Goal: Task Accomplishment & Management: Use online tool/utility

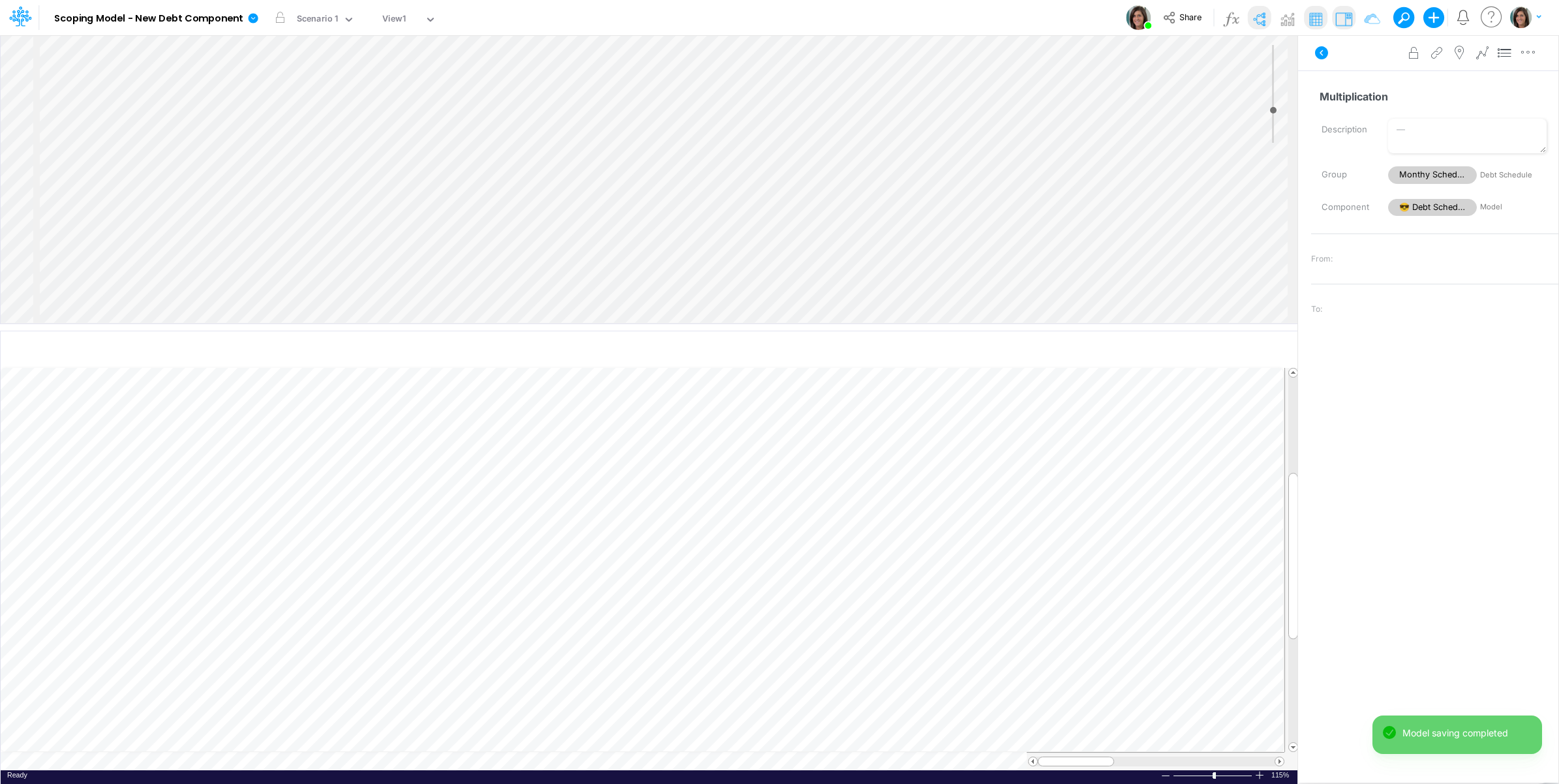
scroll to position [354, 0]
click at [152, 280] on div "Insert child node Variable Constant Group Addition Subtraction Multiplication D…" at bounding box center [649, 179] width 1297 height 288
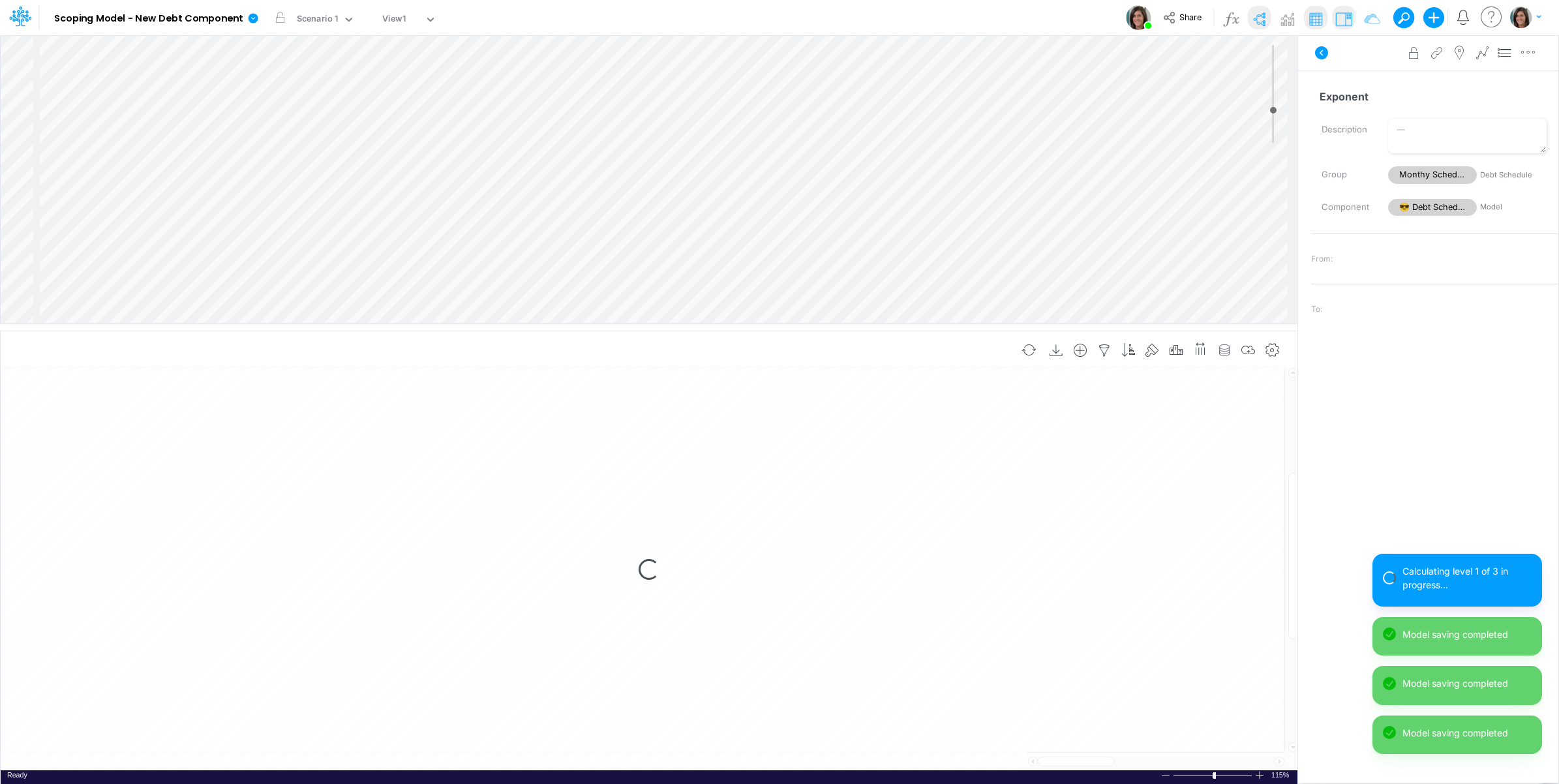
select select "1"
select select "Multiply"
select select "Add"
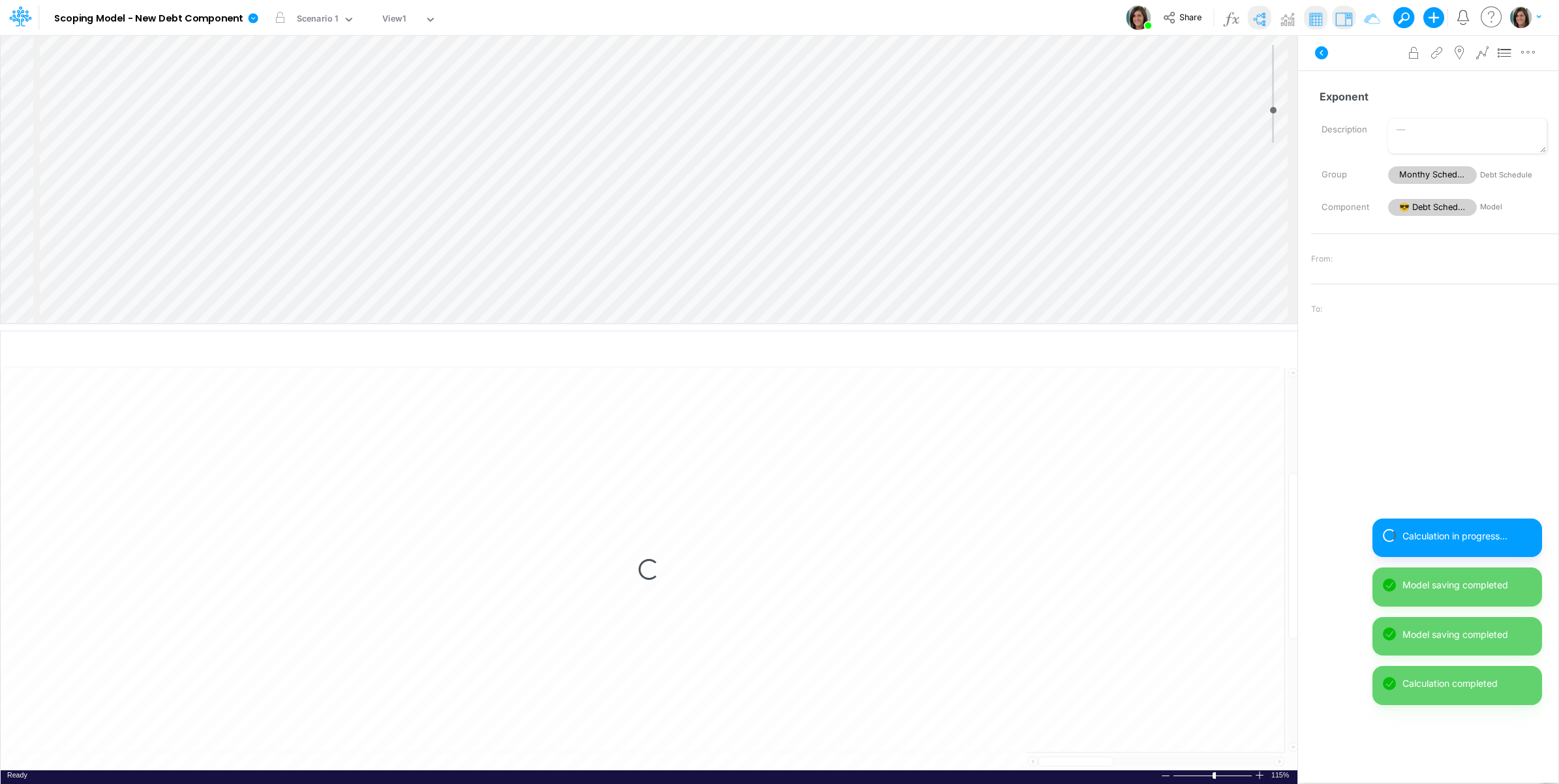
select select "1"
select select "Multiply"
select select "Add"
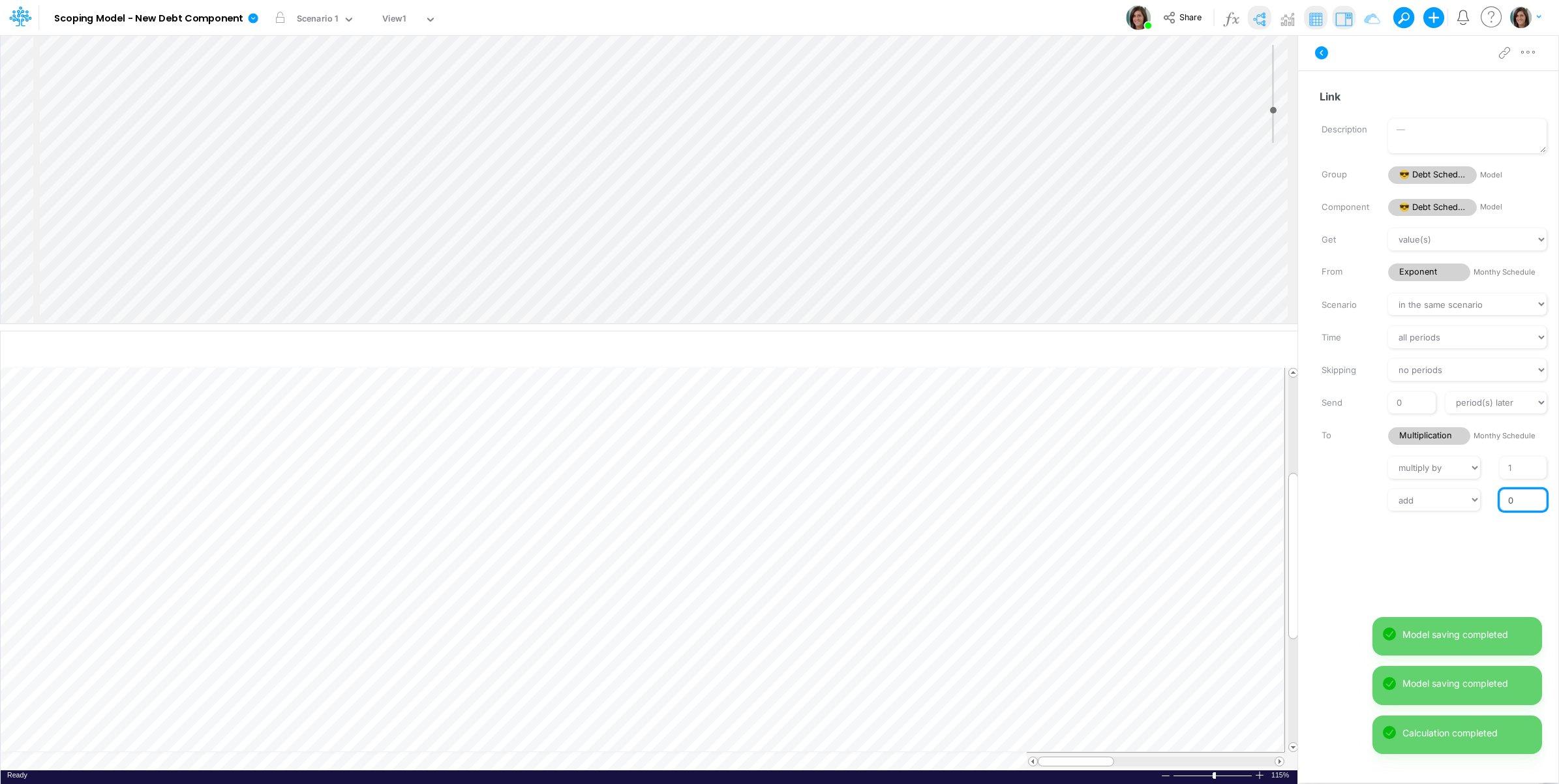
drag, startPoint x: 1523, startPoint y: 500, endPoint x: 1508, endPoint y: 501, distance: 15.0
click at [1507, 500] on input "0" at bounding box center [1523, 500] width 47 height 22
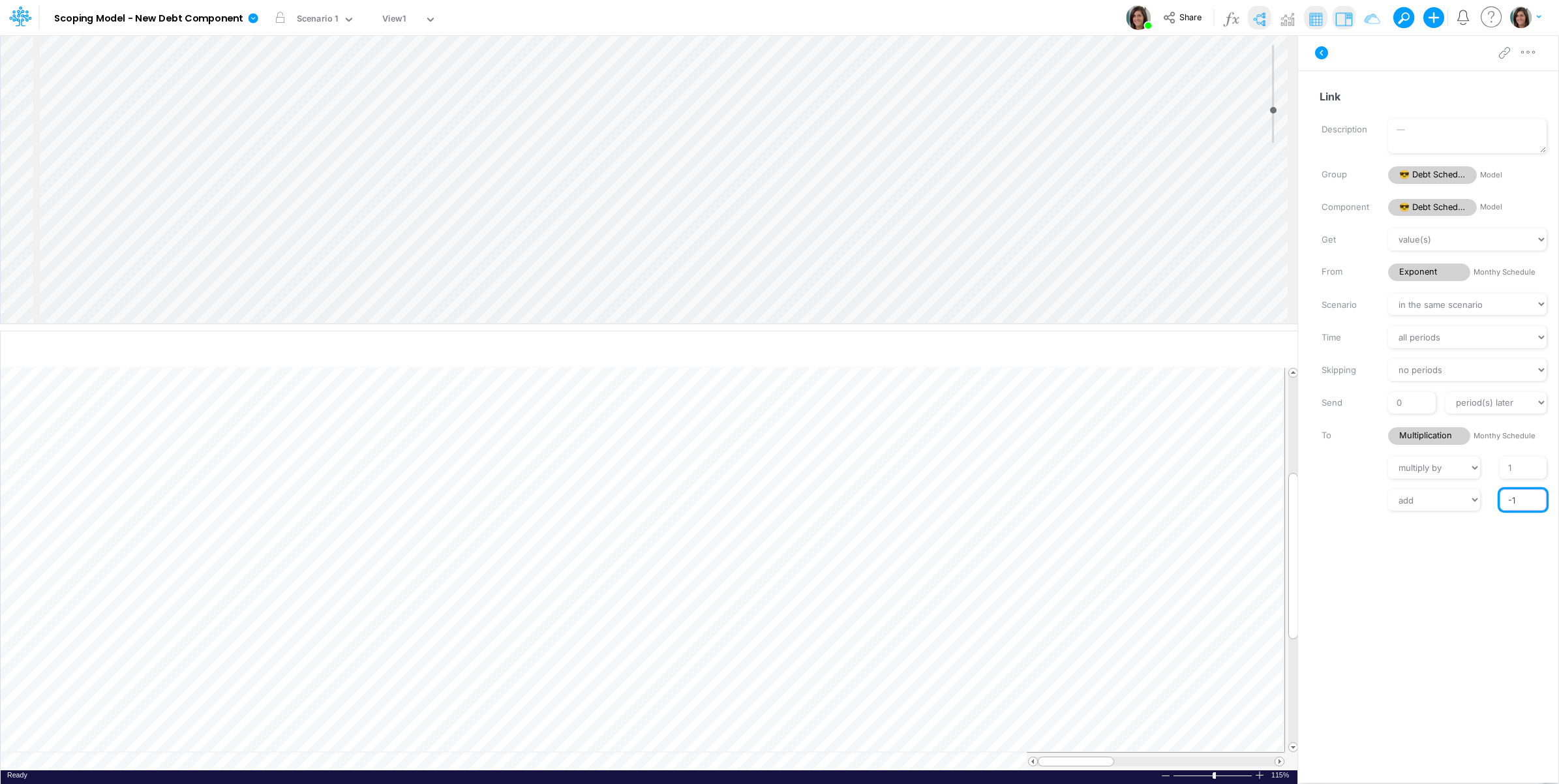
type input "-1"
click at [1368, 496] on label at bounding box center [1345, 499] width 67 height 9
click at [1500, 496] on input "-1" at bounding box center [1523, 500] width 47 height 22
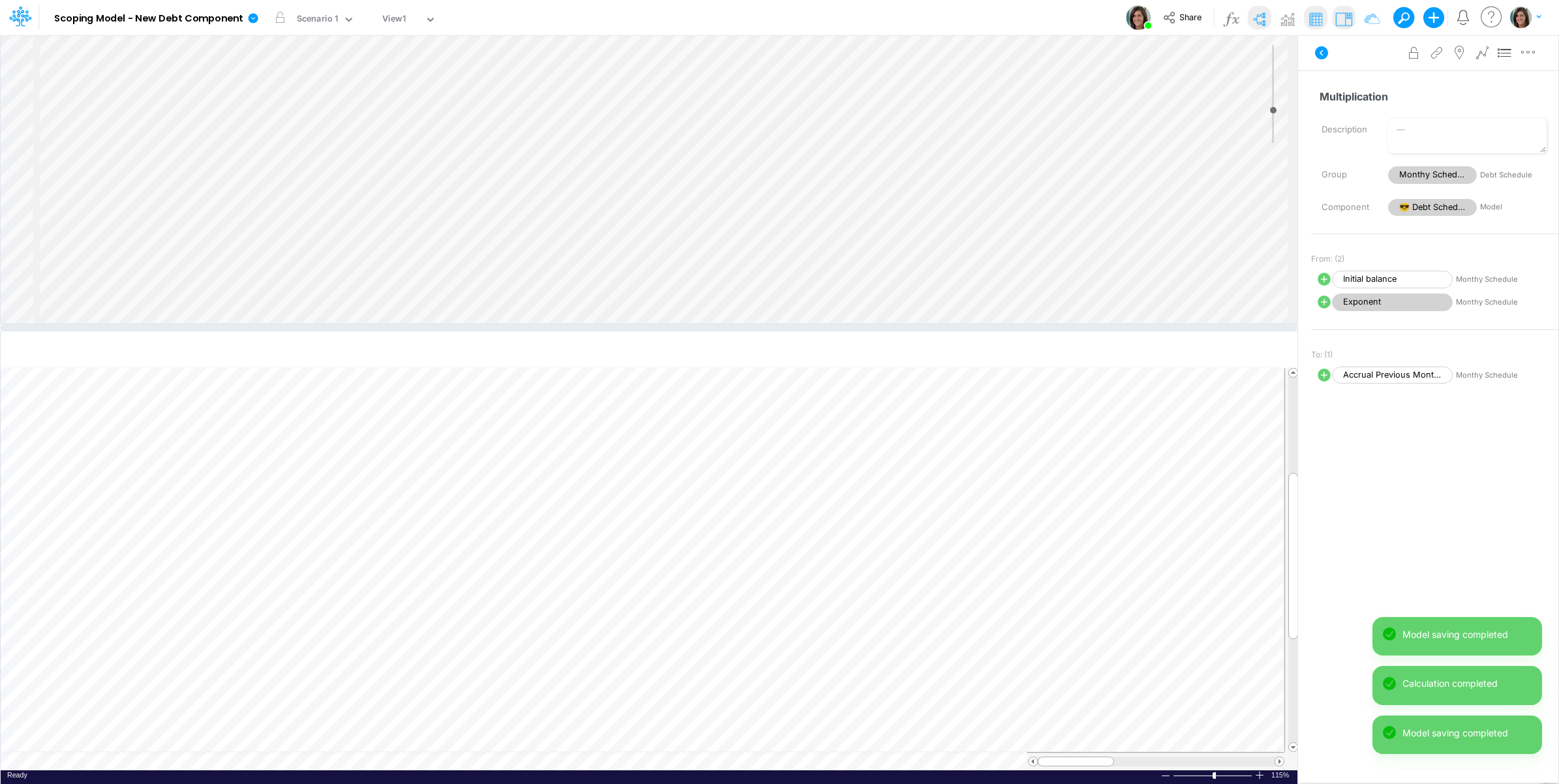
scroll to position [28, 0]
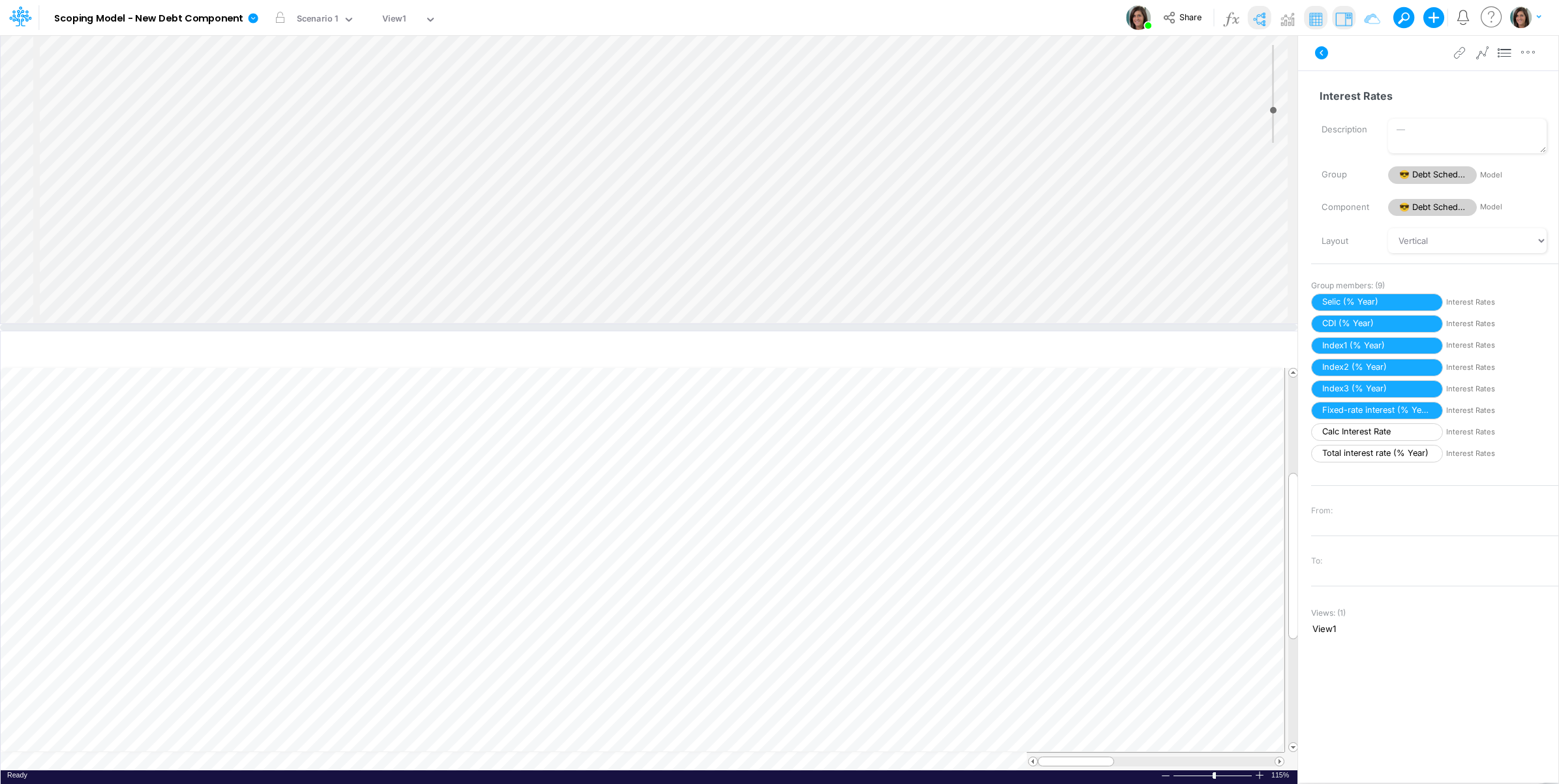
scroll to position [408, 0]
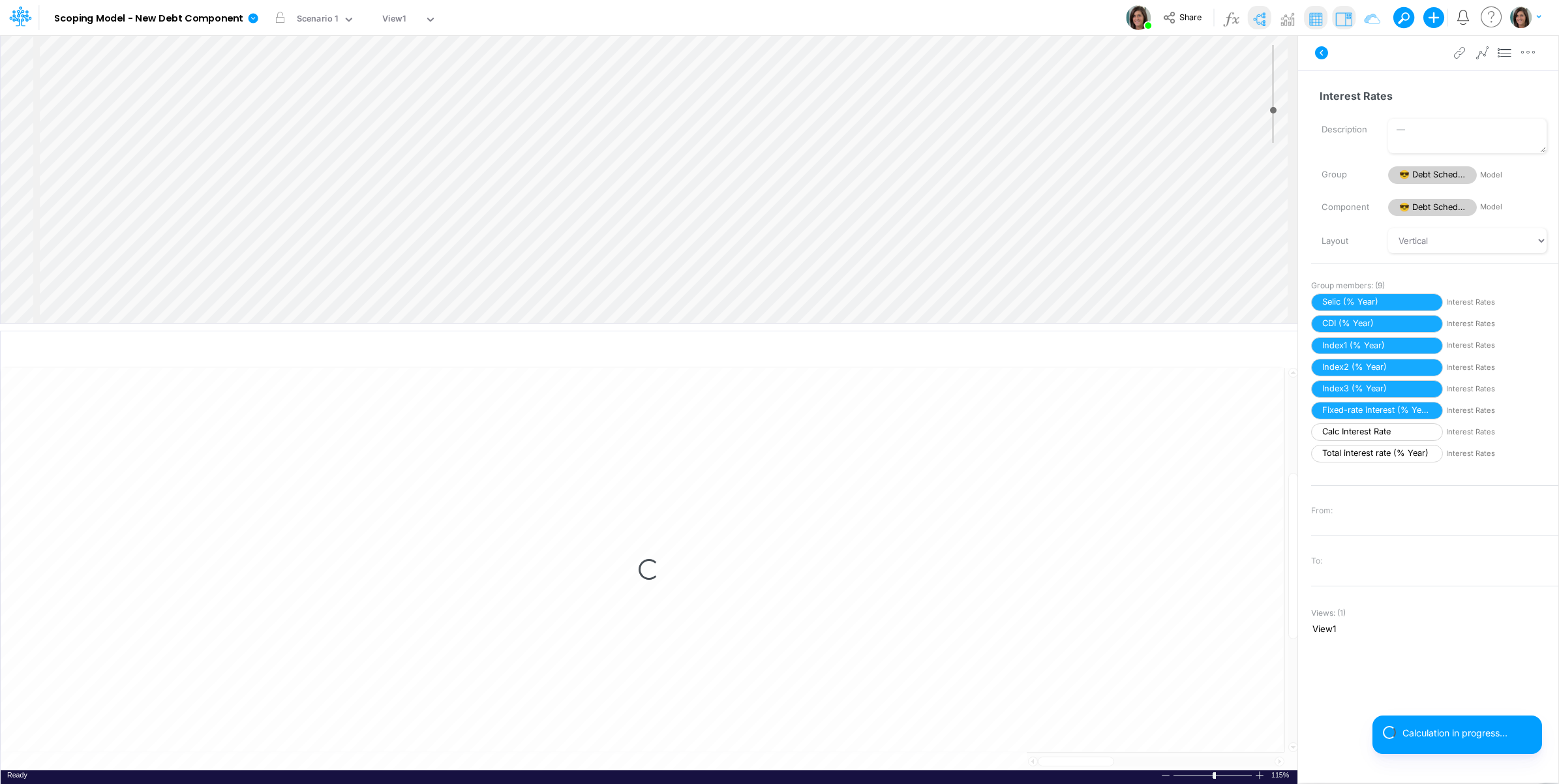
select select "1"
select select "Multiply"
select select "Add"
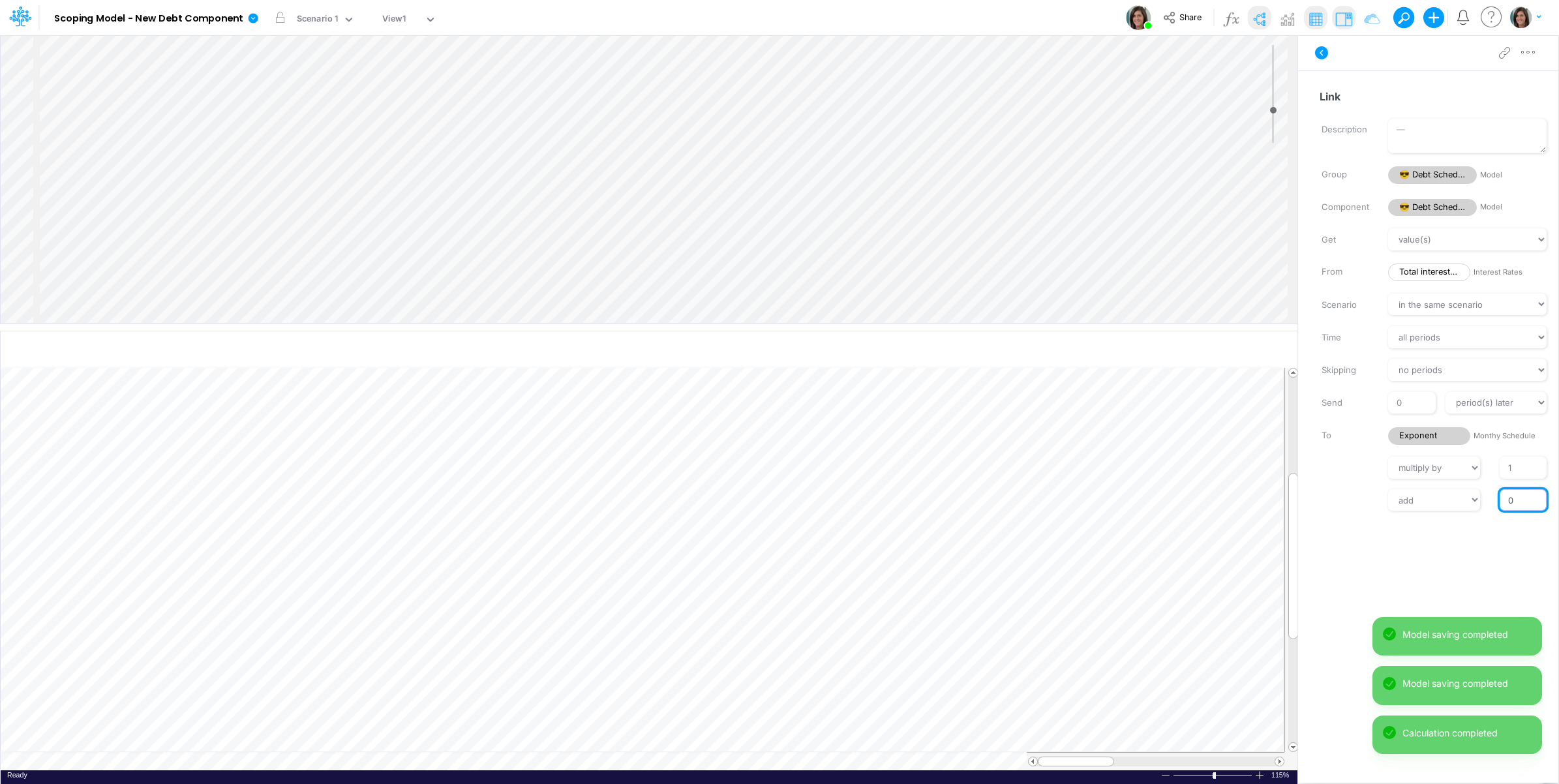
drag, startPoint x: 1515, startPoint y: 498, endPoint x: 1484, endPoint y: 507, distance: 32.3
click at [1502, 500] on input "0" at bounding box center [1523, 500] width 47 height 22
type input "1"
click at [1319, 495] on label at bounding box center [1345, 499] width 67 height 9
click at [1500, 493] on input "1" at bounding box center [1523, 500] width 47 height 22
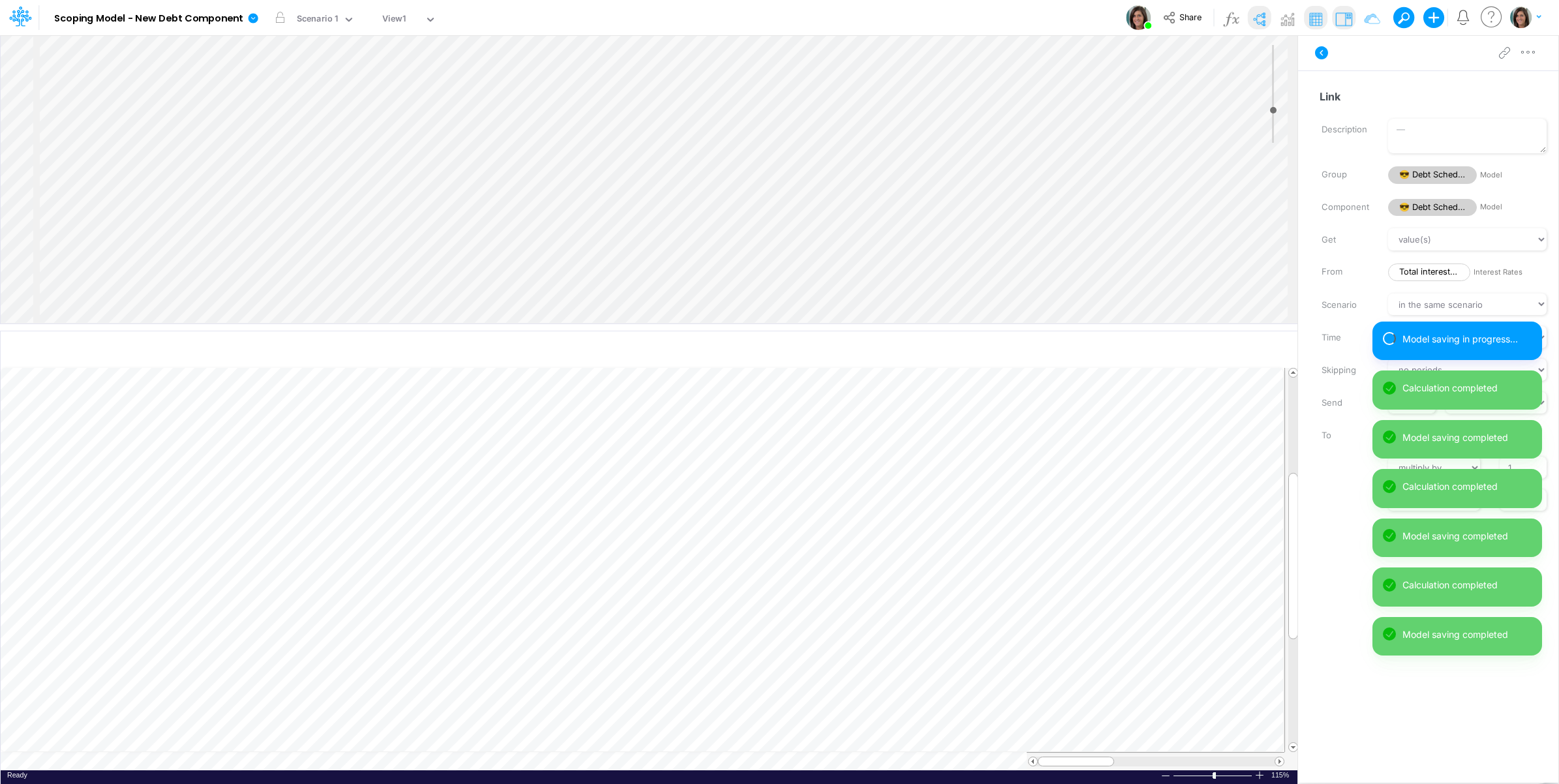
scroll to position [509, 0]
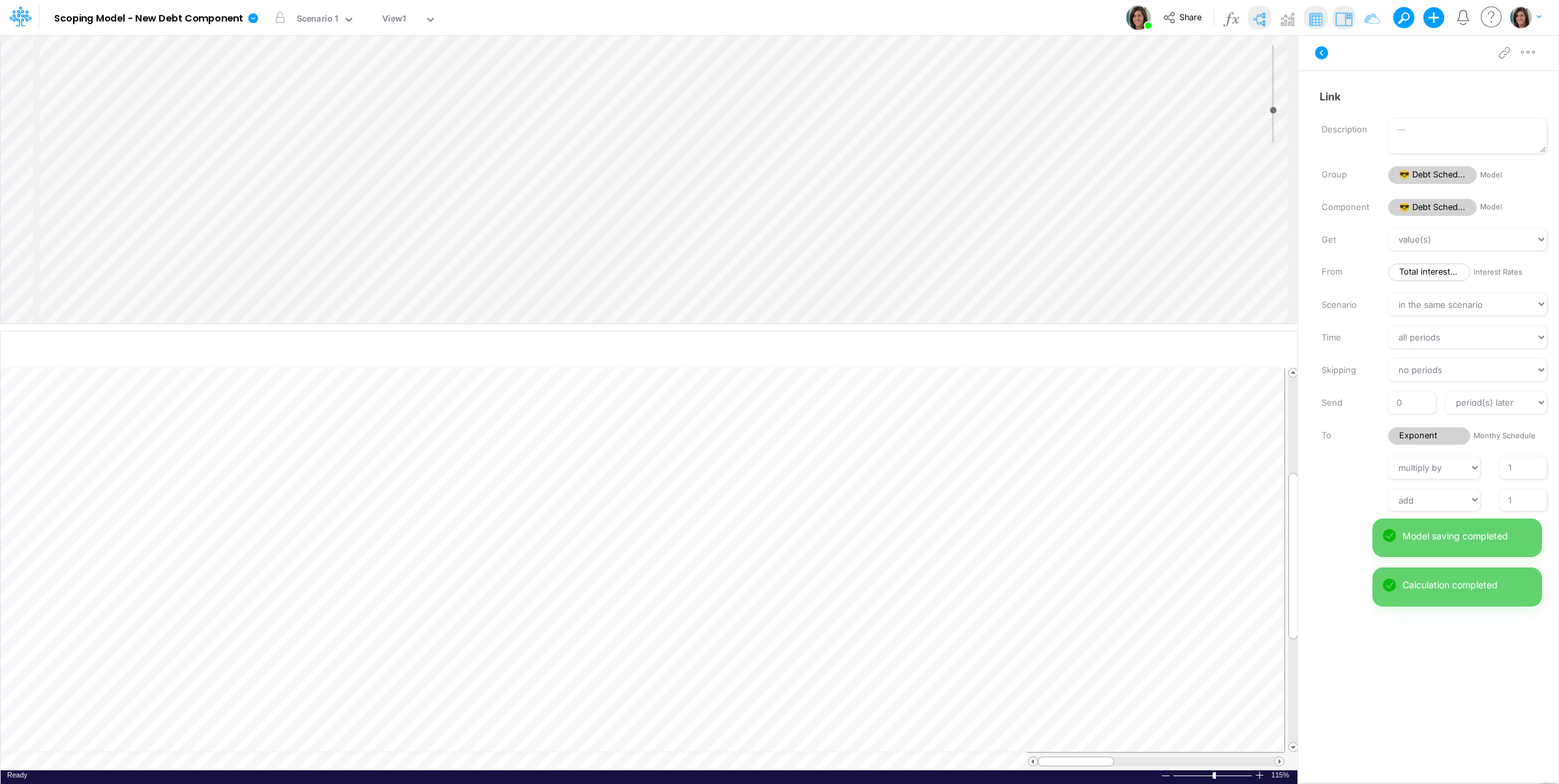
click at [158, 249] on div "Insert node Variable Constant Group Addition Subtraction Multiplication Divisio…" at bounding box center [649, 179] width 1297 height 288
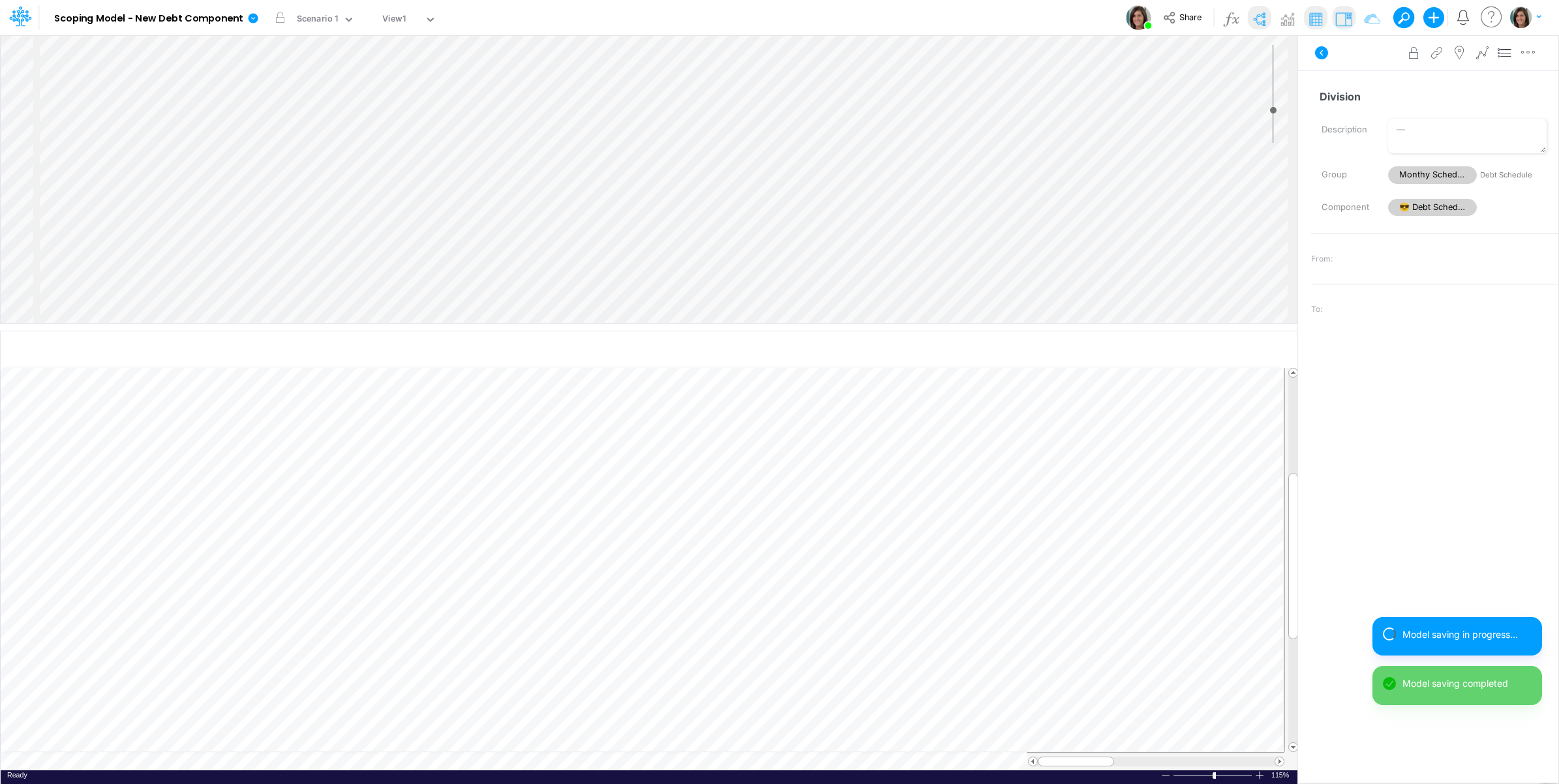
scroll to position [578, 0]
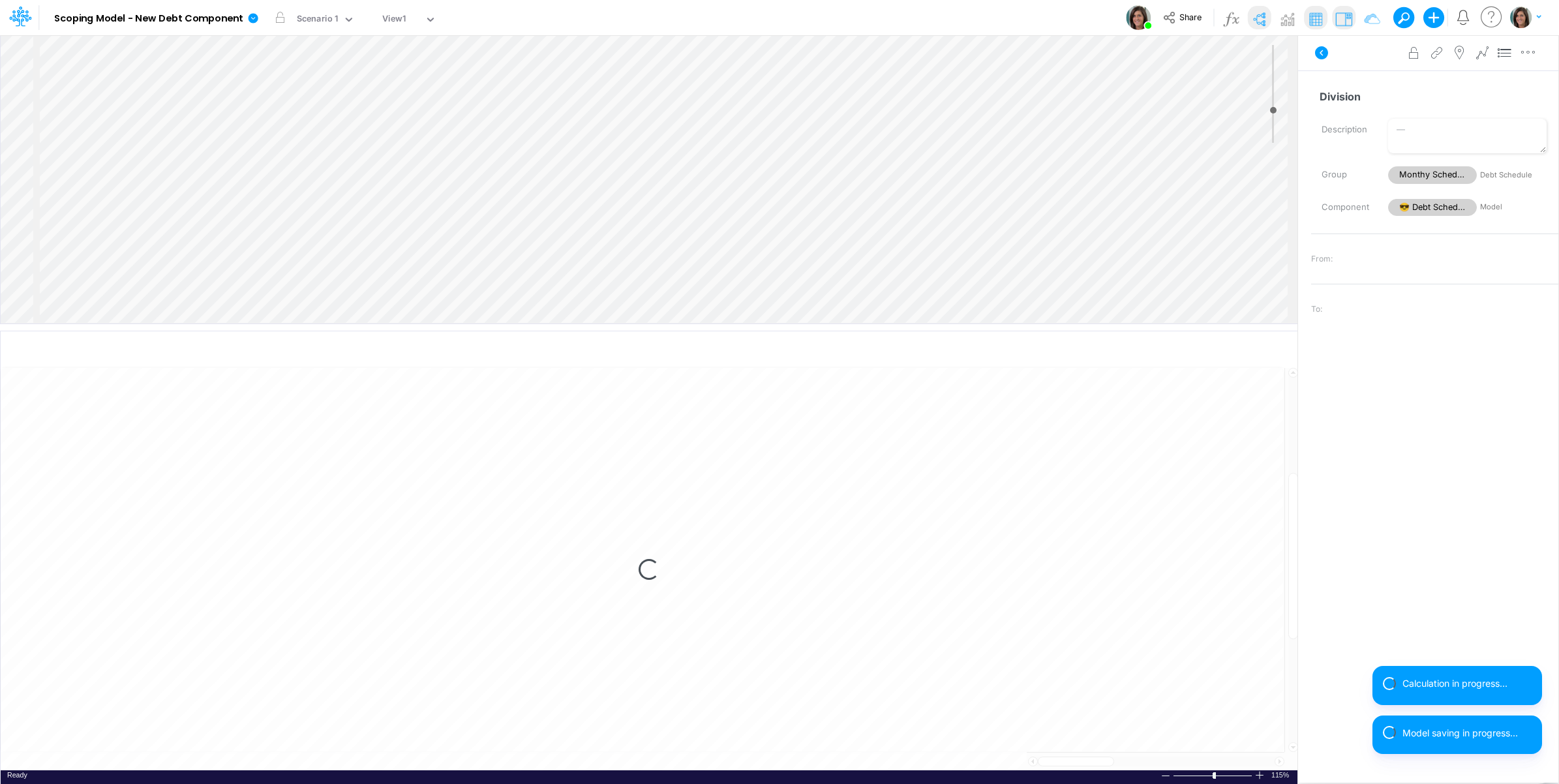
select select "1"
select select "Multiply"
select select "Add"
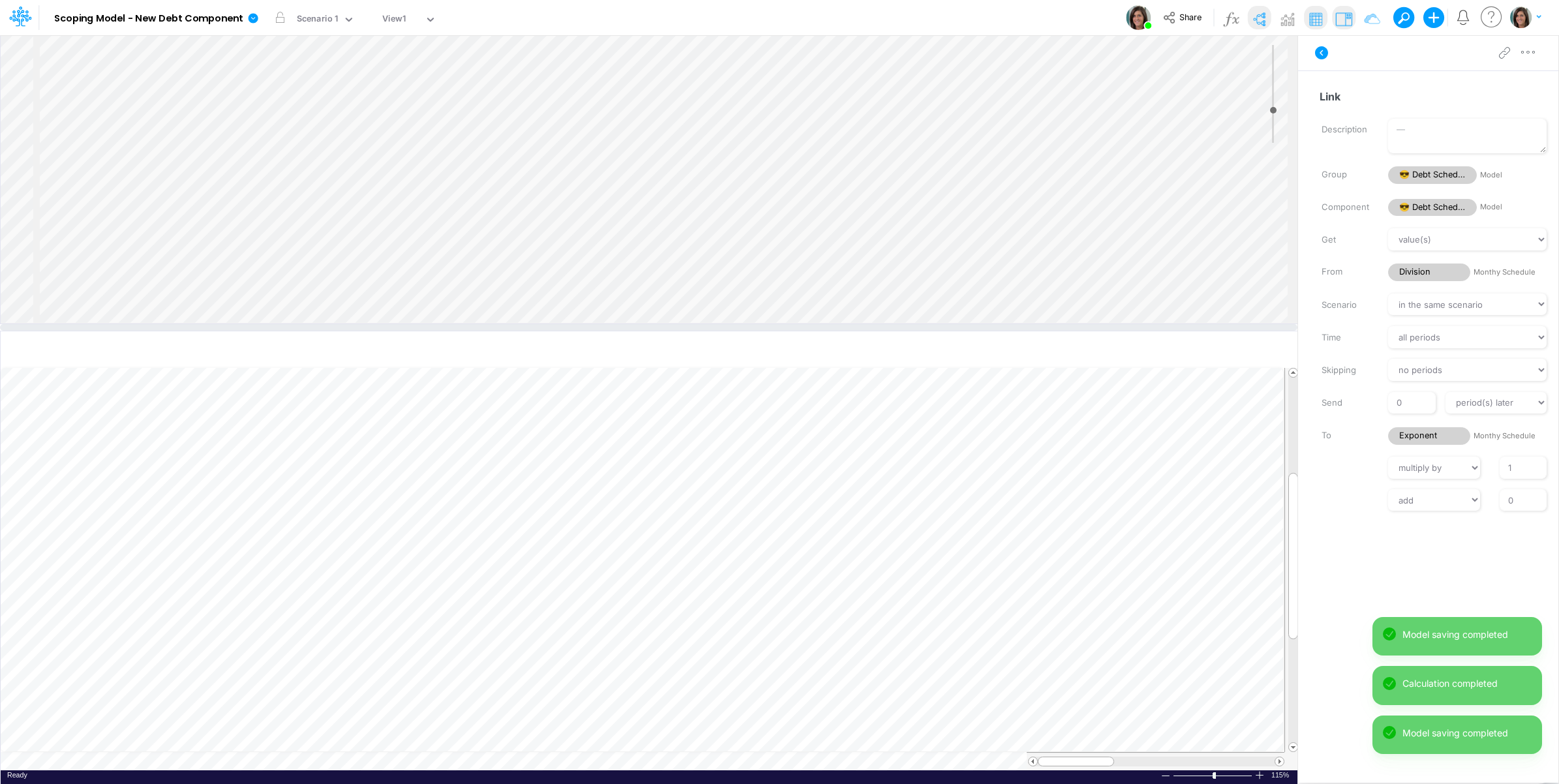
scroll to position [560, 0]
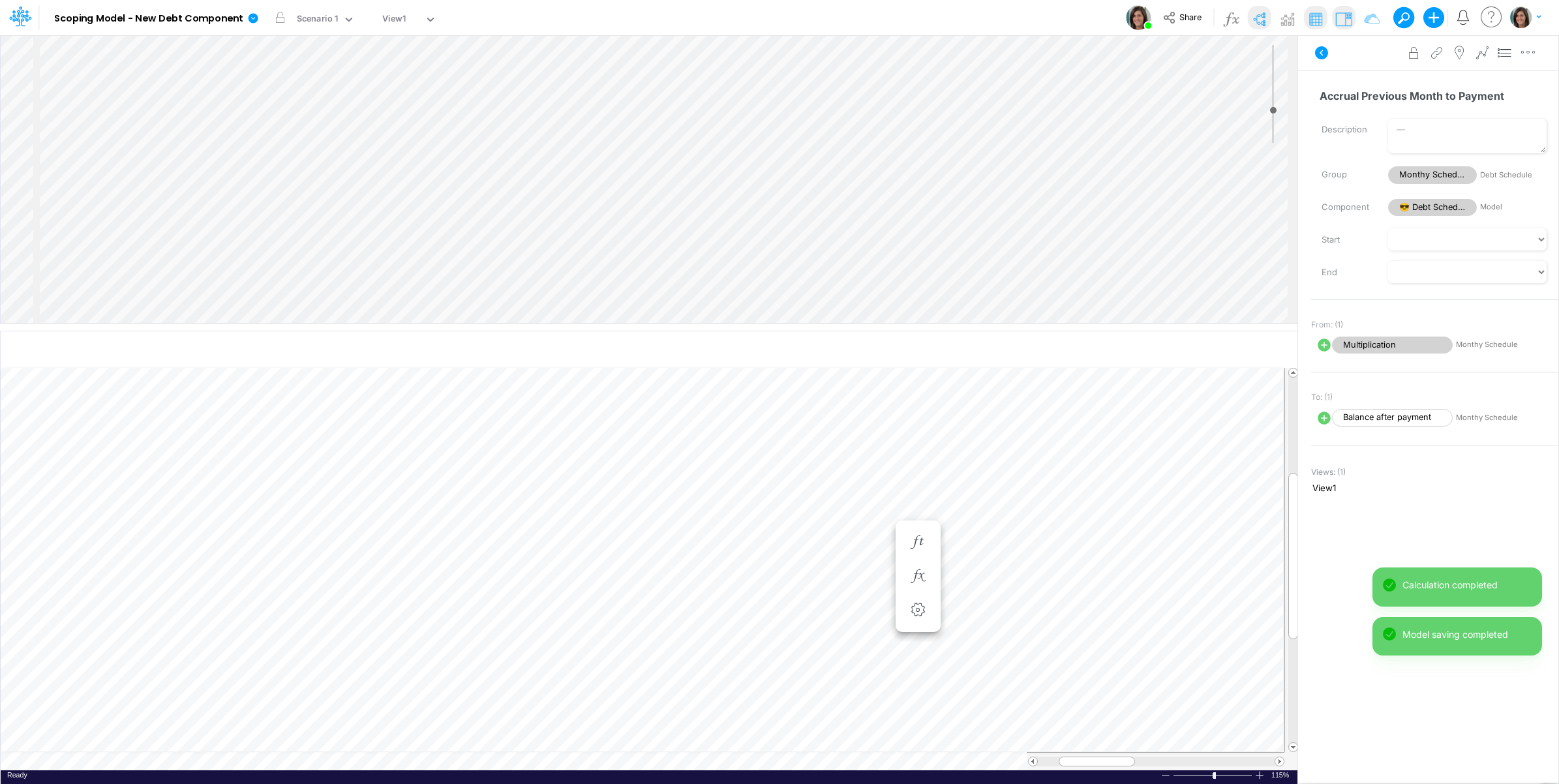
scroll to position [0, 1]
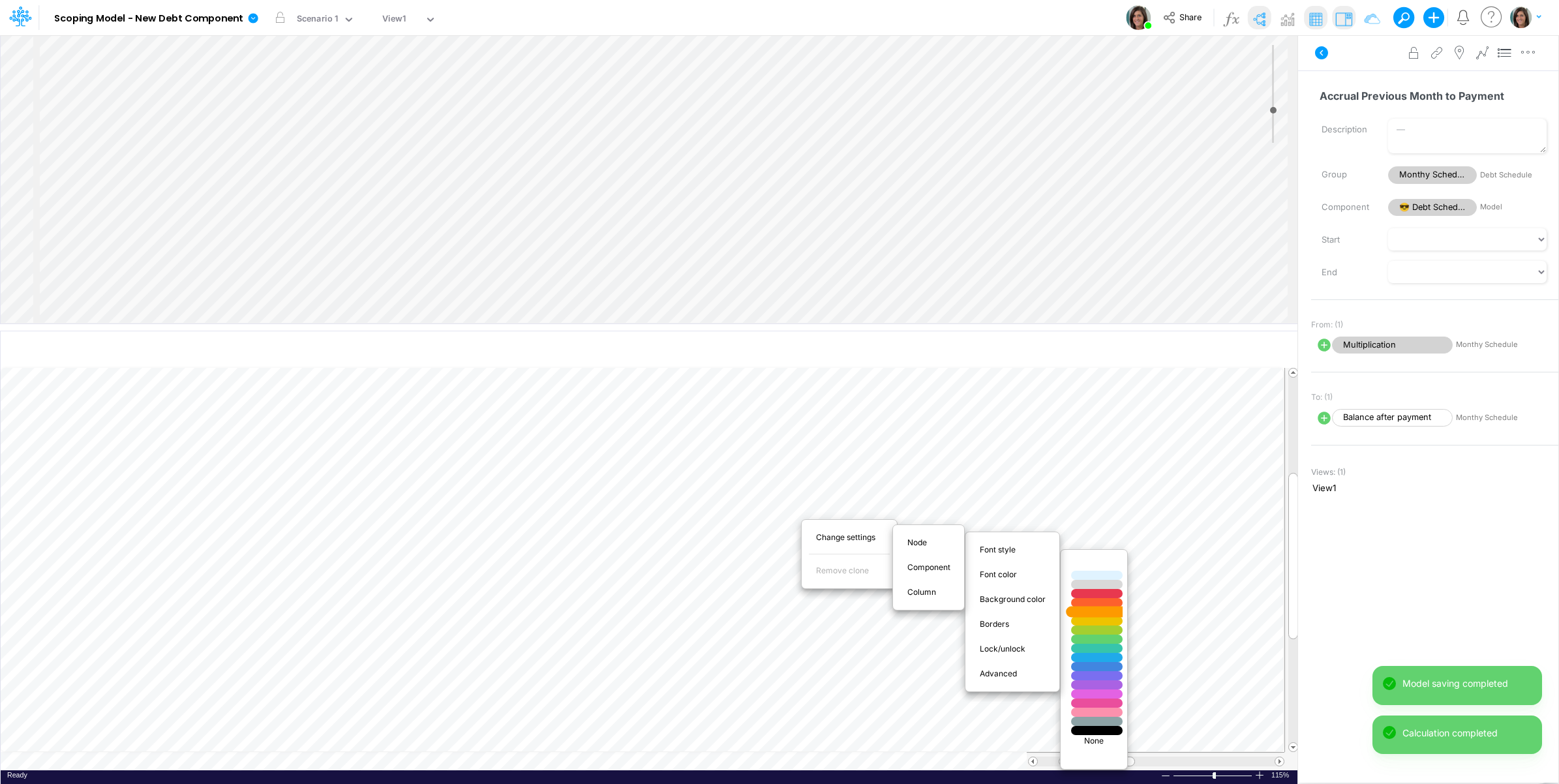
click at [1093, 615] on div at bounding box center [1097, 612] width 61 height 11
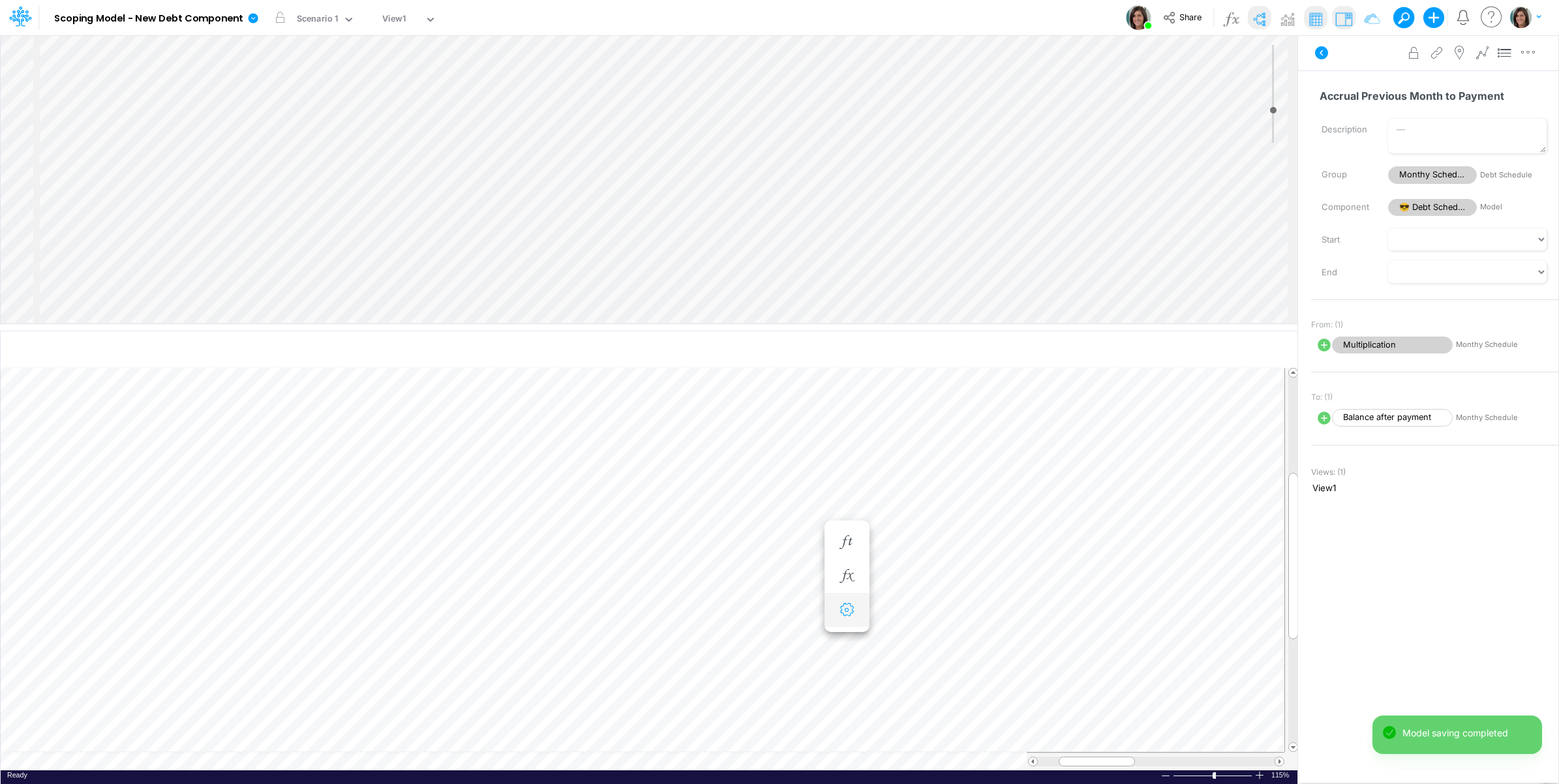
click at [847, 615] on icon "button" at bounding box center [847, 610] width 20 height 14
select select "sum"
select select "field"
select select "Number"
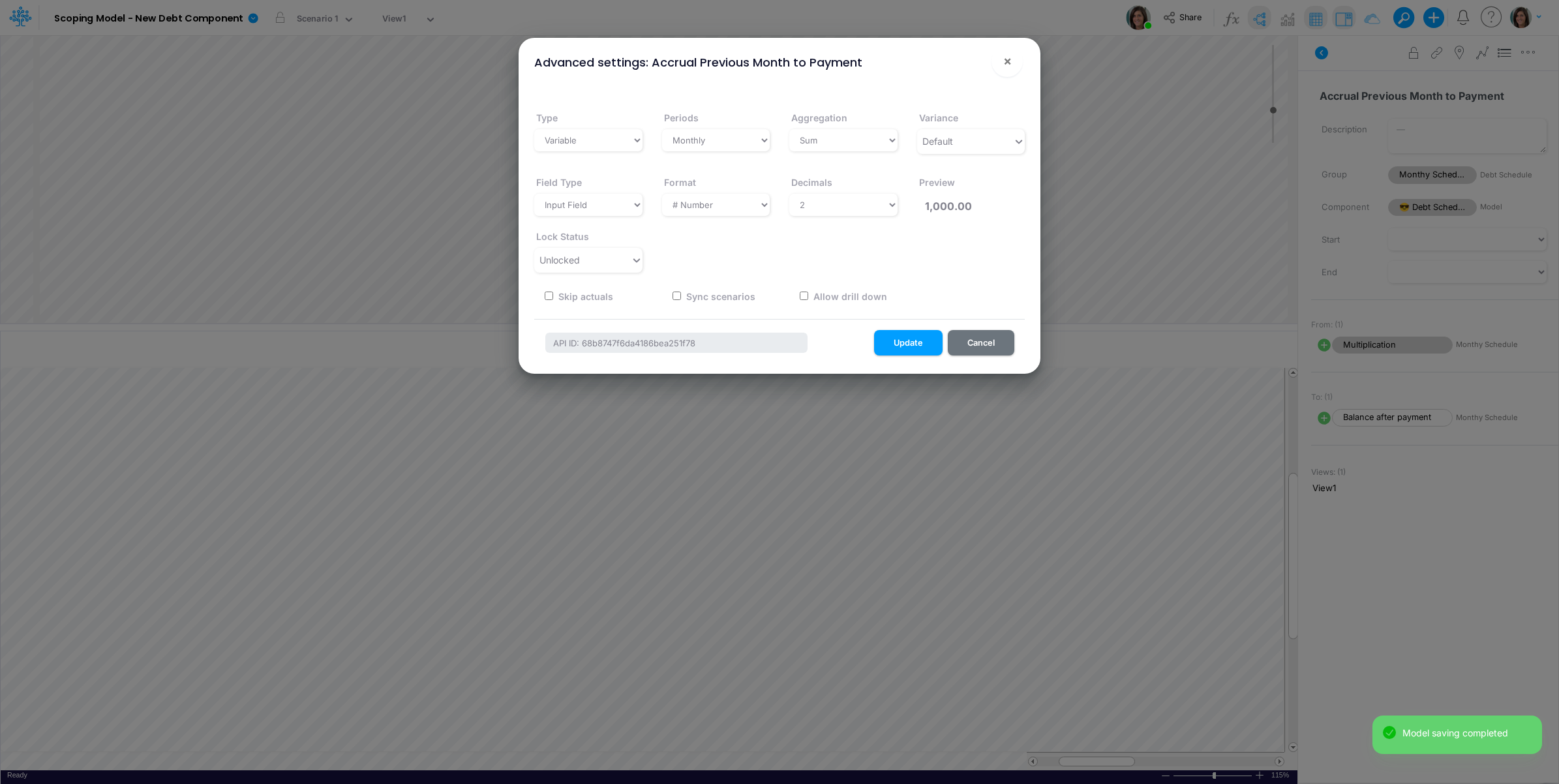
click at [836, 191] on div "Decimals Select decimals places 0 1 2 3 4 5 6 7 8 9 10" at bounding box center [843, 191] width 128 height 54
drag, startPoint x: 830, startPoint y: 207, endPoint x: 829, endPoint y: 217, distance: 10.0
click at [830, 207] on select "Select decimals places 0 1 2 3 4 5 6 7 8 9 10" at bounding box center [843, 205] width 108 height 22
select select "0"
click at [789, 194] on select "Select decimals places 0 1 2 3 4 5 6 7 8 9 10" at bounding box center [843, 205] width 108 height 22
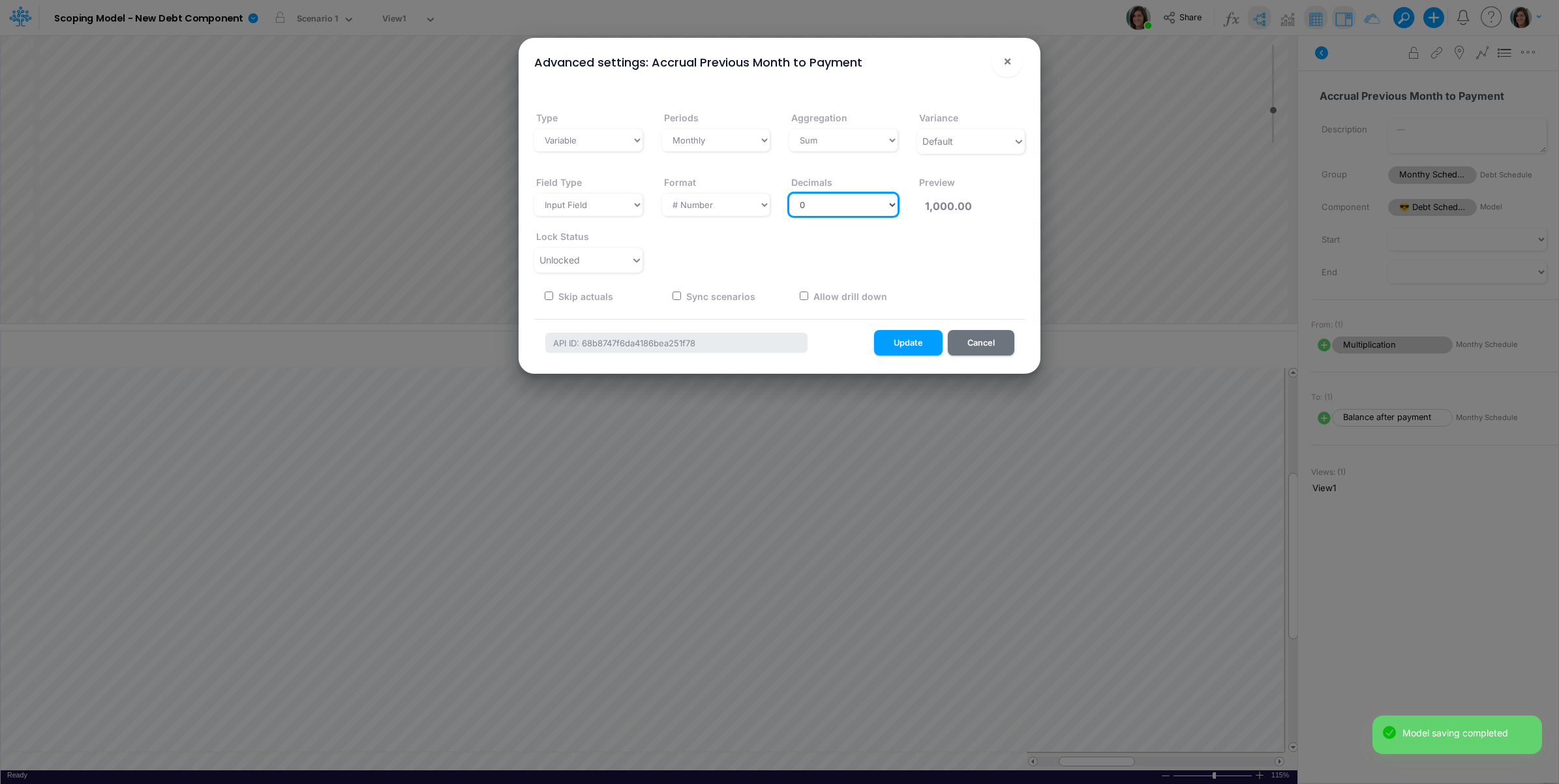
type input "1,000"
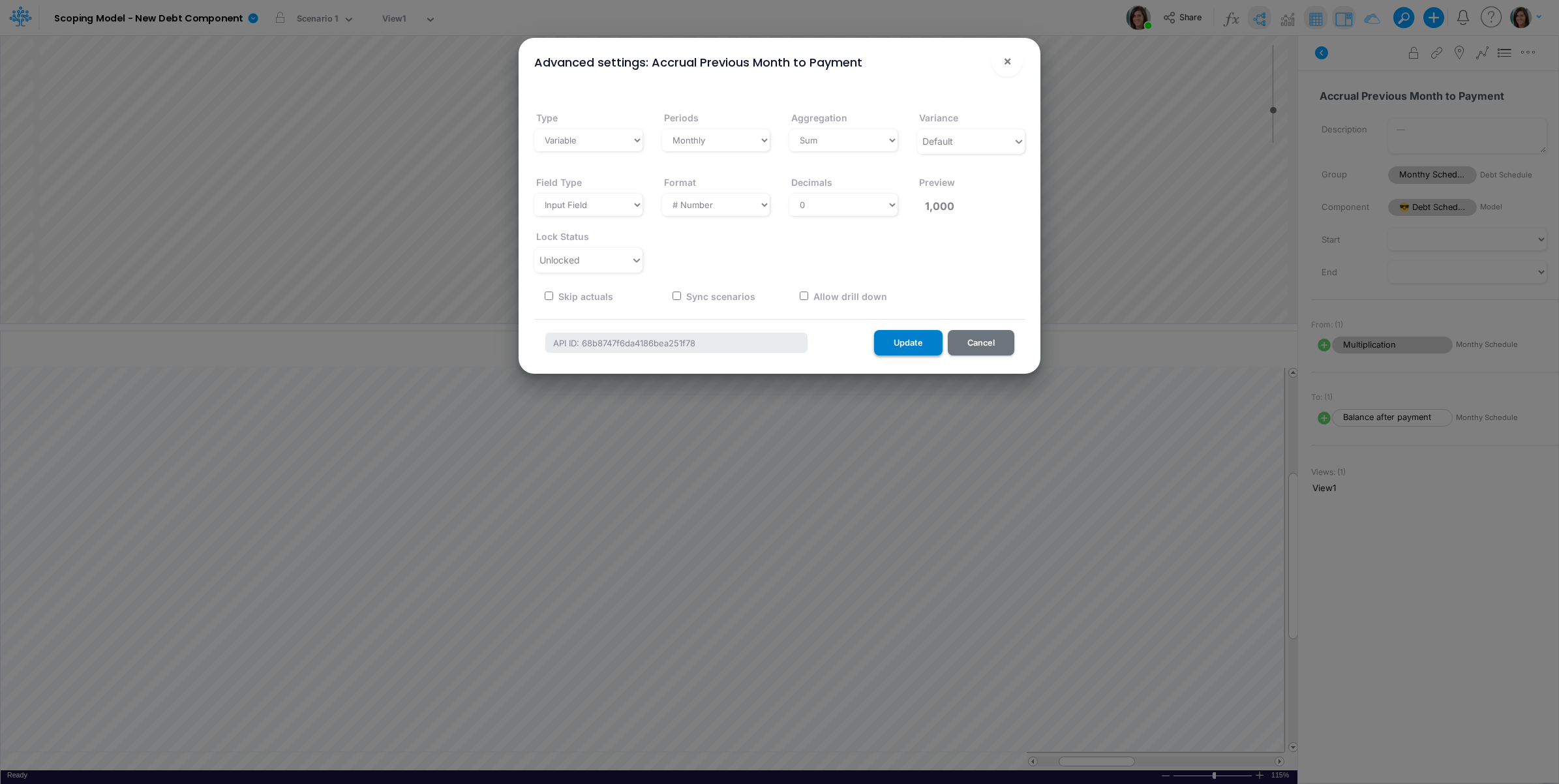
click at [892, 338] on button "Update" at bounding box center [909, 343] width 69 height 26
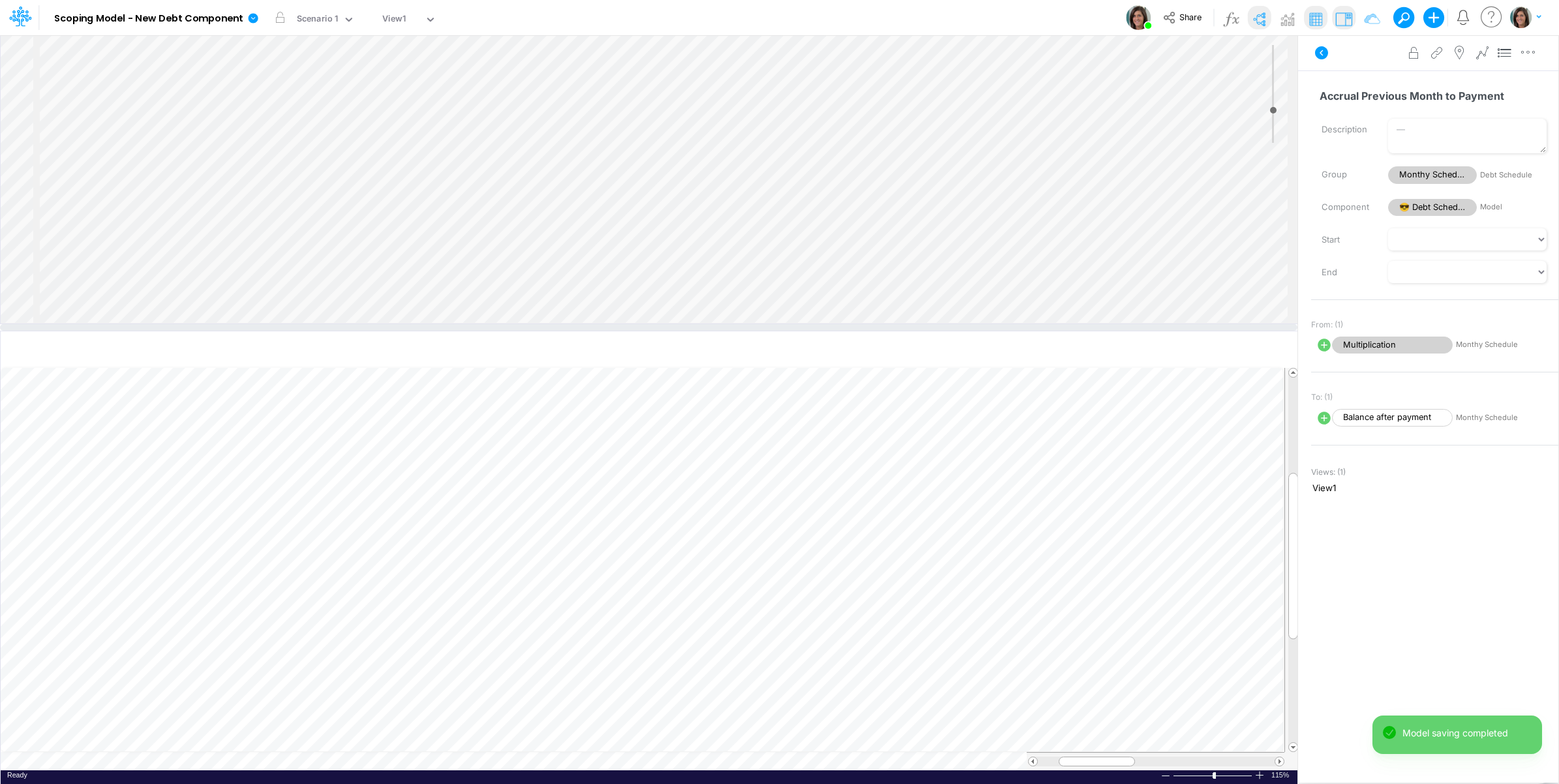
scroll to position [578, 0]
click at [176, 252] on div "Insert child node Variable Constant Group Addition Subtraction Multiplication D…" at bounding box center [649, 179] width 1297 height 288
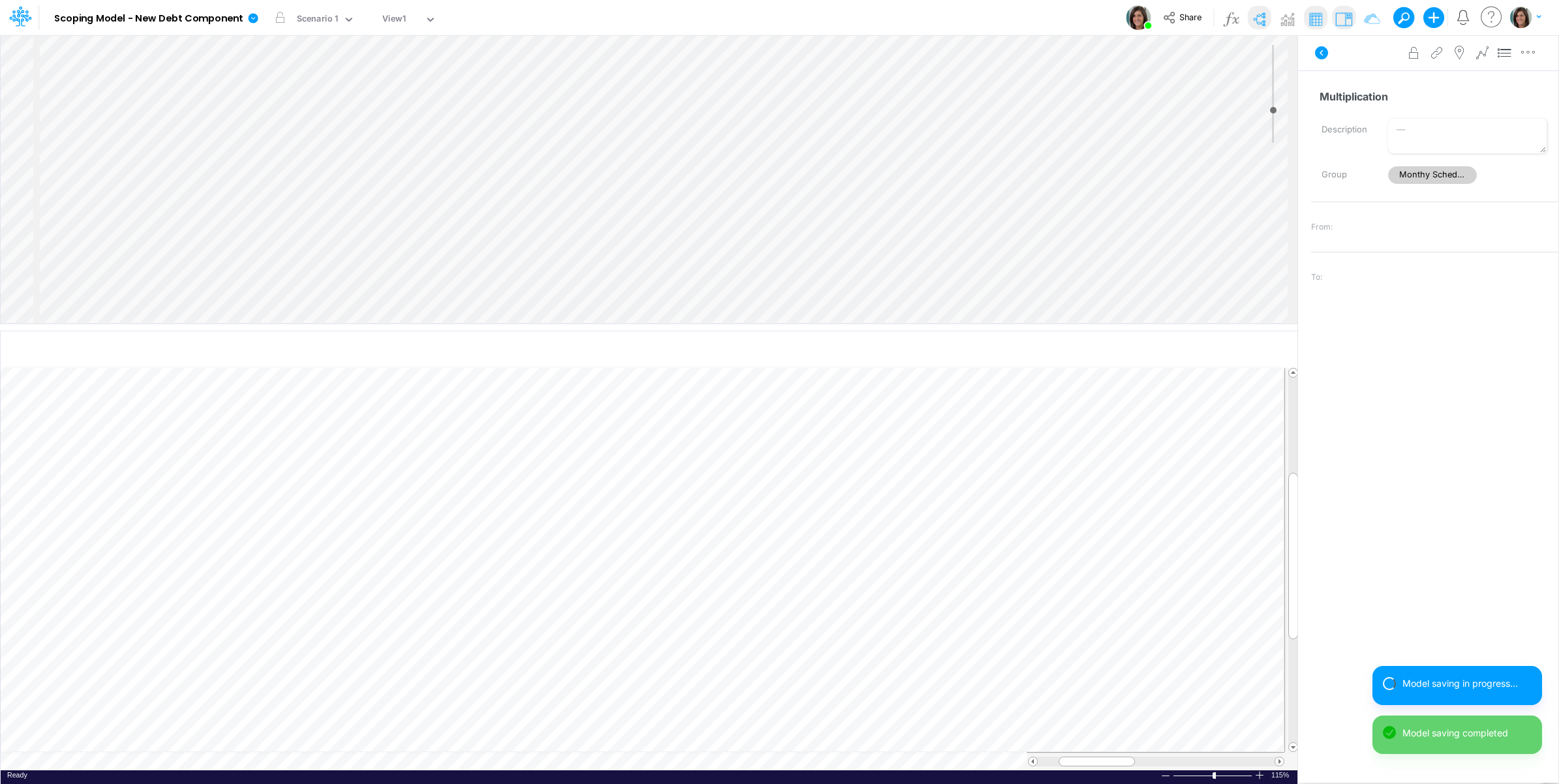
scroll to position [579, 0]
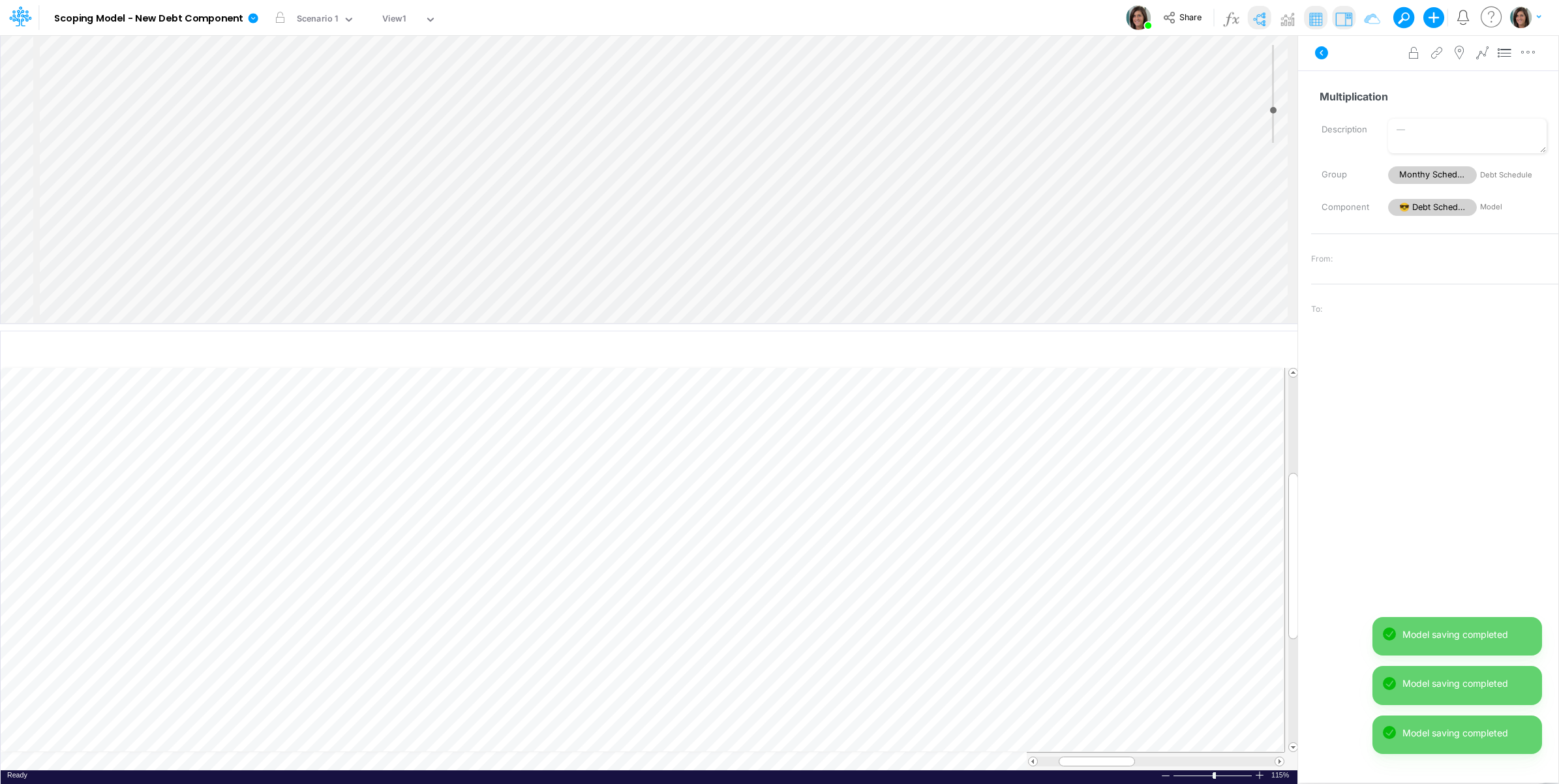
click at [151, 272] on div "Insert child node Variable Constant Group Addition Subtraction Multiplication D…" at bounding box center [649, 179] width 1297 height 288
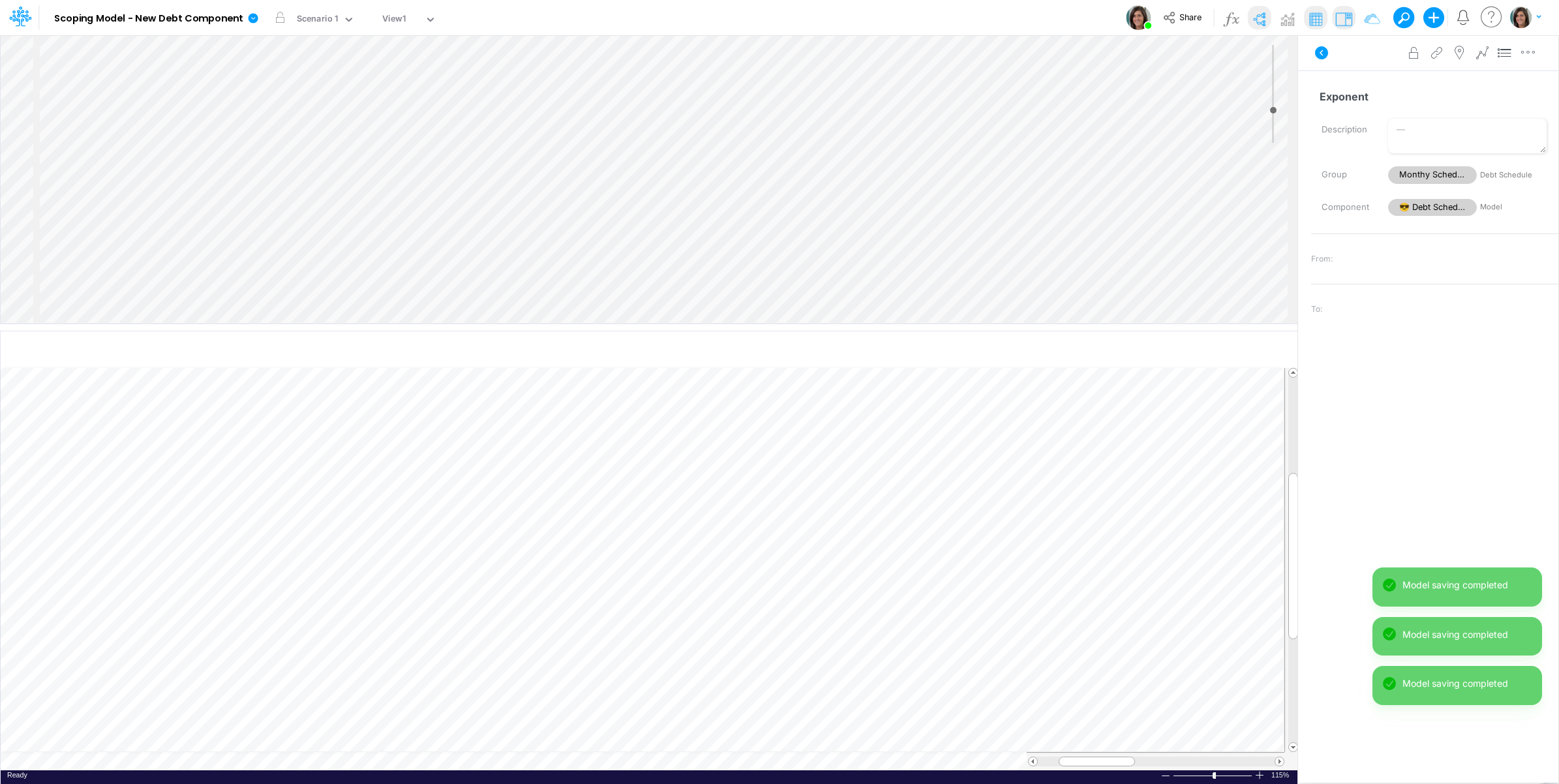
click at [136, 272] on div "Insert child node Variable Constant Group Addition Subtraction Multiplication D…" at bounding box center [649, 179] width 1297 height 288
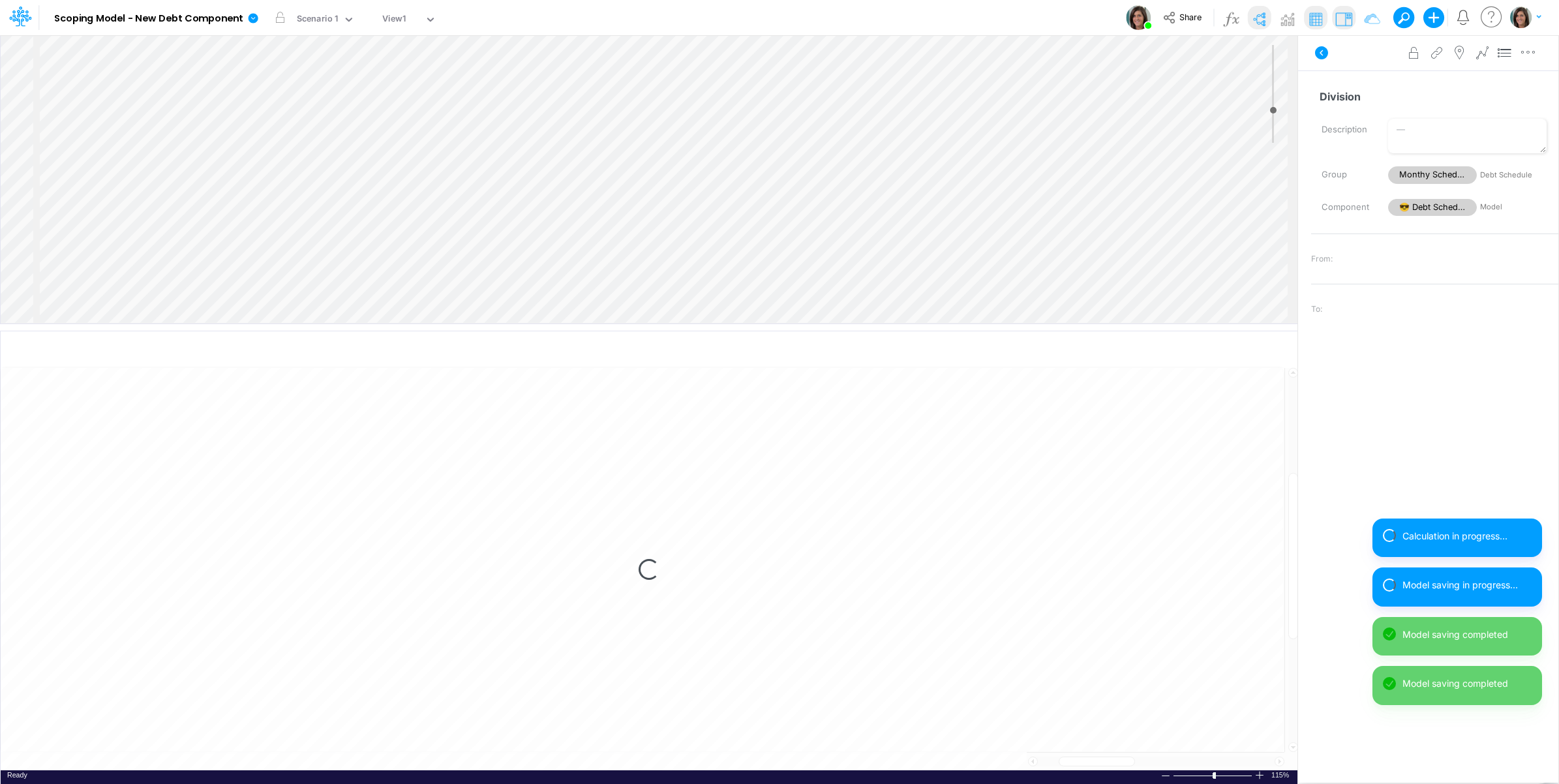
select select "1"
select select "Multiply"
select select "Add"
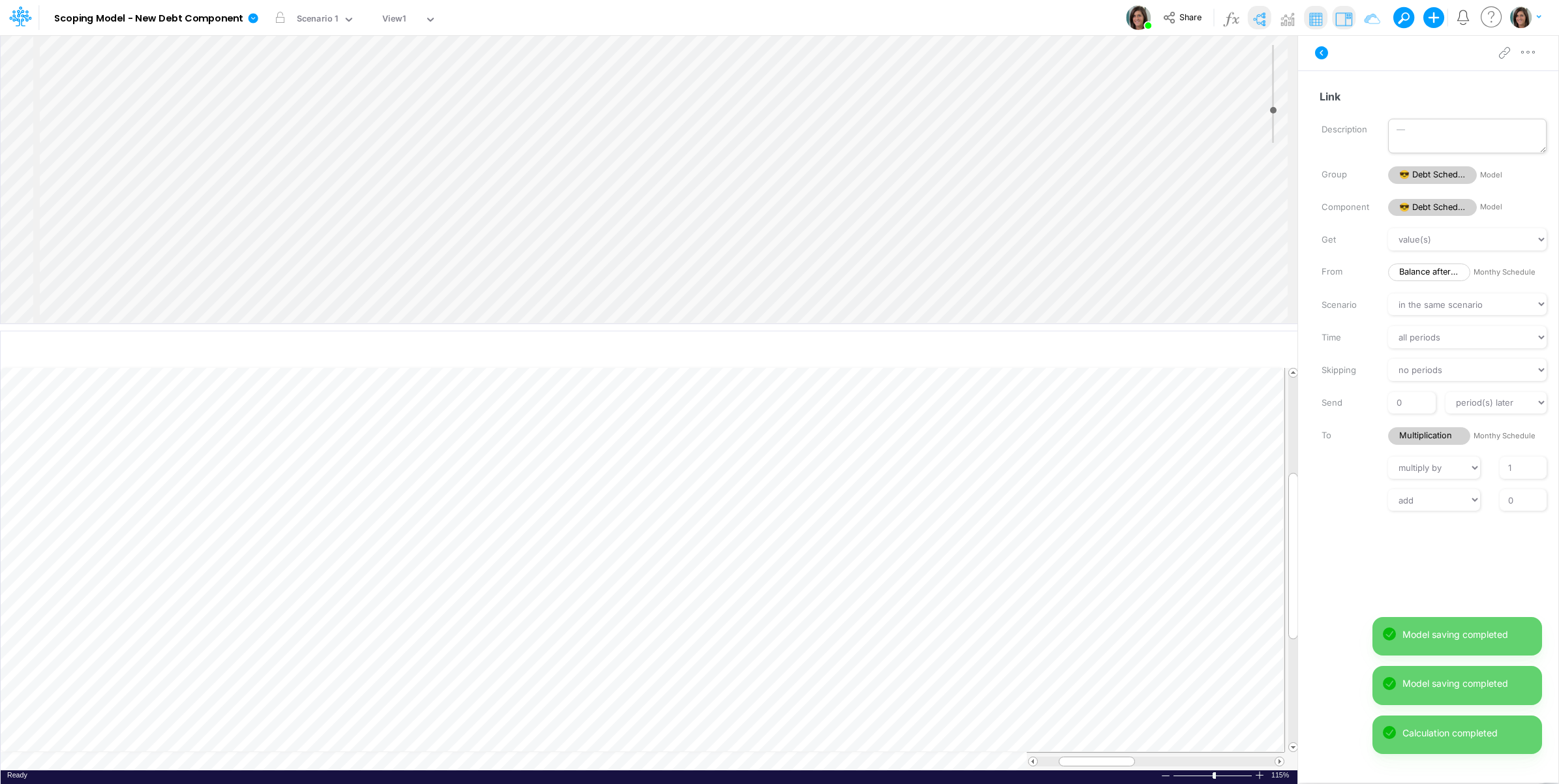
scroll to position [633, 0]
drag, startPoint x: 1518, startPoint y: 500, endPoint x: 1504, endPoint y: 499, distance: 14.0
click at [1504, 499] on input "0" at bounding box center [1523, 500] width 47 height 22
type input "1"
click at [1337, 487] on div "Get value(s) moving average cumulative change relative change absolute round fl…" at bounding box center [1434, 369] width 247 height 282
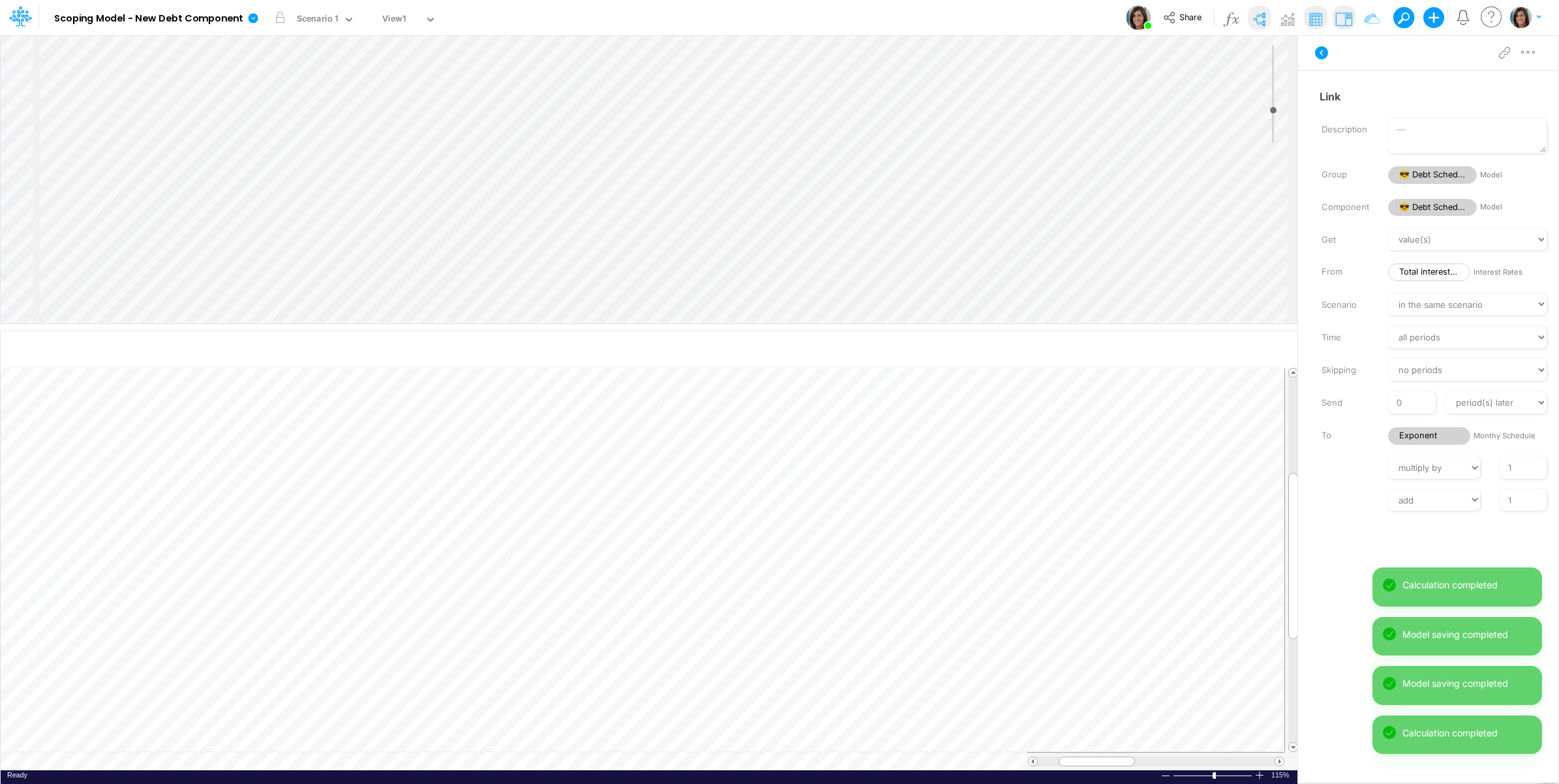
scroll to position [524, 0]
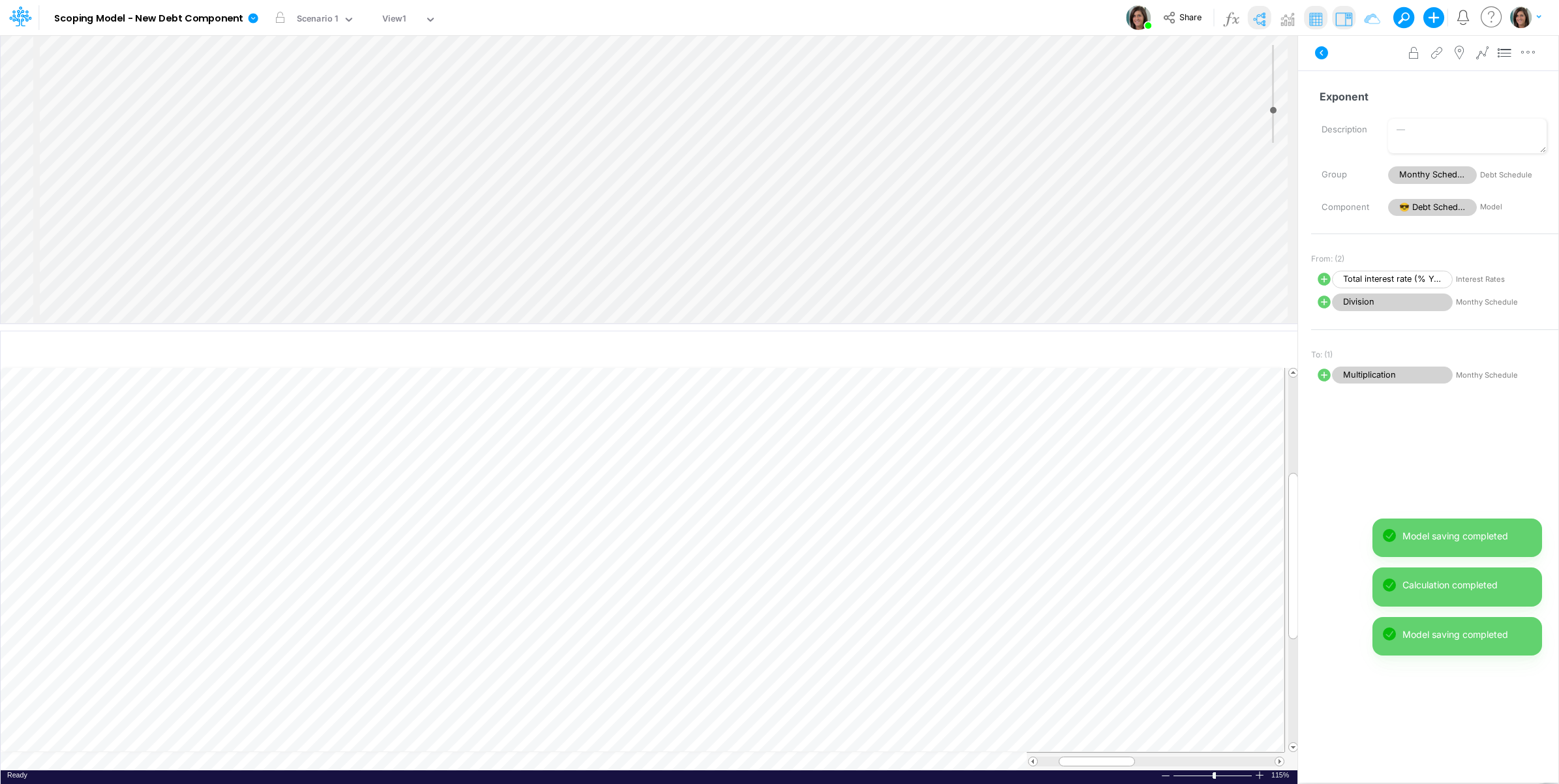
select select "Multiply"
select select "Add"
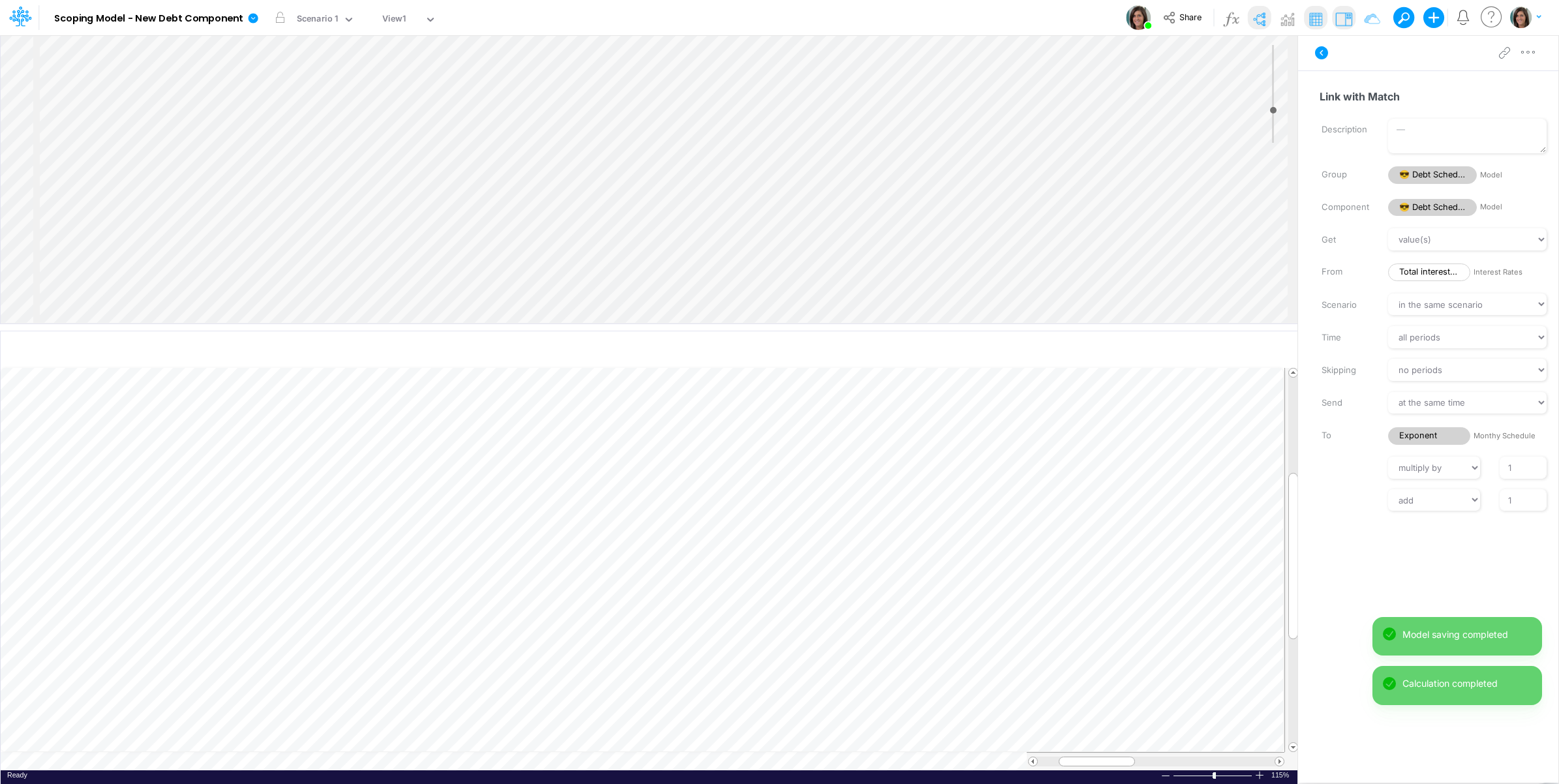
scroll to position [633, 0]
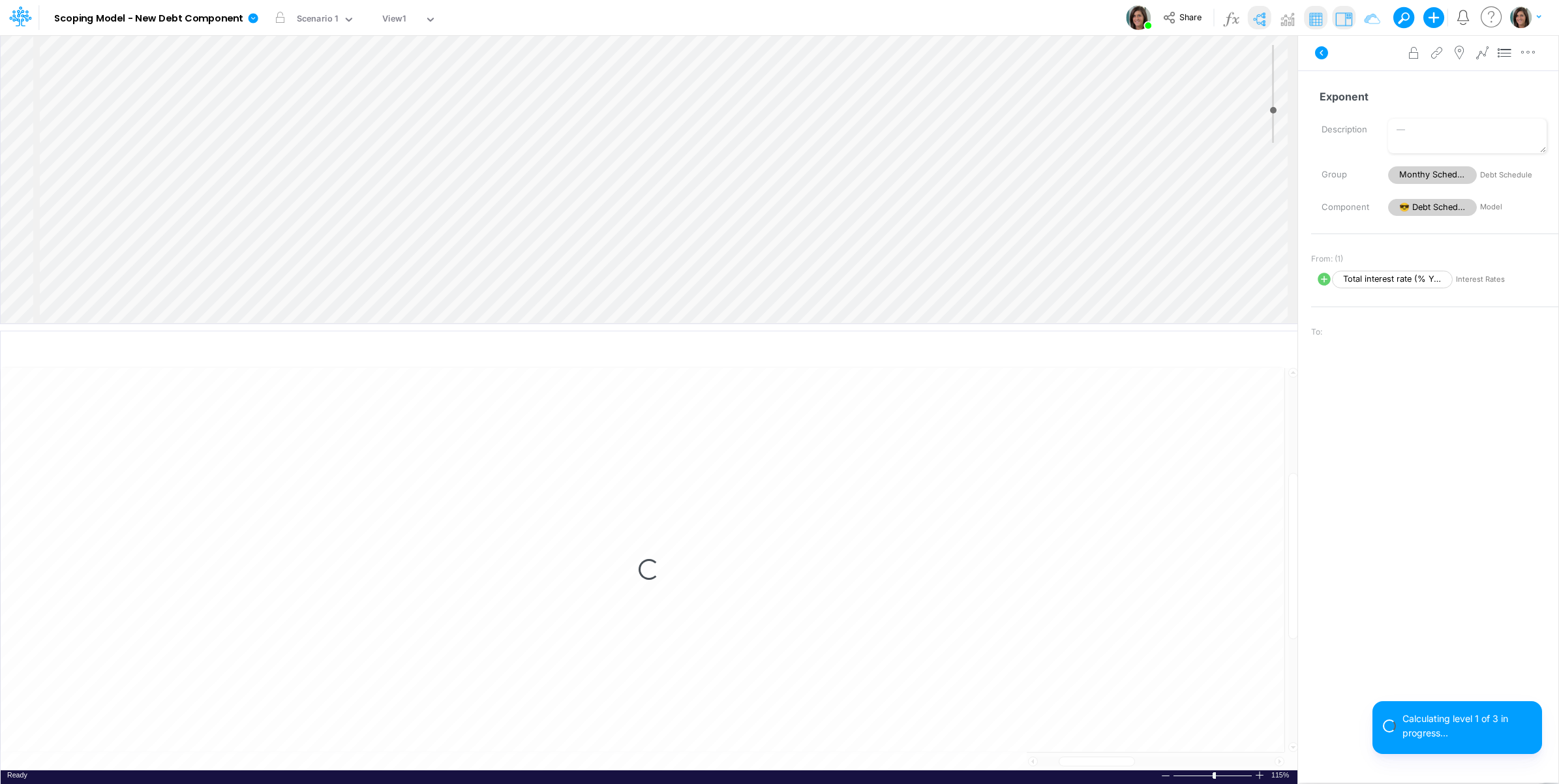
select select "1"
select select "Multiply"
select select "Add"
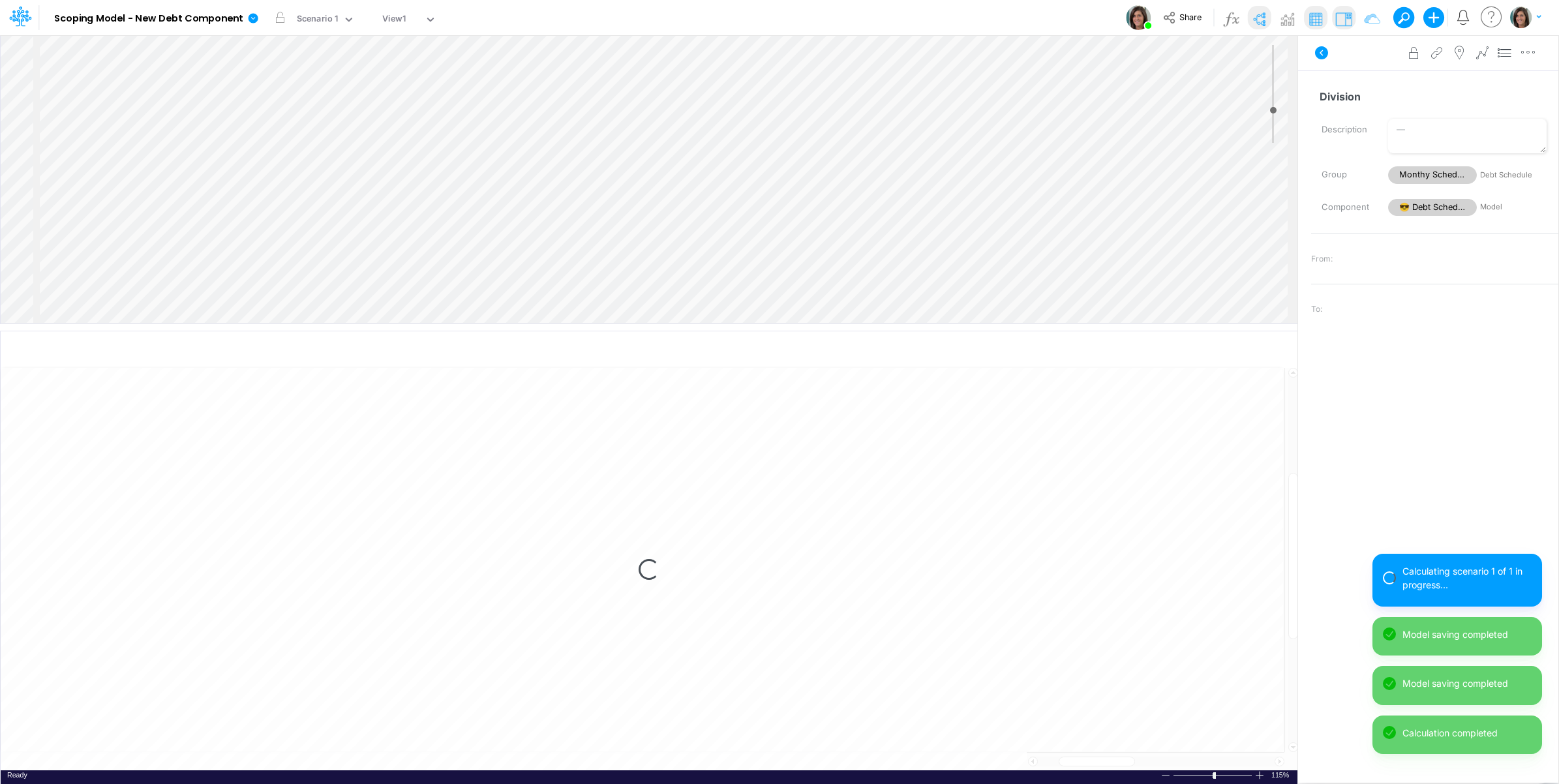
select select "1"
select select "Multiply"
select select "Add"
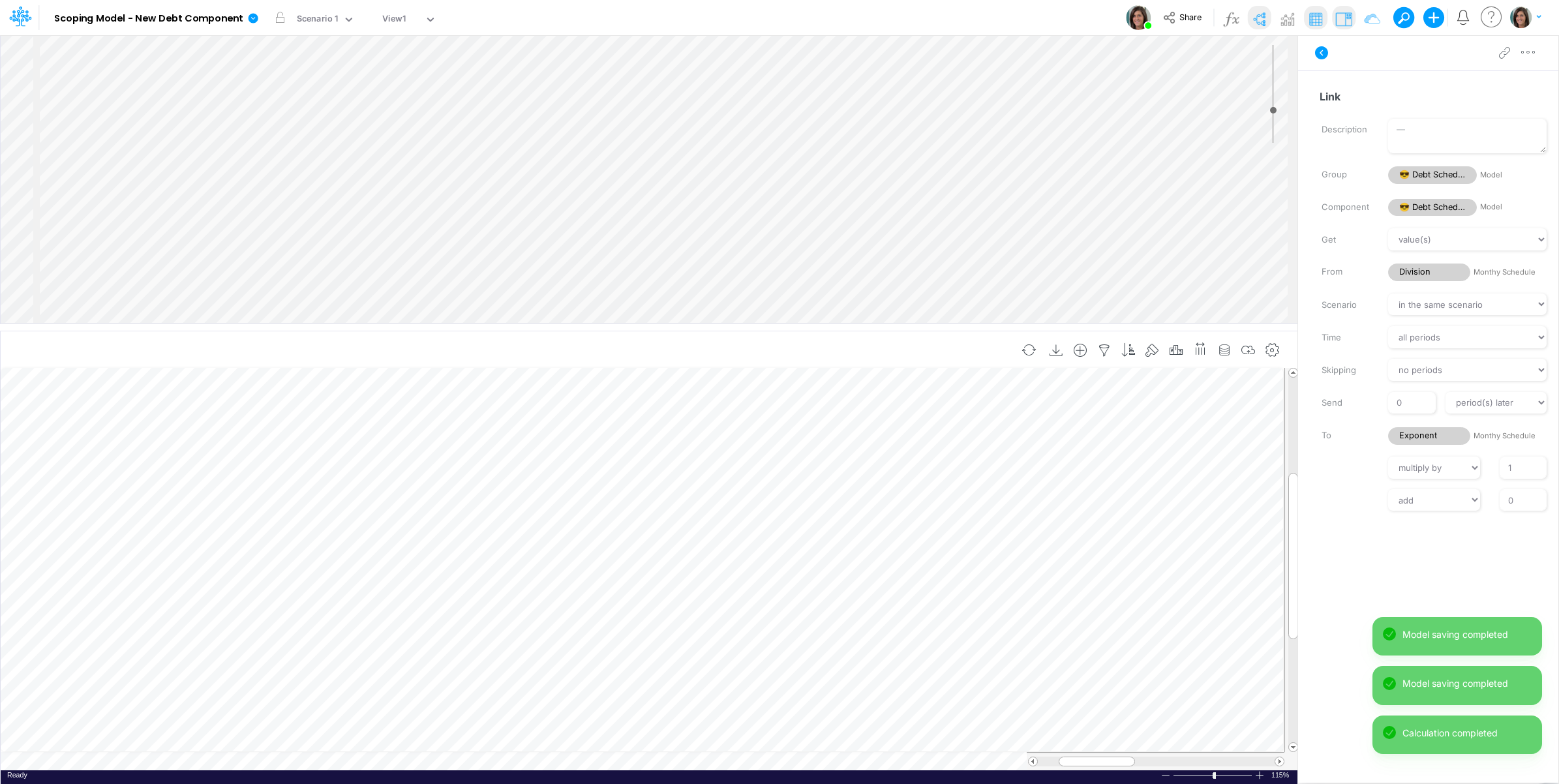
scroll to position [603, 0]
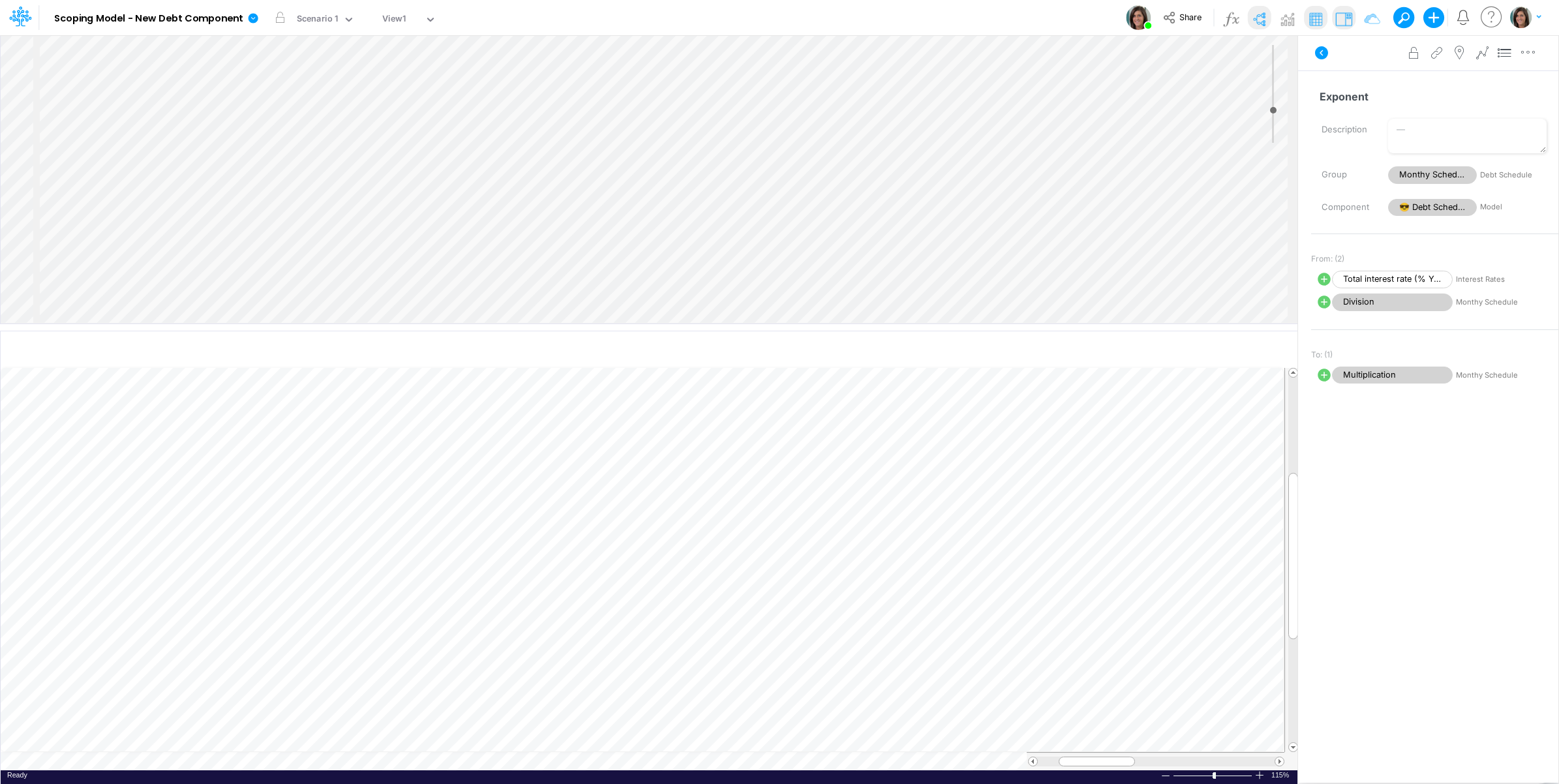
select select "1"
select select "Multiply"
select select "Add"
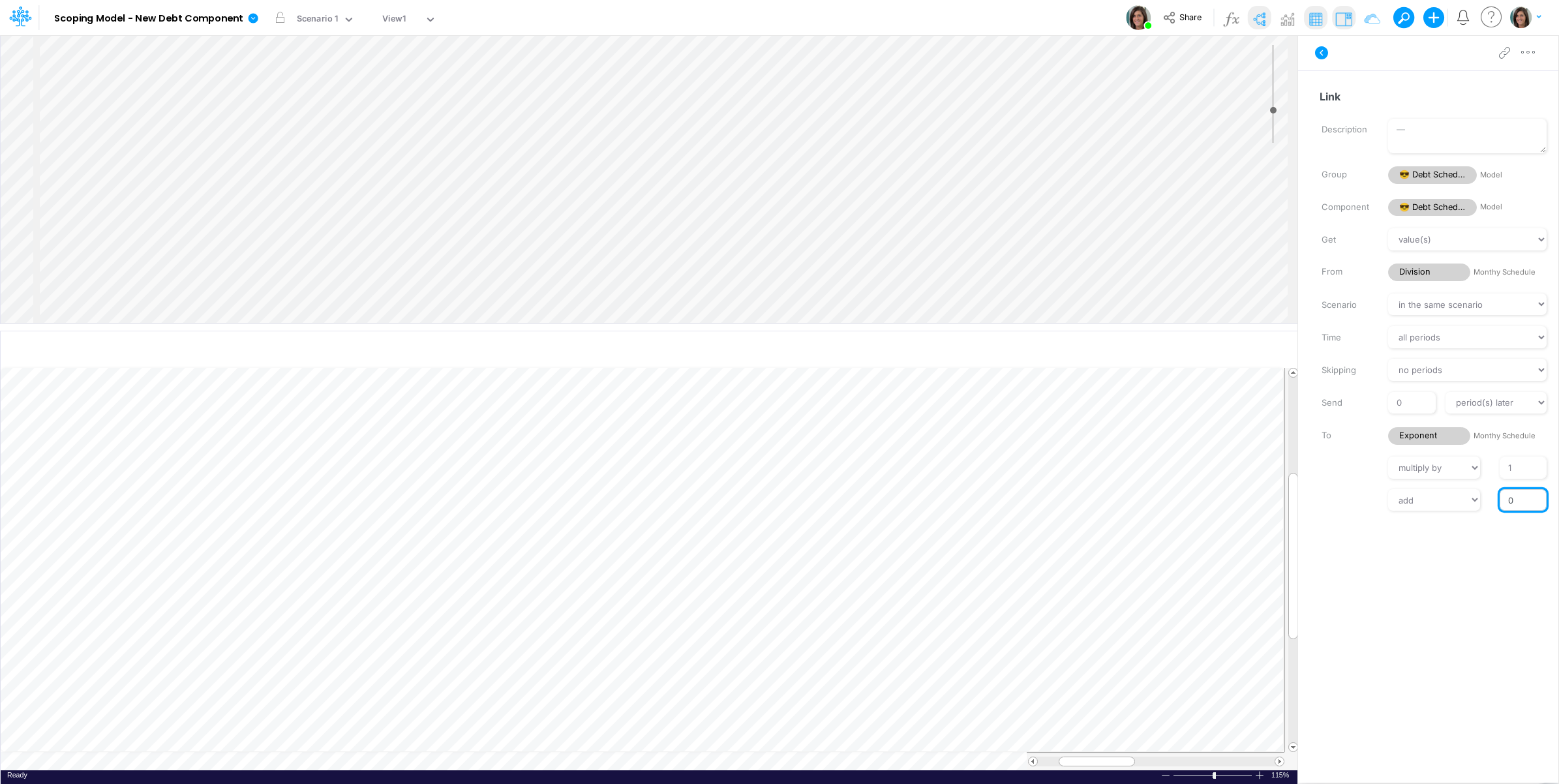
drag, startPoint x: 1506, startPoint y: 497, endPoint x: 1525, endPoint y: 500, distance: 19.2
click at [1525, 500] on input "0" at bounding box center [1523, 500] width 47 height 22
type input "-1"
click at [1354, 495] on label at bounding box center [1345, 499] width 67 height 9
click at [1500, 494] on input "-1" at bounding box center [1523, 500] width 47 height 22
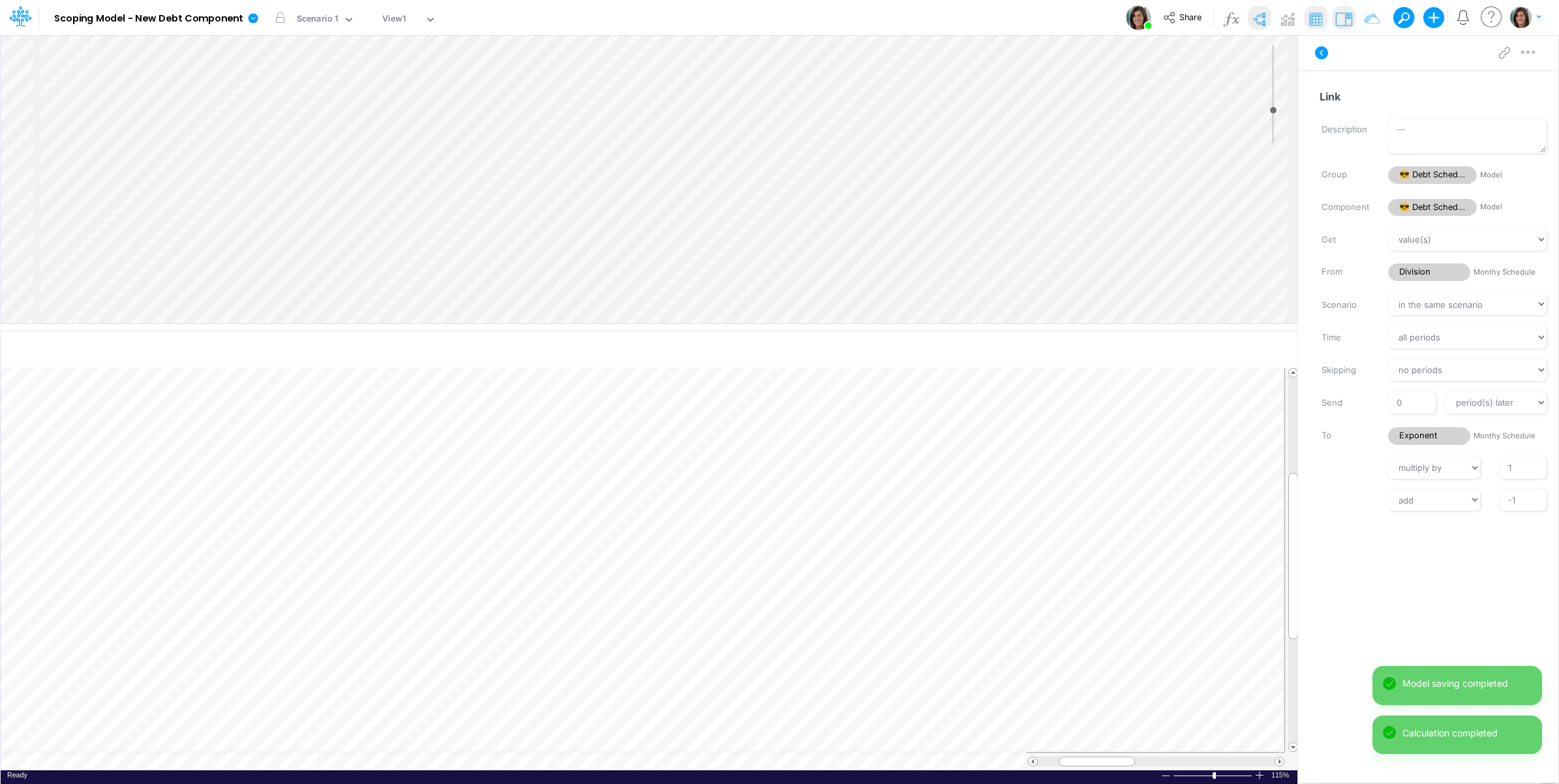
click at [1364, 497] on label at bounding box center [1345, 499] width 67 height 9
click at [1500, 497] on input "-1" at bounding box center [1523, 500] width 47 height 22
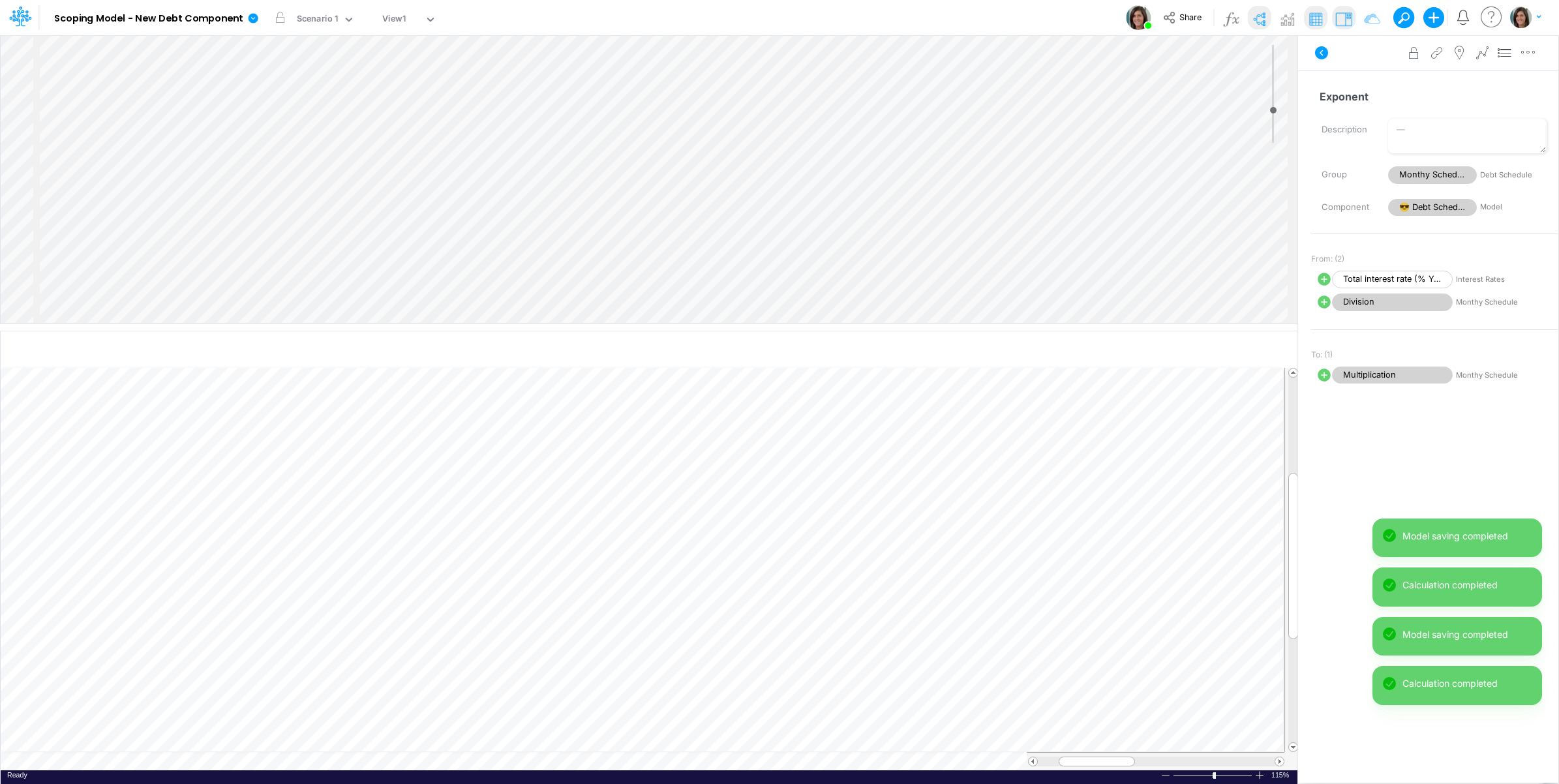
select select "Multiply"
select select "Add"
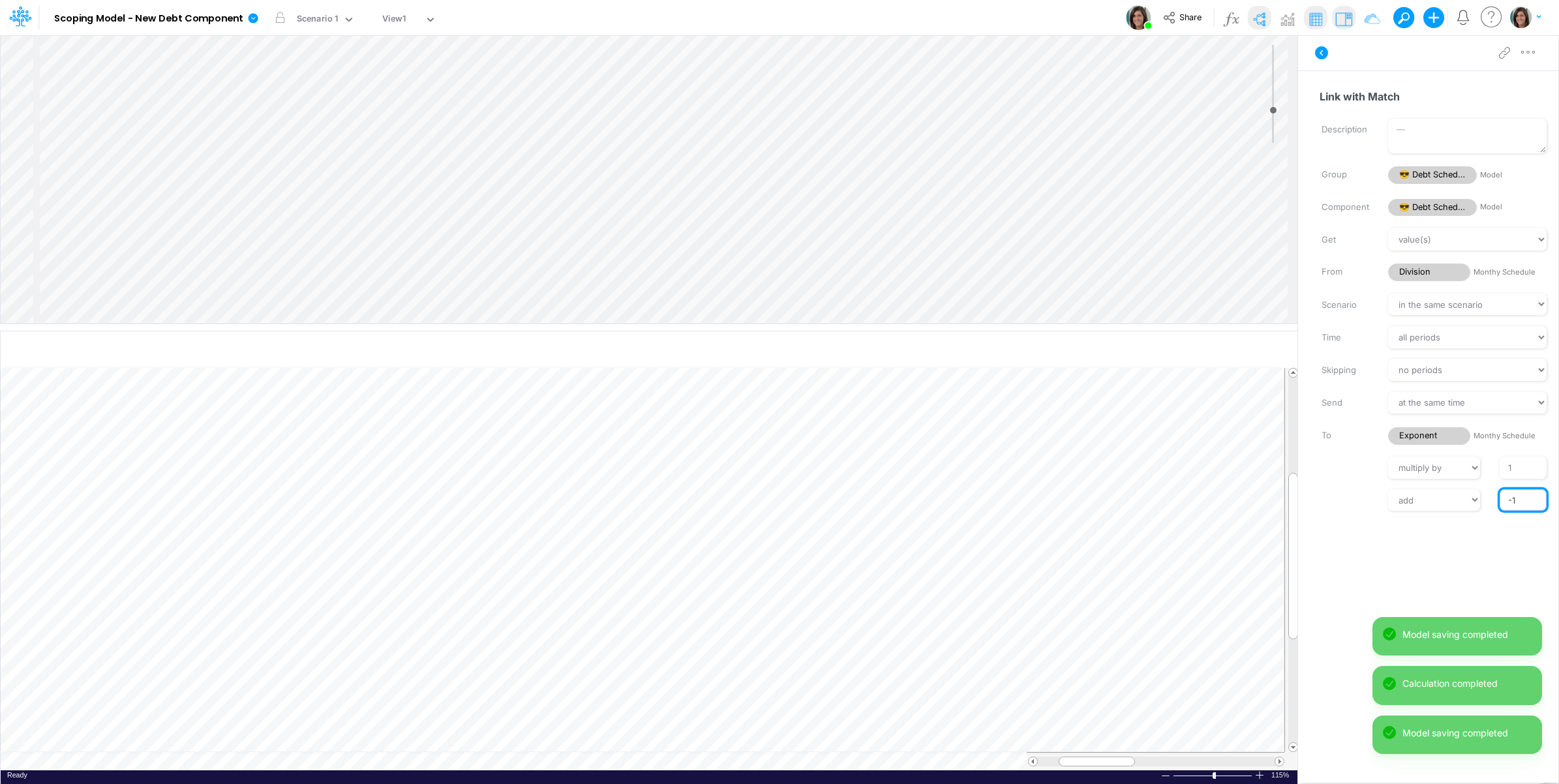
drag, startPoint x: 1505, startPoint y: 500, endPoint x: 1551, endPoint y: 504, distance: 46.2
click at [1558, 504] on html "Model Scoping Model - New Debt Component Edit model settings Duplicate Import Q…" at bounding box center [780, 392] width 1559 height 784
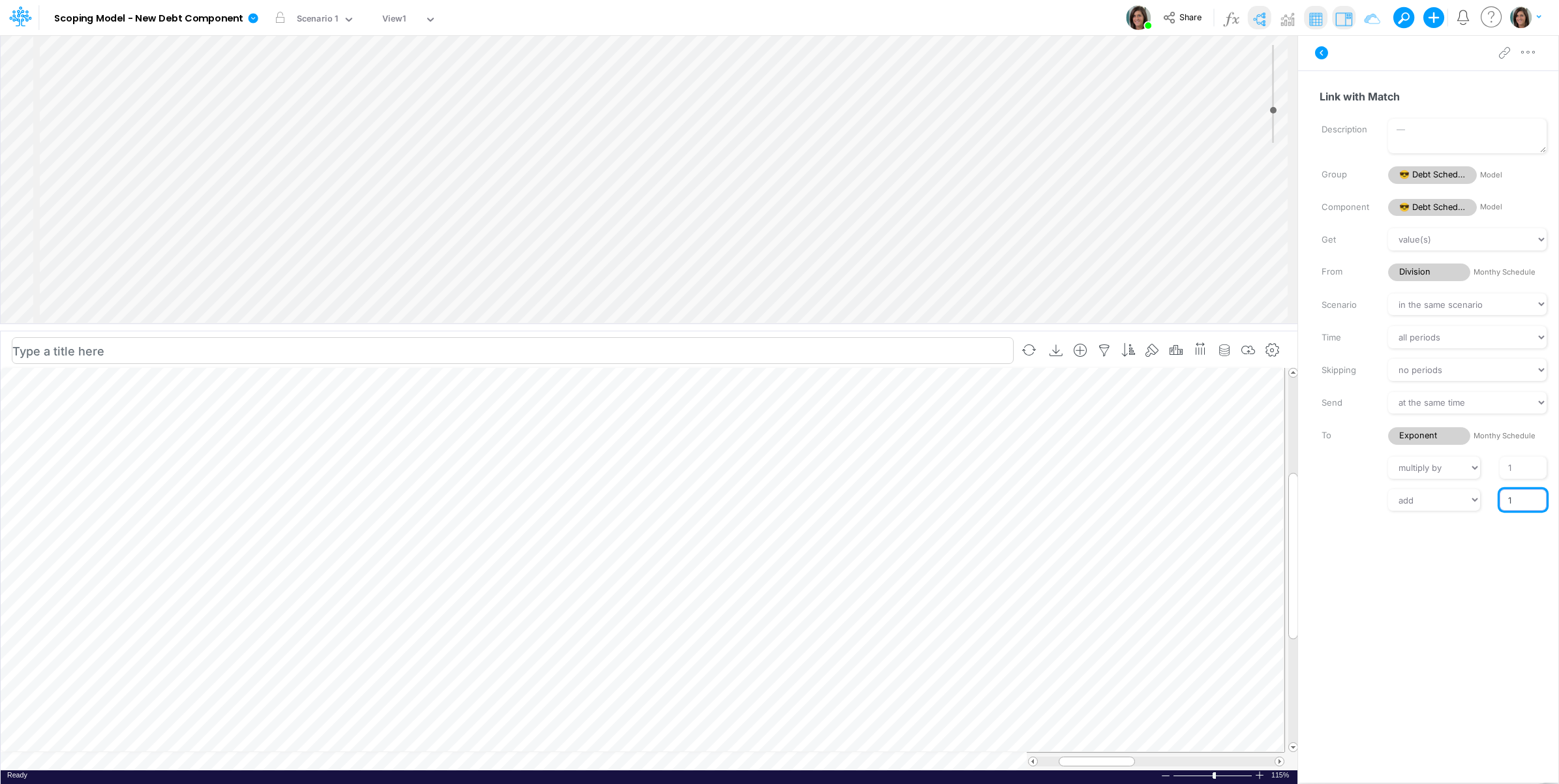
type input "1"
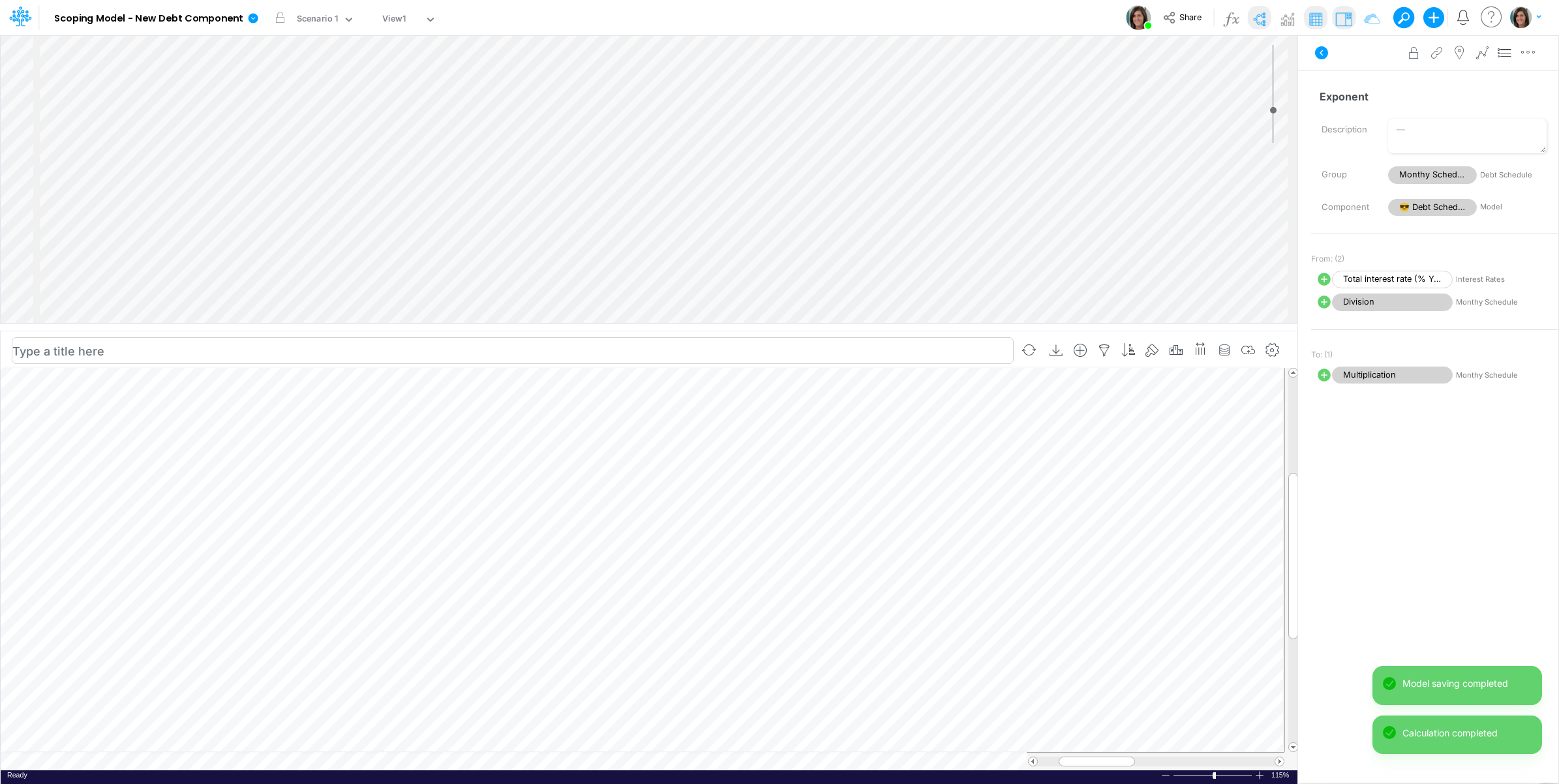
select select "Multiply"
select select "Add"
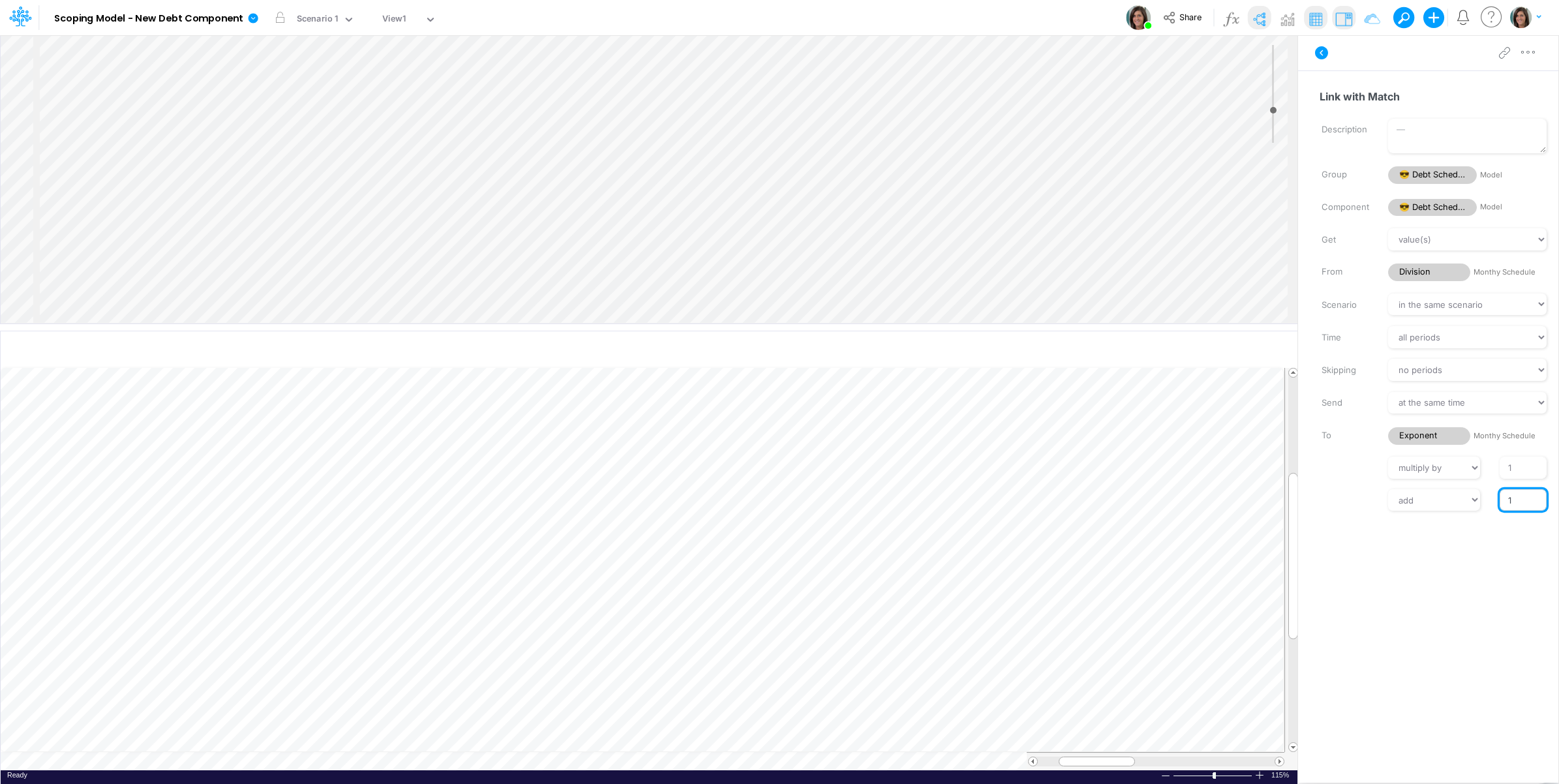
drag, startPoint x: 1505, startPoint y: 502, endPoint x: 1540, endPoint y: 502, distance: 35.0
click at [1541, 503] on input "1" at bounding box center [1523, 500] width 47 height 22
type input "0"
click at [1359, 488] on div "Get value(s) moving average cumulative change relative change absolute round fl…" at bounding box center [1434, 369] width 247 height 282
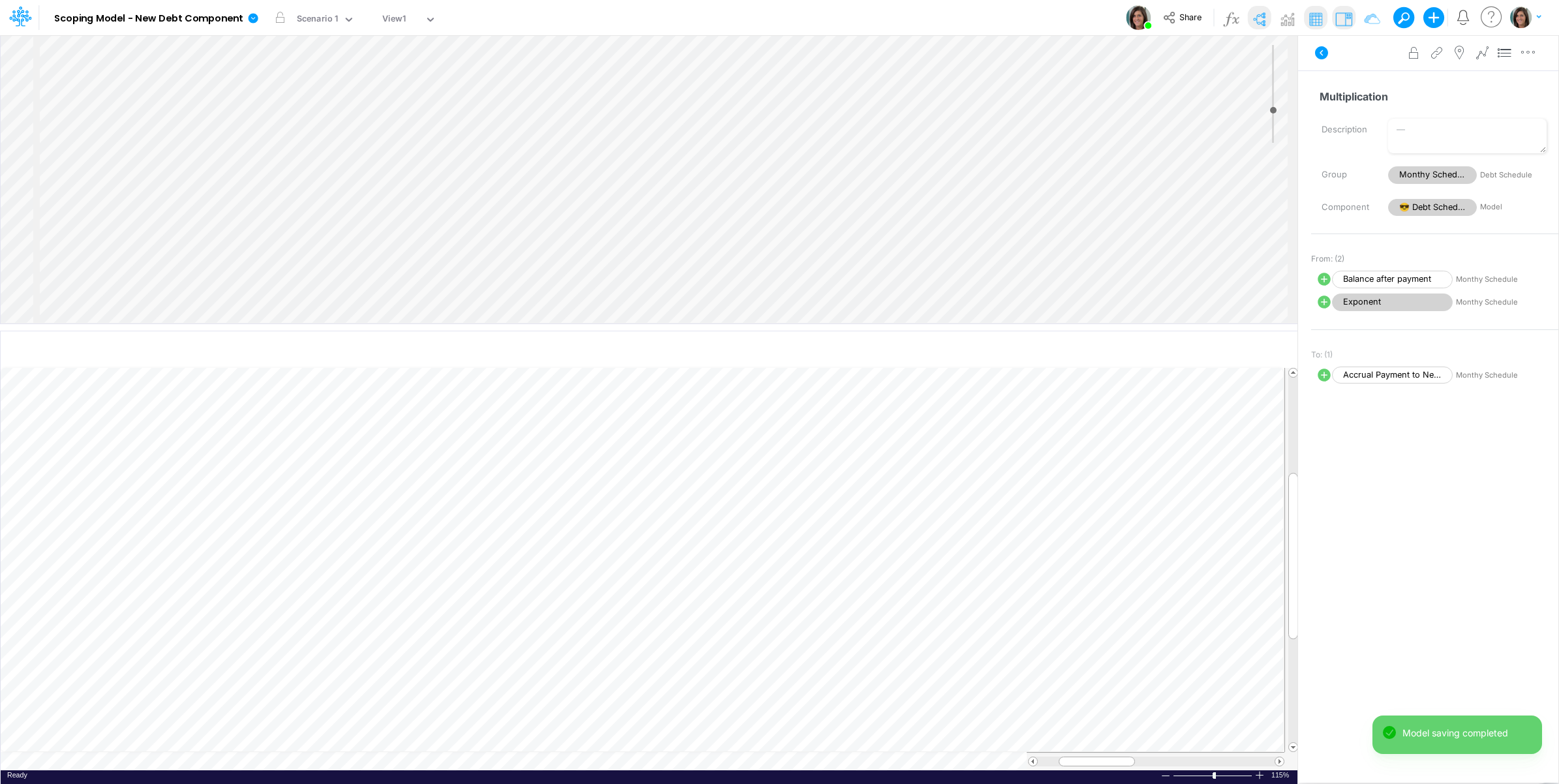
click at [1325, 304] on icon at bounding box center [1324, 303] width 13 height 13
select select "1"
select select "Multiply"
select select "Add"
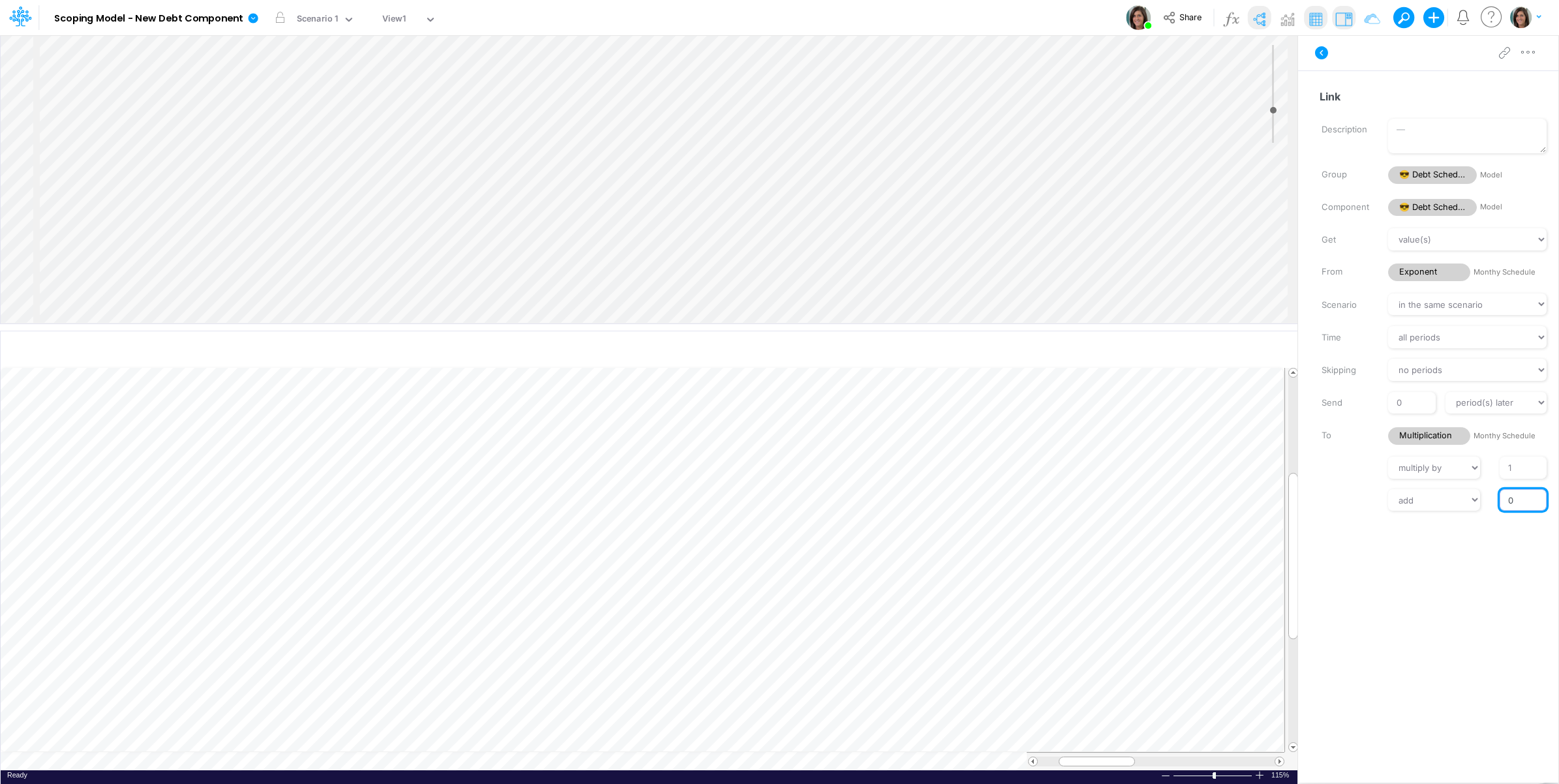
drag, startPoint x: 1504, startPoint y: 504, endPoint x: 1574, endPoint y: 510, distance: 70.3
click at [1558, 510] on html "Model Scoping Model - New Debt Component Edit model settings Duplicate Import Q…" at bounding box center [780, 392] width 1559 height 784
type input "-1"
click at [1357, 485] on div "Get value(s) moving average cumulative change relative change absolute round fl…" at bounding box center [1434, 369] width 247 height 282
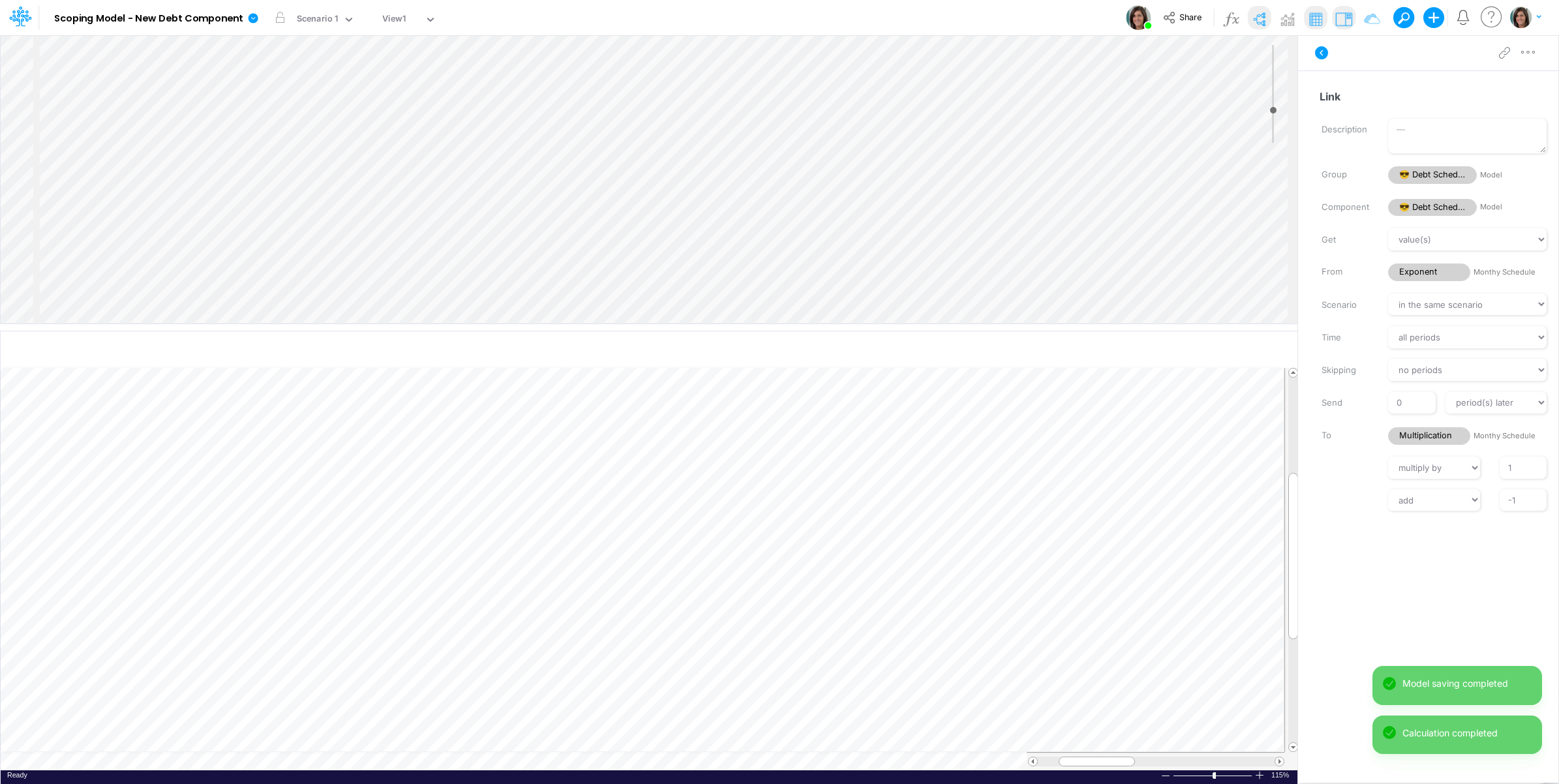
click at [128, 256] on div "Insert node Variable Constant Group Addition Subtraction Multiplication Divisio…" at bounding box center [649, 179] width 1297 height 288
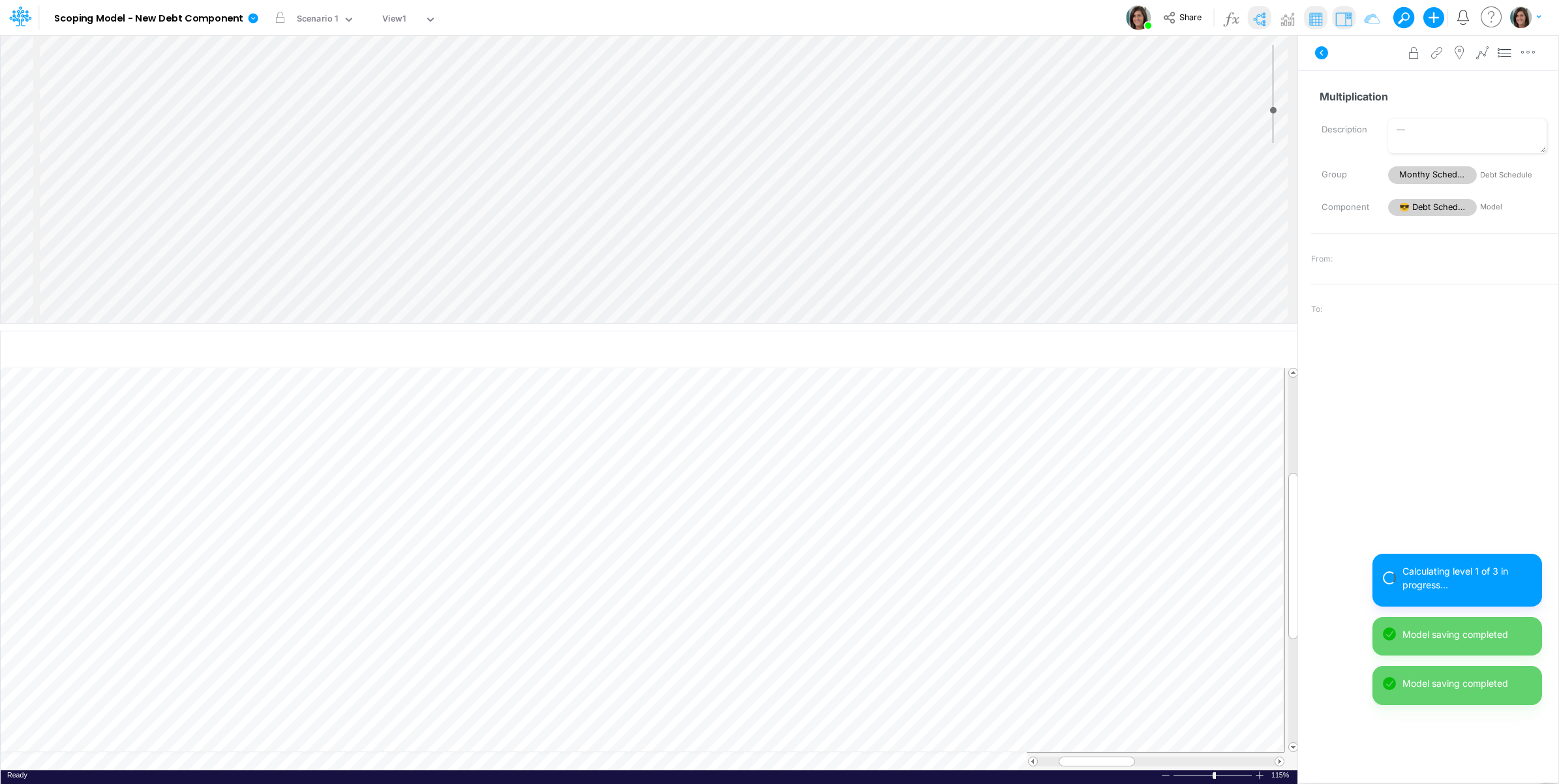
select select "1"
select select "Multiply"
select select "Add"
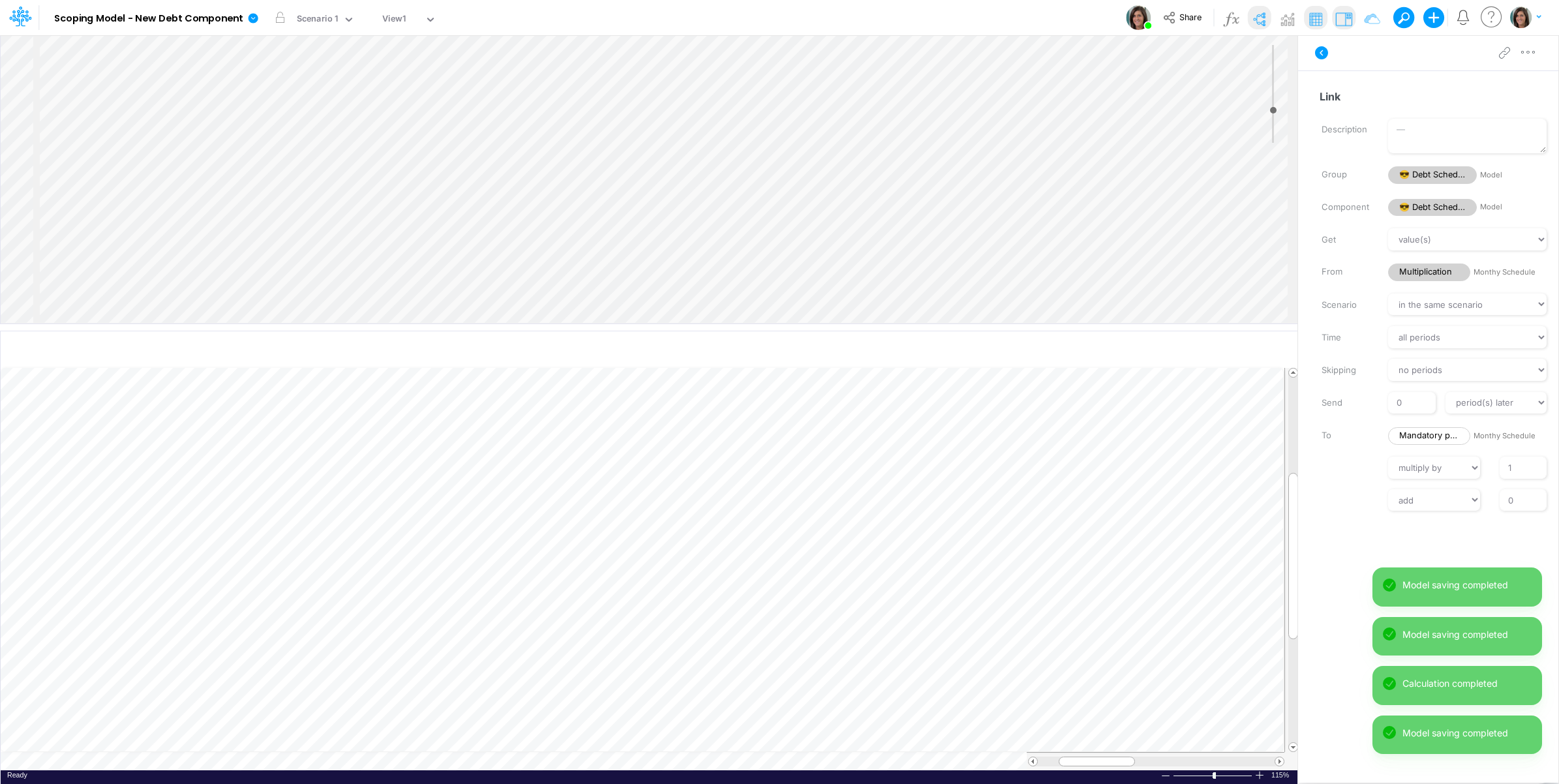
scroll to position [191, 0]
click at [1504, 467] on input "1" at bounding box center [1523, 467] width 47 height 22
click at [1370, 498] on label at bounding box center [1345, 499] width 67 height 9
click at [1500, 498] on input "0" at bounding box center [1523, 500] width 47 height 22
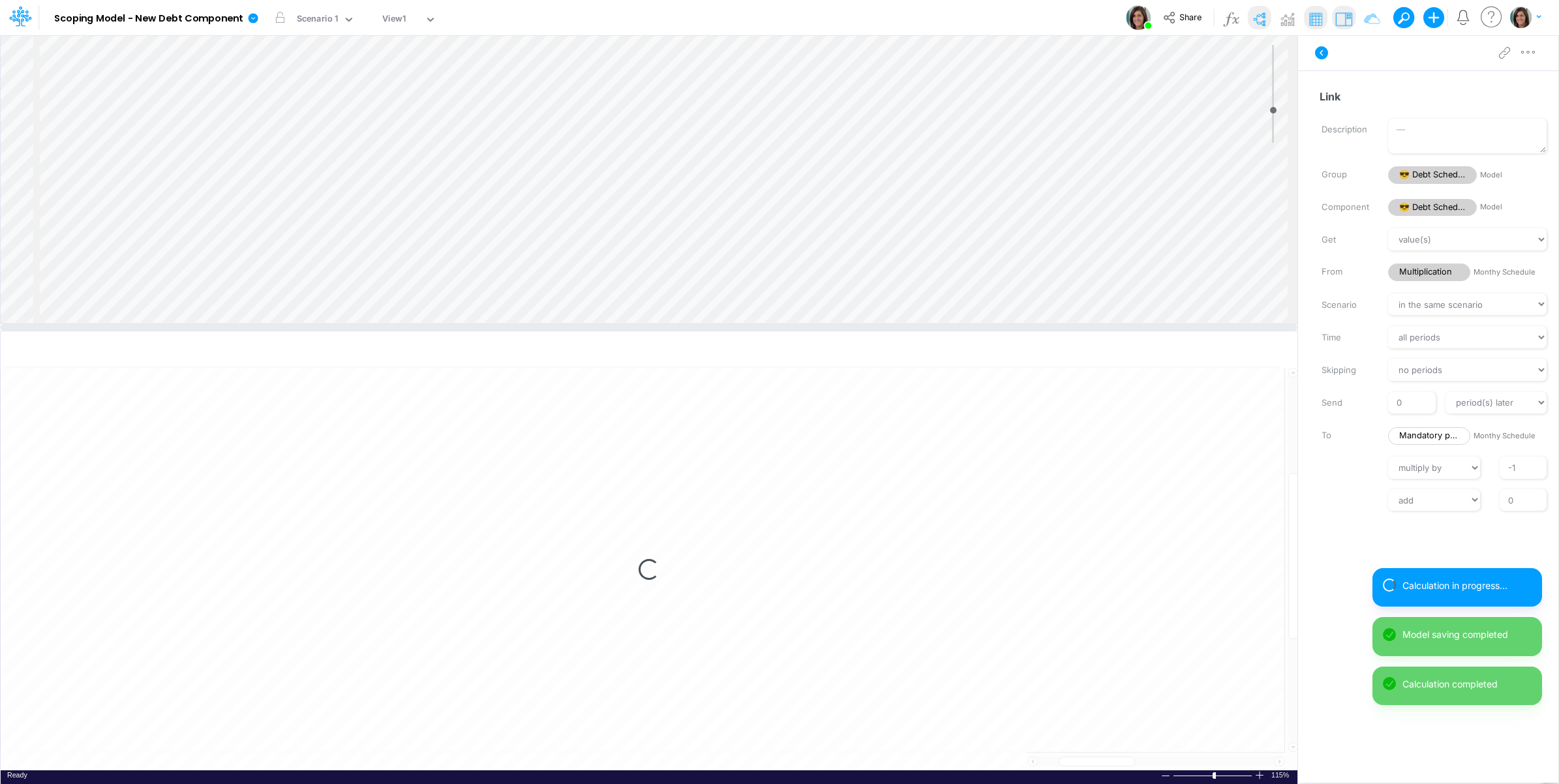
type input "1"
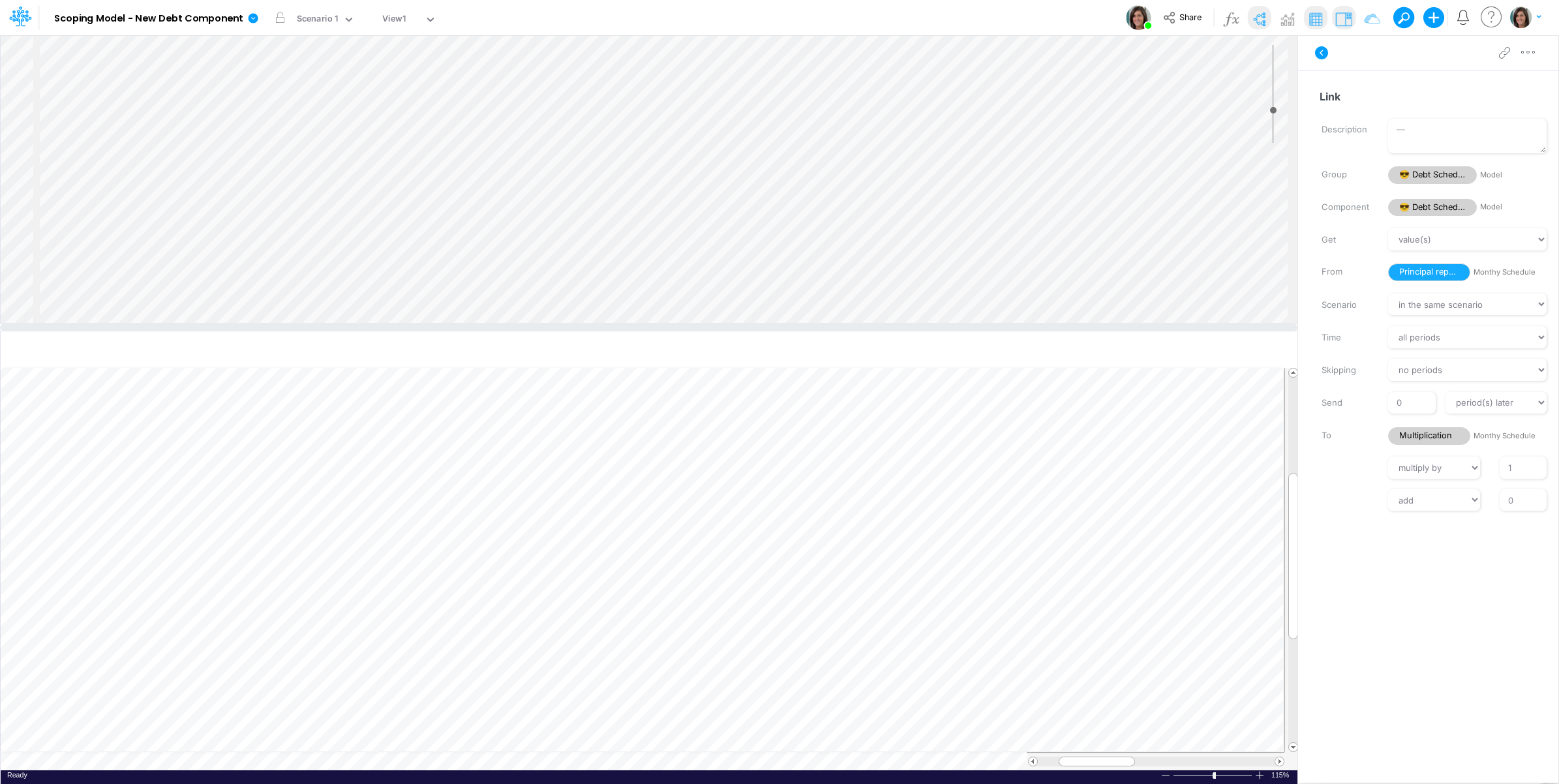
scroll to position [522, 0]
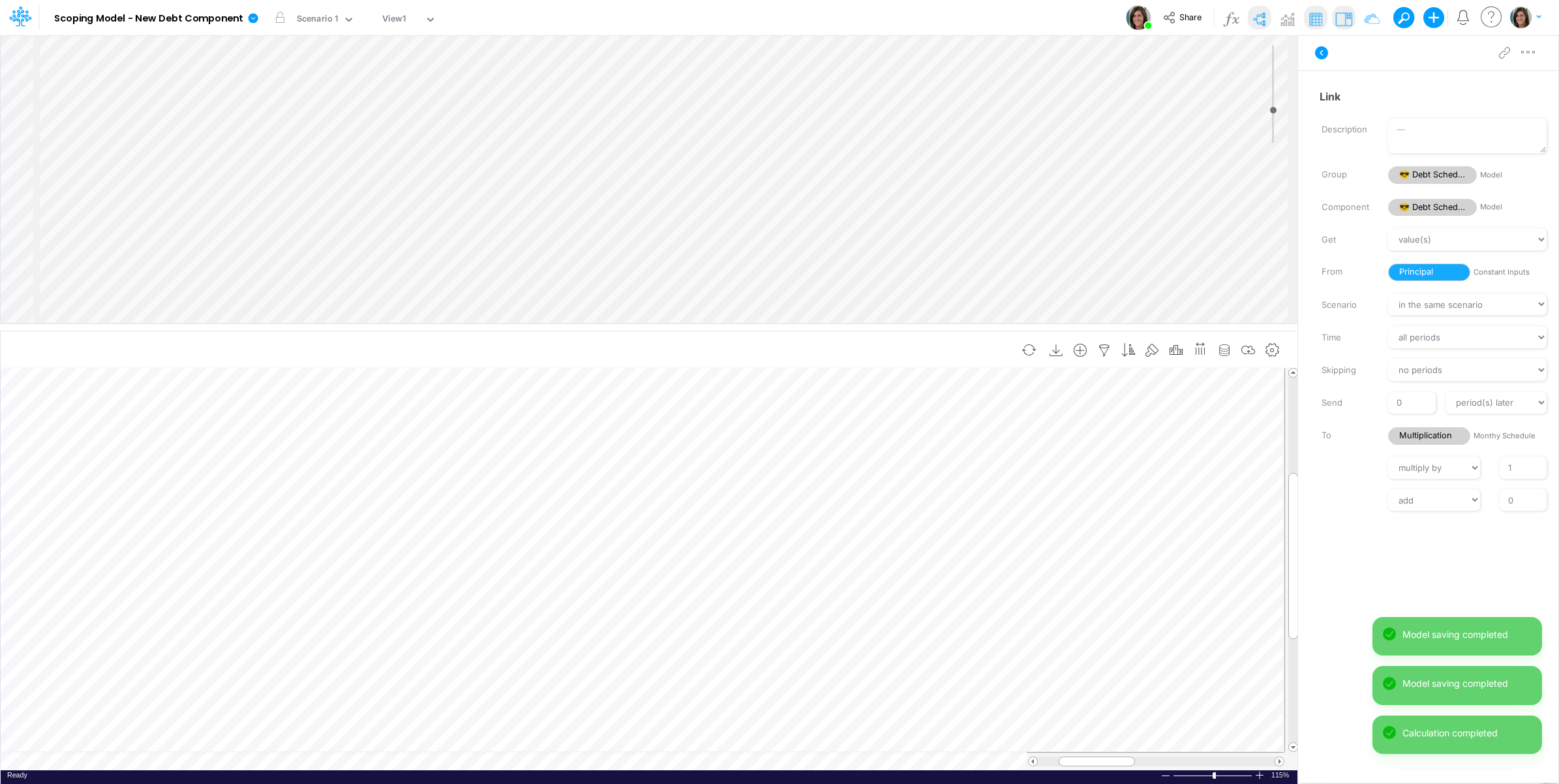
scroll to position [0, 1]
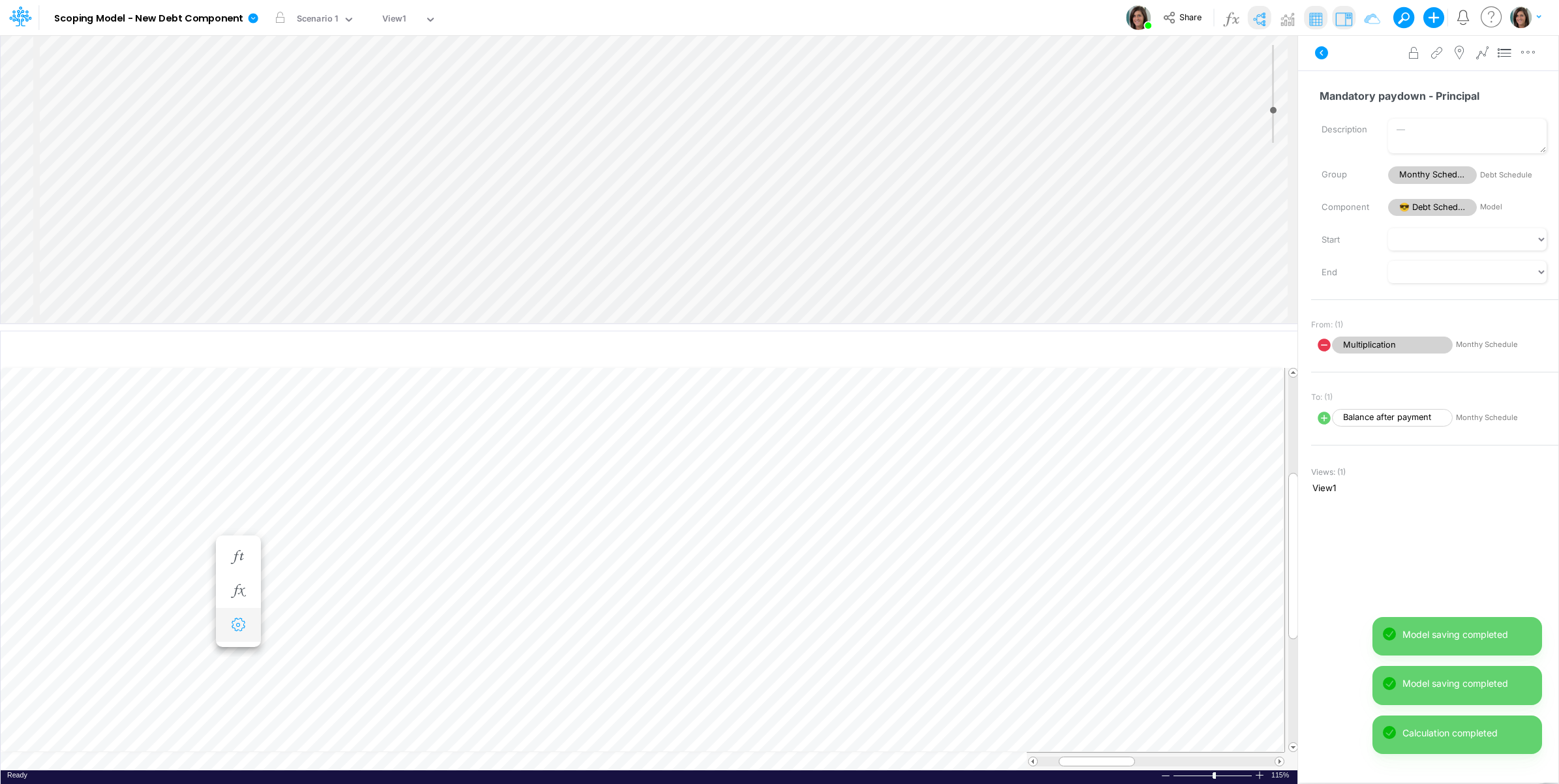
click at [229, 624] on icon "button" at bounding box center [238, 625] width 20 height 14
select select "sum"
select select "field"
select select "Number"
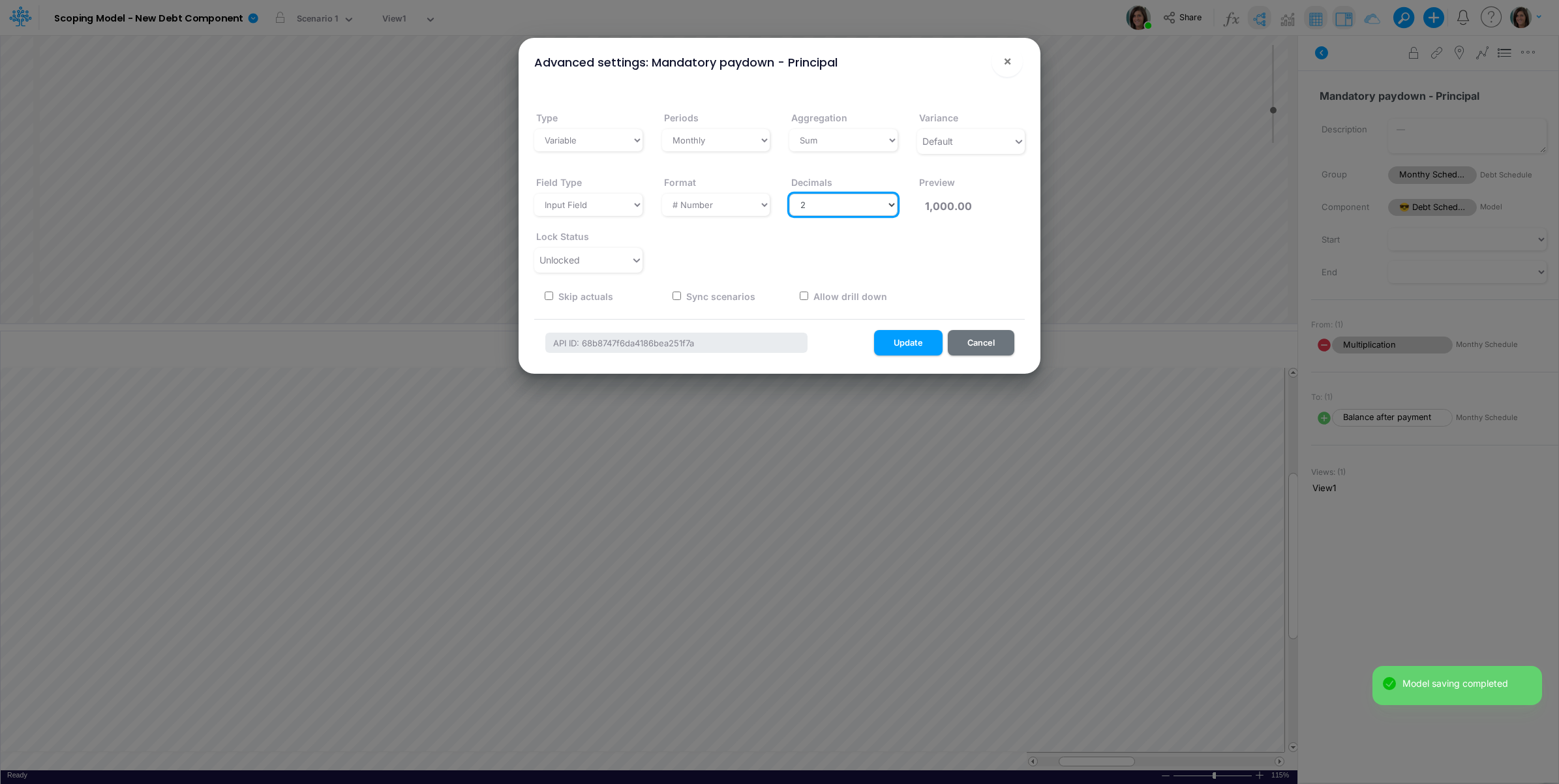
click at [857, 212] on select "Select decimals places 0 1 2 3 4 5 6 7 8 9 10" at bounding box center [843, 205] width 108 height 22
select select "0"
click at [789, 194] on select "Select decimals places 0 1 2 3 4 5 6 7 8 9 10" at bounding box center [843, 205] width 108 height 22
type input "1,000"
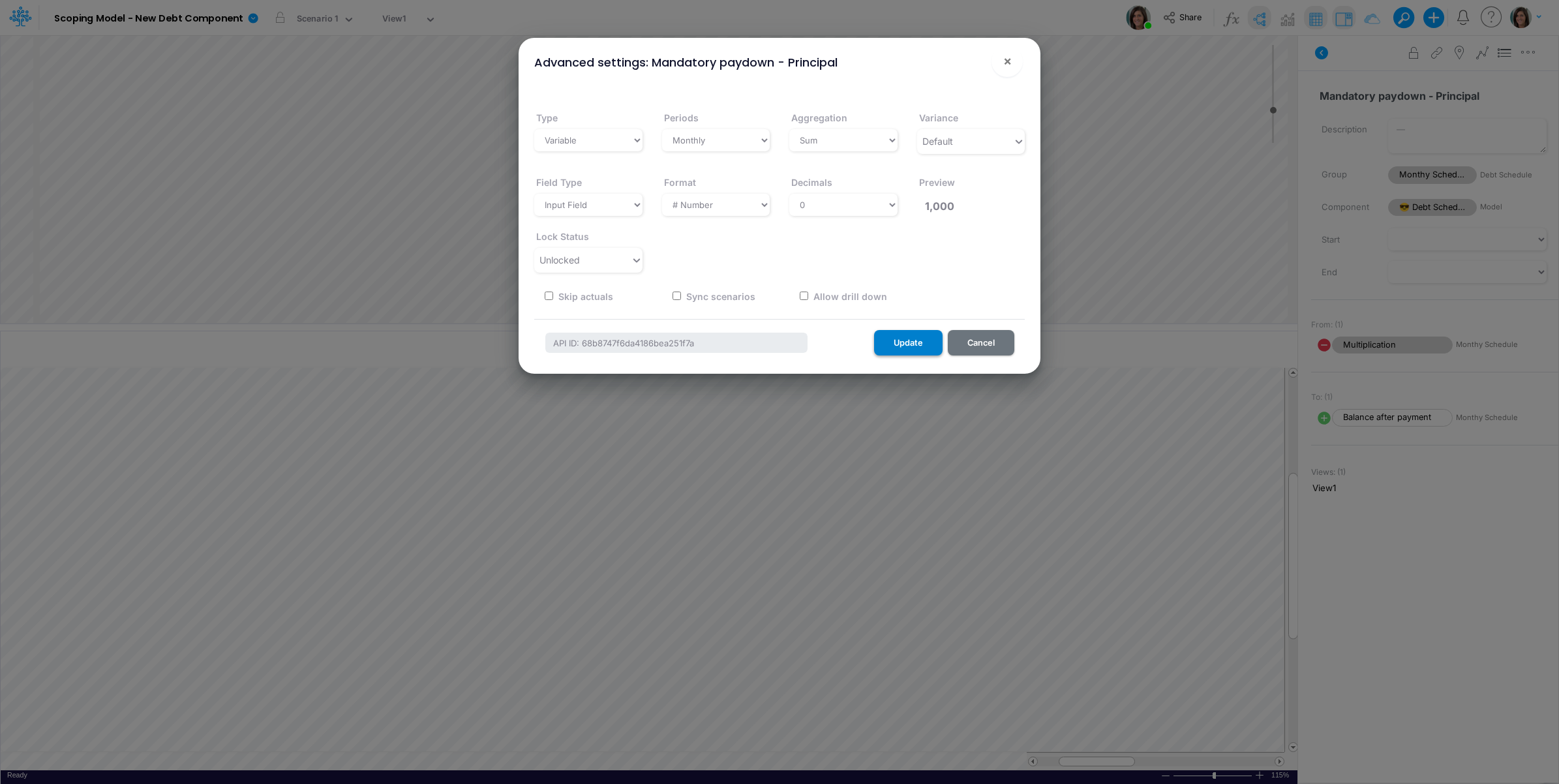
click at [907, 340] on button "Update" at bounding box center [909, 343] width 69 height 26
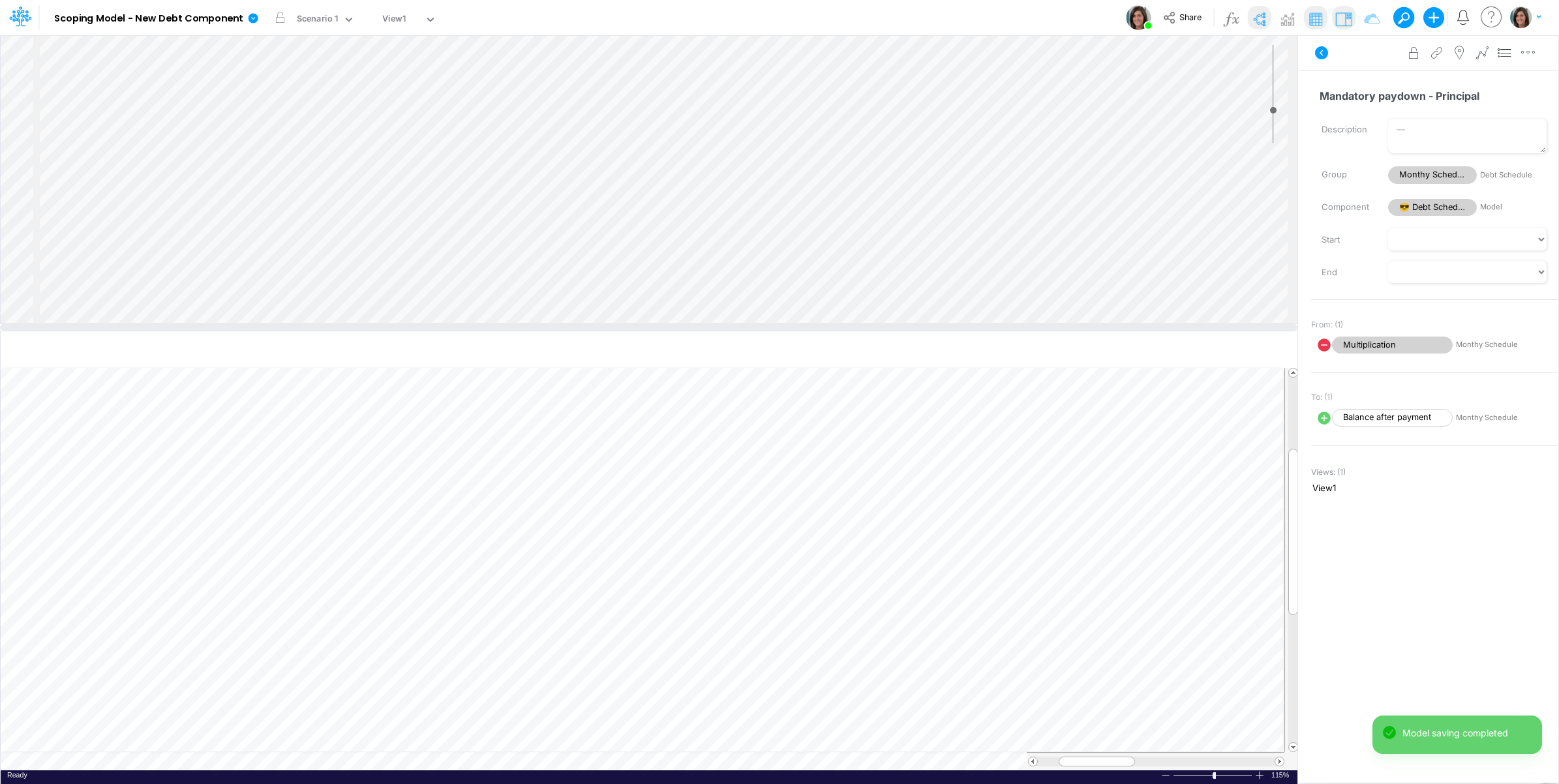
scroll to position [549, 0]
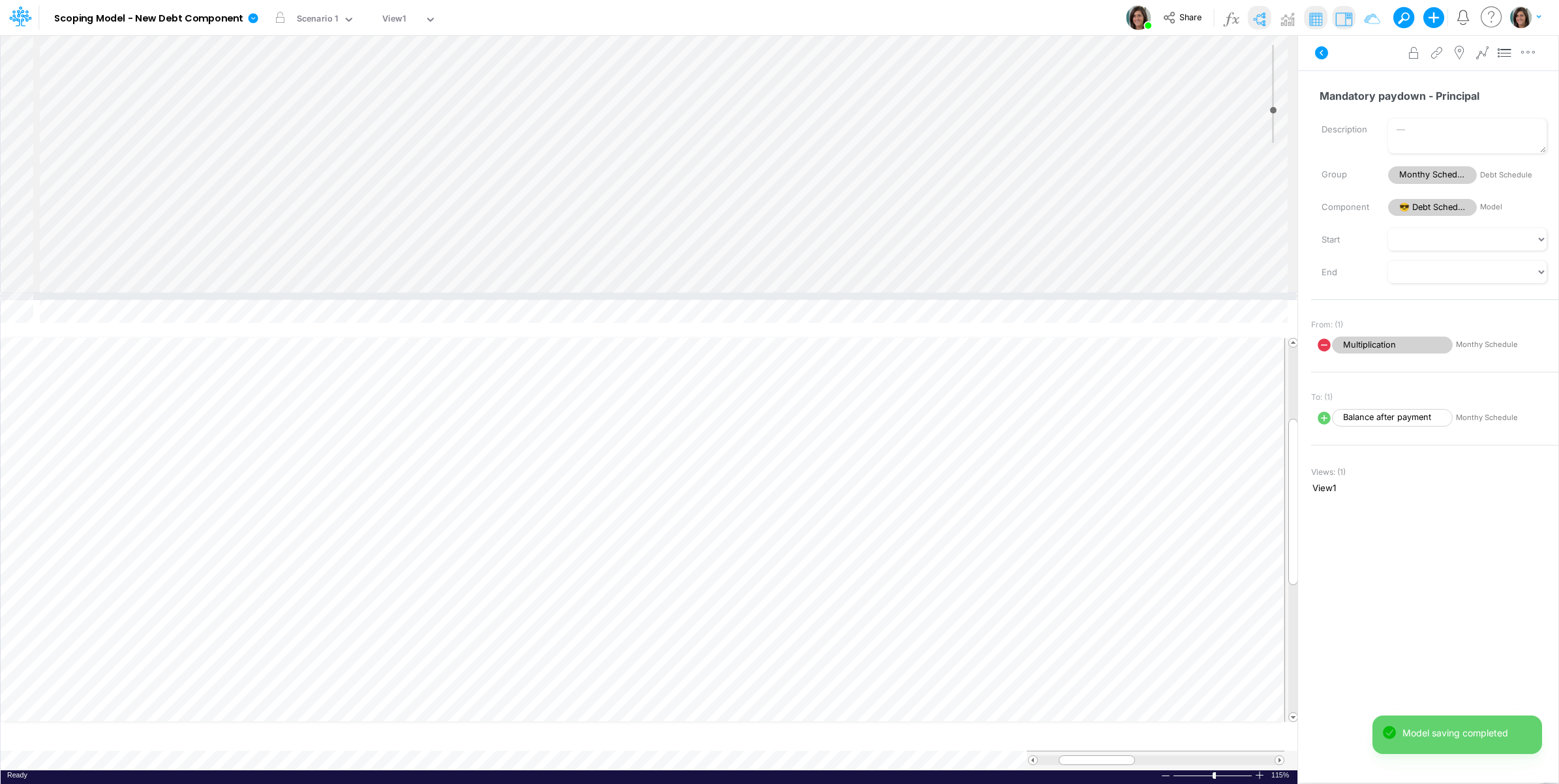
drag, startPoint x: 1027, startPoint y: 327, endPoint x: 1026, endPoint y: 287, distance: 40.0
click at [1026, 293] on div at bounding box center [649, 296] width 1298 height 7
drag, startPoint x: 727, startPoint y: 287, endPoint x: 734, endPoint y: 201, distance: 86.3
click at [734, 201] on div at bounding box center [649, 201] width 1298 height 7
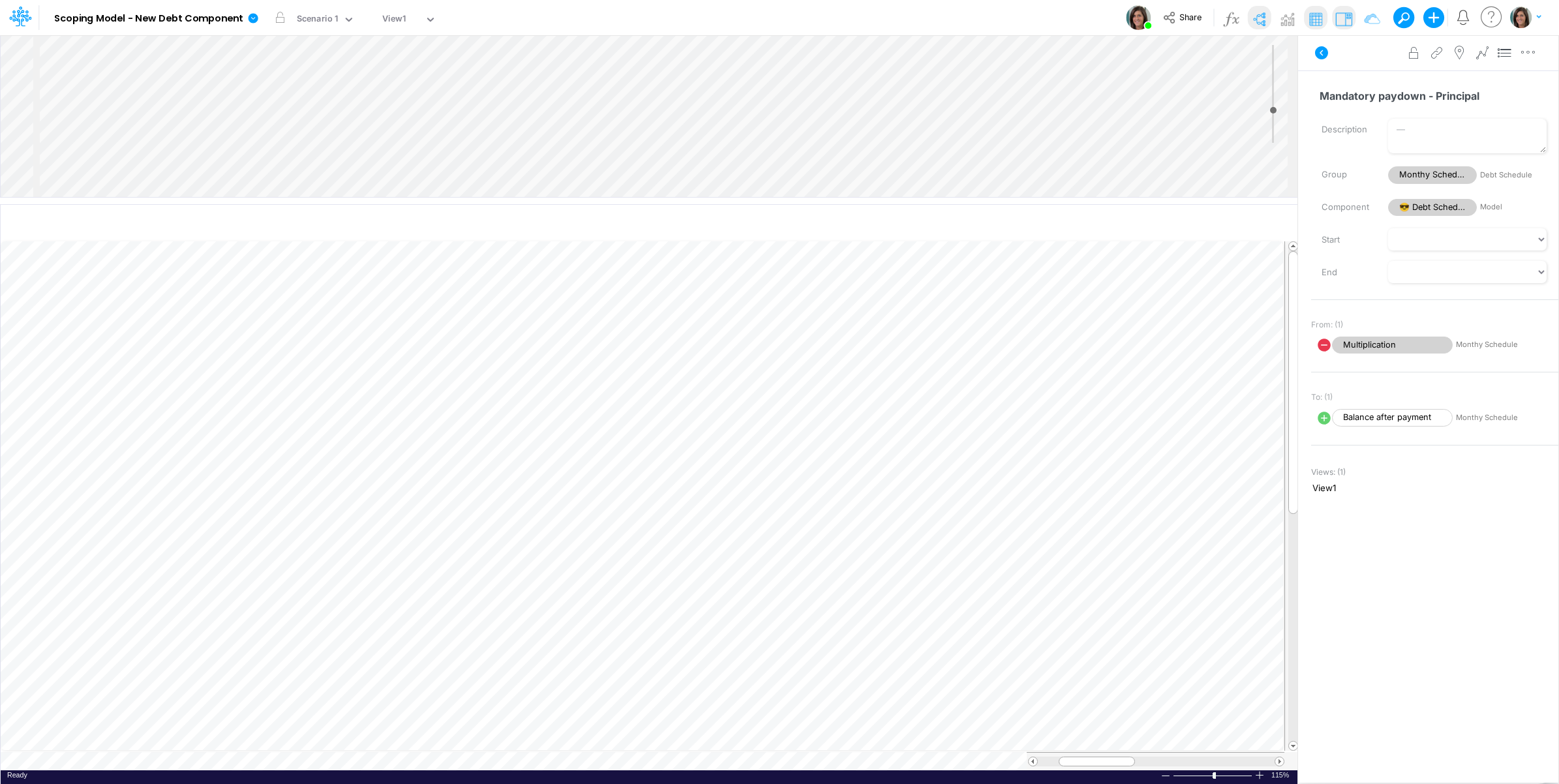
scroll to position [0, 1]
click at [1325, 54] on icon at bounding box center [1322, 53] width 13 height 13
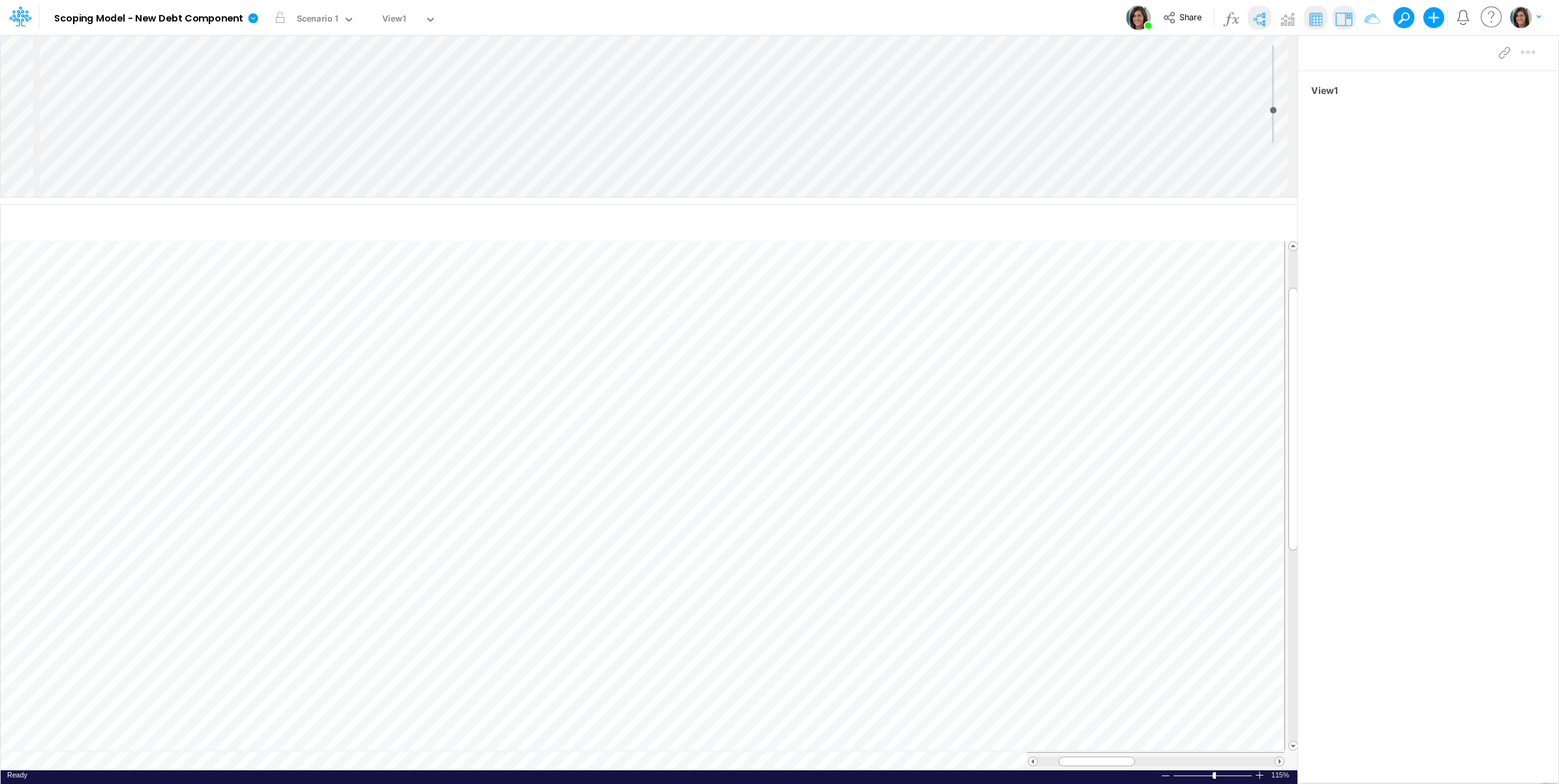
scroll to position [0, 1]
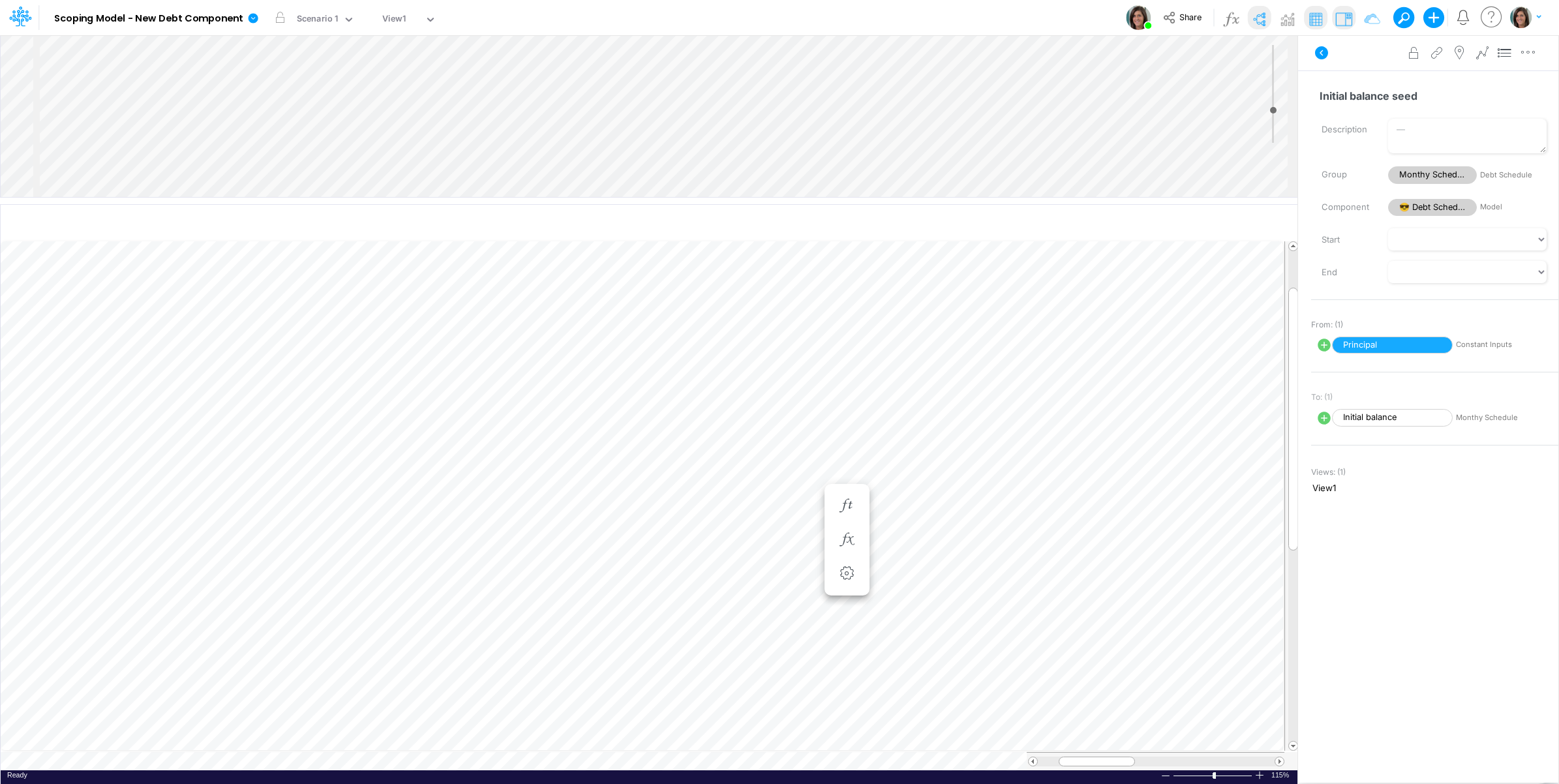
click at [1326, 344] on icon at bounding box center [1324, 345] width 13 height 13
select select "Change"
select select "1"
select select "Multiply"
select select "Add"
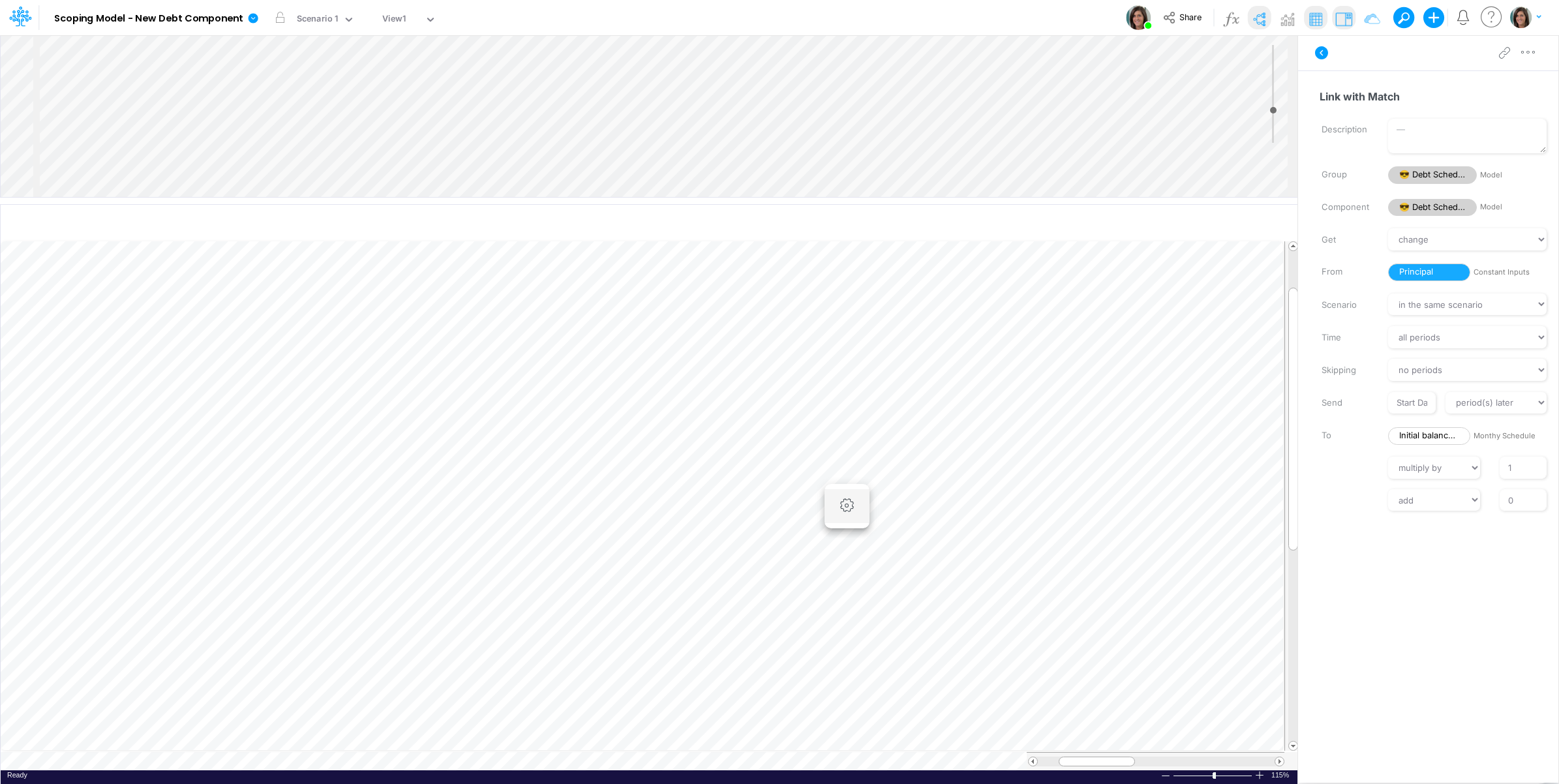
scroll to position [0, 1]
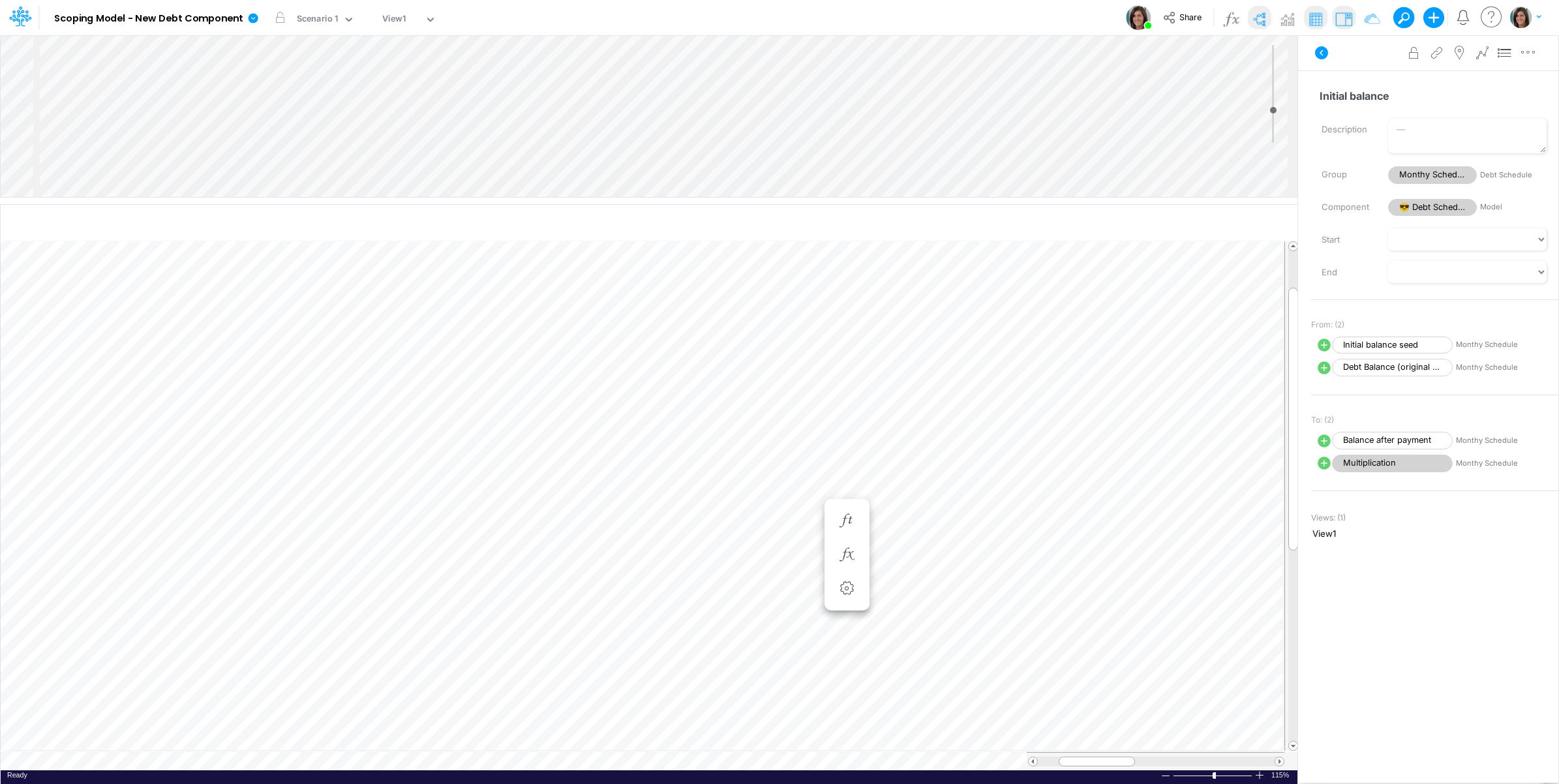
scroll to position [0, 1]
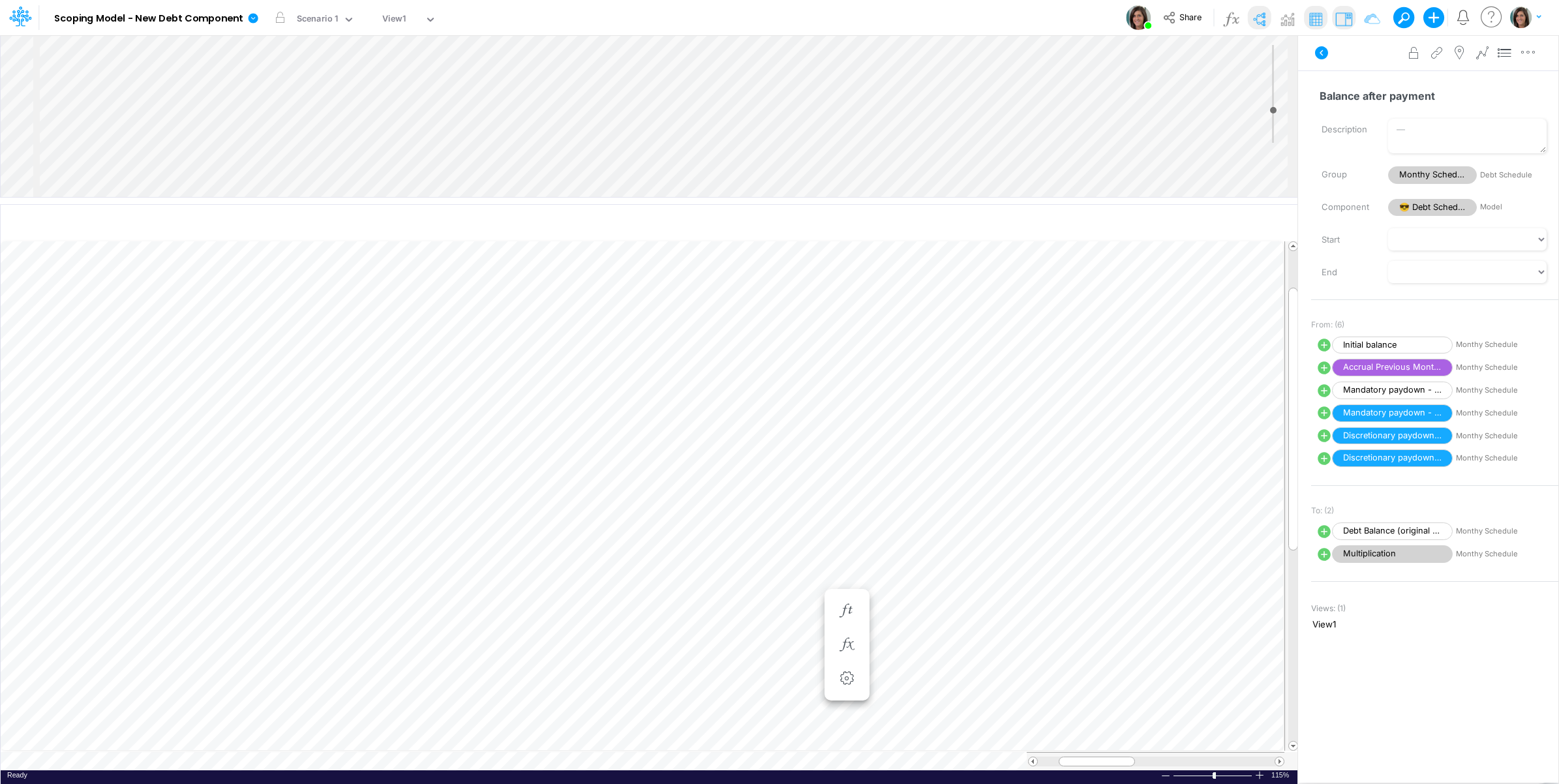
scroll to position [0, 1]
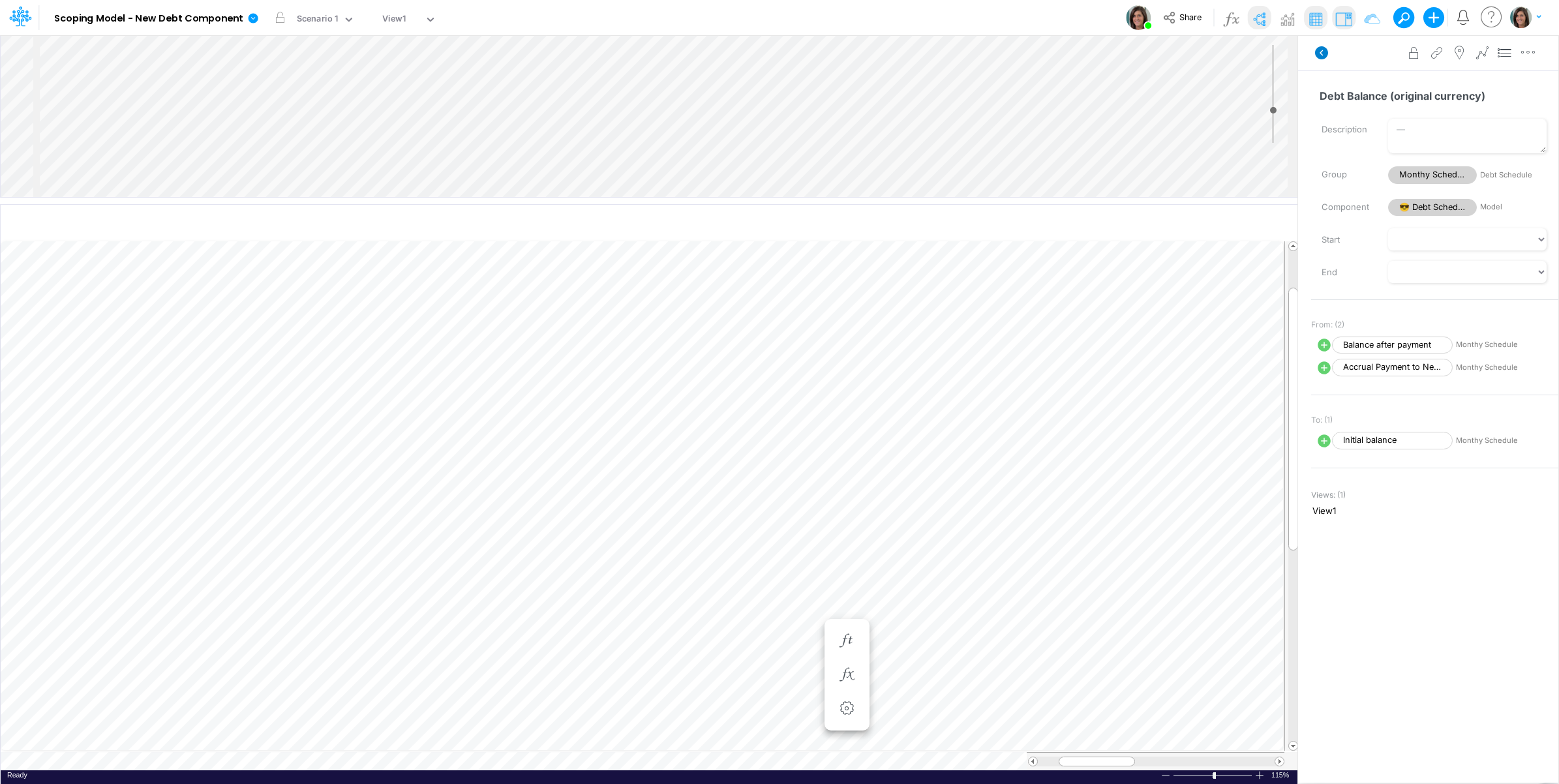
click at [1322, 52] on icon at bounding box center [1322, 53] width 13 height 13
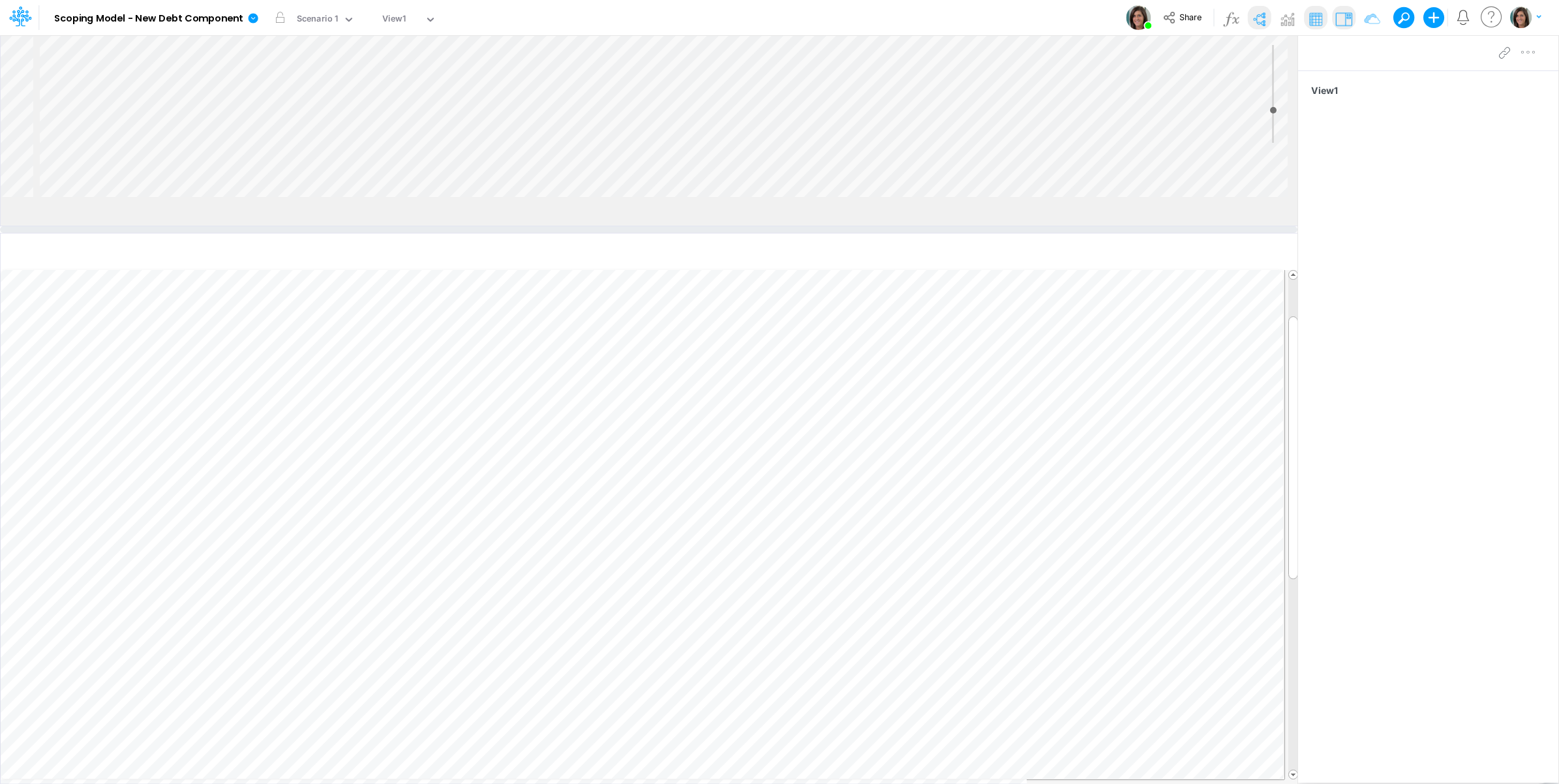
drag, startPoint x: 1006, startPoint y: 200, endPoint x: 1010, endPoint y: 253, distance: 53.2
click at [1010, 233] on div at bounding box center [649, 229] width 1298 height 7
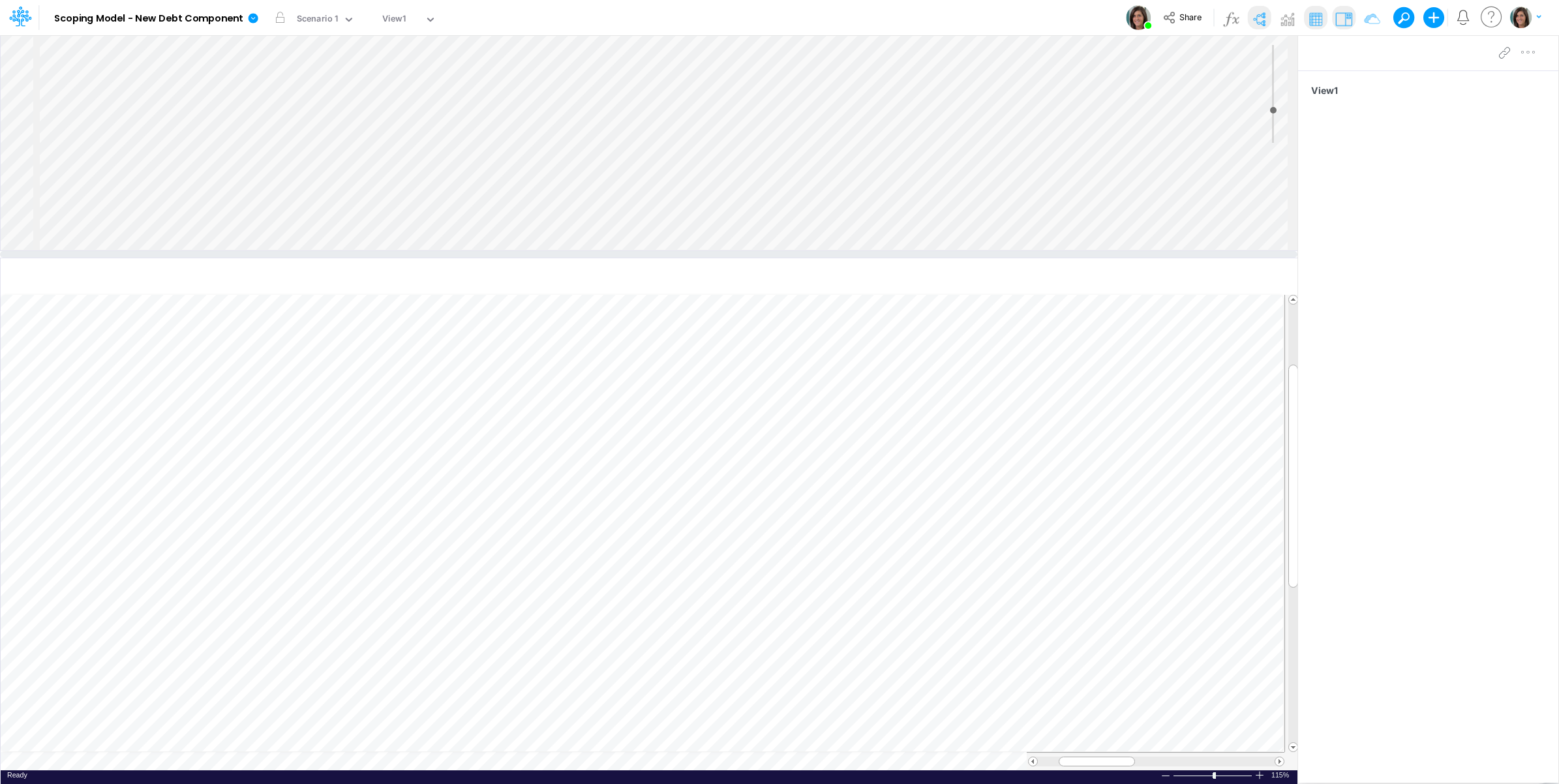
scroll to position [723, 0]
click at [186, 185] on div "Insert node Component Variable Constant Group Addition Subtraction Multiplicati…" at bounding box center [649, 142] width 1297 height 215
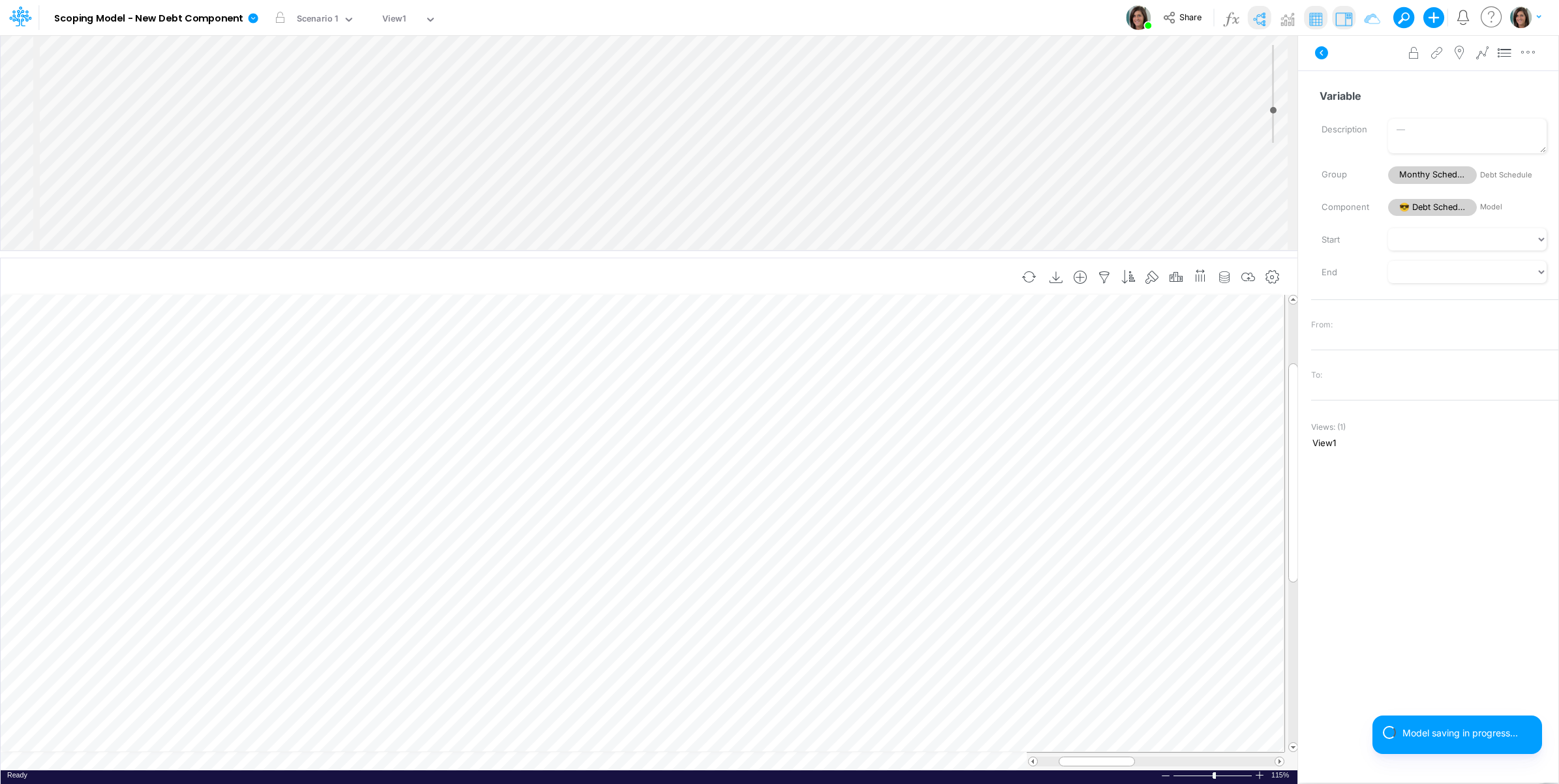
scroll to position [0, 1]
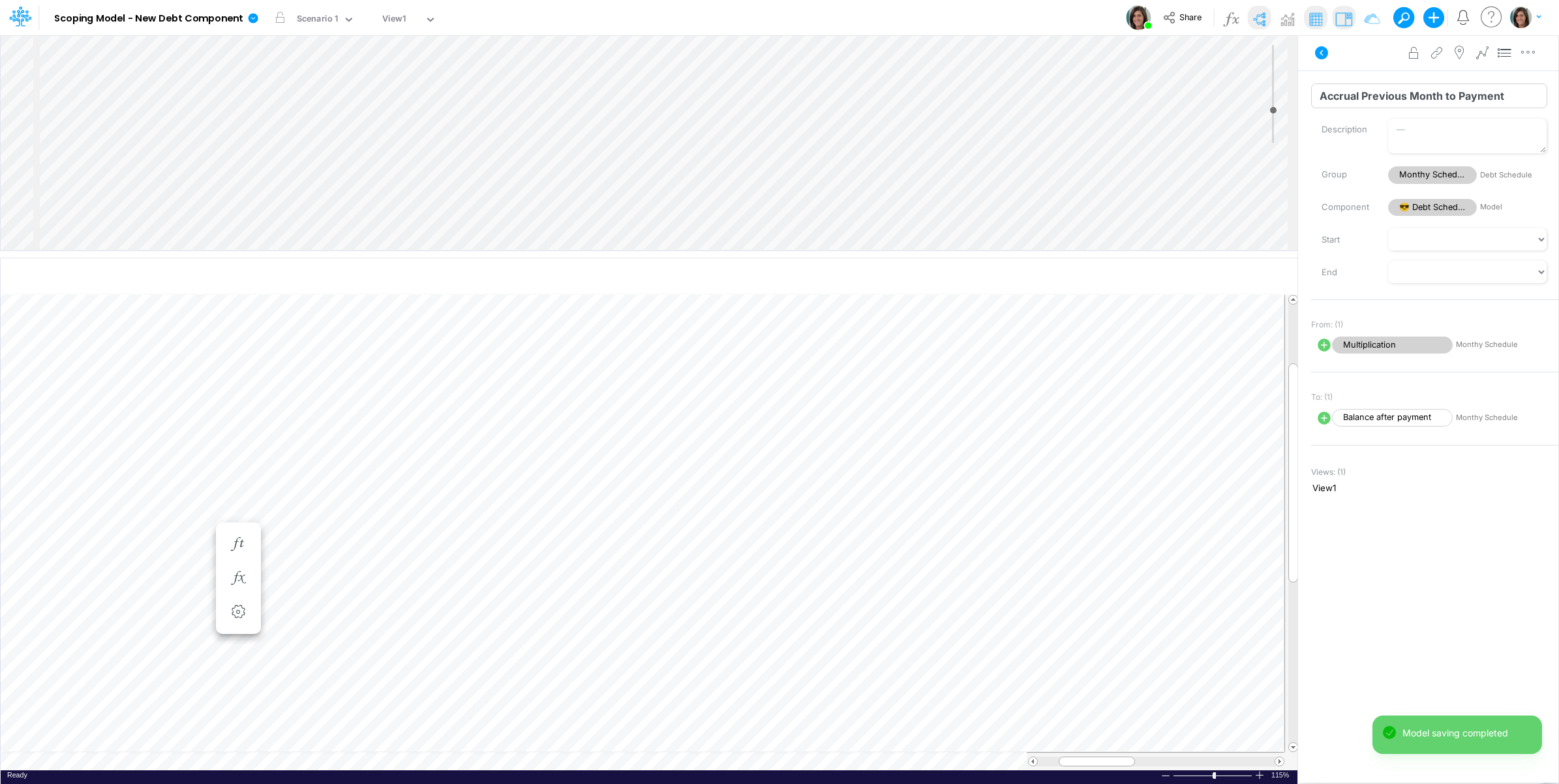
click at [1349, 92] on input "Accrual Previous Month to Payment" at bounding box center [1429, 96] width 236 height 25
click at [1326, 96] on input "Variable" at bounding box center [1429, 96] width 236 height 25
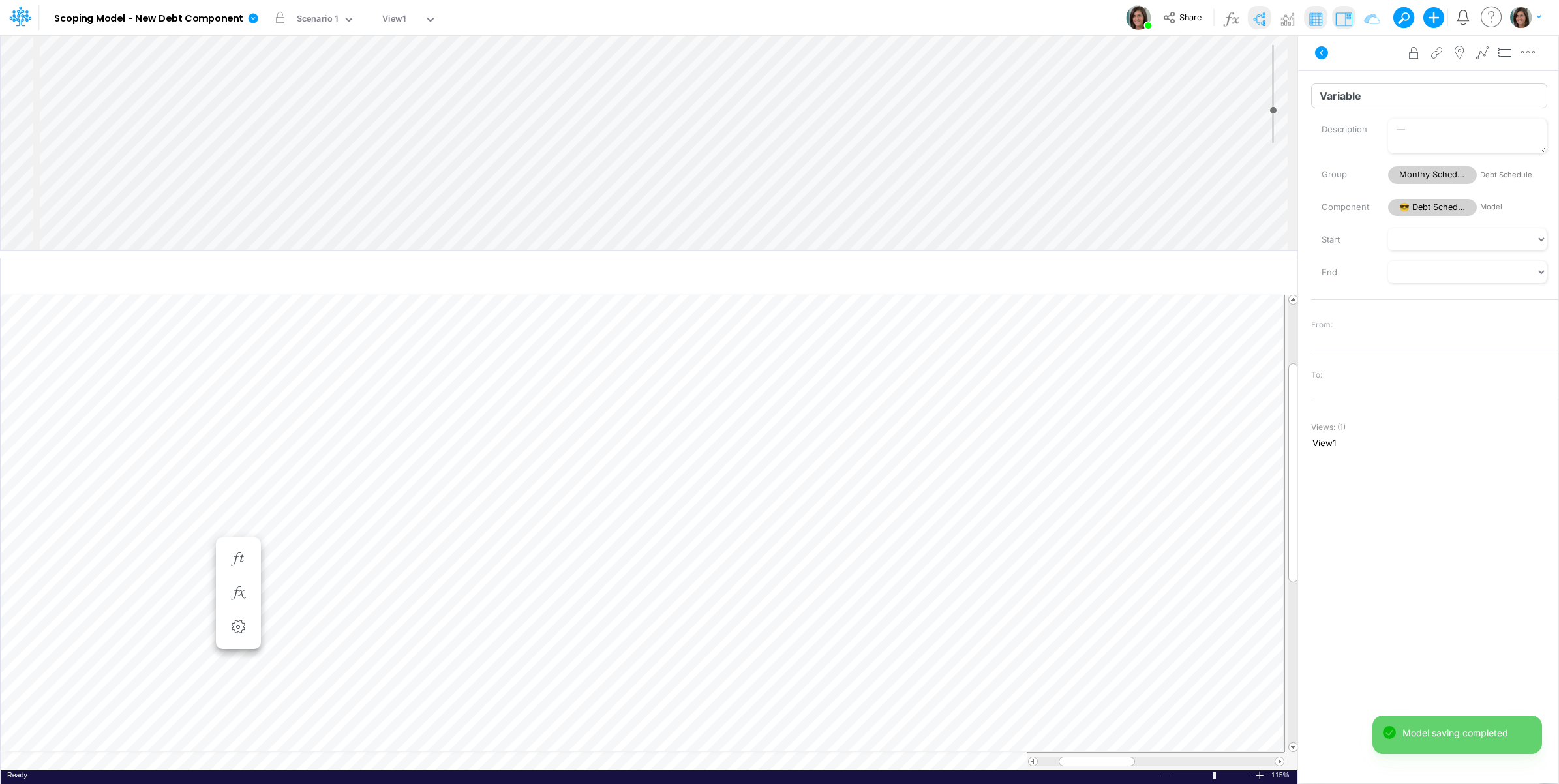
click at [1326, 96] on input "Variable" at bounding box center [1429, 96] width 236 height 25
paste input "Accrual Previous Month to Payment"
type input "Accrual Previous Month to Payment Cum"
click at [1250, 272] on icon "button" at bounding box center [1249, 278] width 20 height 14
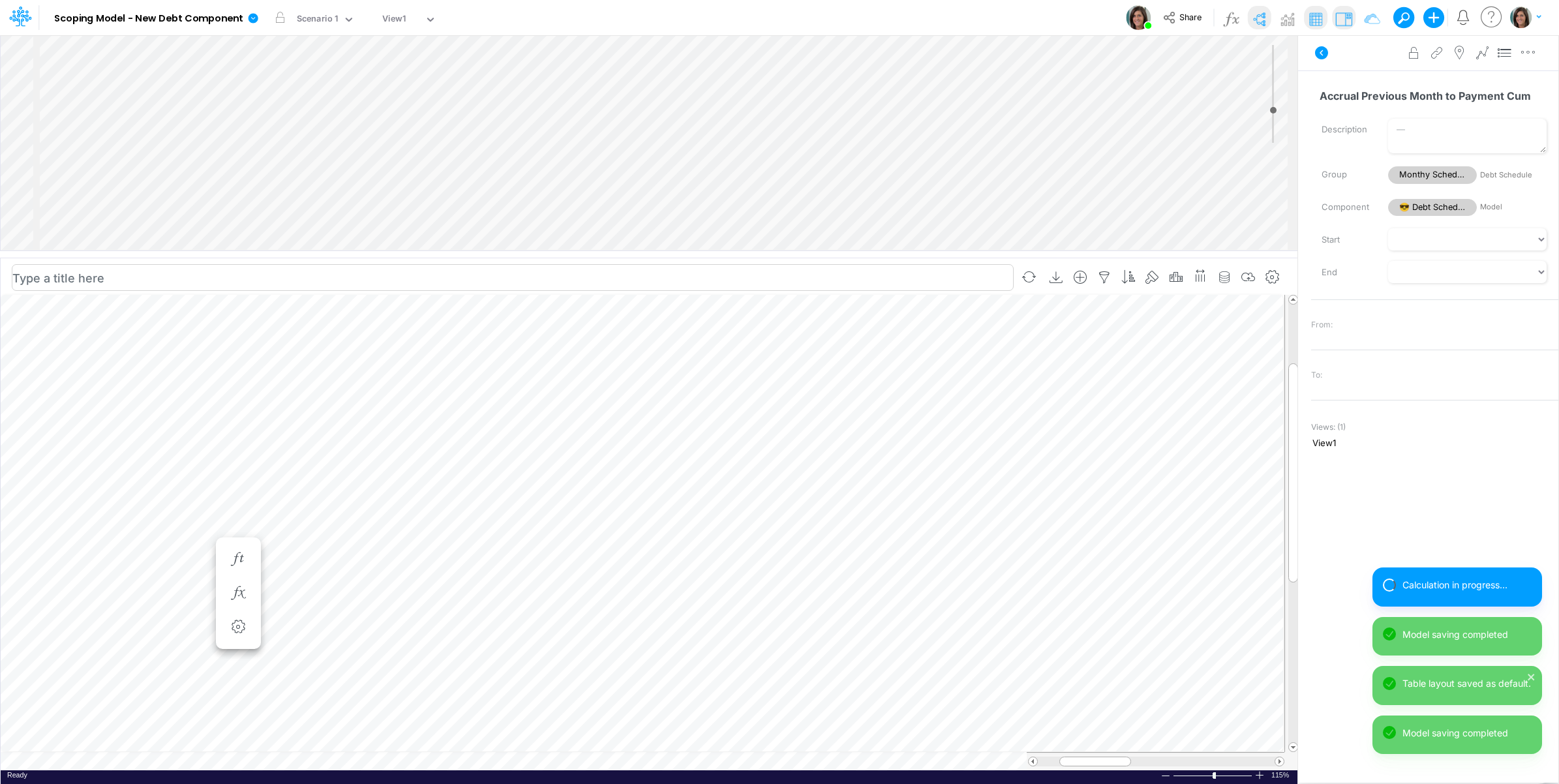
select select "1"
select select "Multiply"
select select "Add"
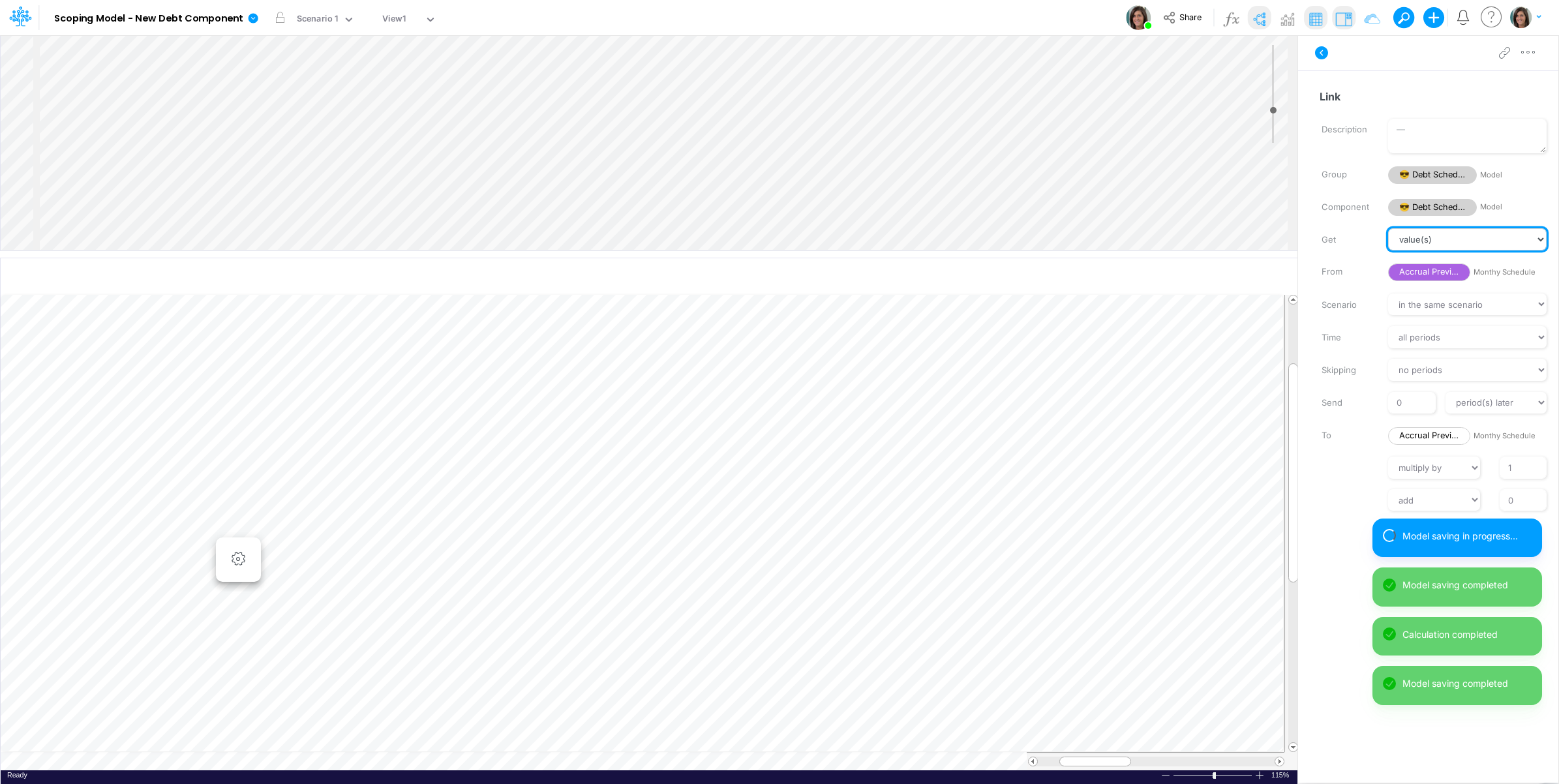
click at [1466, 239] on select "value(s) moving average cumulative change relative change absolute round floor …" at bounding box center [1467, 239] width 158 height 22
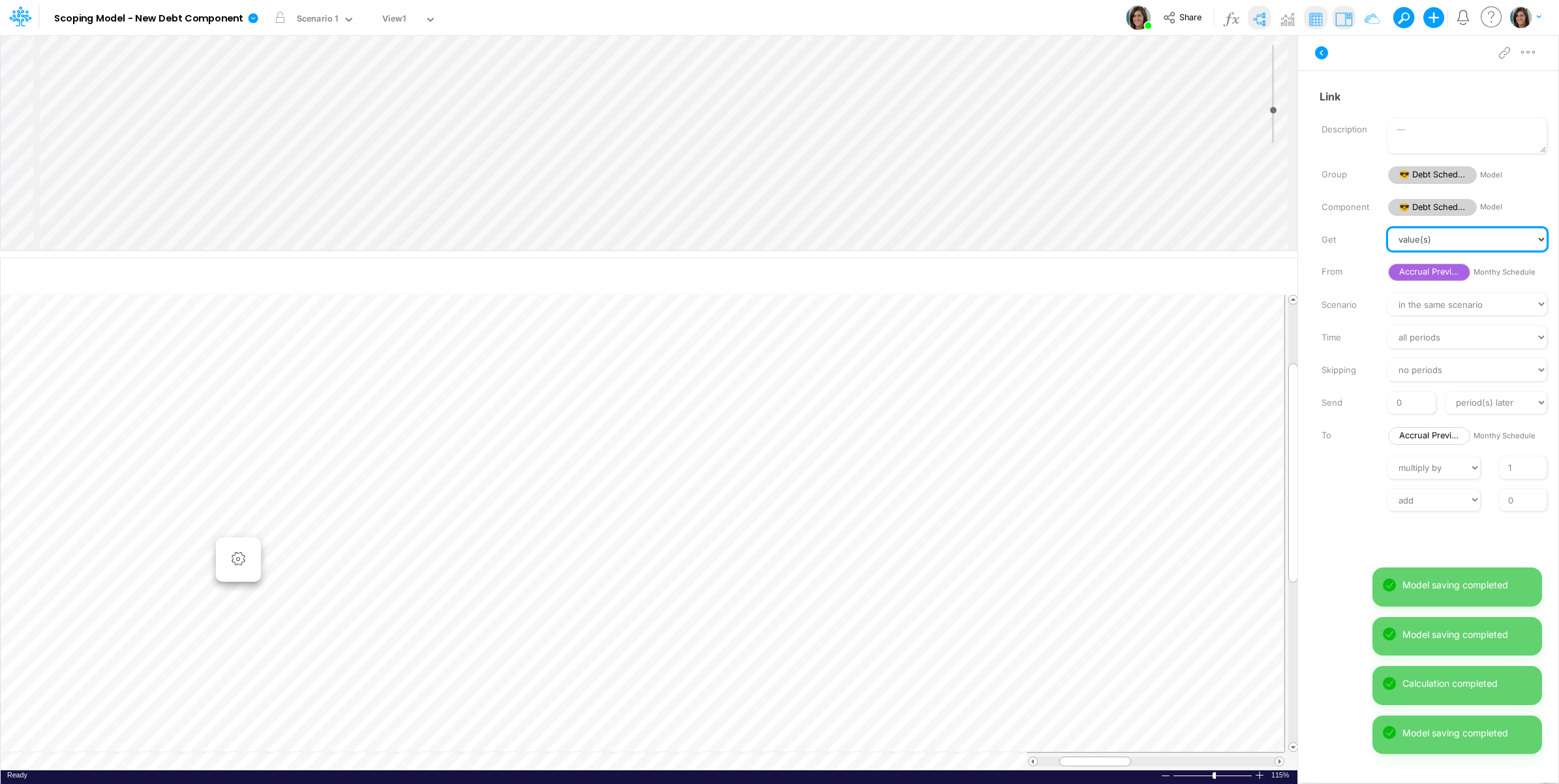
select select "Accumulation"
click at [1388, 228] on select "value(s) moving average cumulative change relative change absolute round floor …" at bounding box center [1467, 239] width 158 height 22
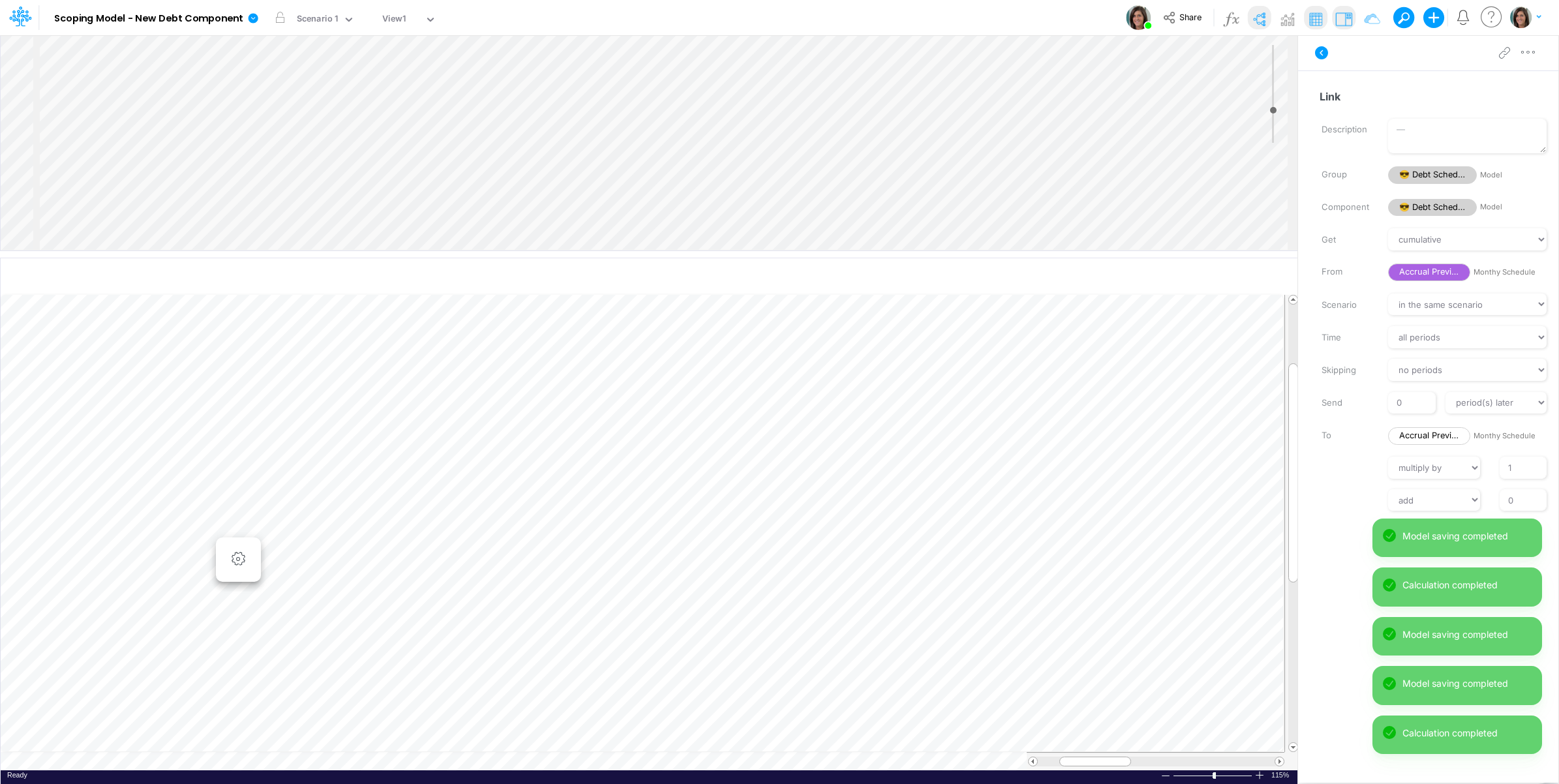
scroll to position [0, 1]
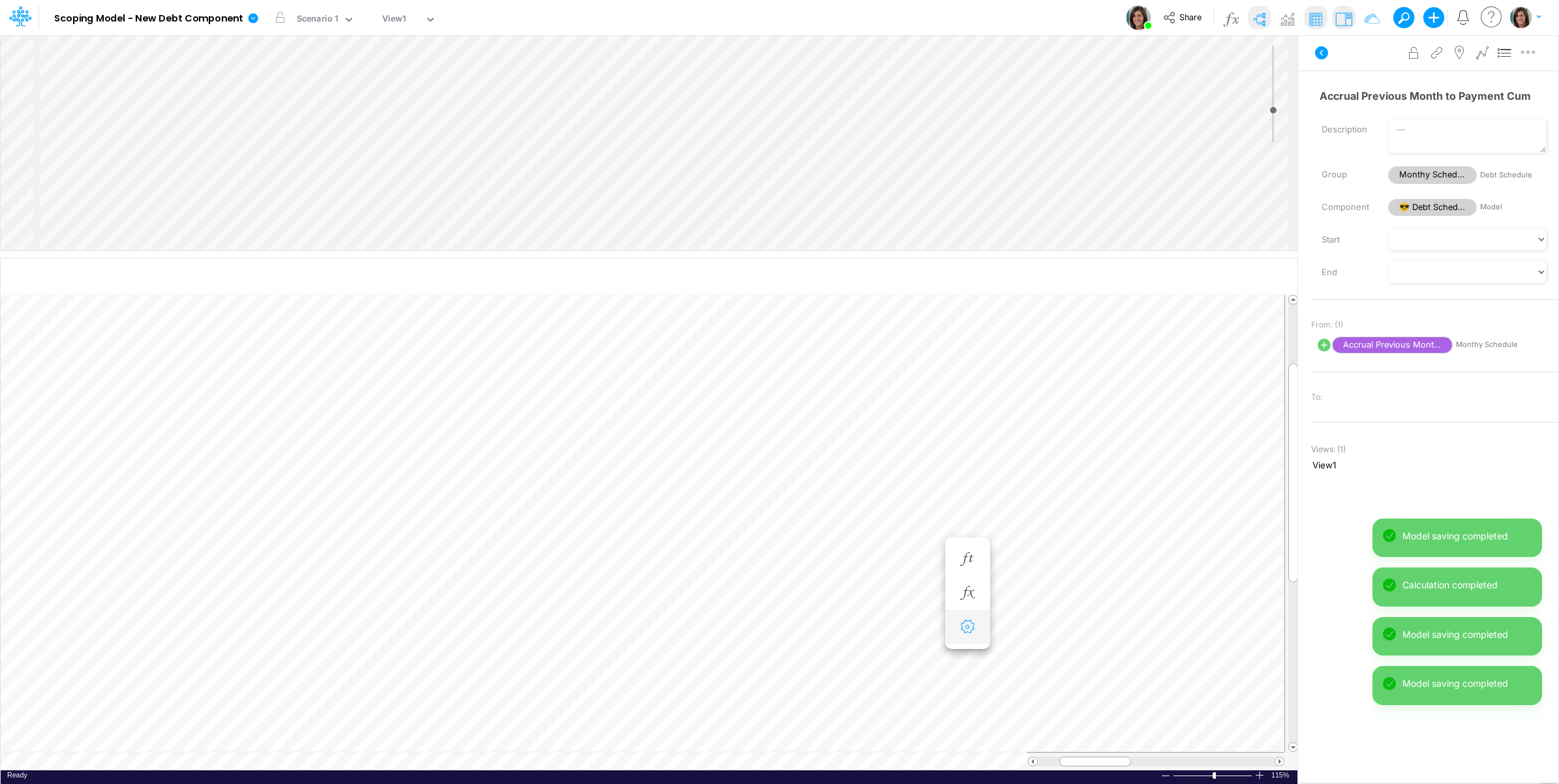
click at [966, 634] on button "button" at bounding box center [967, 627] width 24 height 26
select select "sum"
select select "field"
select select "Number"
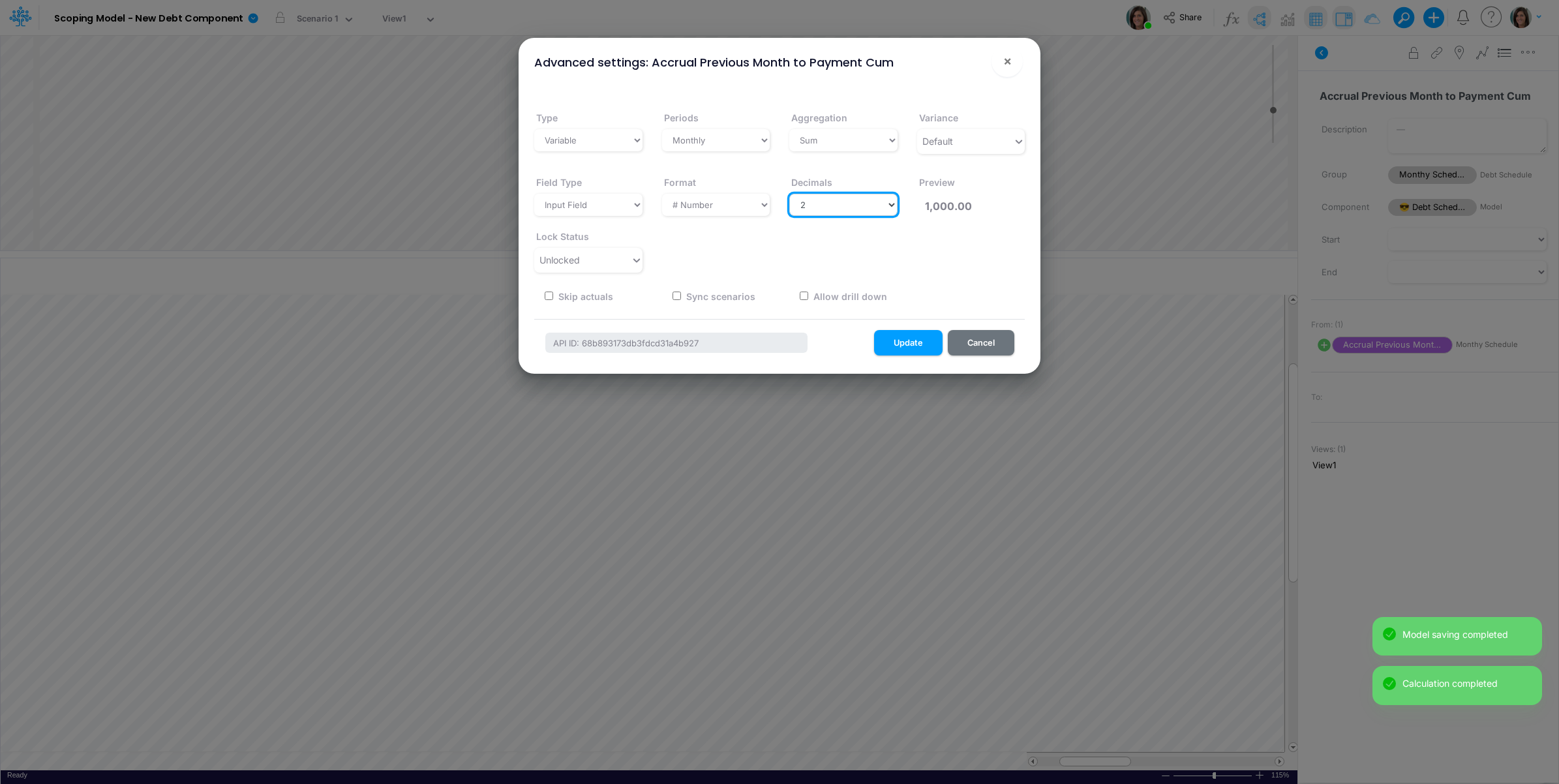
click at [856, 207] on select "Select decimals places 0 1 2 3 4 5 6 7 8 9 10" at bounding box center [843, 205] width 108 height 22
select select "0"
click at [789, 194] on select "Select decimals places 0 1 2 3 4 5 6 7 8 9 10" at bounding box center [843, 205] width 108 height 22
type input "1,000"
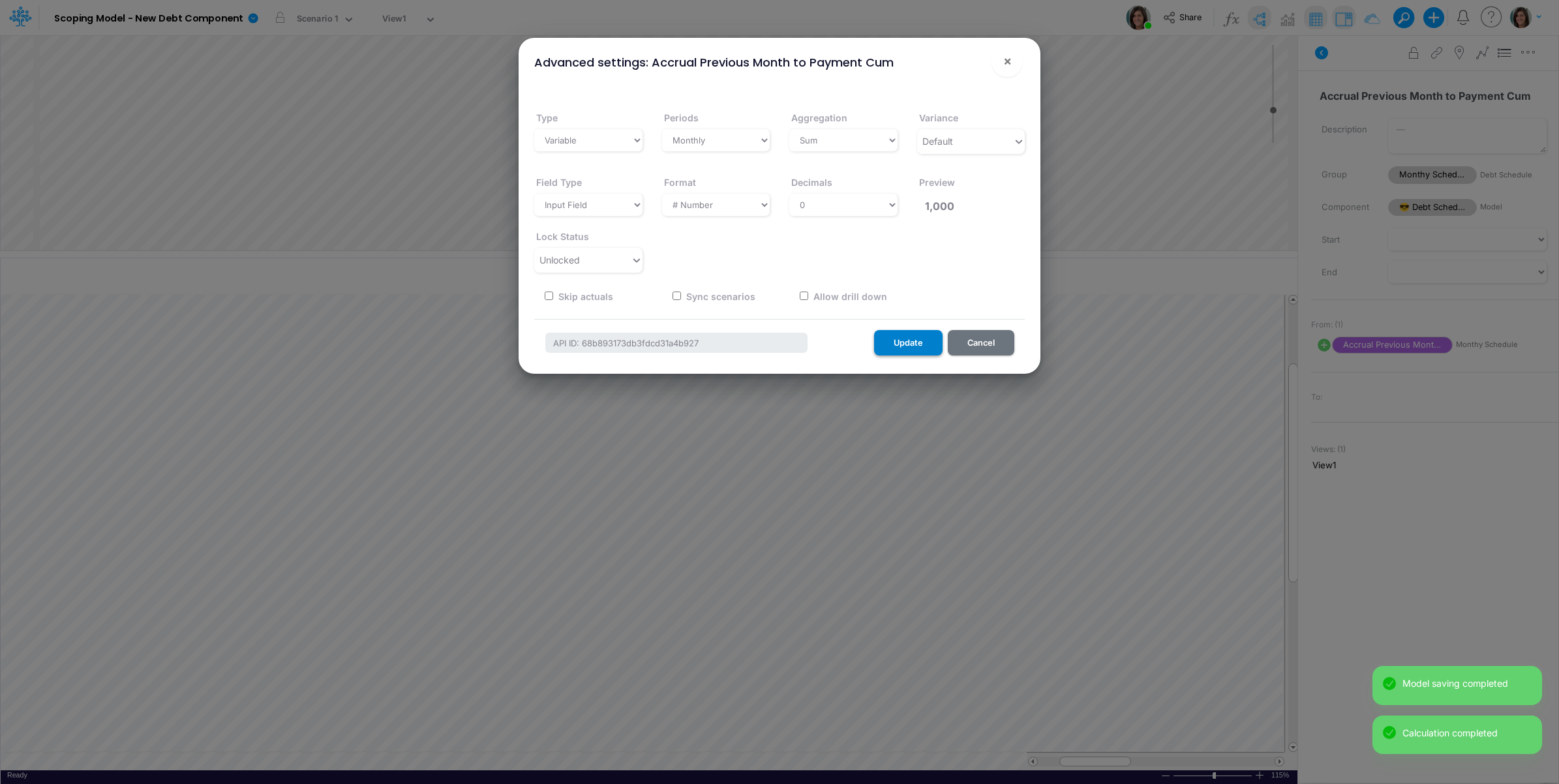
click at [917, 336] on button "Update" at bounding box center [909, 343] width 69 height 26
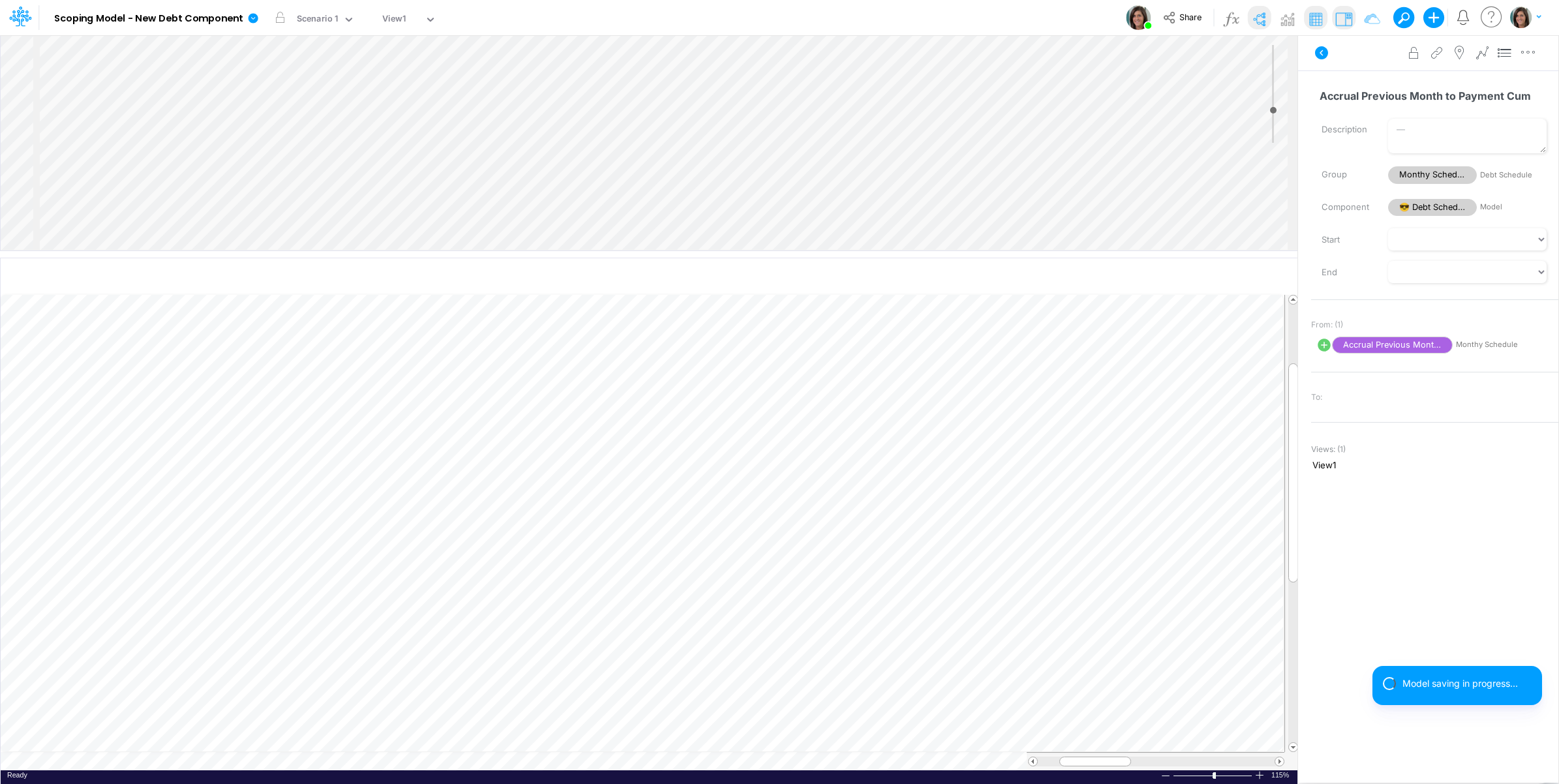
click at [1323, 53] on icon at bounding box center [1322, 53] width 13 height 13
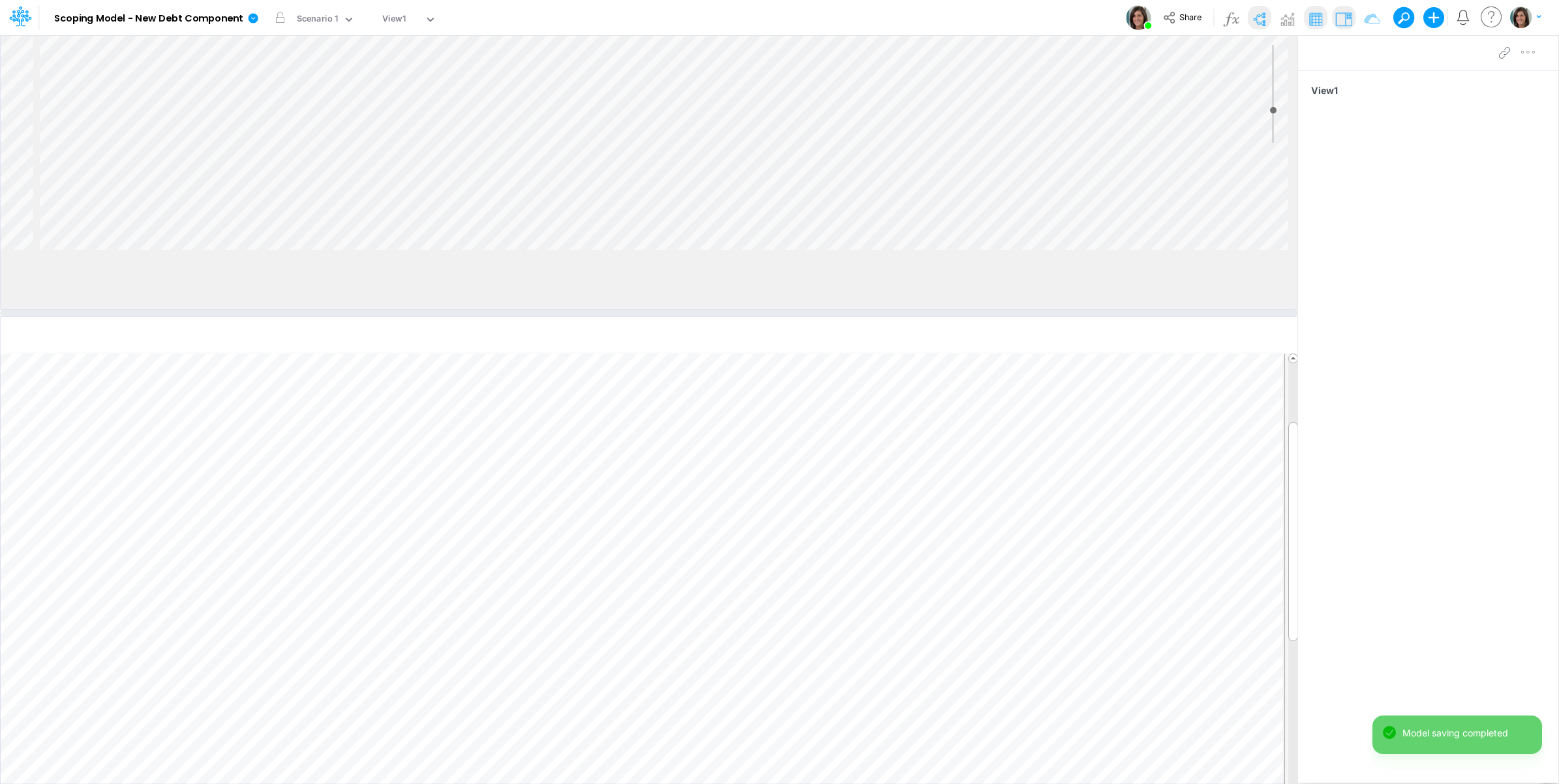
drag, startPoint x: 235, startPoint y: 256, endPoint x: 240, endPoint y: 315, distance: 59.2
click at [240, 315] on div at bounding box center [649, 313] width 1298 height 7
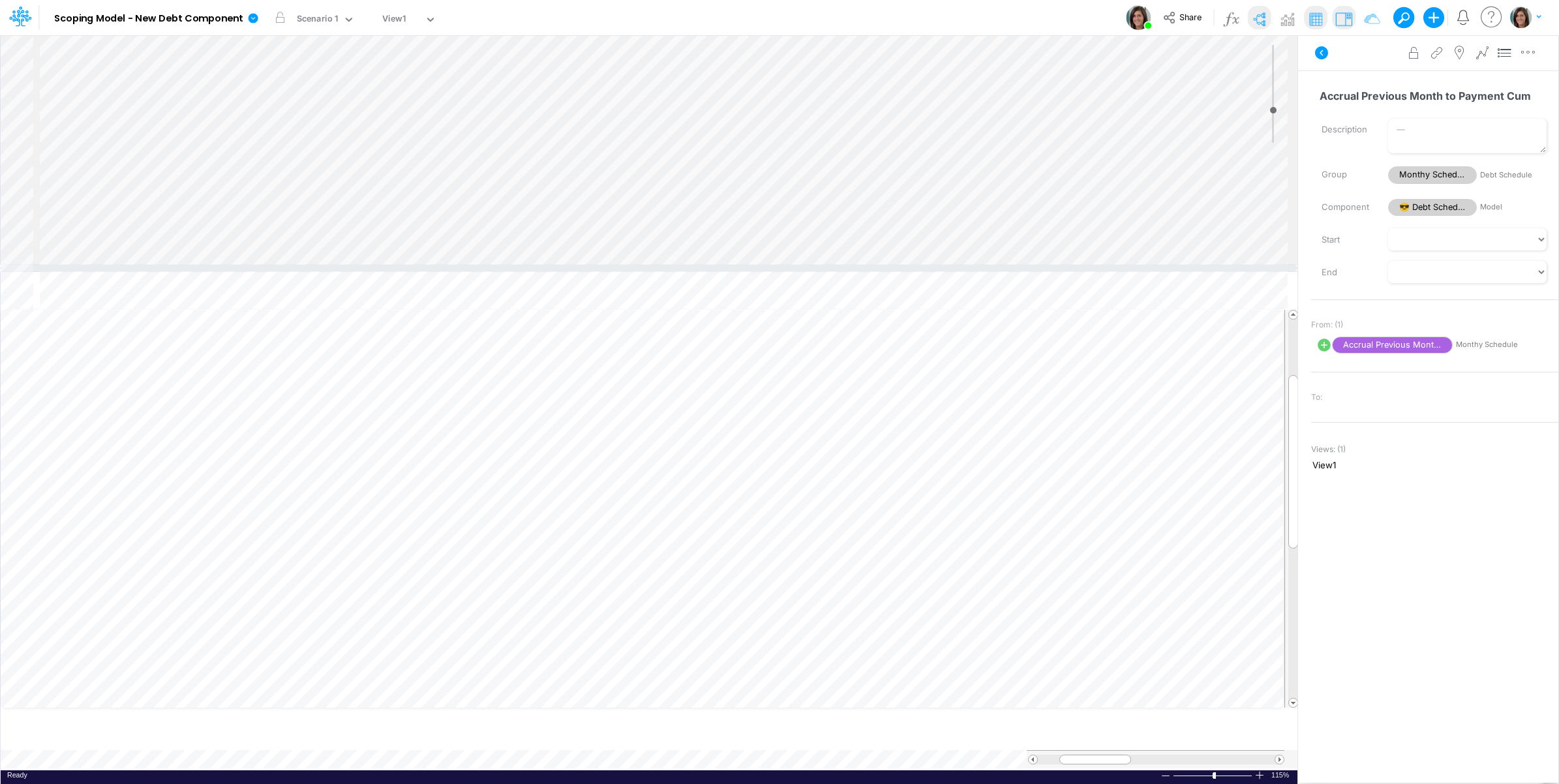
drag, startPoint x: 972, startPoint y: 311, endPoint x: 983, endPoint y: 263, distance: 49.2
click at [983, 265] on div at bounding box center [649, 268] width 1298 height 7
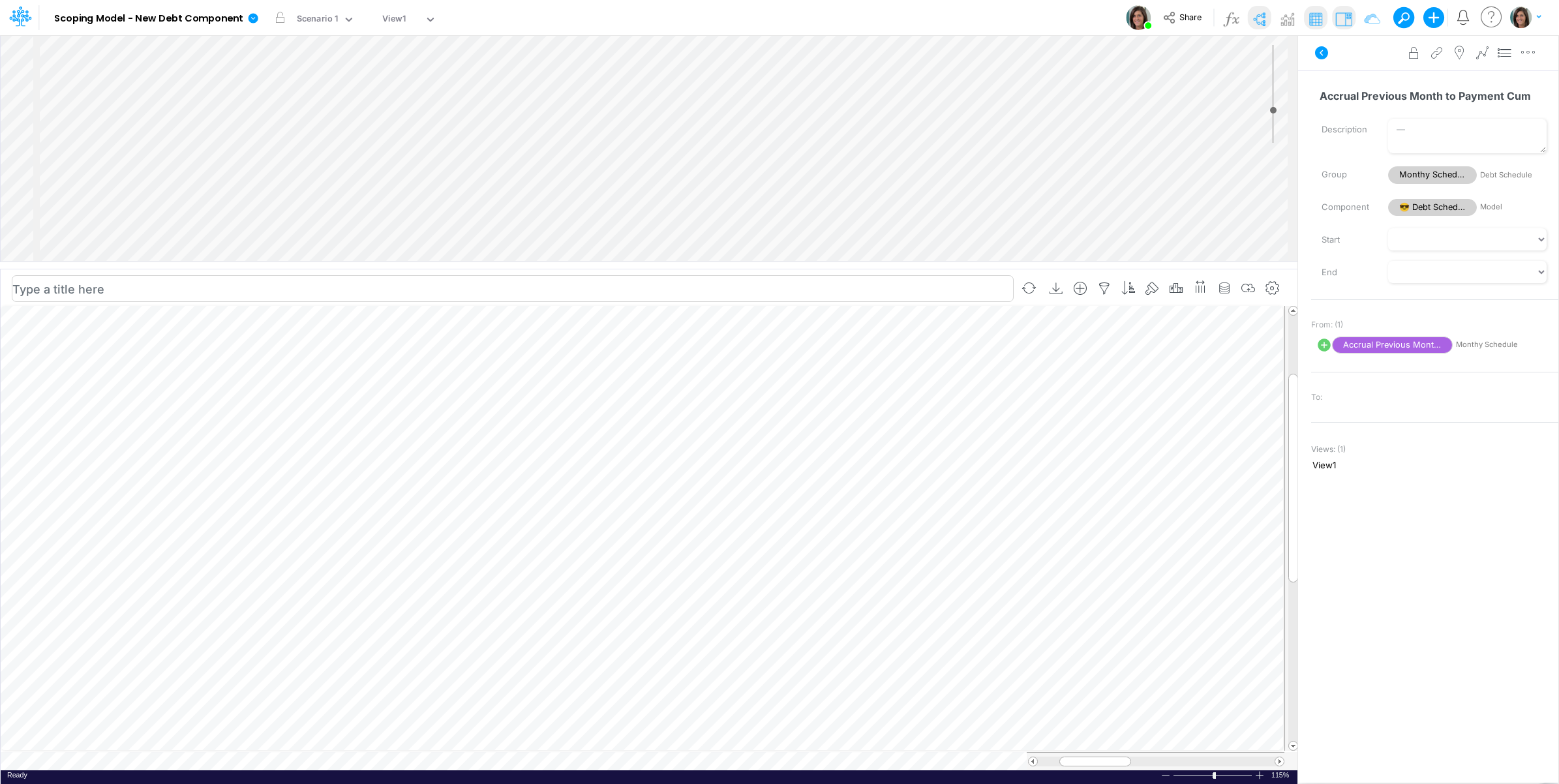
scroll to position [686, 0]
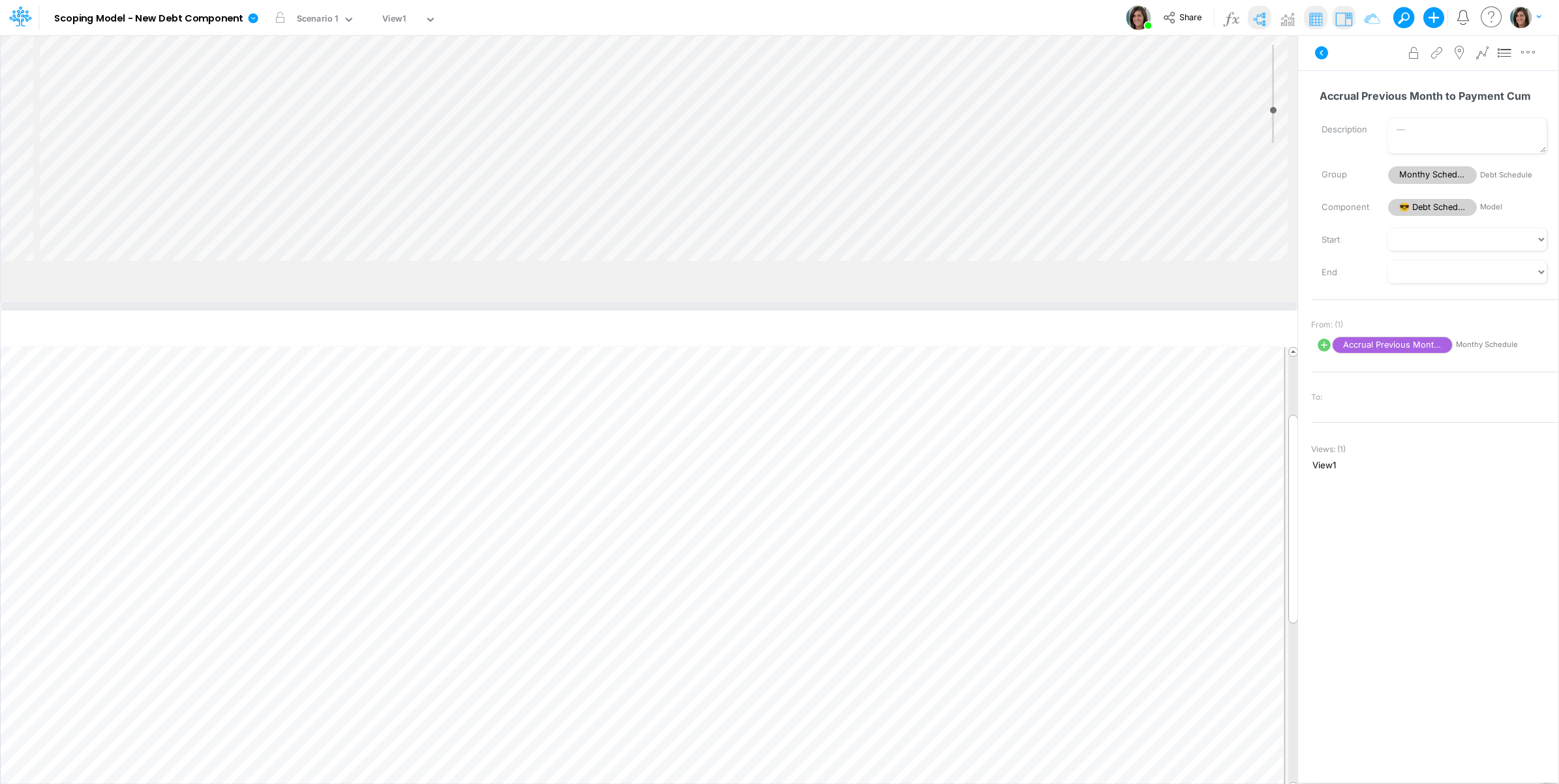
drag, startPoint x: 171, startPoint y: 268, endPoint x: 171, endPoint y: 321, distance: 53.0
click at [175, 310] on div at bounding box center [649, 307] width 1298 height 7
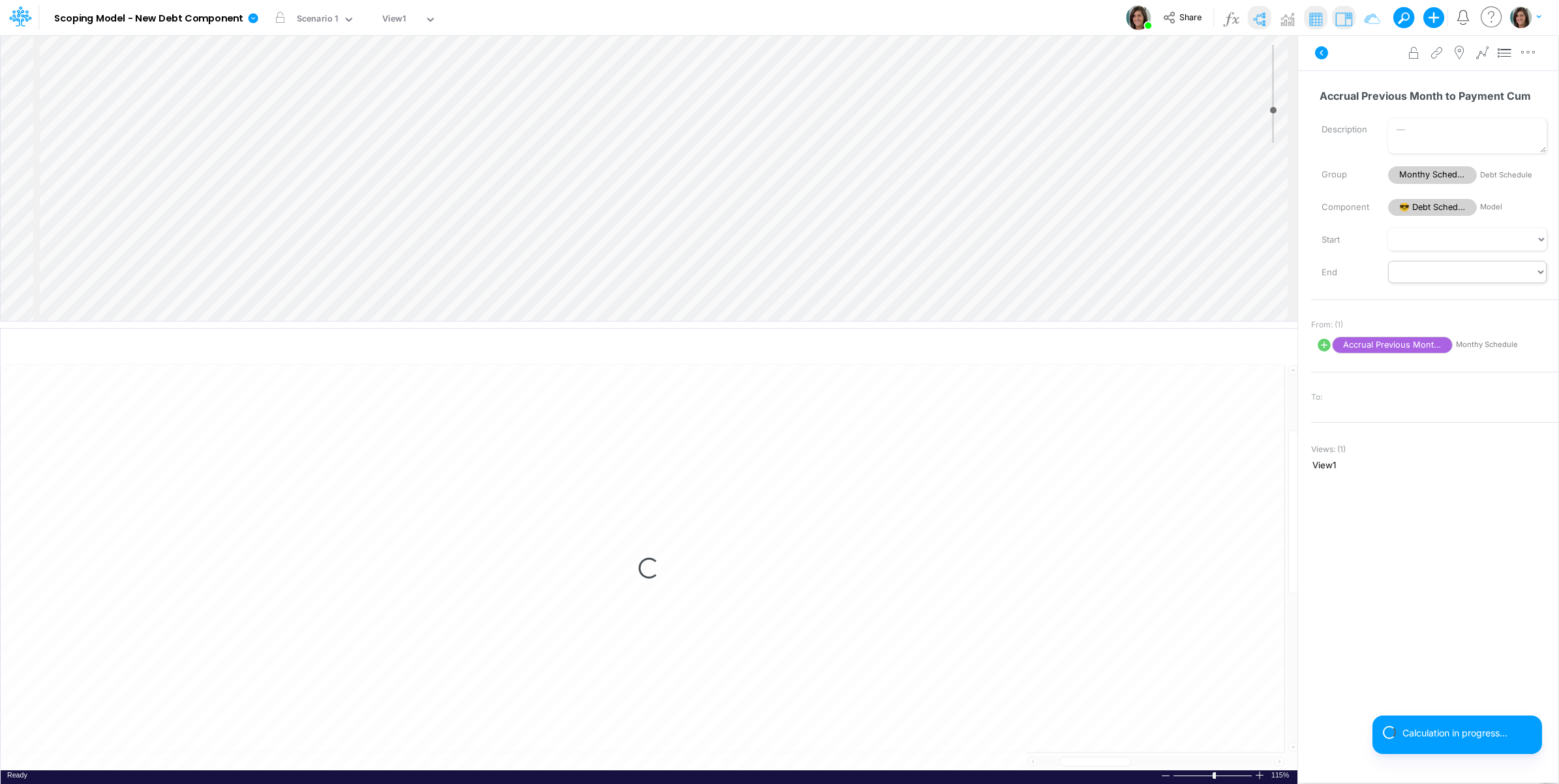
select select "1"
select select "Multiply"
select select "Add"
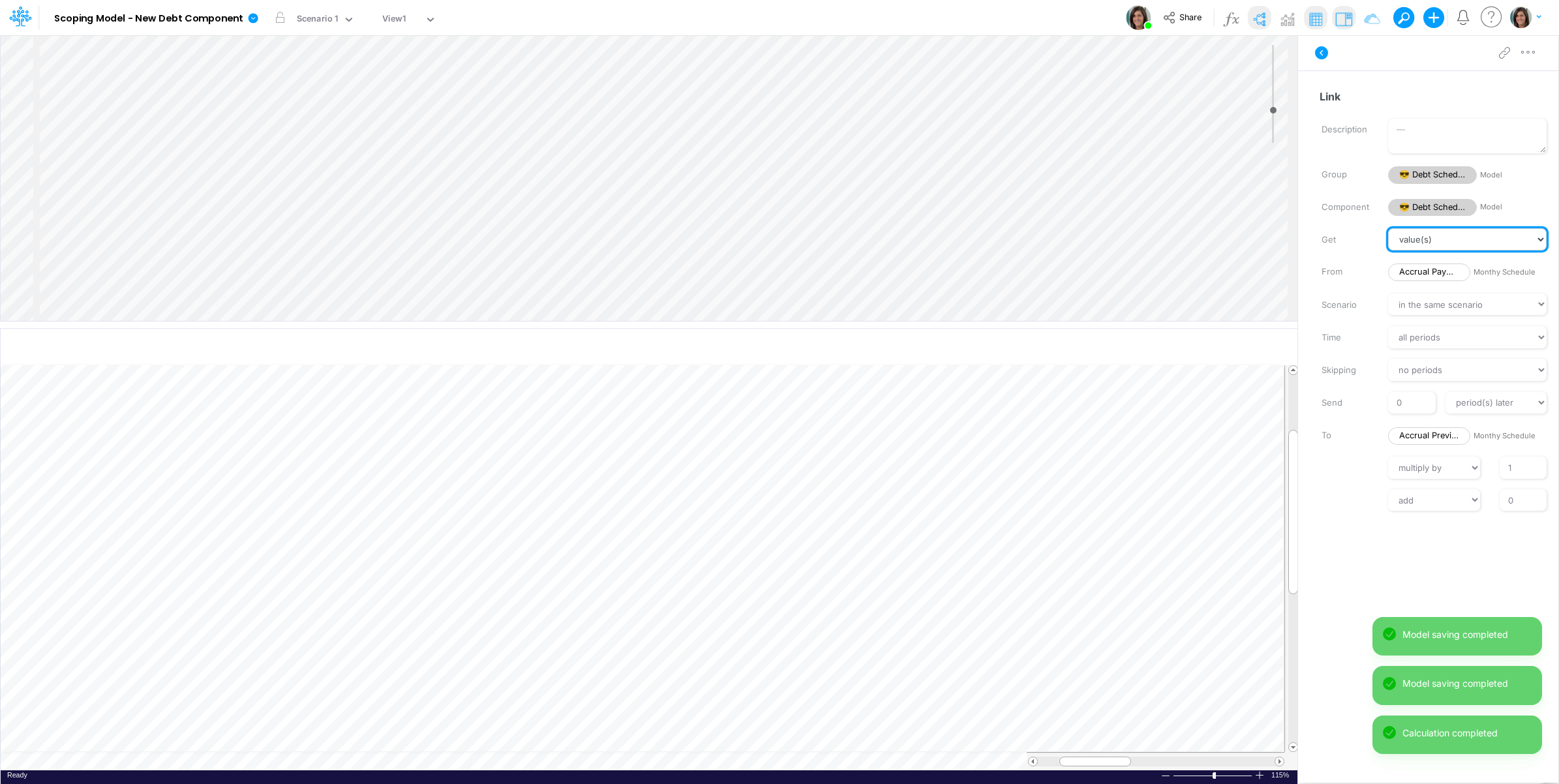
click at [1460, 240] on select "value(s) moving average cumulative change relative change absolute round floor …" at bounding box center [1467, 239] width 158 height 22
select select "Accumulation"
click at [1388, 228] on select "value(s) moving average cumulative change relative change absolute round floor …" at bounding box center [1467, 239] width 158 height 22
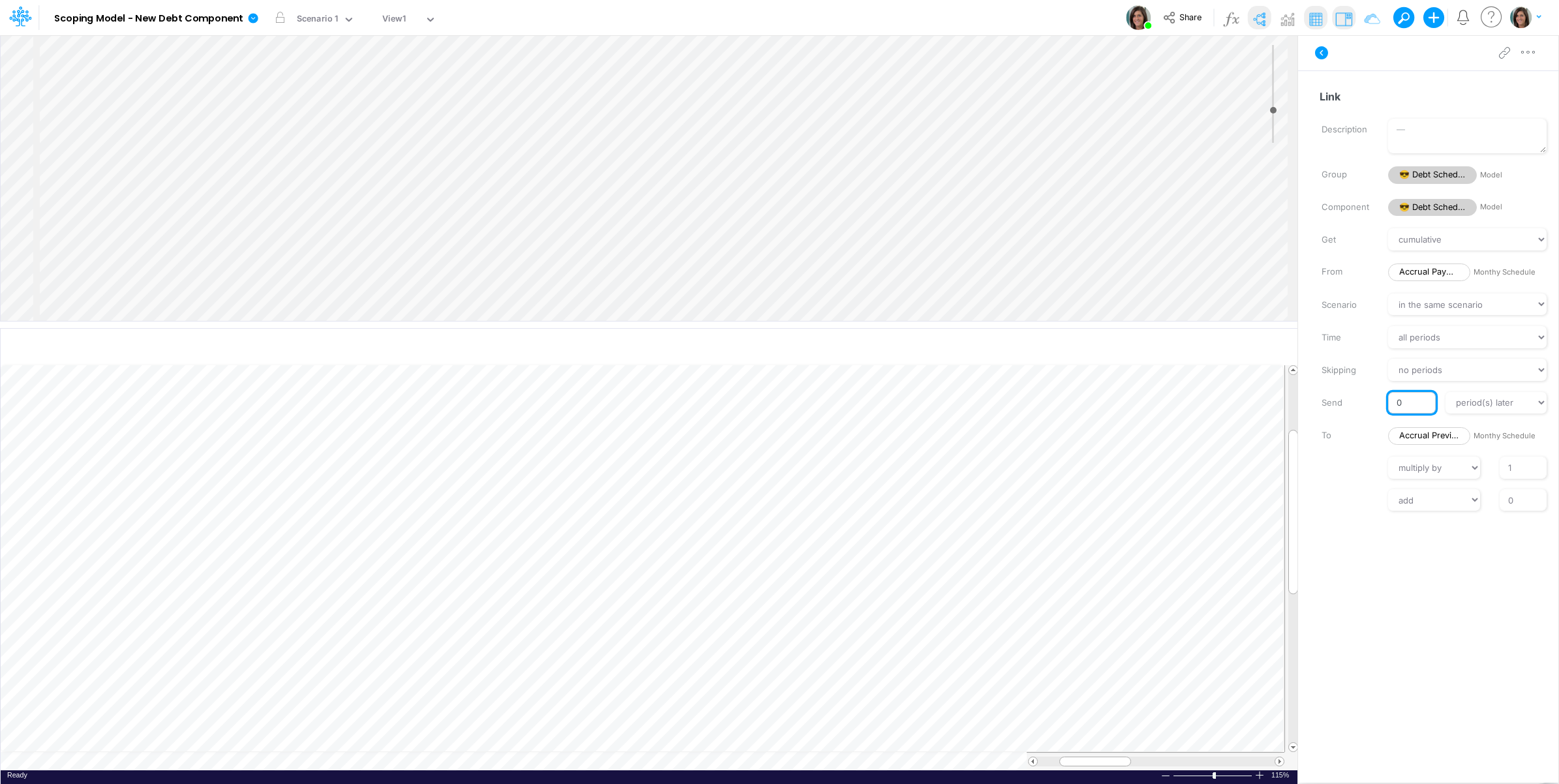
drag, startPoint x: 1410, startPoint y: 402, endPoint x: 1393, endPoint y: 402, distance: 17.0
click at [1393, 402] on input "0" at bounding box center [1411, 404] width 47 height 22
type input "1"
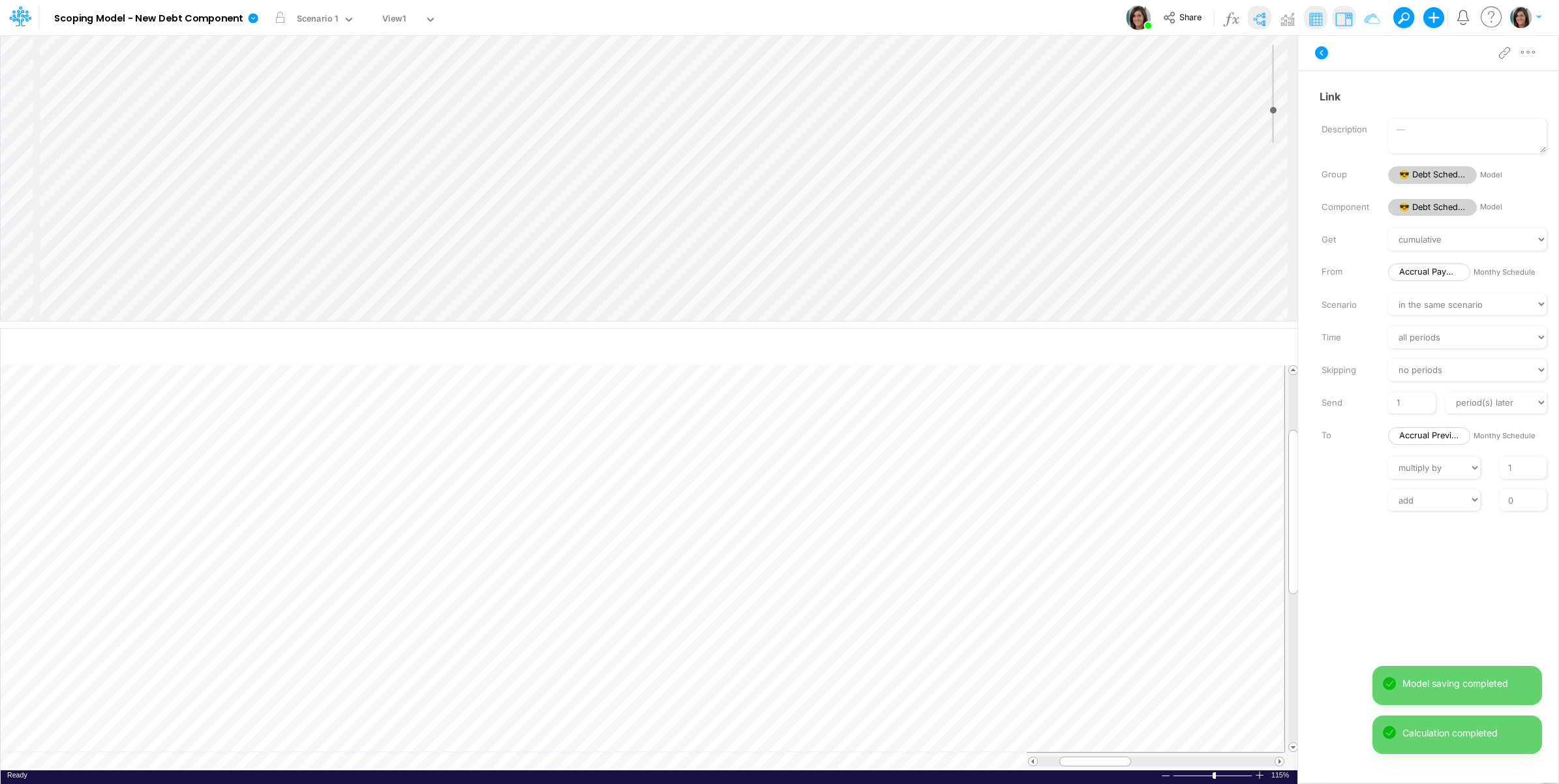
scroll to position [0, 1]
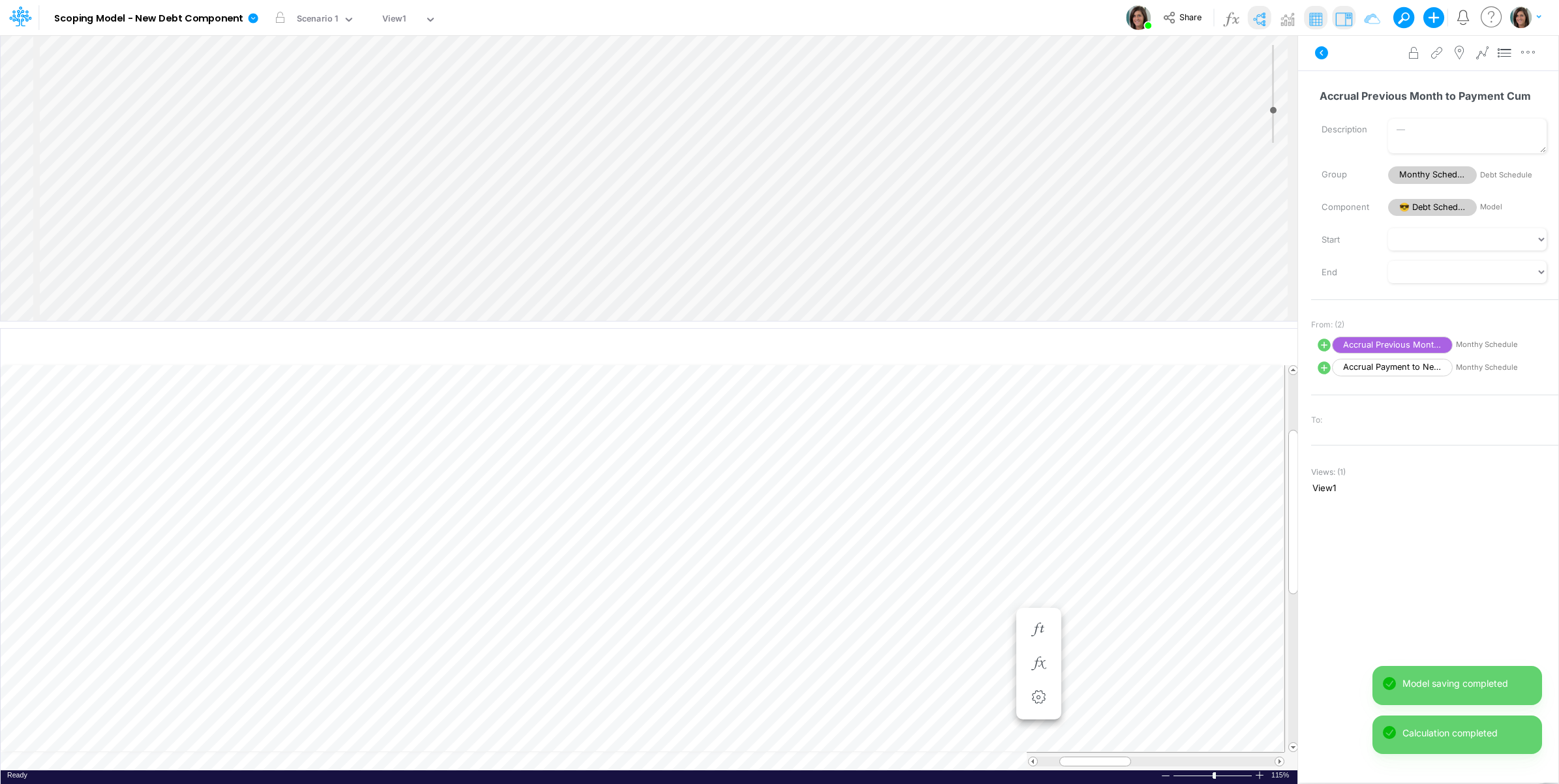
scroll to position [0, 1]
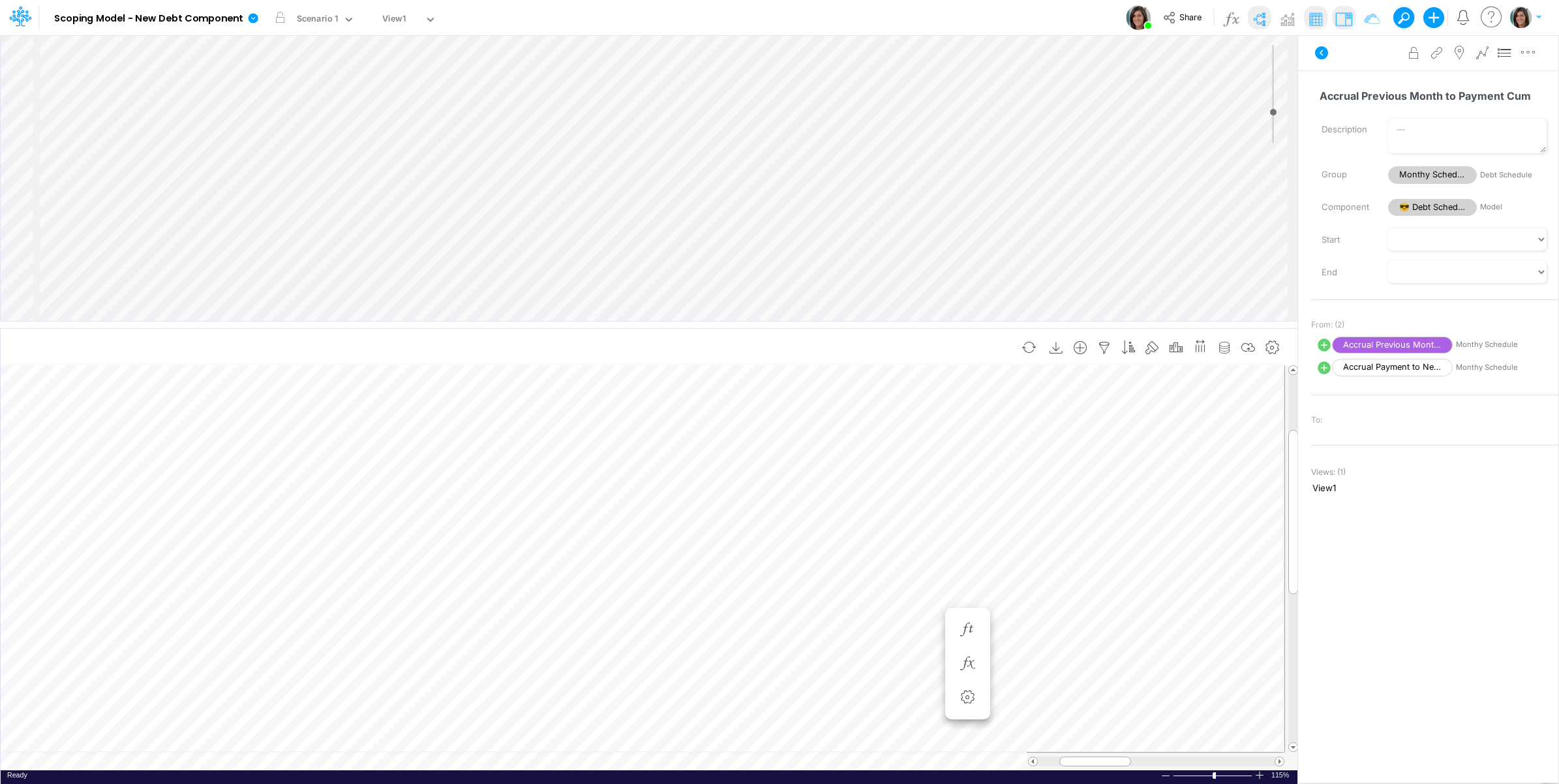
type input "-6"
click at [200, 273] on div "Insert child node Variable Constant Group Addition Subtraction Multiplication D…" at bounding box center [649, 177] width 1297 height 286
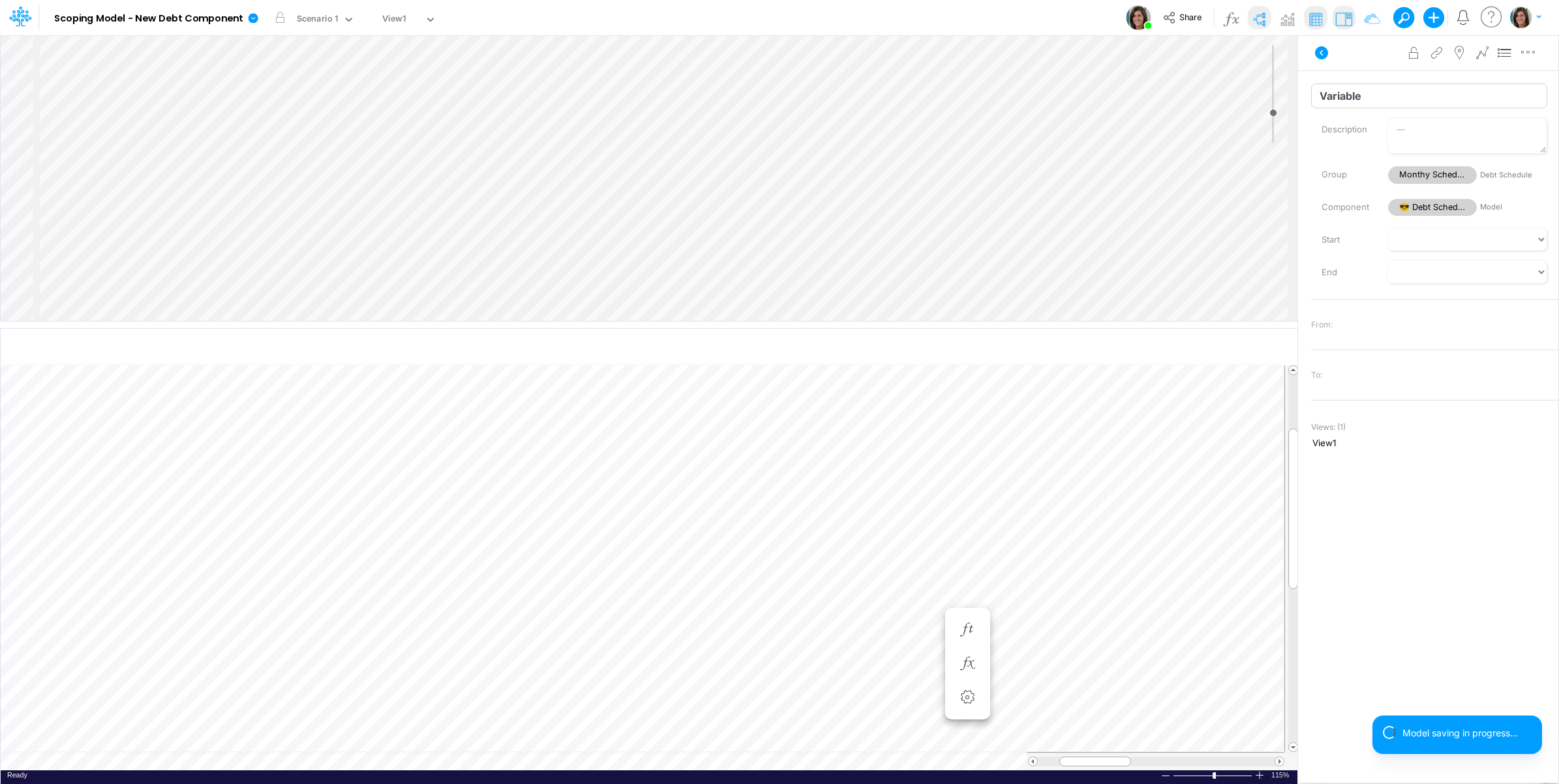
click at [1426, 91] on input "Variable" at bounding box center [1429, 96] width 236 height 25
click at [1424, 91] on input "Variable" at bounding box center [1429, 96] width 236 height 25
type input "Calc Helper"
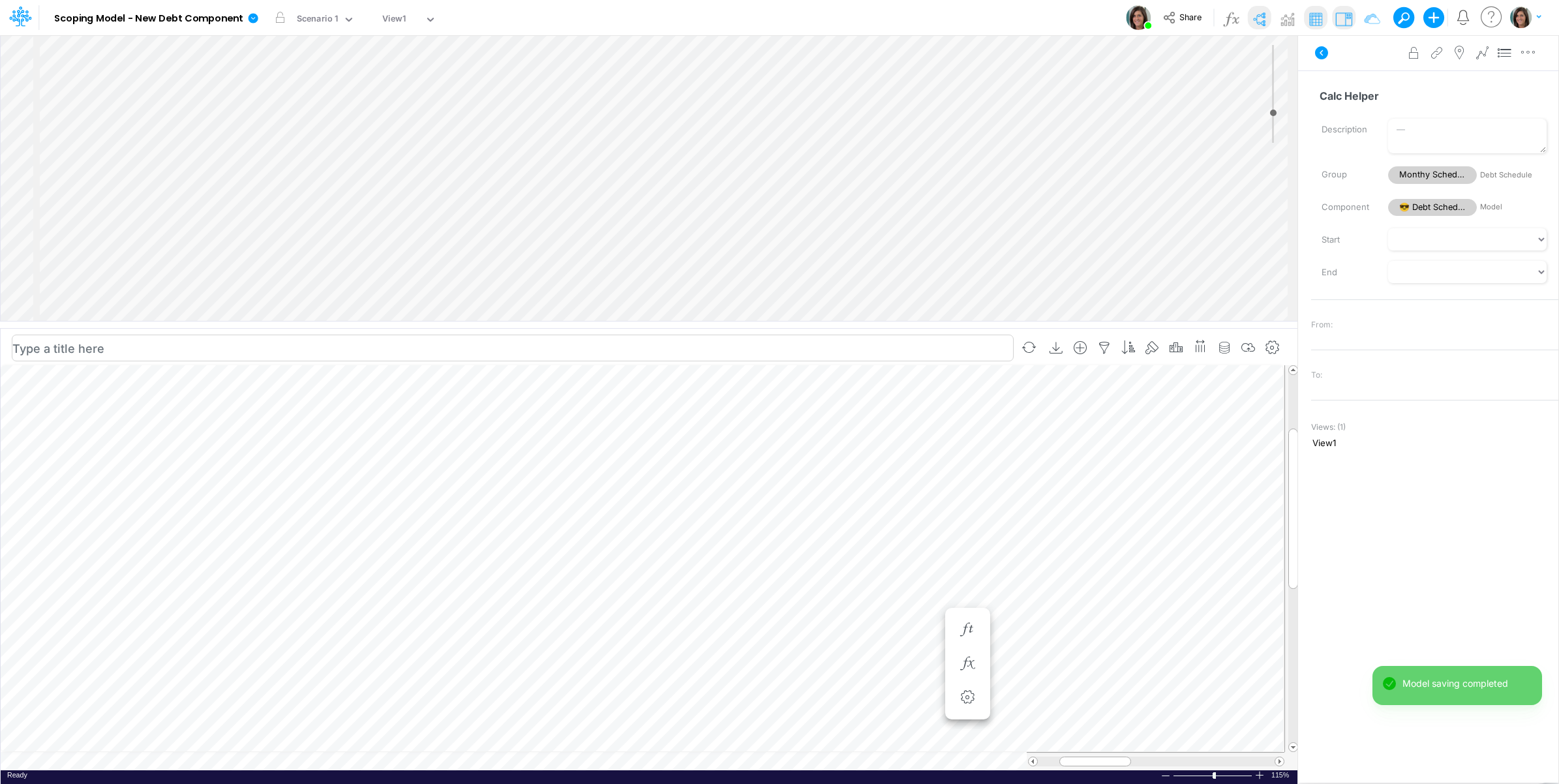
scroll to position [0, 1]
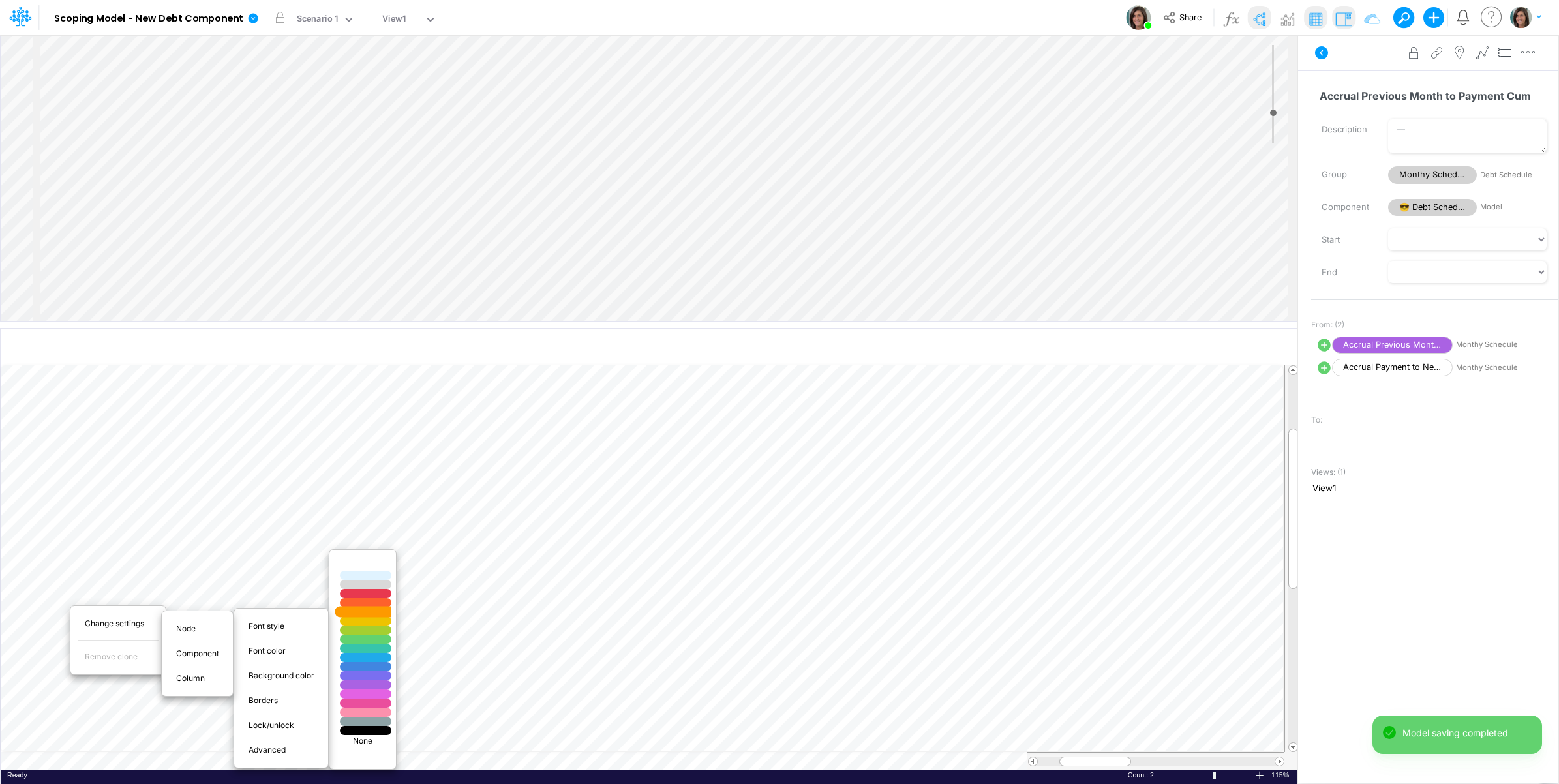
click at [377, 611] on div at bounding box center [365, 612] width 61 height 11
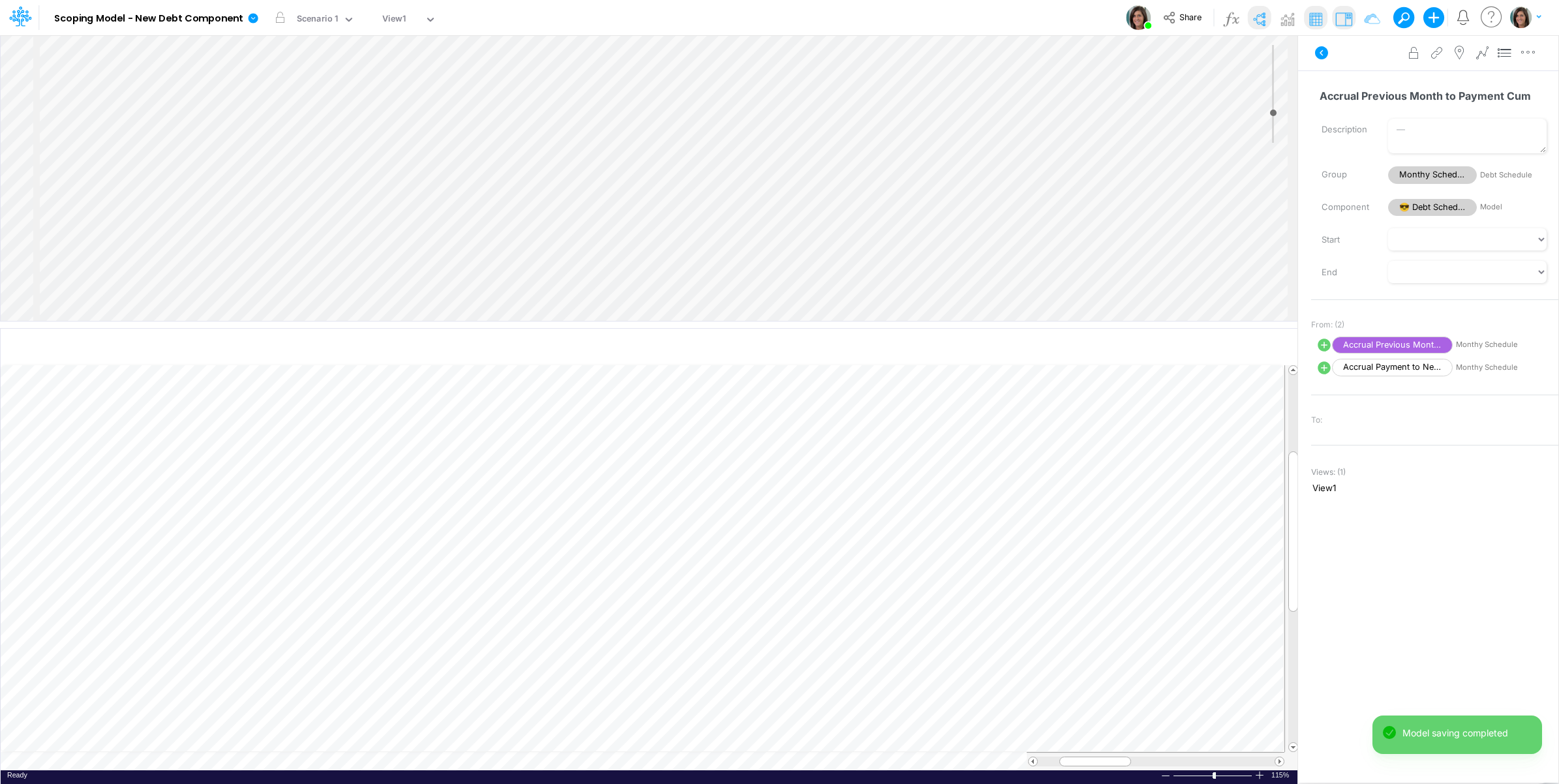
scroll to position [0, 1]
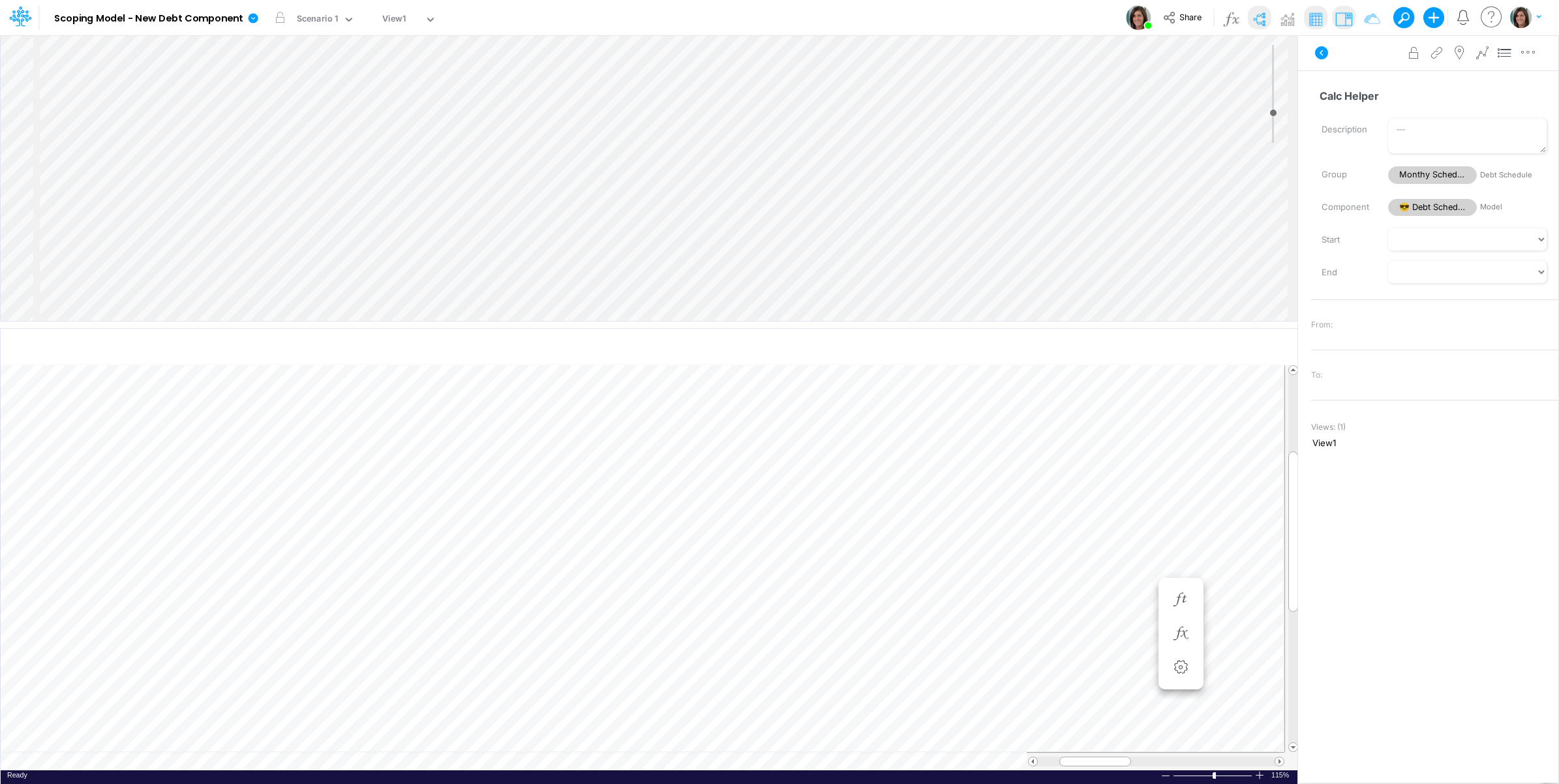
scroll to position [516, 0]
click at [152, 273] on div "Insert child node Variable Constant Group Addition Subtraction Multiplication D…" at bounding box center [649, 177] width 1297 height 286
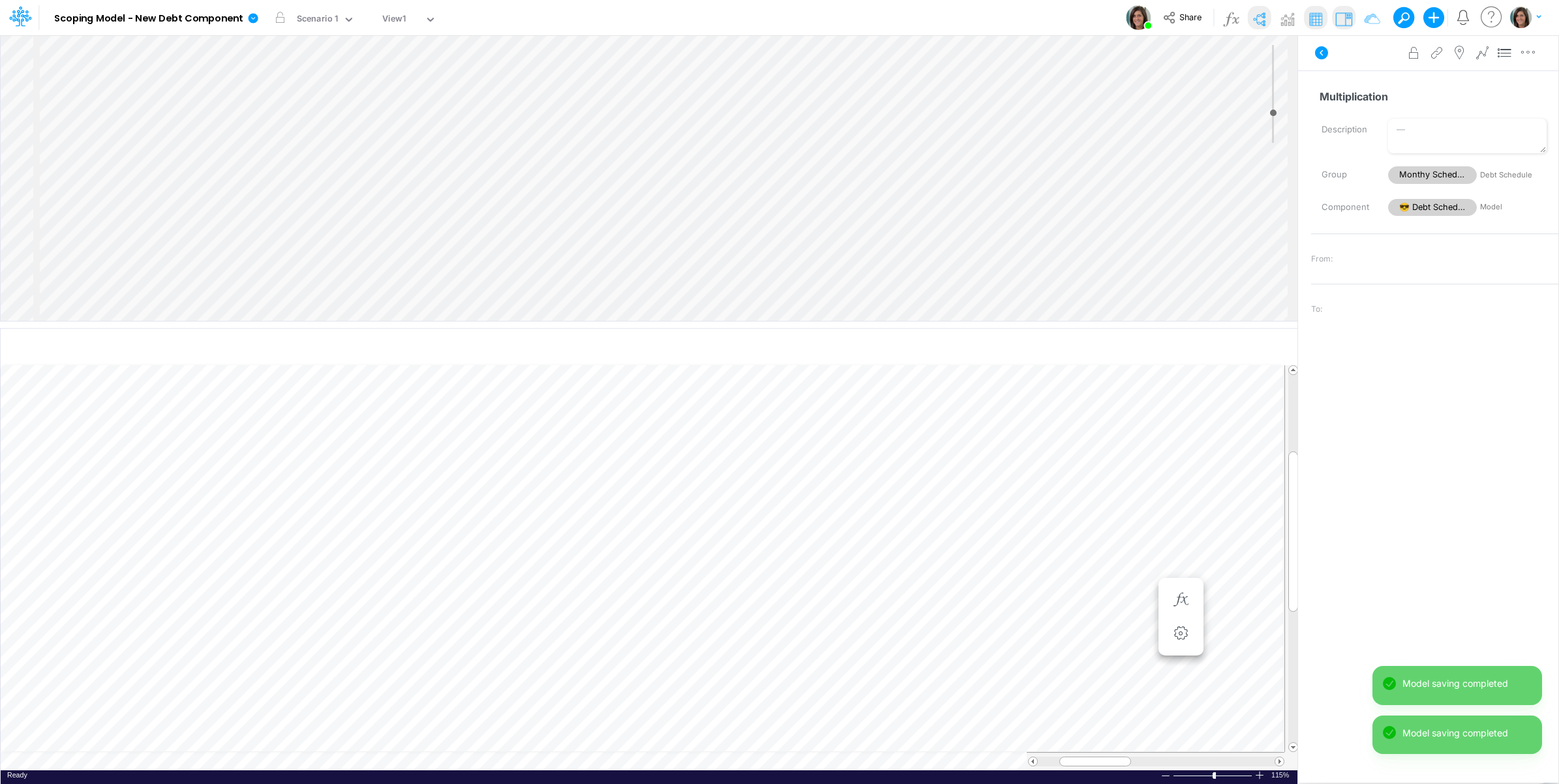
scroll to position [406, 0]
type input "-9"
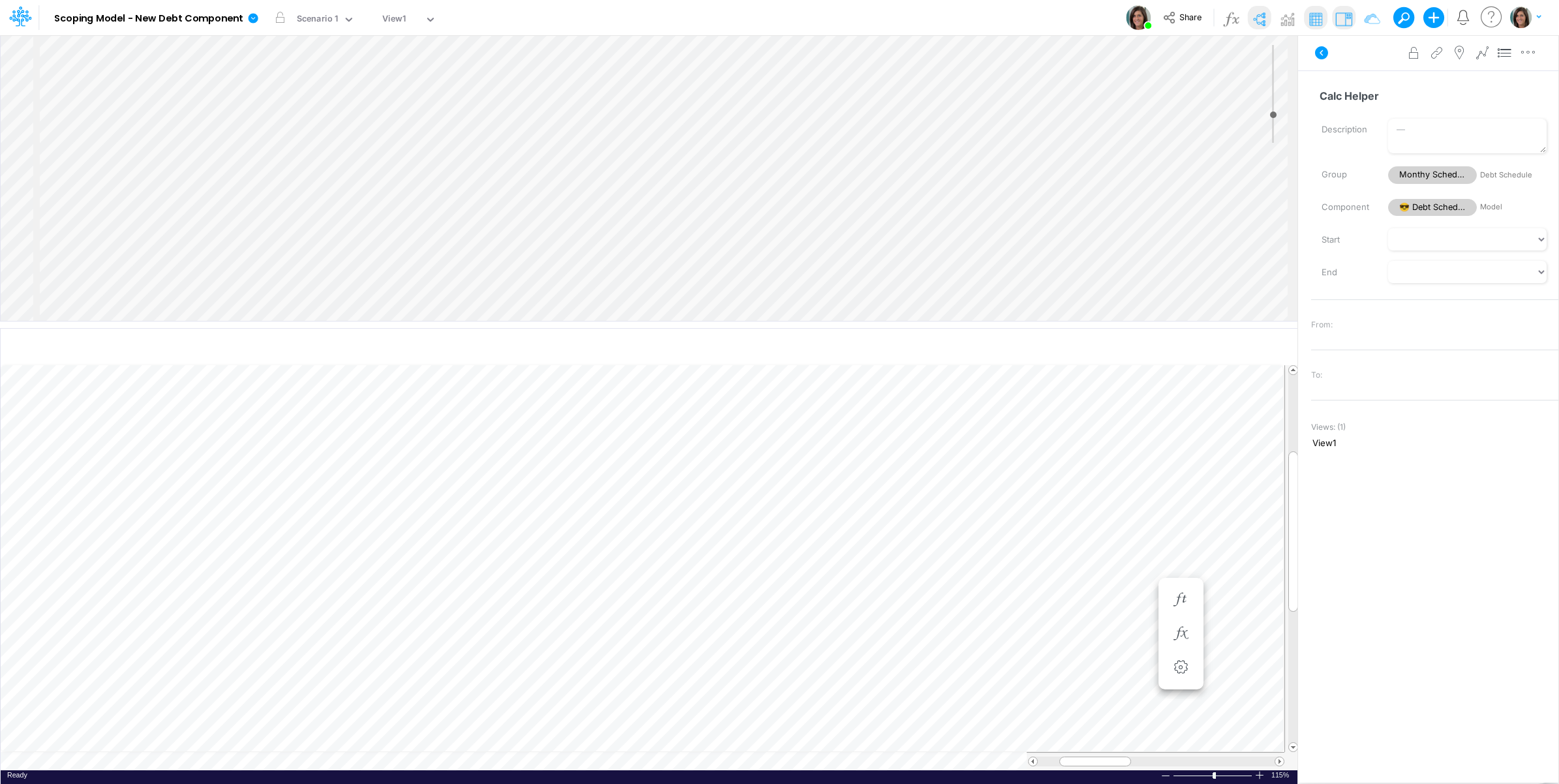
scroll to position [108, 0]
click at [142, 282] on div "Insert child node Variable Constant Group Addition Subtraction Multiplication D…" at bounding box center [649, 177] width 1297 height 286
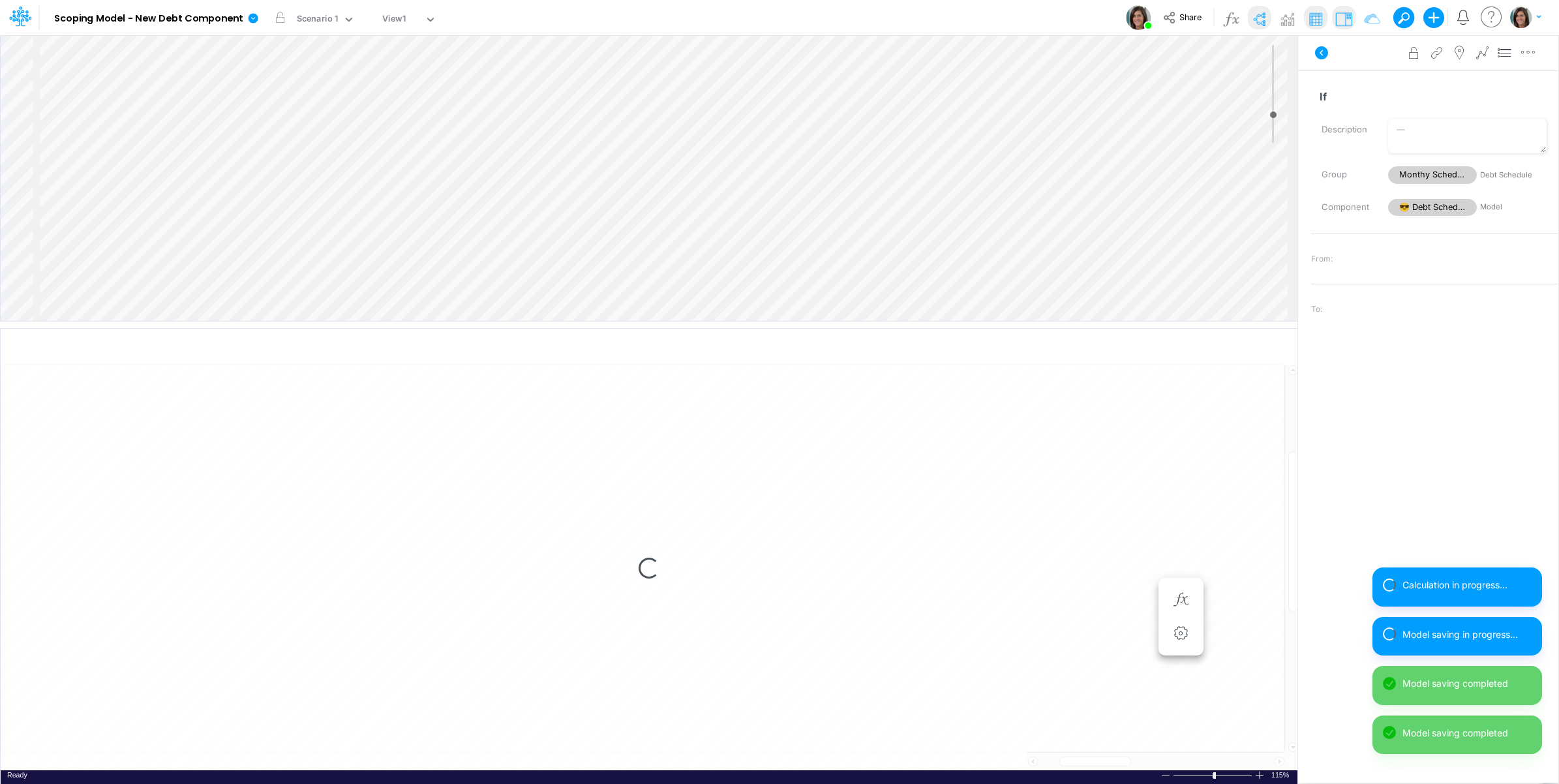
select select "1"
select select "Multiply"
select select "Add"
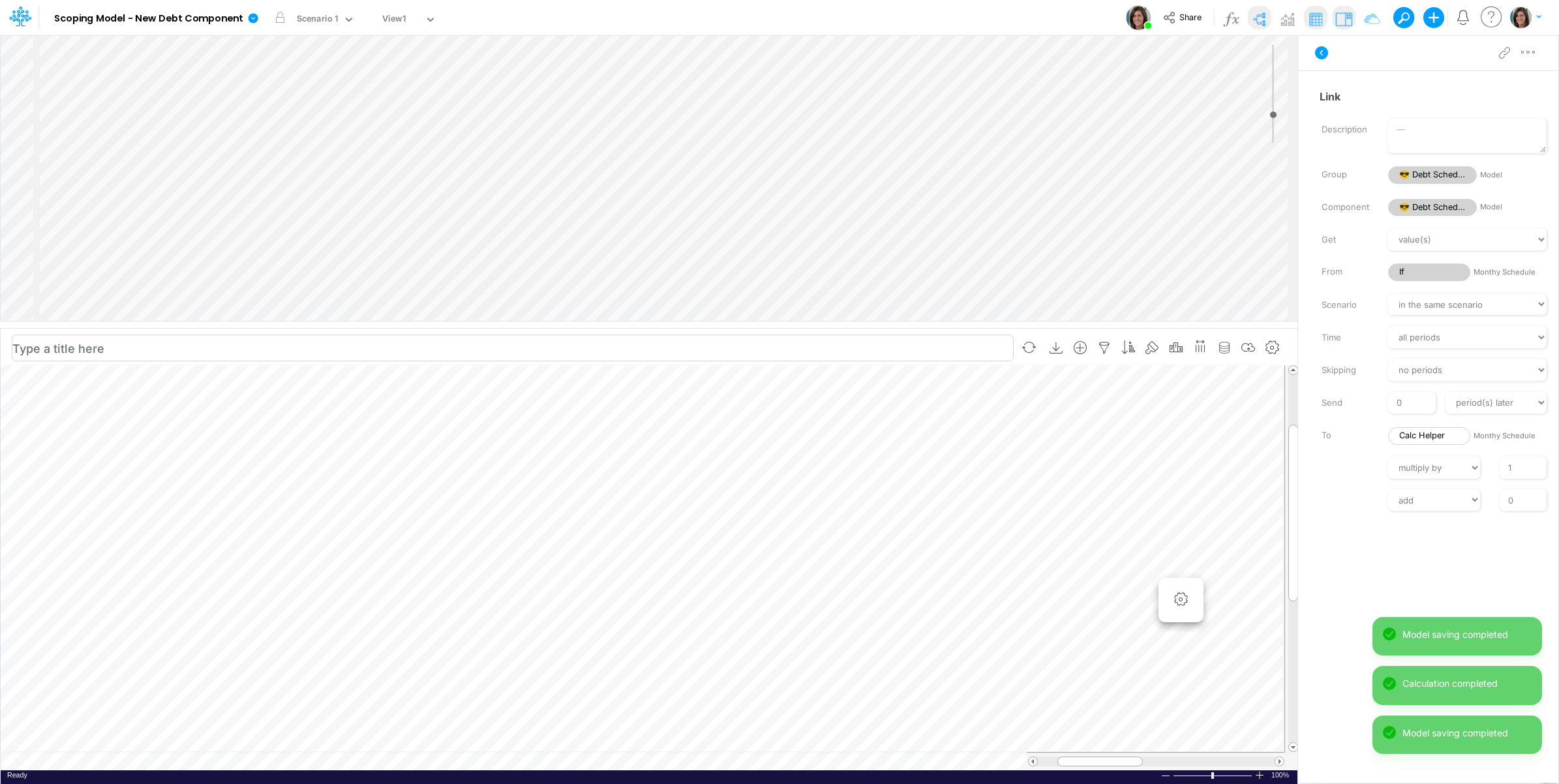
scroll to position [201, 0]
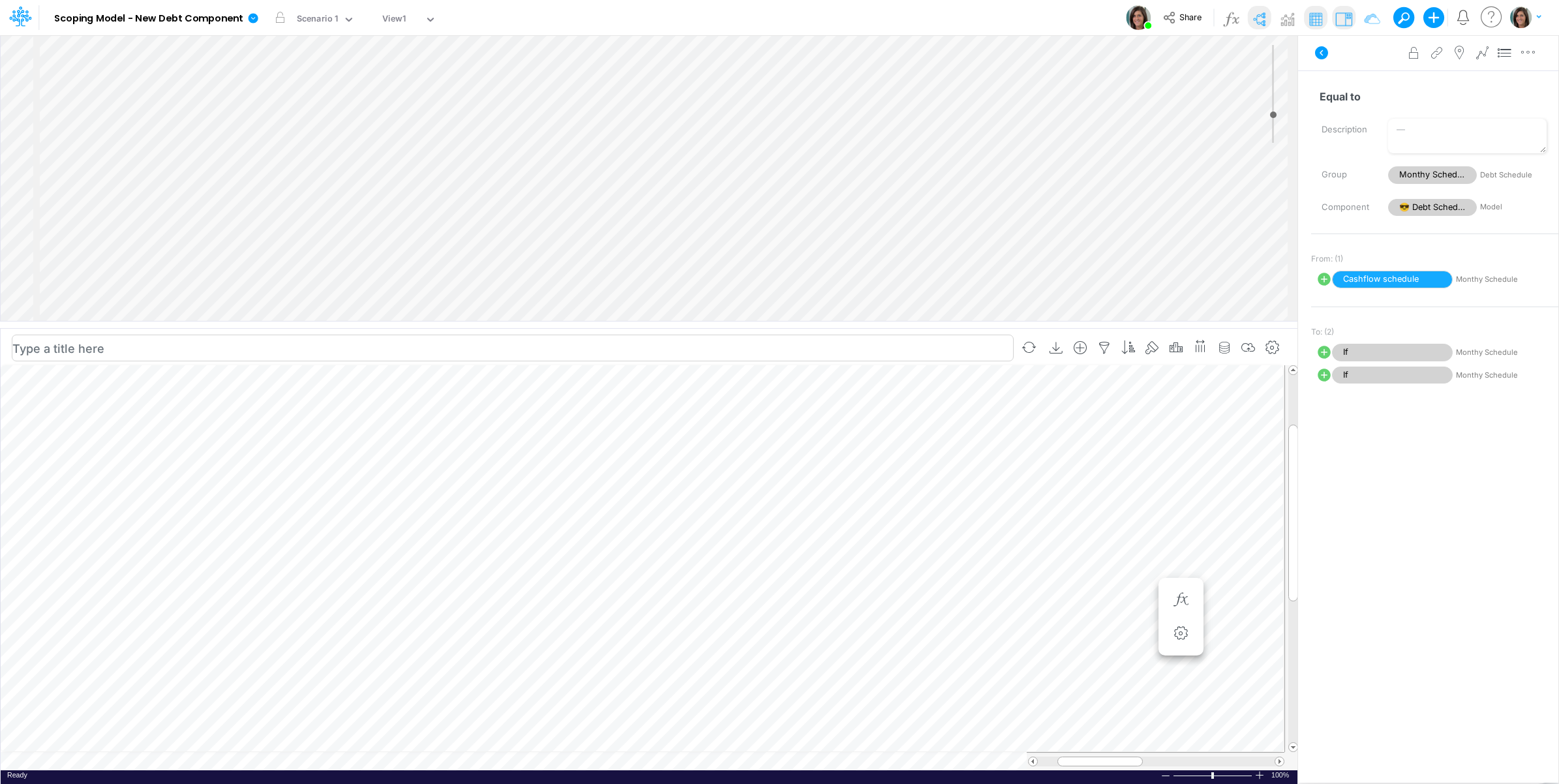
scroll to position [284, 0]
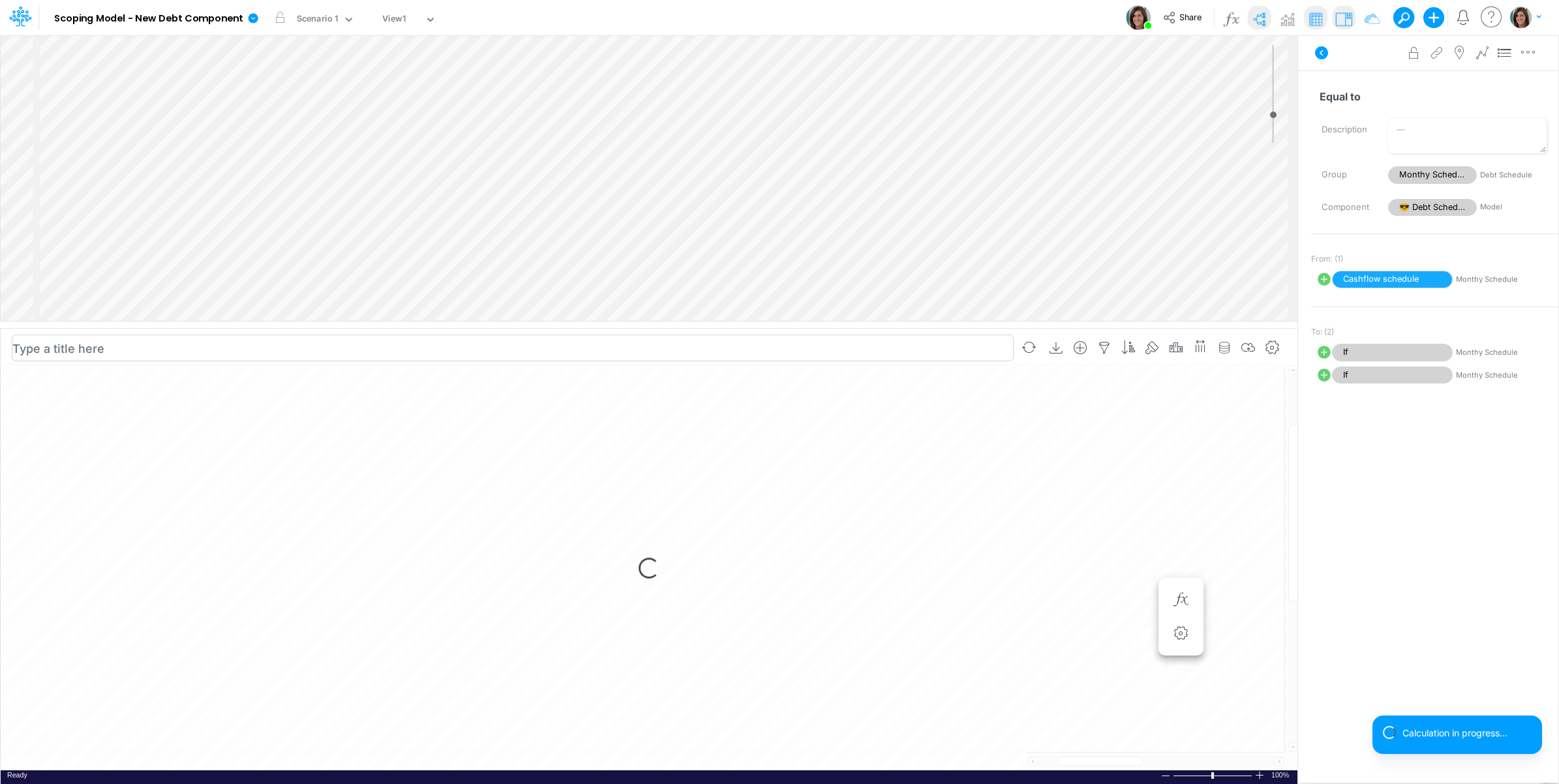
select select "1"
select select "Multiply"
select select "Add"
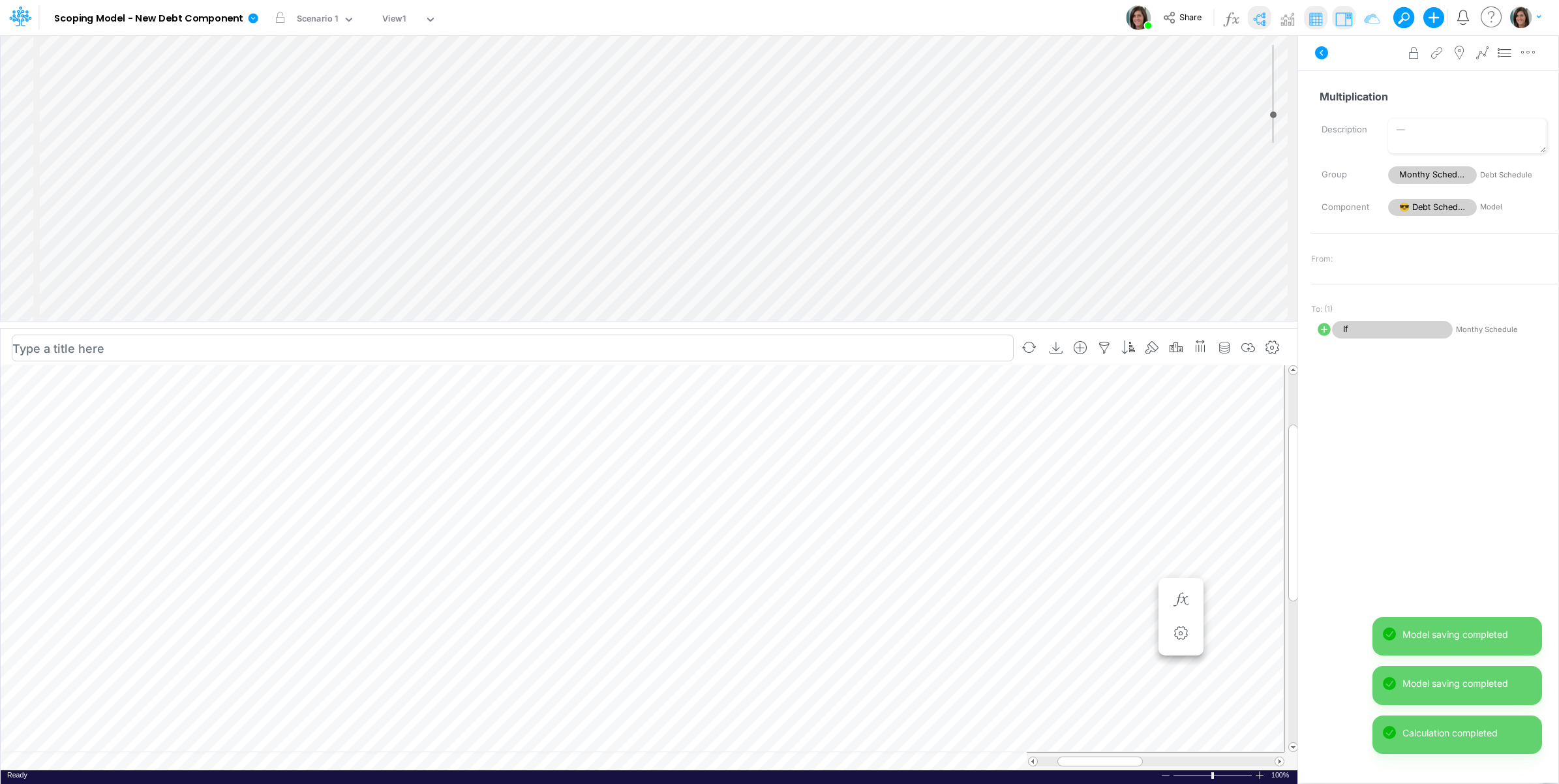
select select "1"
select select "Multiply"
select select "Add"
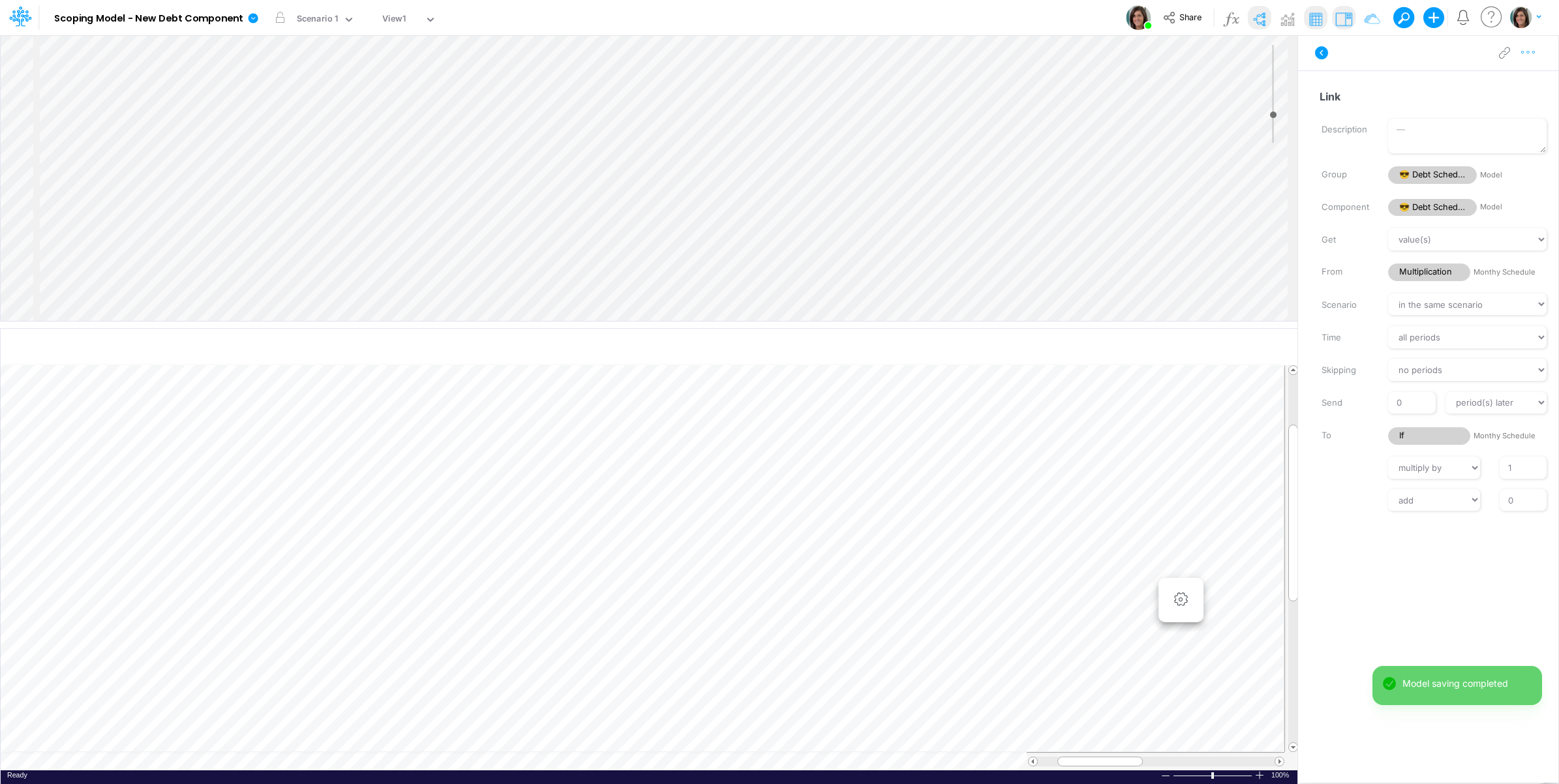
click at [1529, 53] on icon "button" at bounding box center [1529, 52] width 20 height 14
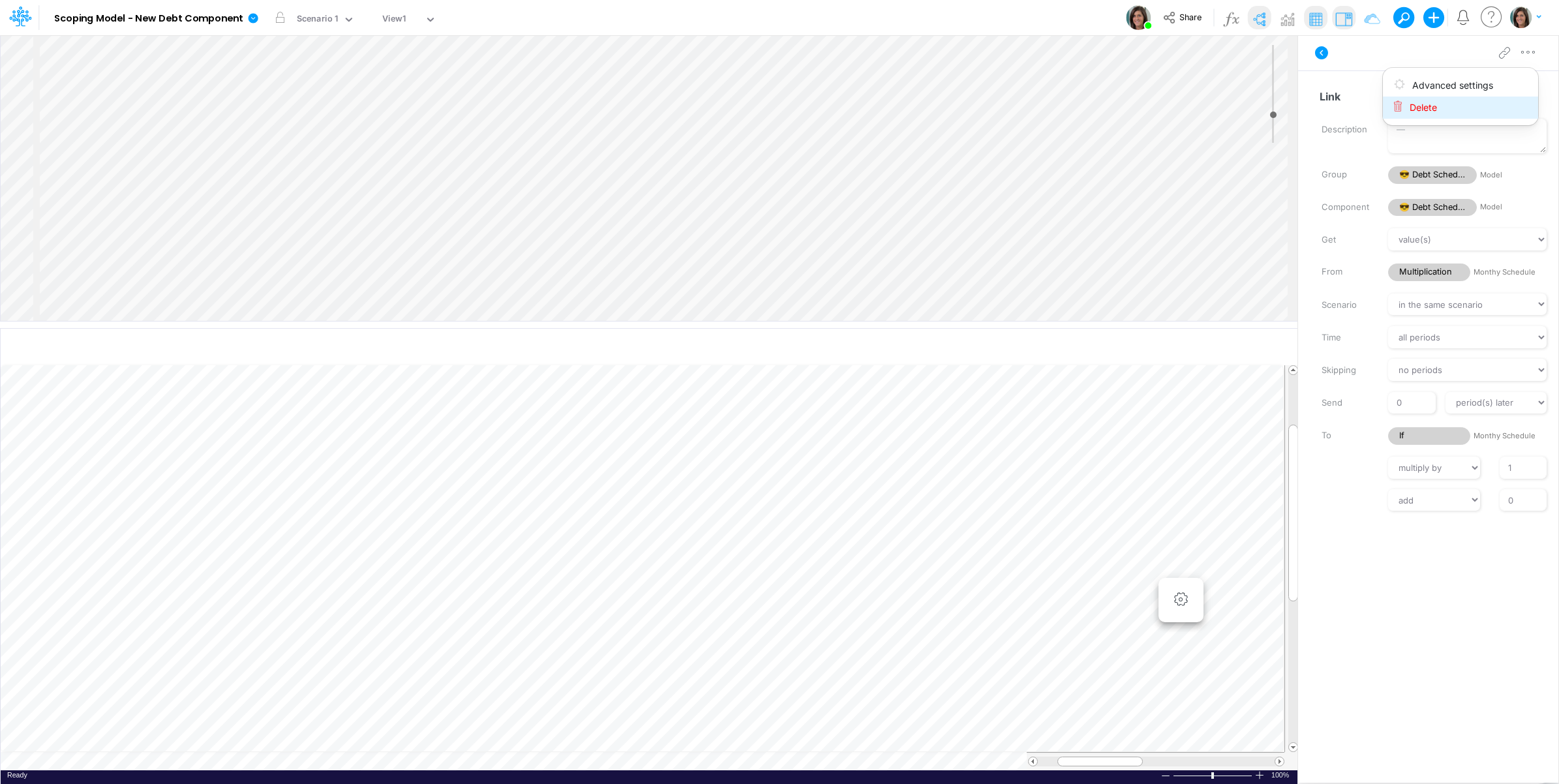
click at [1484, 105] on button "Delete" at bounding box center [1460, 107] width 155 height 22
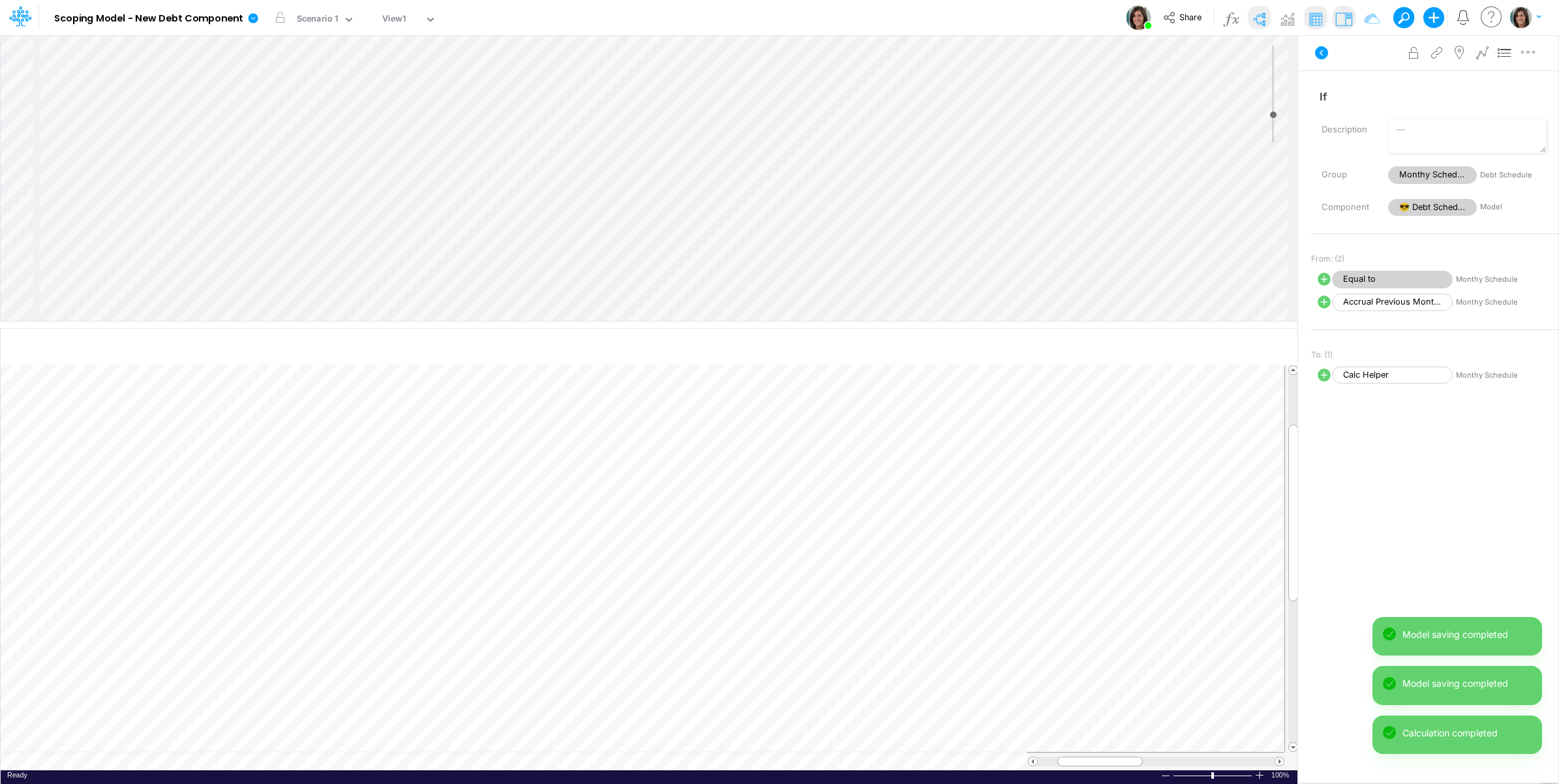
scroll to position [0, 1]
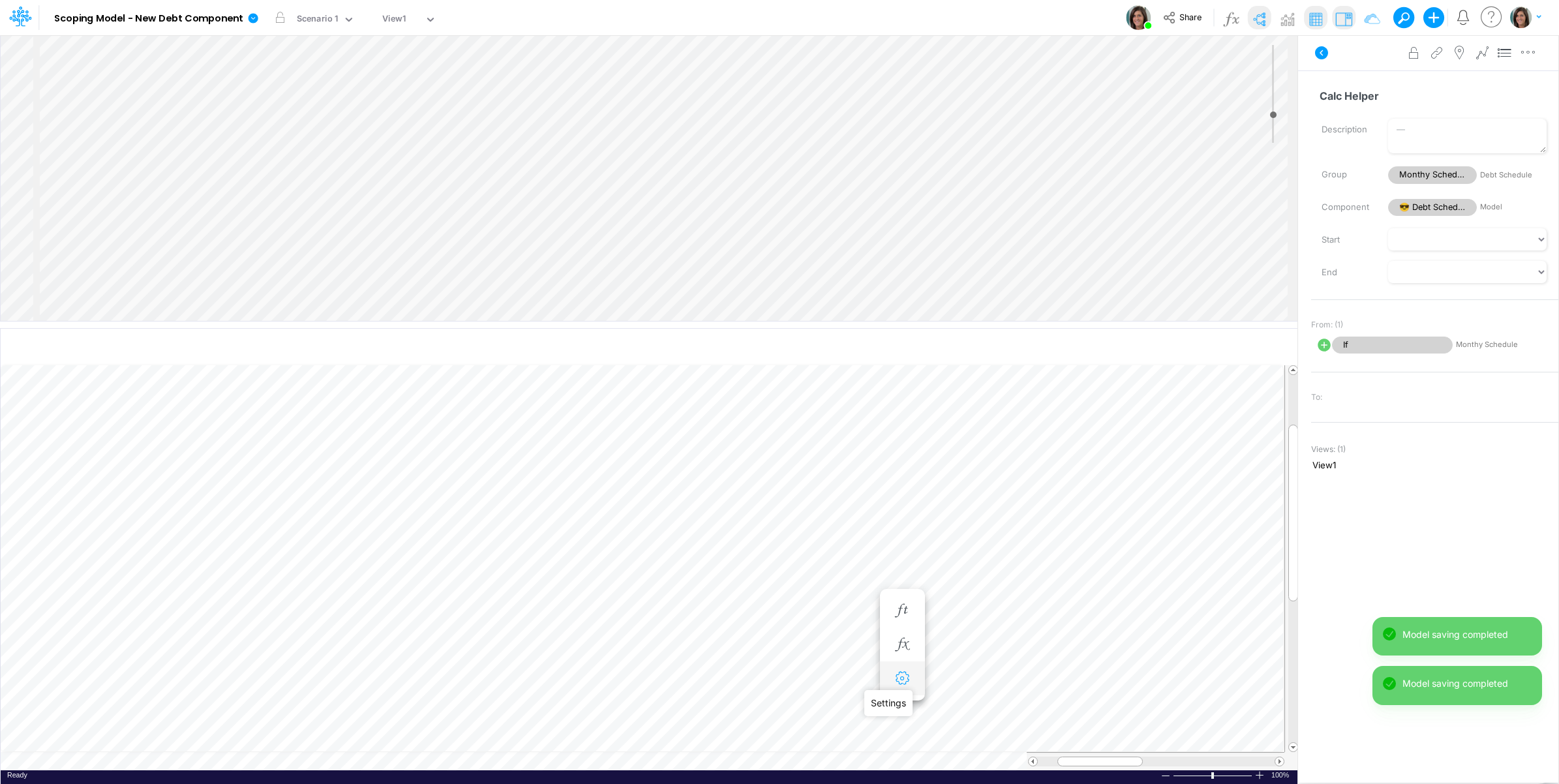
click at [902, 674] on icon "button" at bounding box center [902, 678] width 20 height 14
select select "sum"
select select "field"
select select "Number"
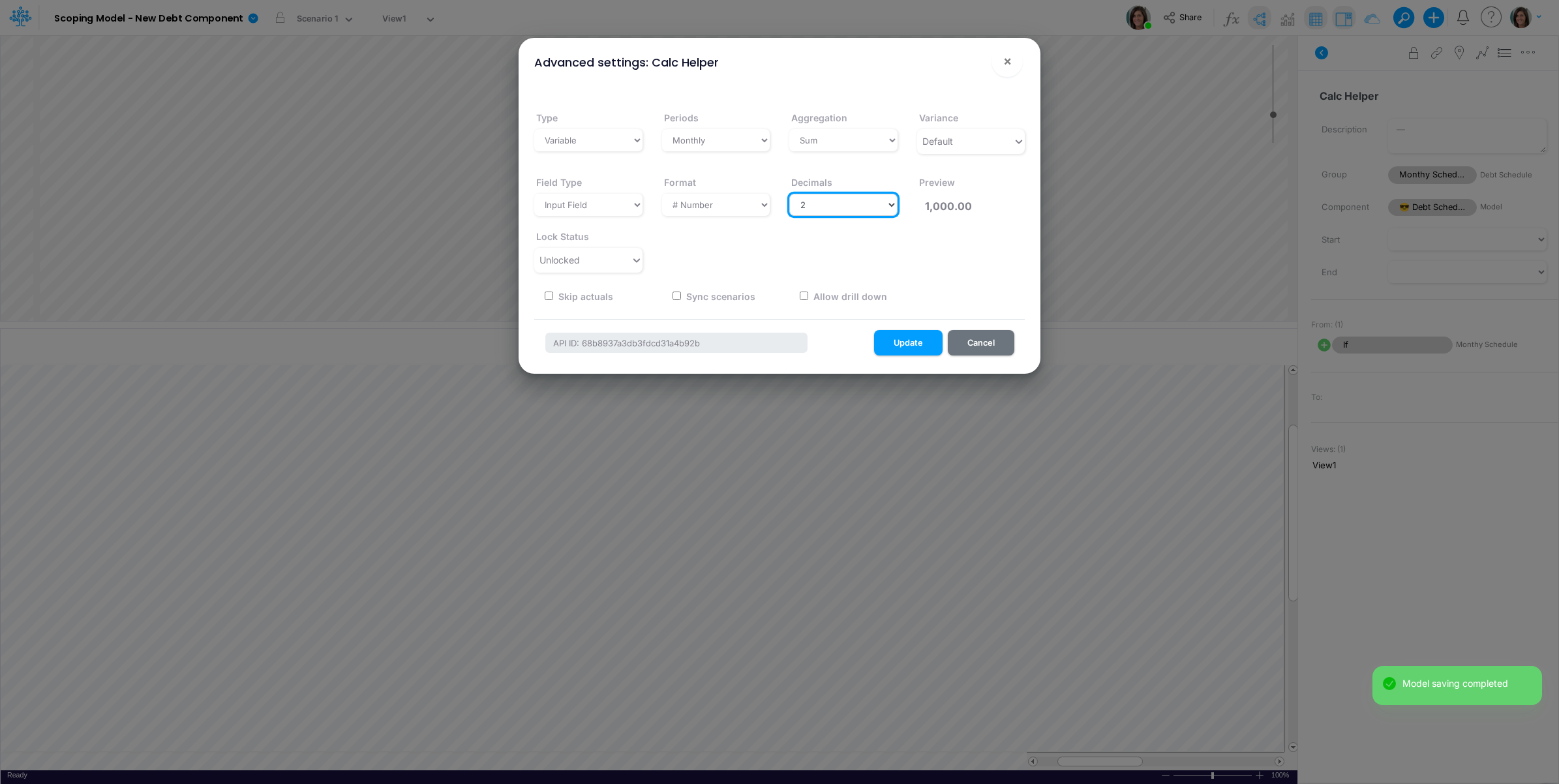
click at [859, 206] on select "Select decimals places 0 1 2 3 4 5 6 7 8 9 10" at bounding box center [843, 205] width 108 height 22
select select "0"
click at [789, 194] on select "Select decimals places 0 1 2 3 4 5 6 7 8 9 10" at bounding box center [843, 205] width 108 height 22
type input "1,000"
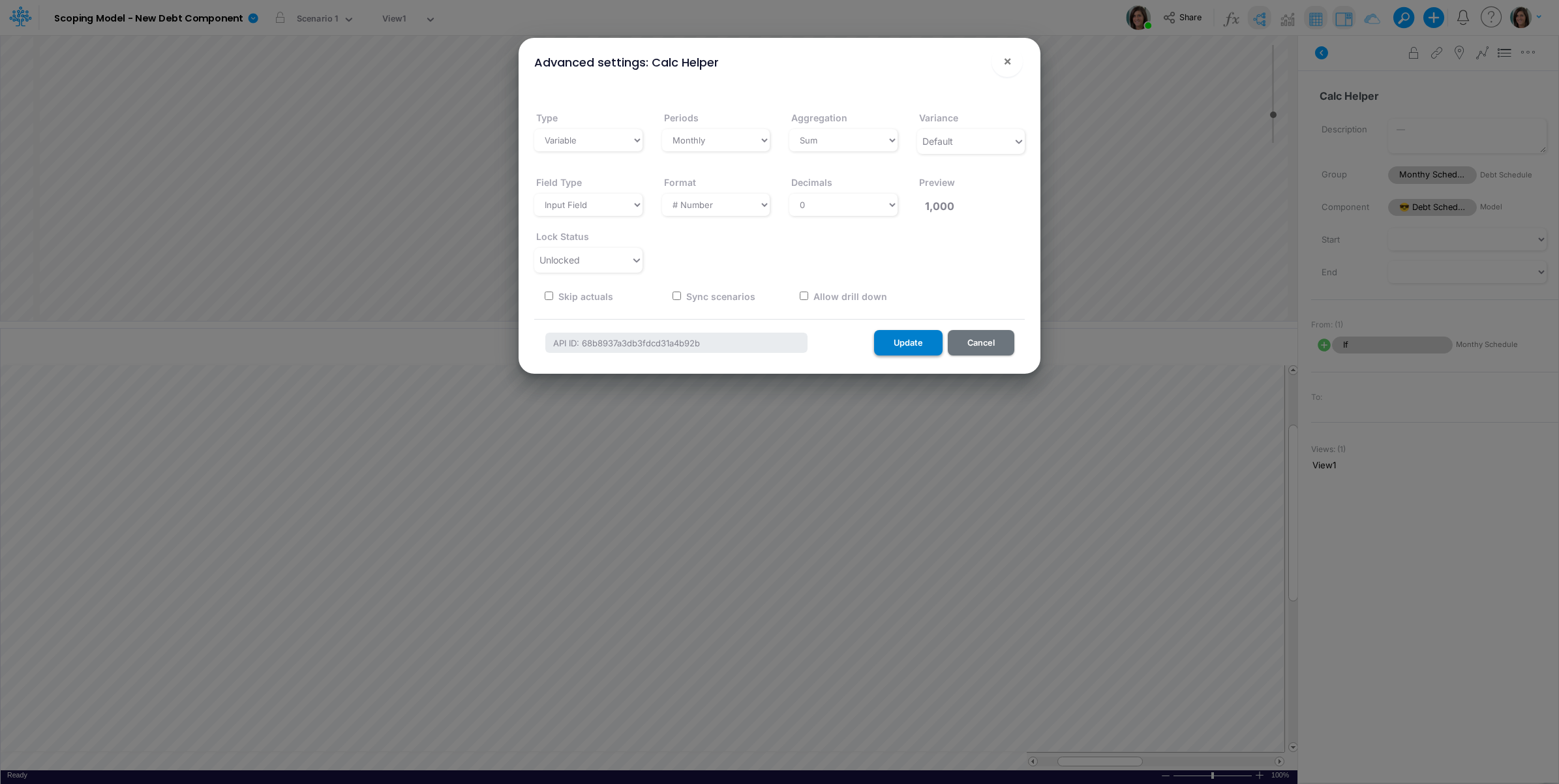
click at [921, 349] on button "Update" at bounding box center [909, 343] width 69 height 26
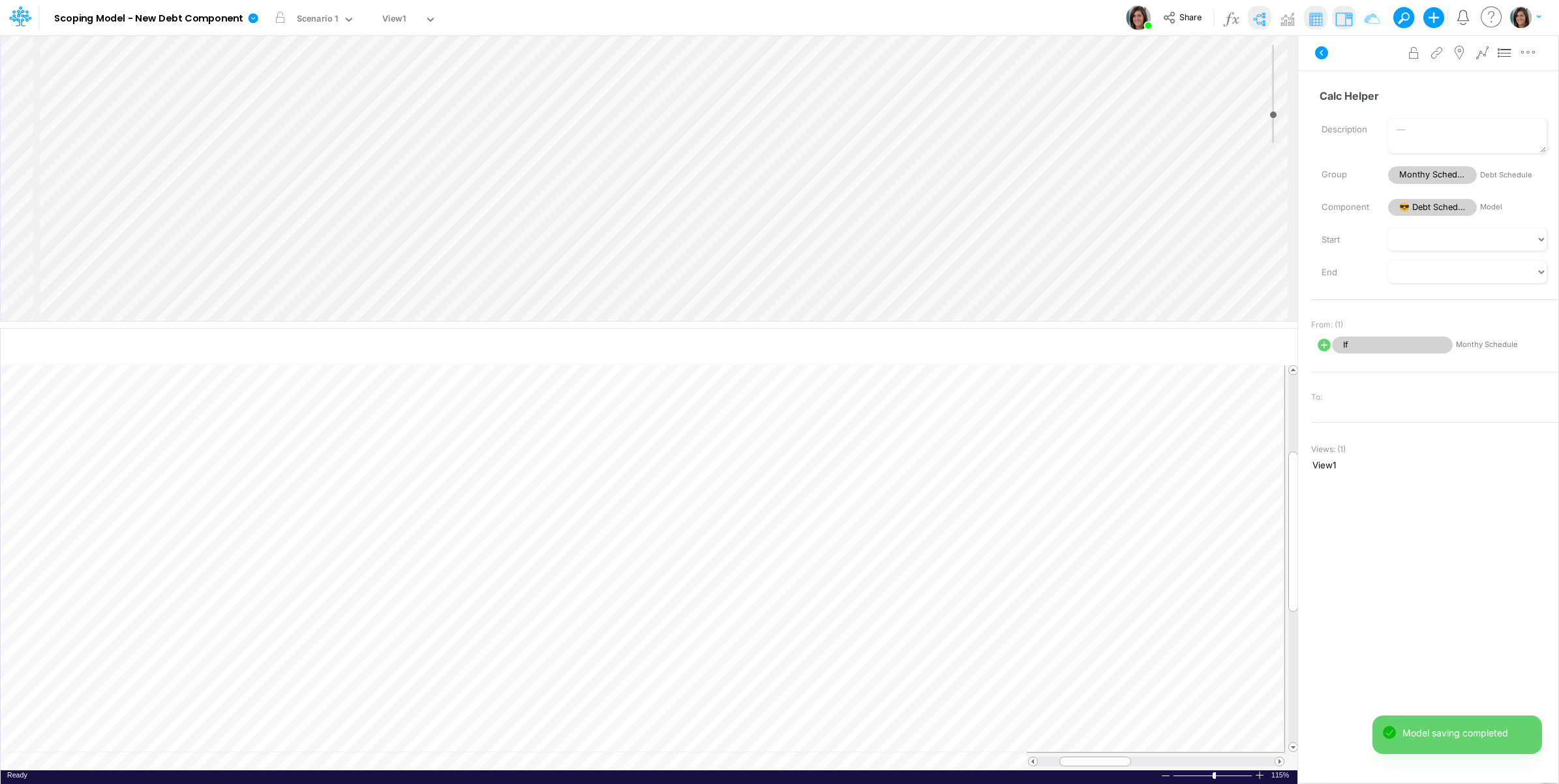
scroll to position [0, 1]
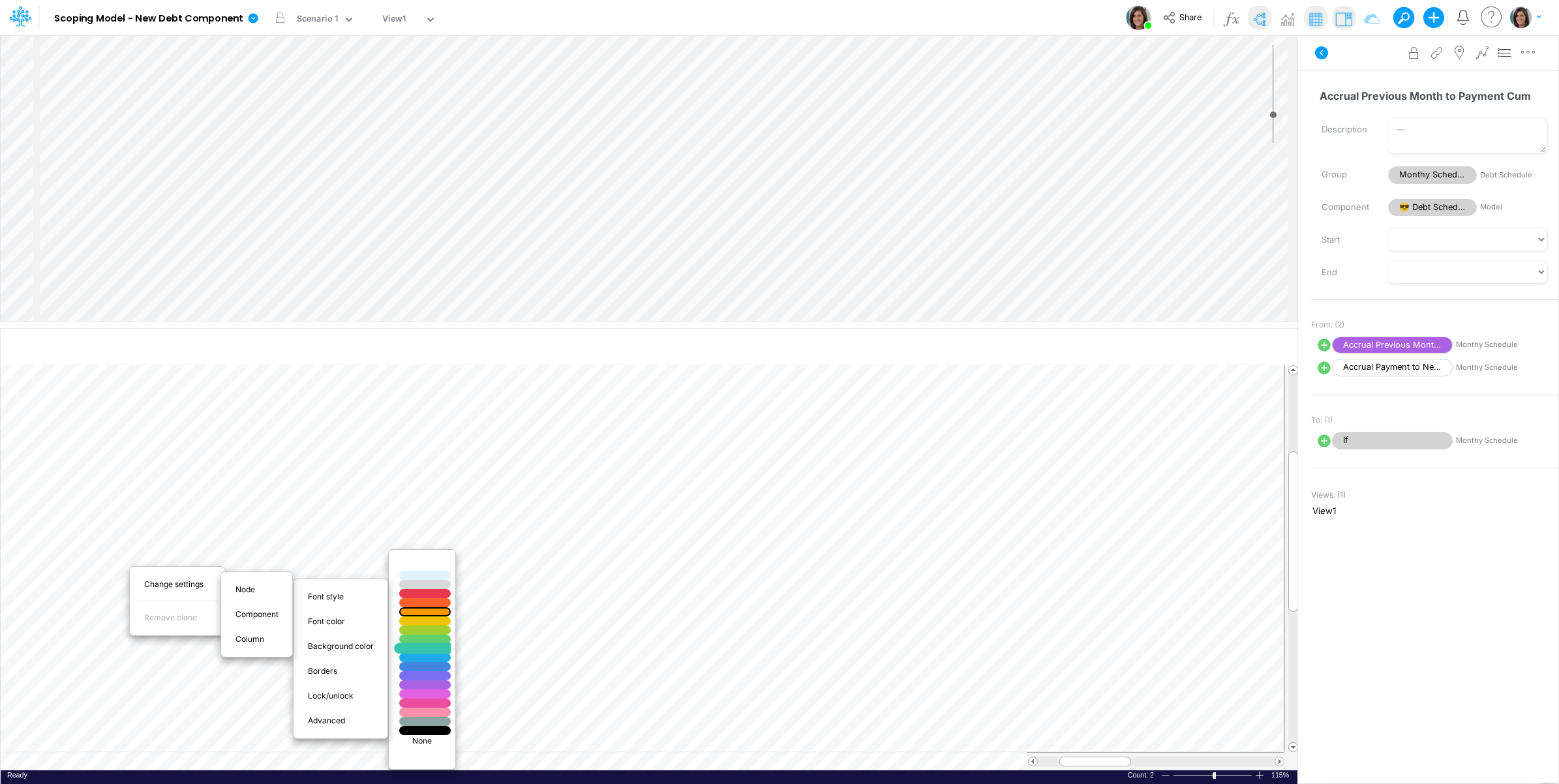
click at [429, 646] on div at bounding box center [425, 648] width 61 height 11
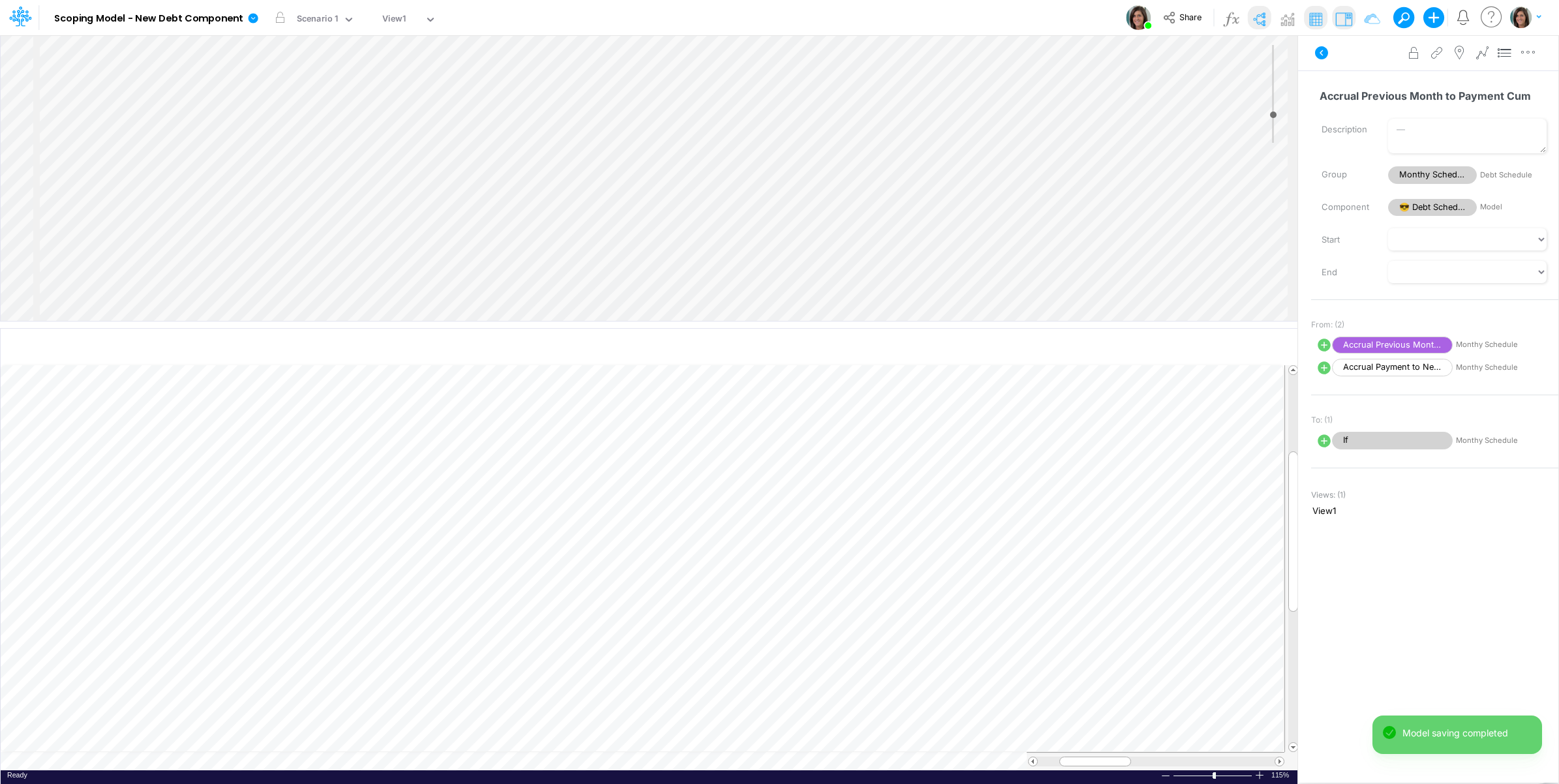
scroll to position [0, 1]
click at [1322, 49] on icon at bounding box center [1322, 53] width 13 height 13
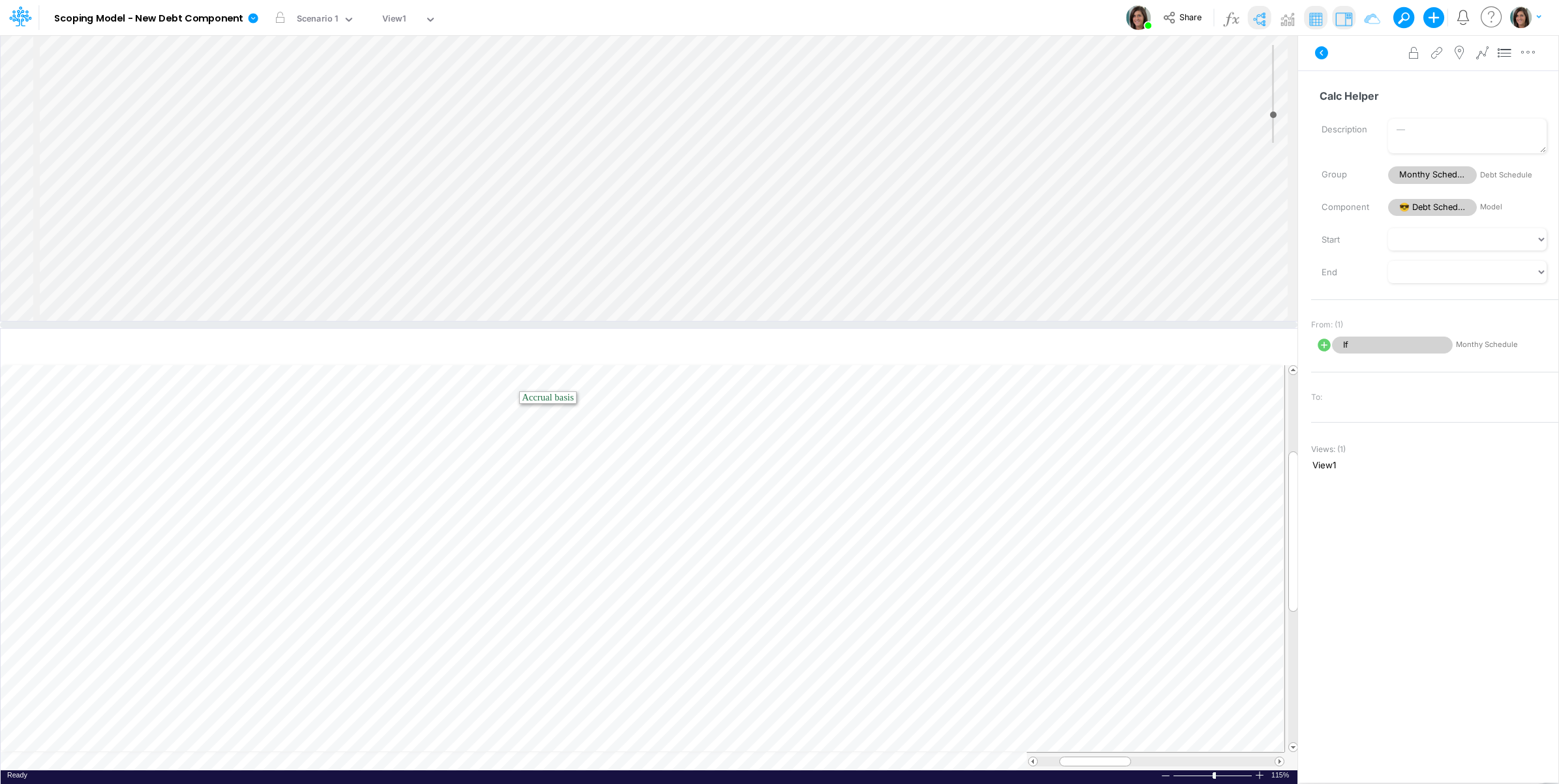
select select "1"
select select "Multiply"
select select "Add"
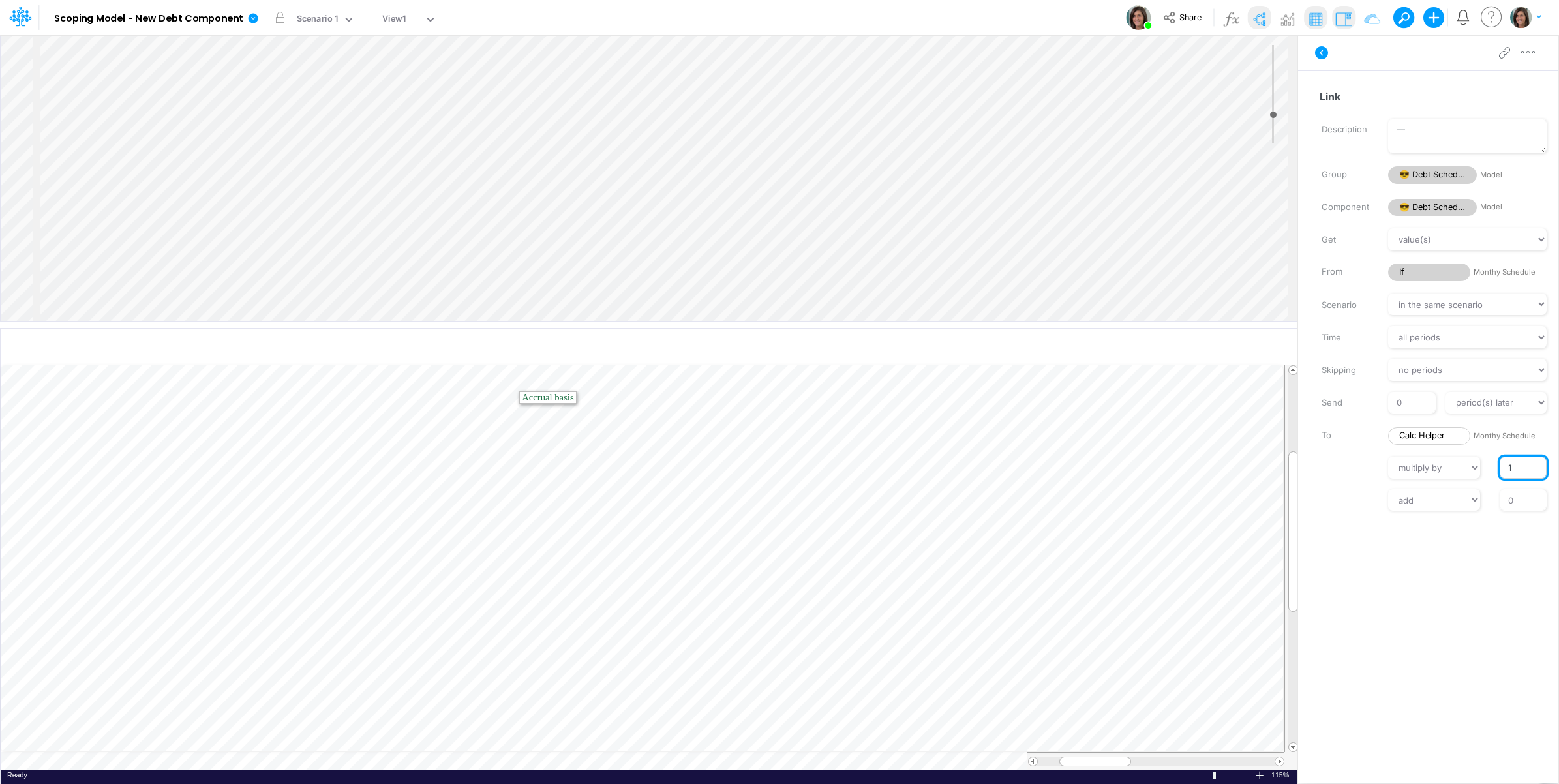
click at [1507, 462] on input "1" at bounding box center [1523, 467] width 47 height 22
type input "-1"
click at [1355, 502] on div "add subtract 0" at bounding box center [1435, 500] width 267 height 22
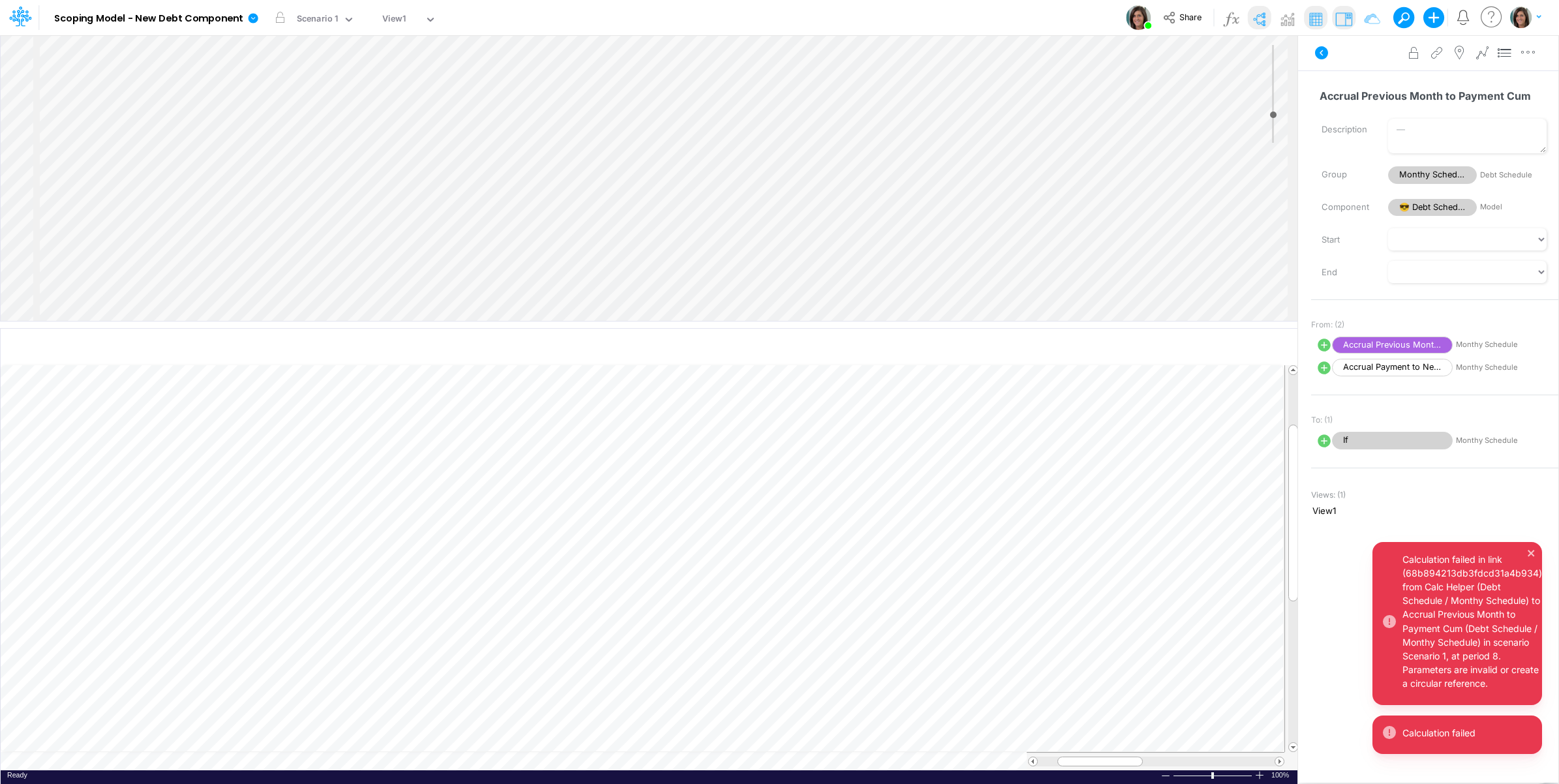
select select "1"
select select "Multiply"
select select "Add"
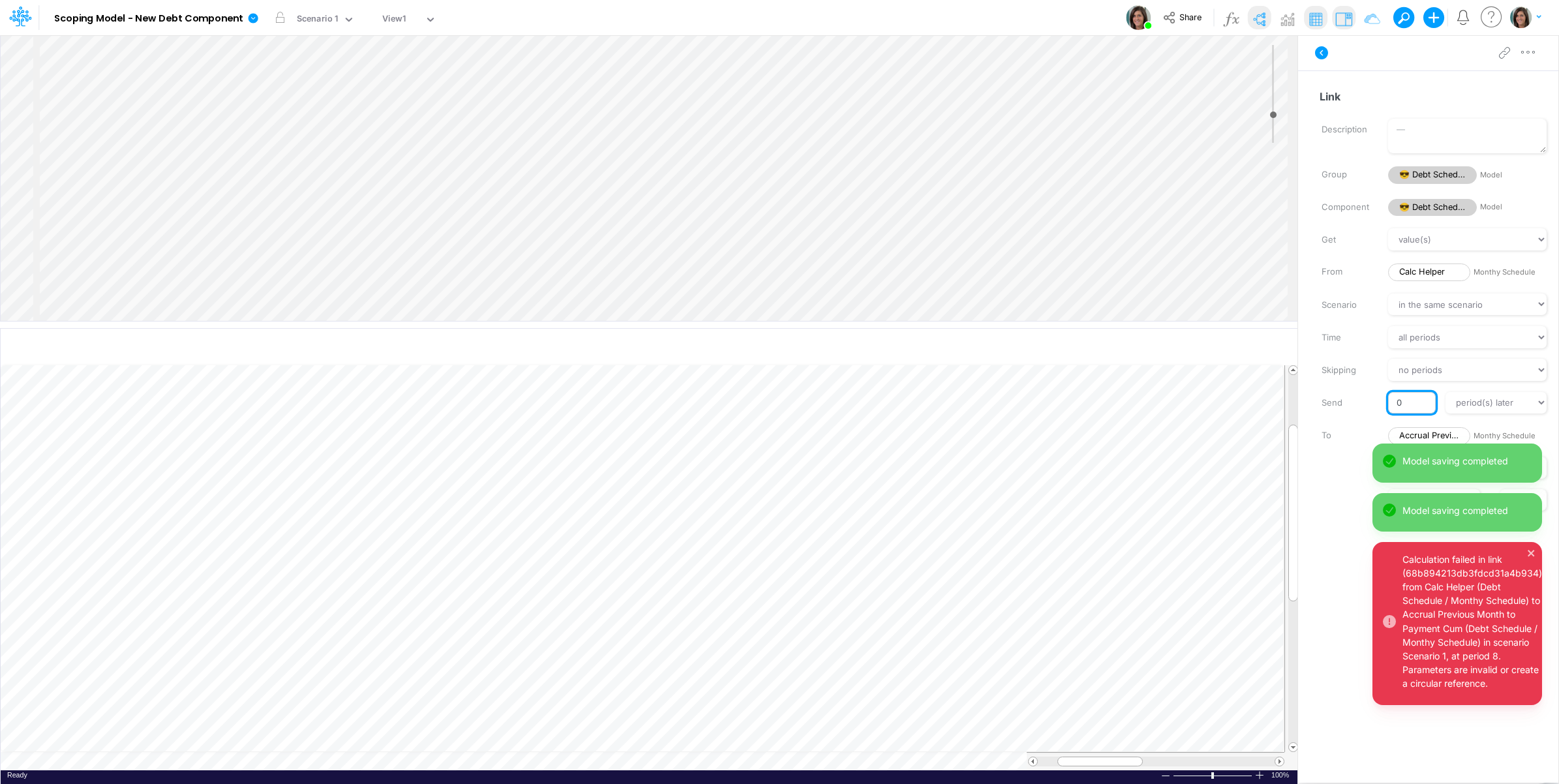
drag, startPoint x: 1404, startPoint y: 406, endPoint x: 1384, endPoint y: 407, distance: 20.0
click at [1390, 406] on input "0" at bounding box center [1411, 404] width 47 height 22
type input "1"
click at [1341, 474] on div "// multiply by divide by 1" at bounding box center [1435, 467] width 267 height 22
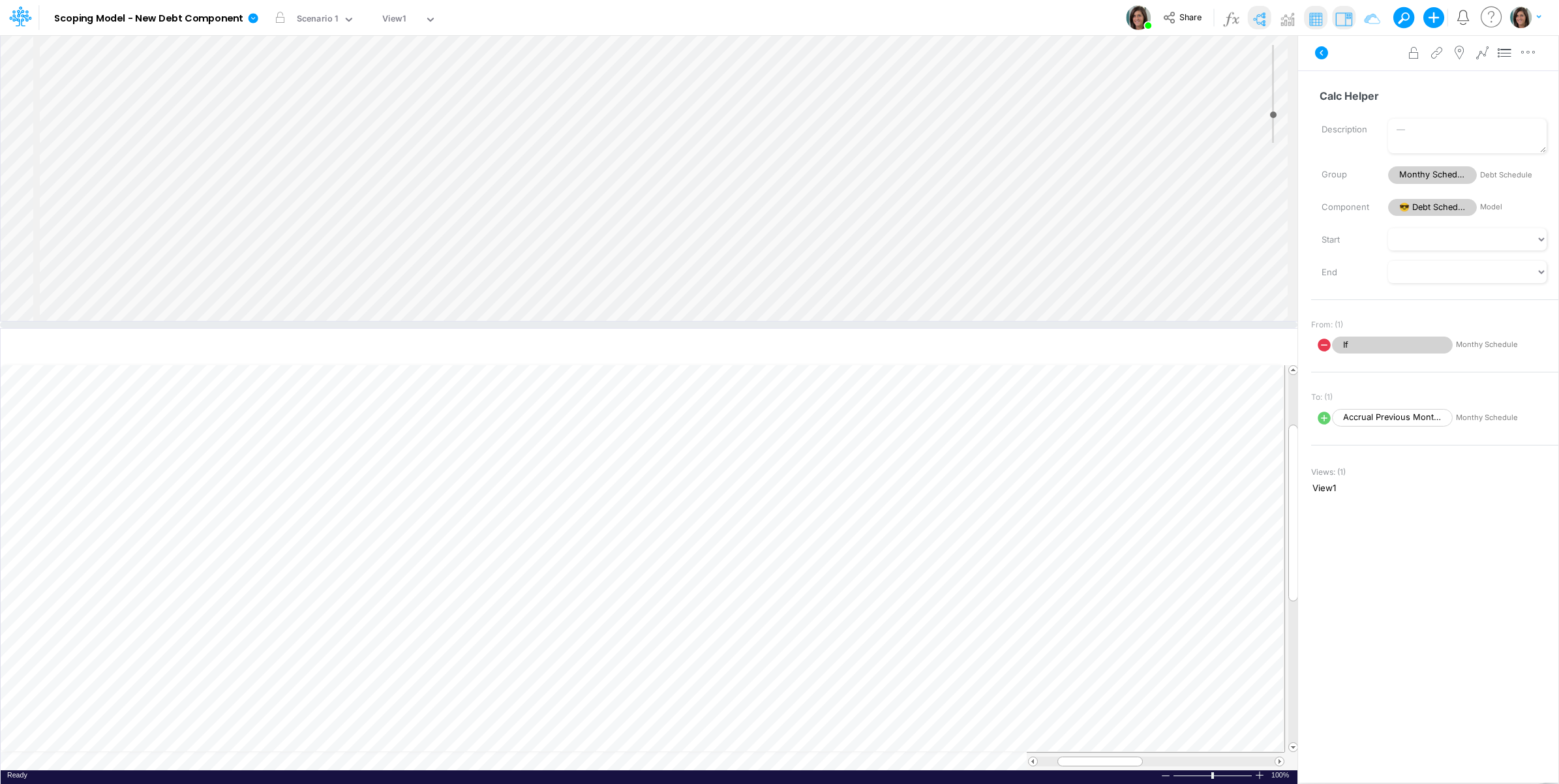
scroll to position [394, 0]
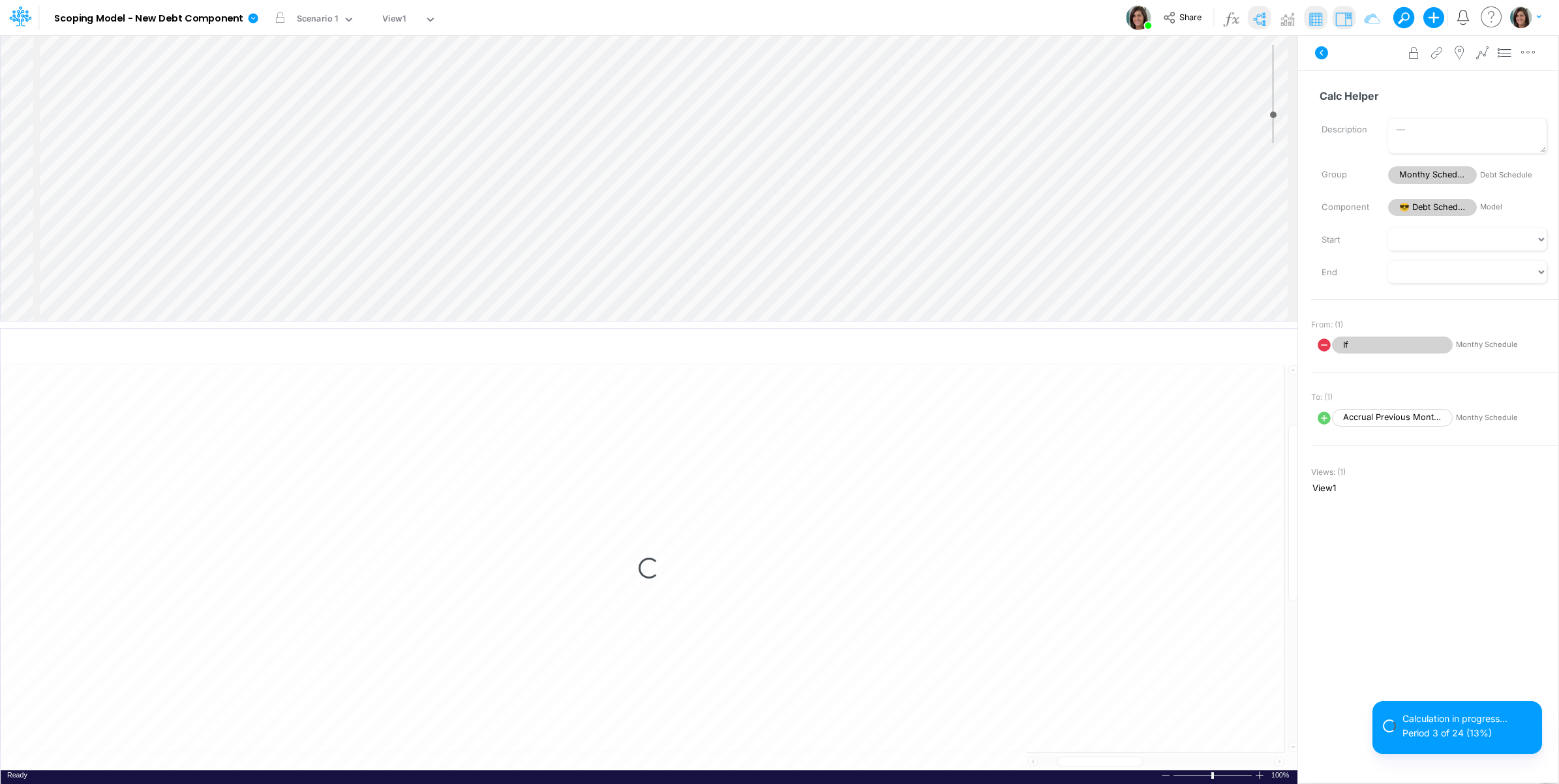
select select "1"
select select "Multiply"
select select "Add"
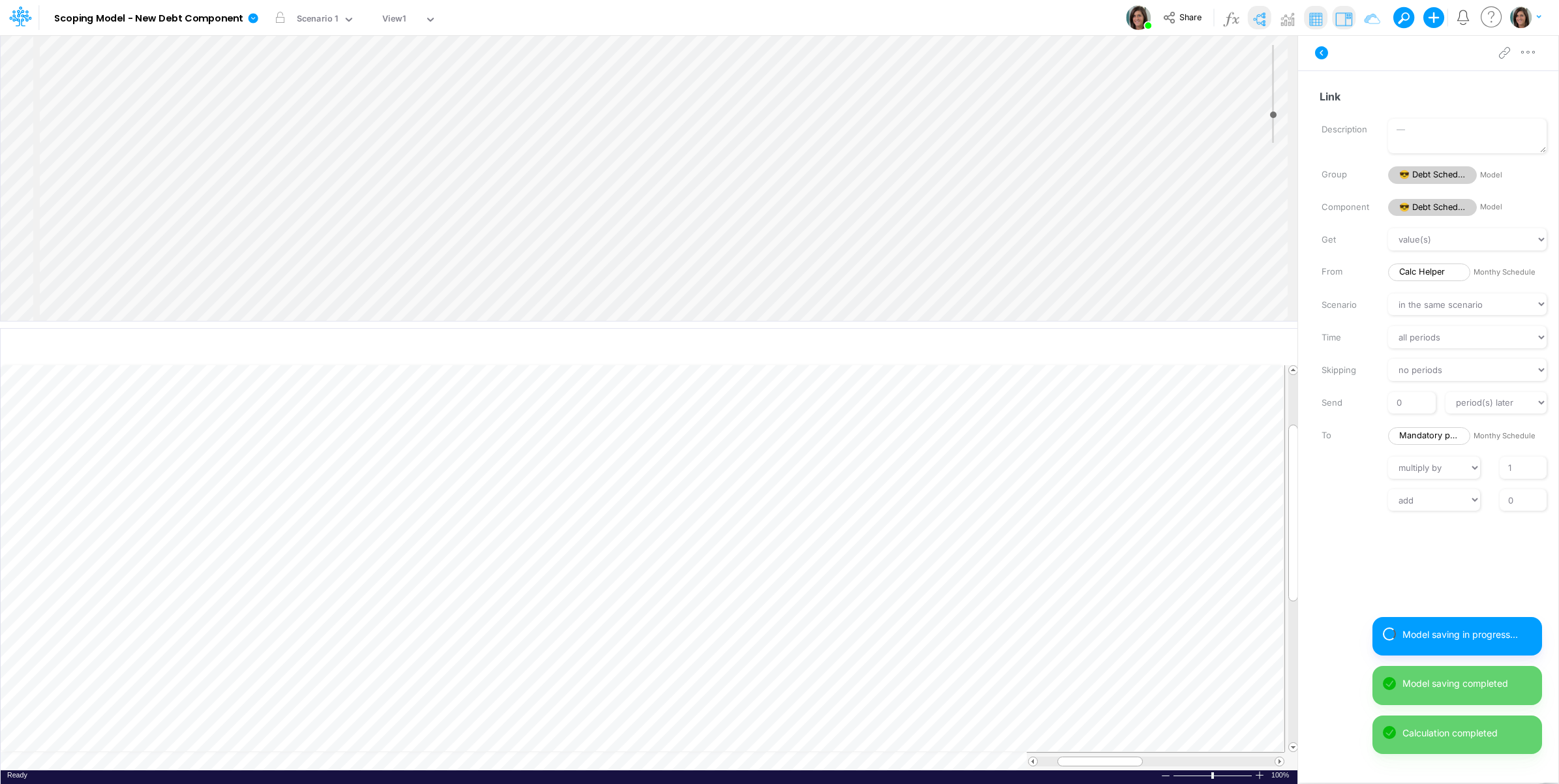
scroll to position [0, 1]
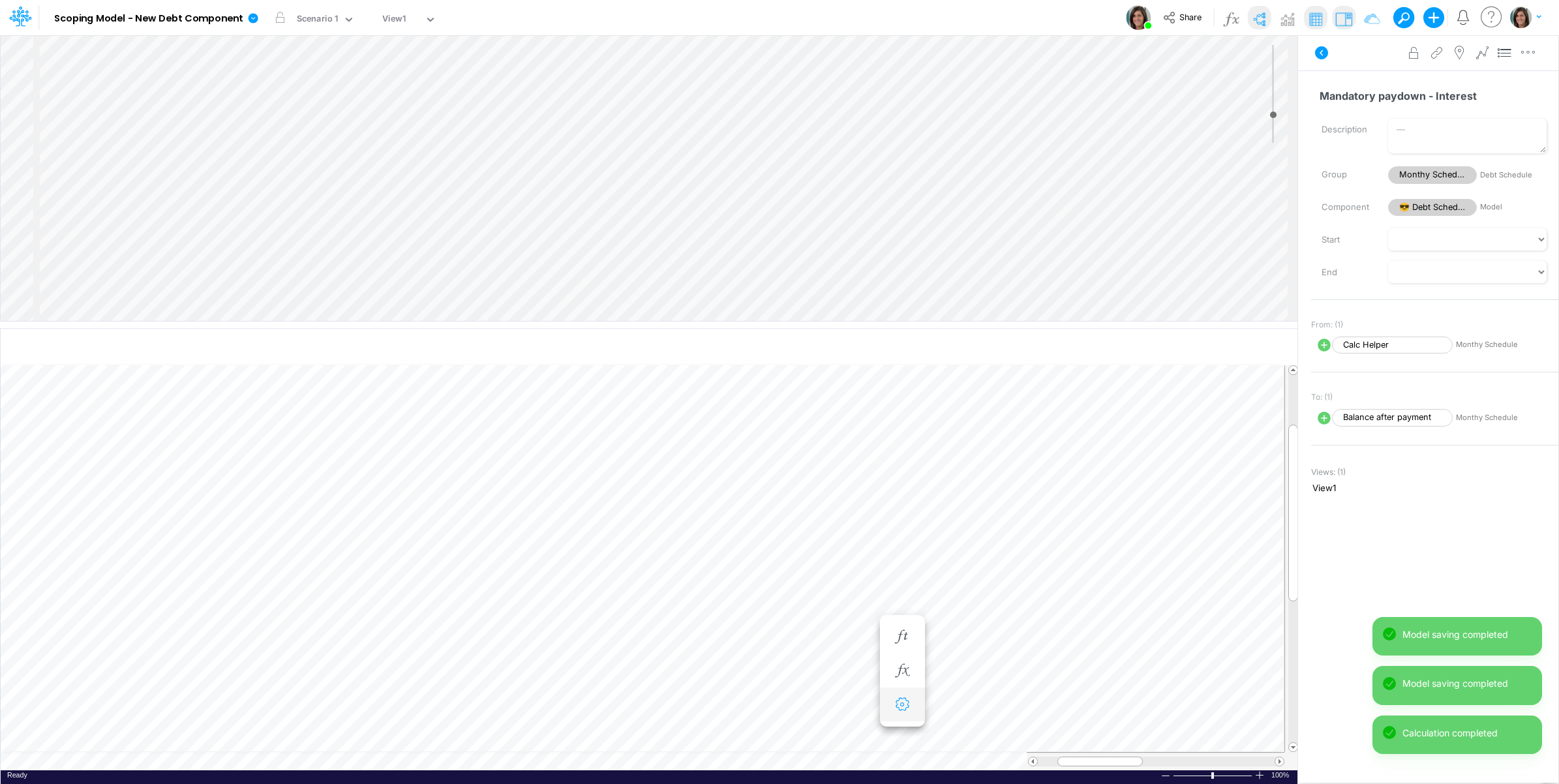
click at [902, 699] on icon "button" at bounding box center [902, 705] width 20 height 14
select select "sum"
select select "field"
select select "Number"
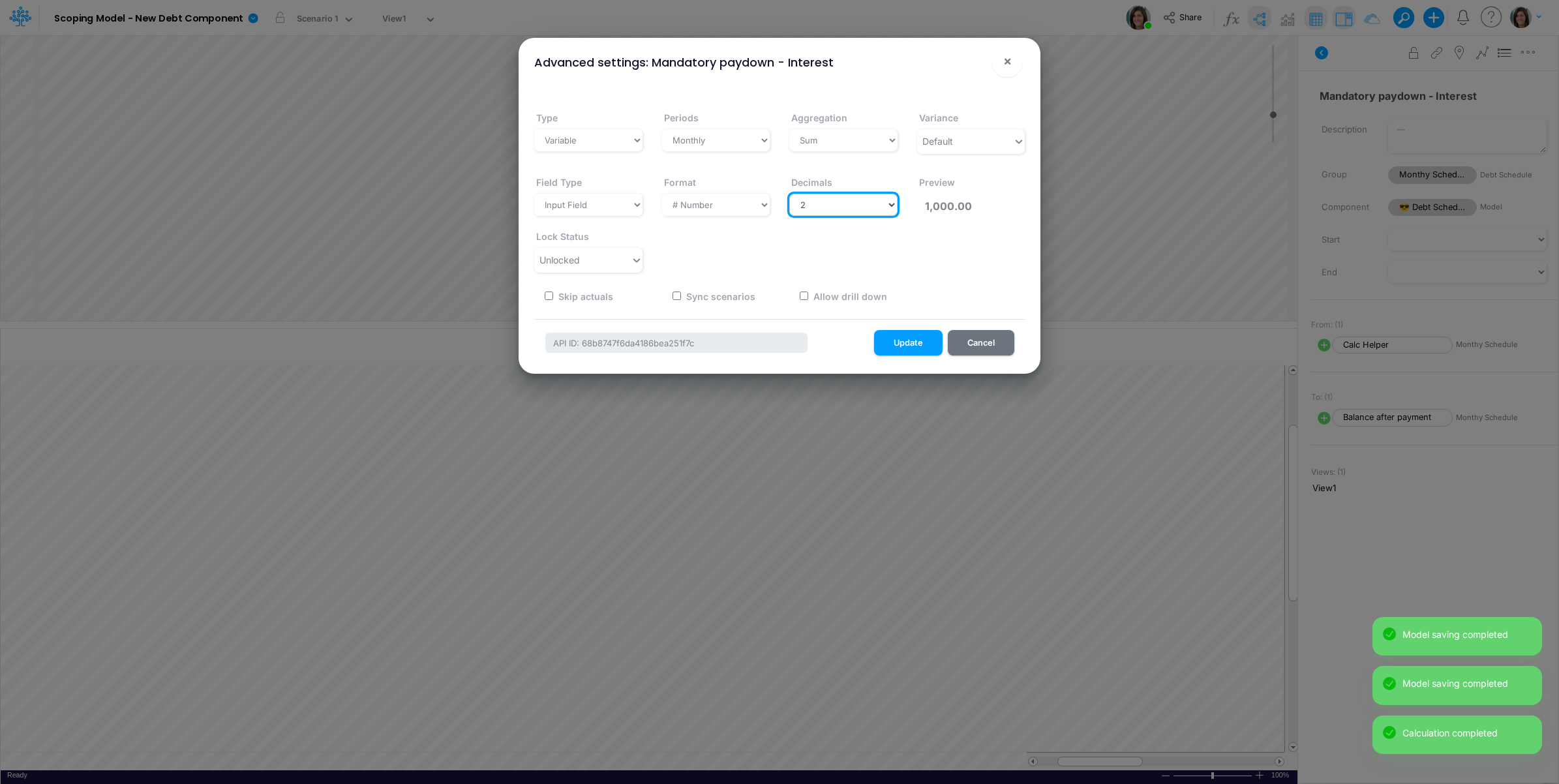
click at [870, 210] on select "Select decimals places 0 1 2 3 4 5 6 7 8 9 10" at bounding box center [843, 205] width 108 height 22
select select "0"
click at [789, 194] on select "Select decimals places 0 1 2 3 4 5 6 7 8 9 10" at bounding box center [843, 205] width 108 height 22
type input "1,000"
click at [902, 344] on button "Update" at bounding box center [909, 343] width 69 height 26
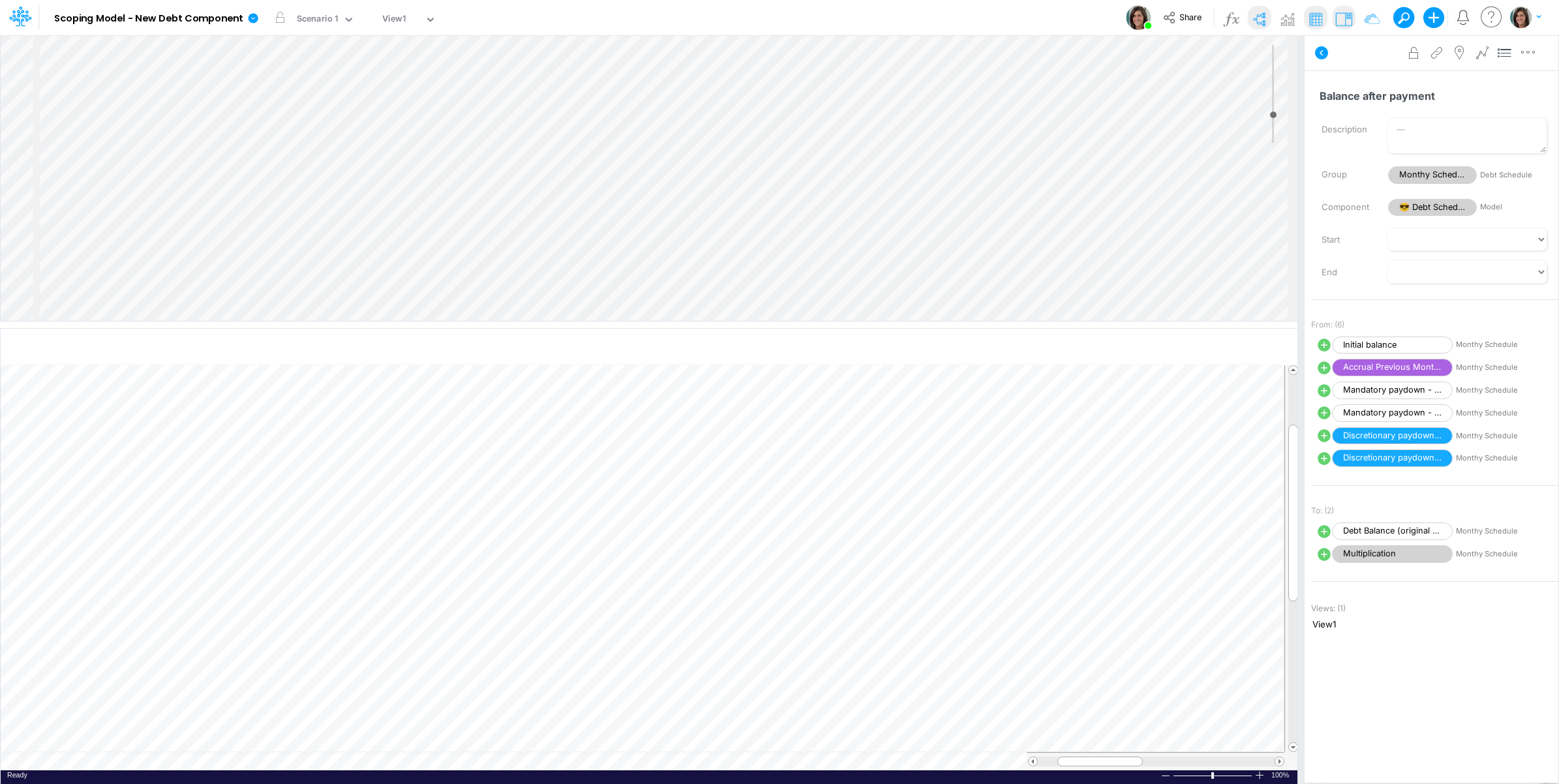
scroll to position [0, 1]
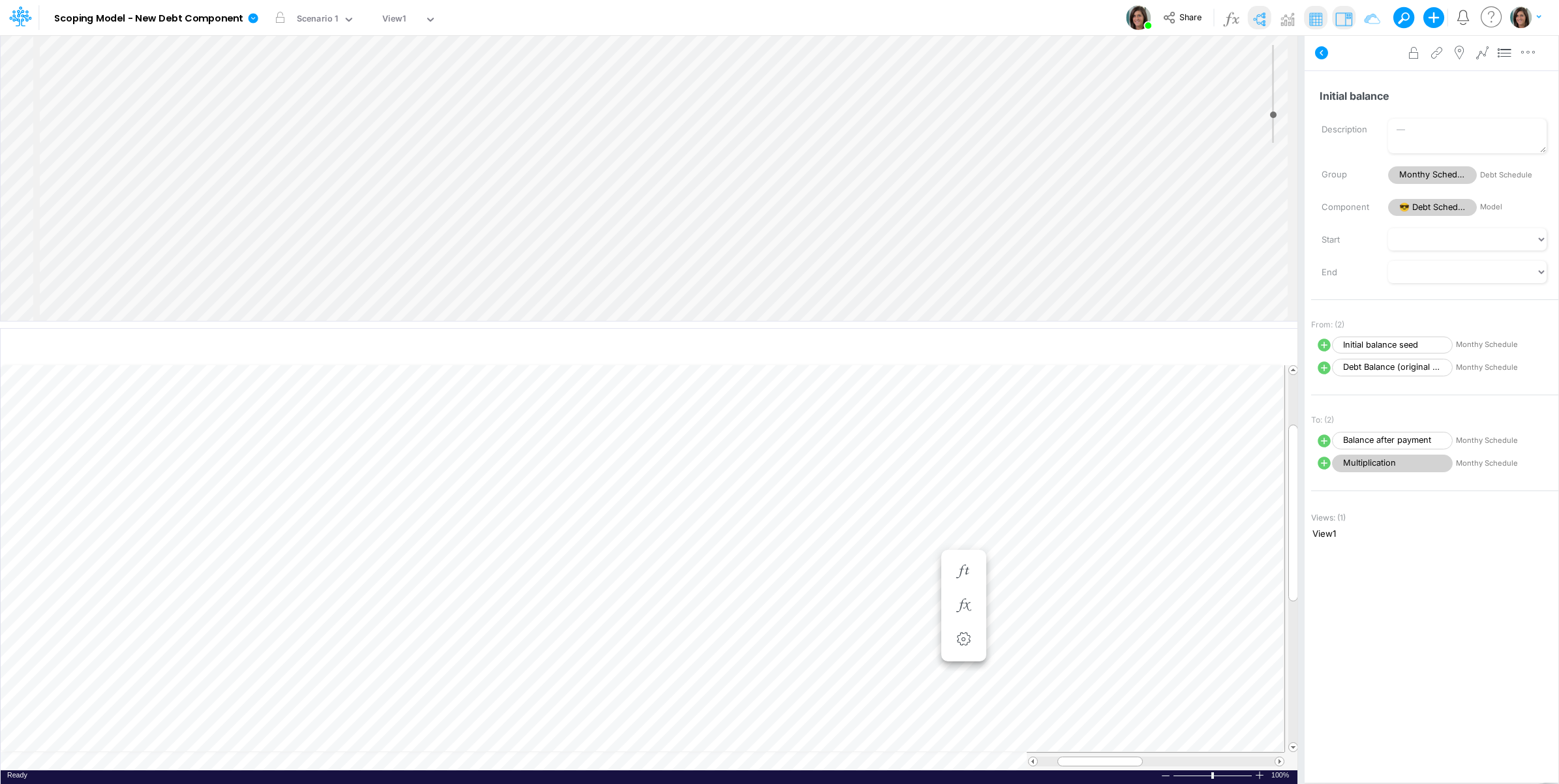
scroll to position [0, 1]
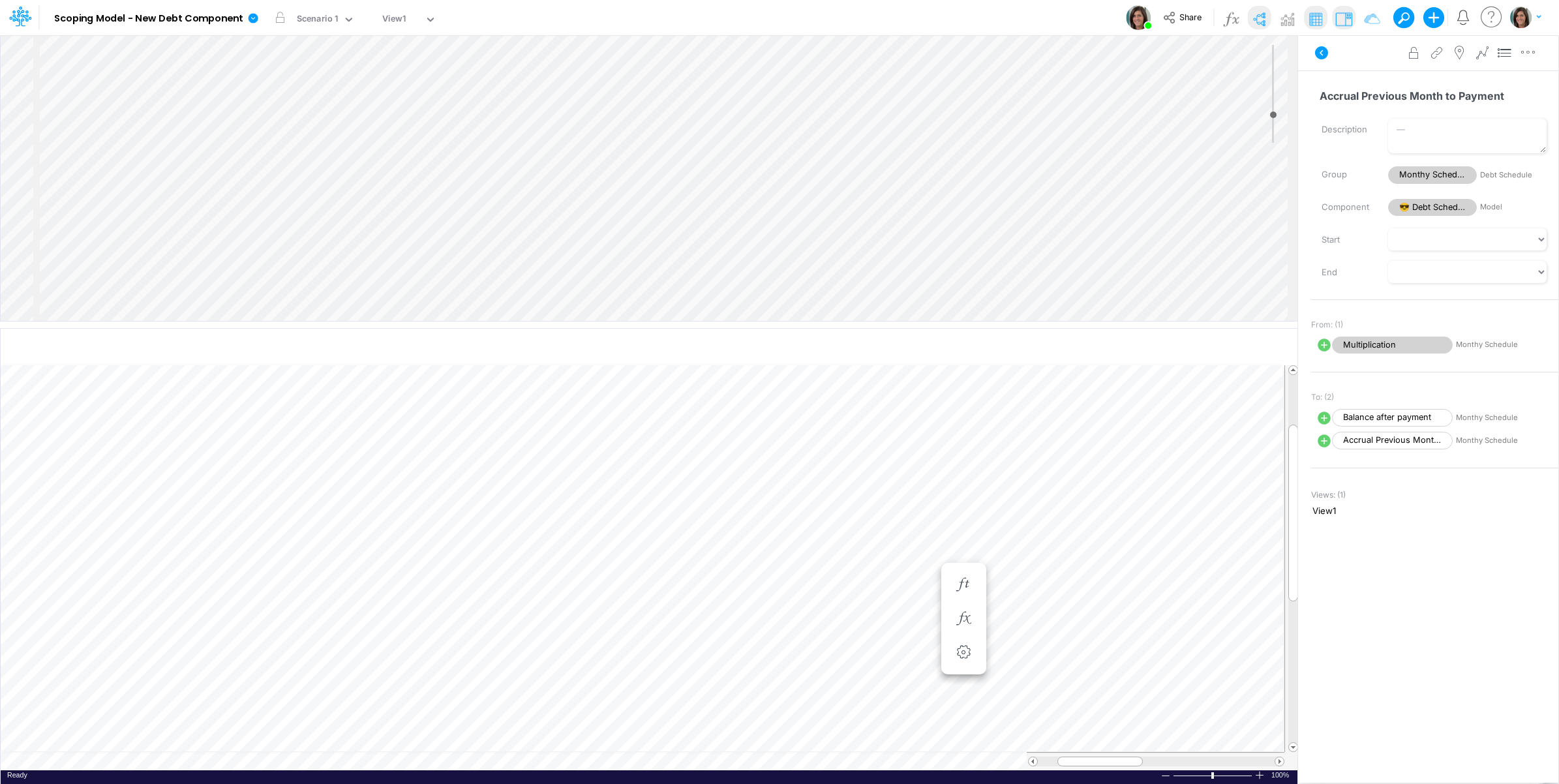
scroll to position [0, 1]
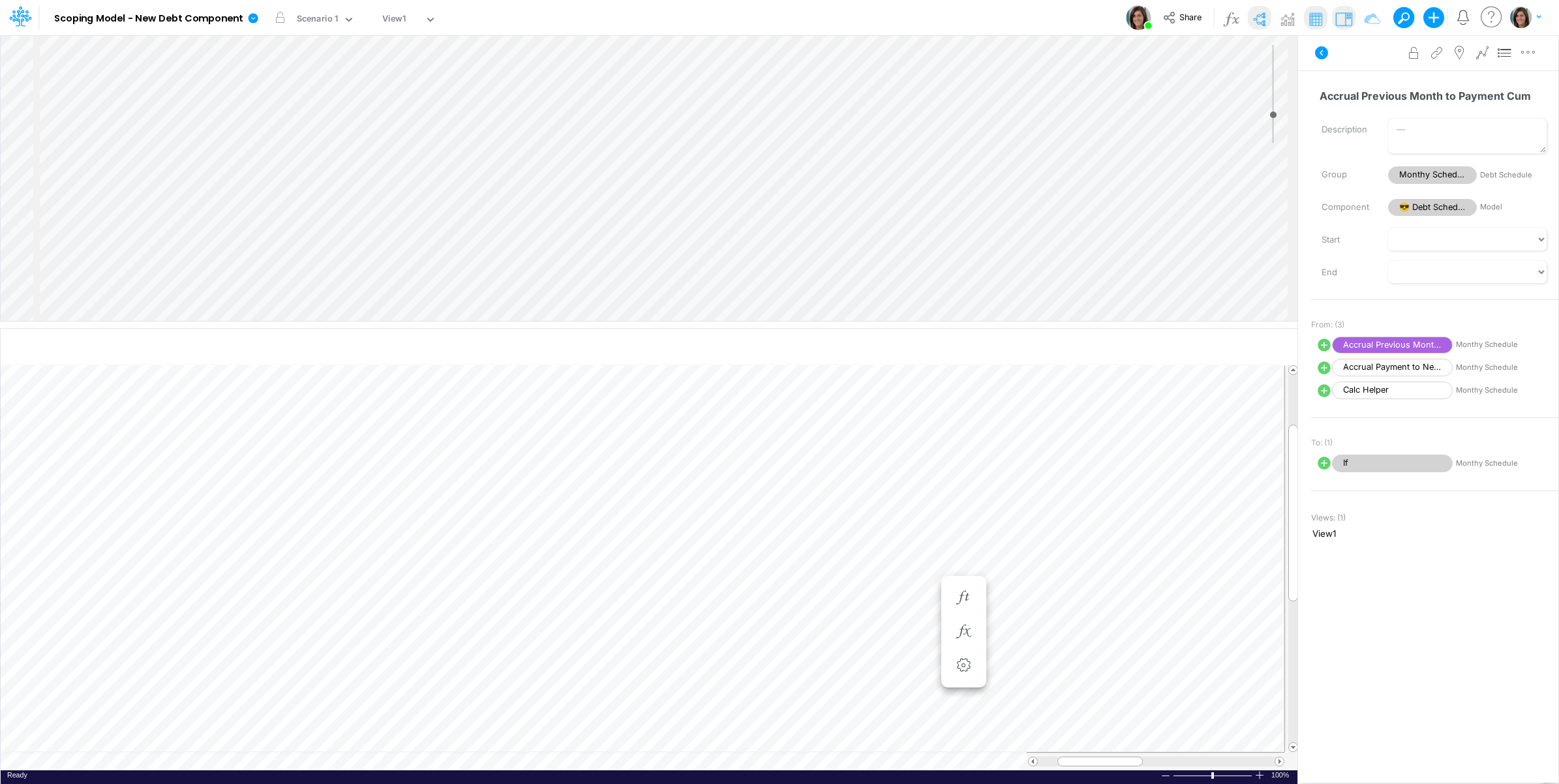
scroll to position [0, 1]
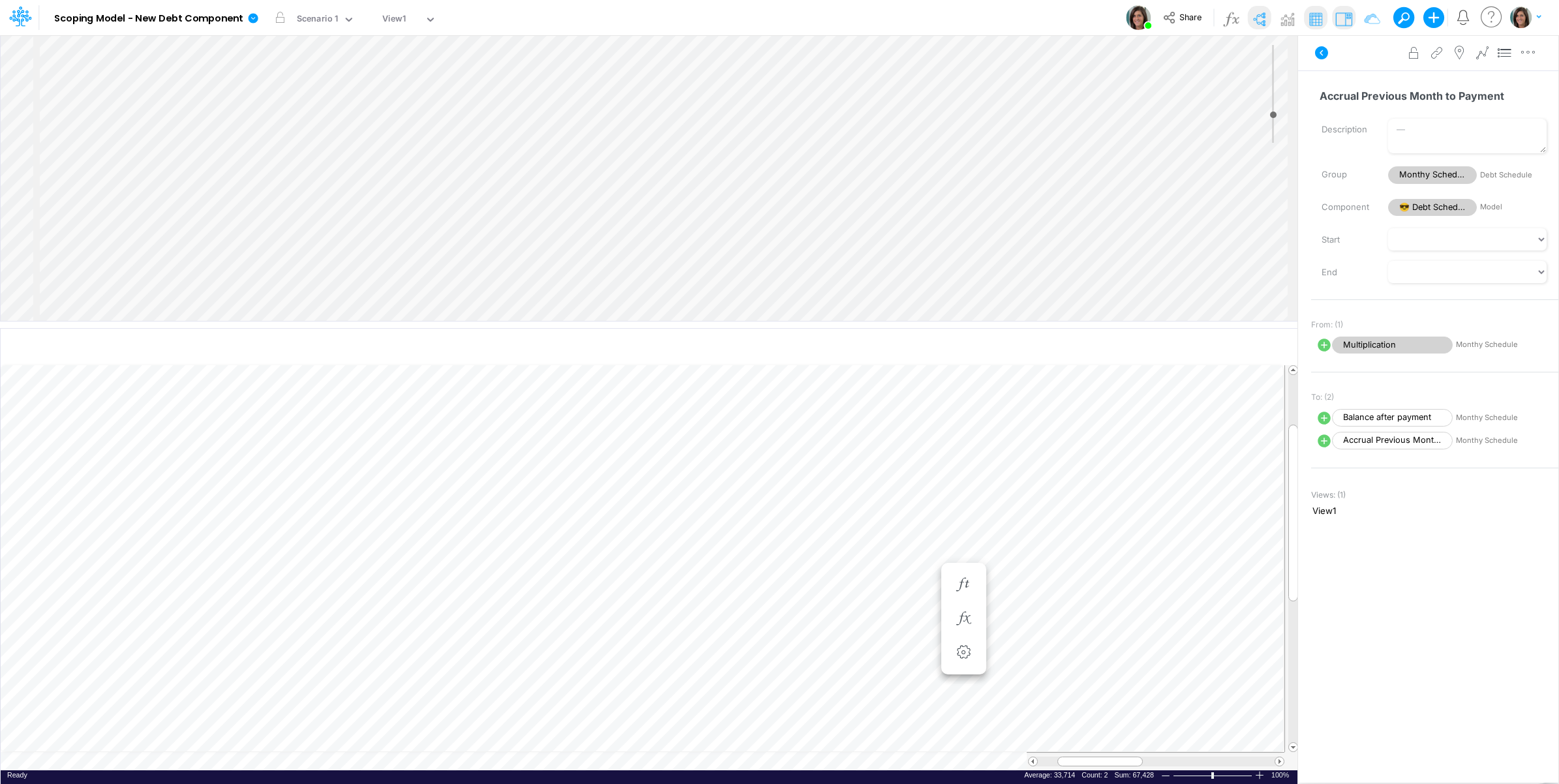
scroll to position [0, 1]
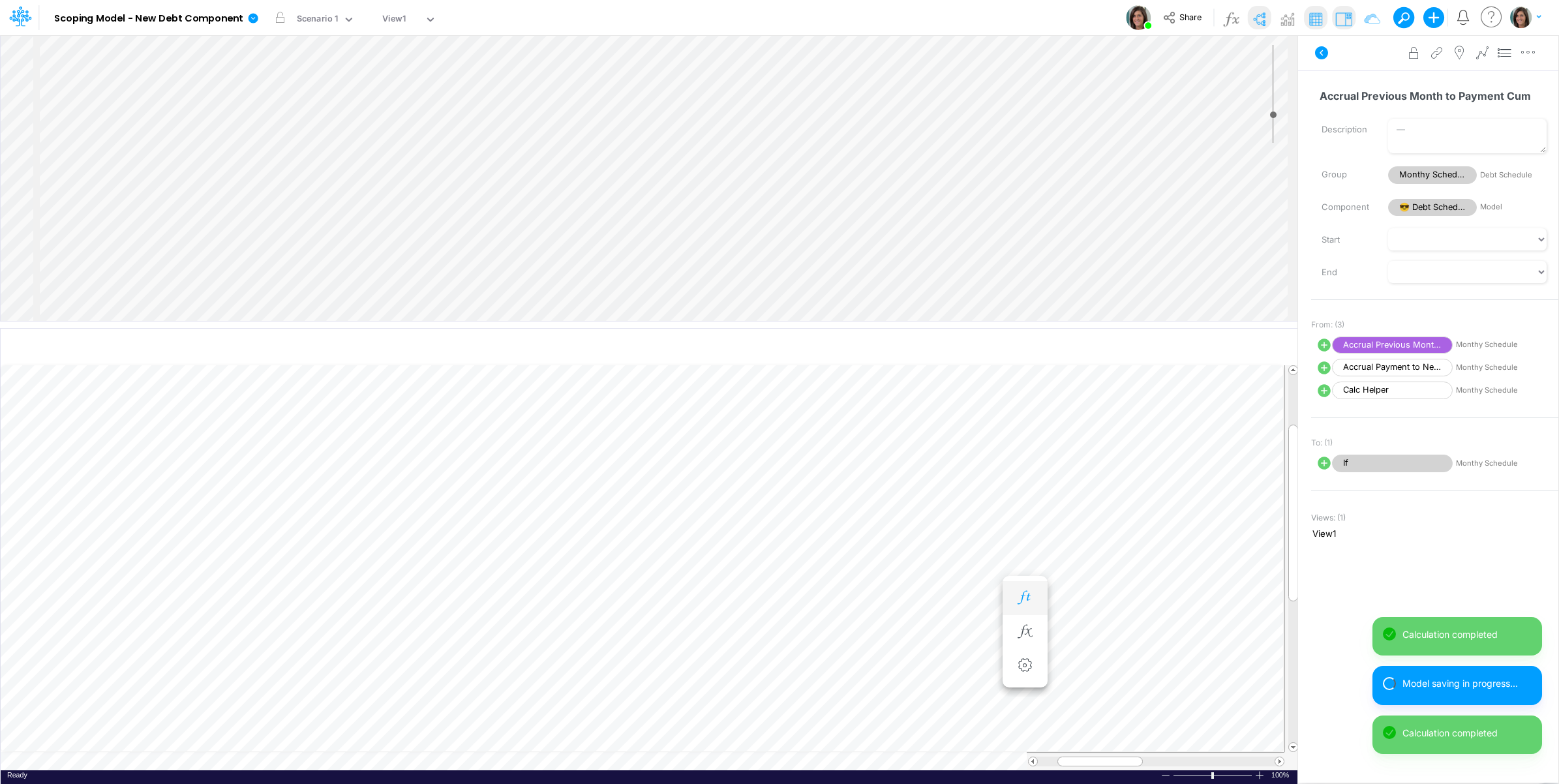
scroll to position [0, 1]
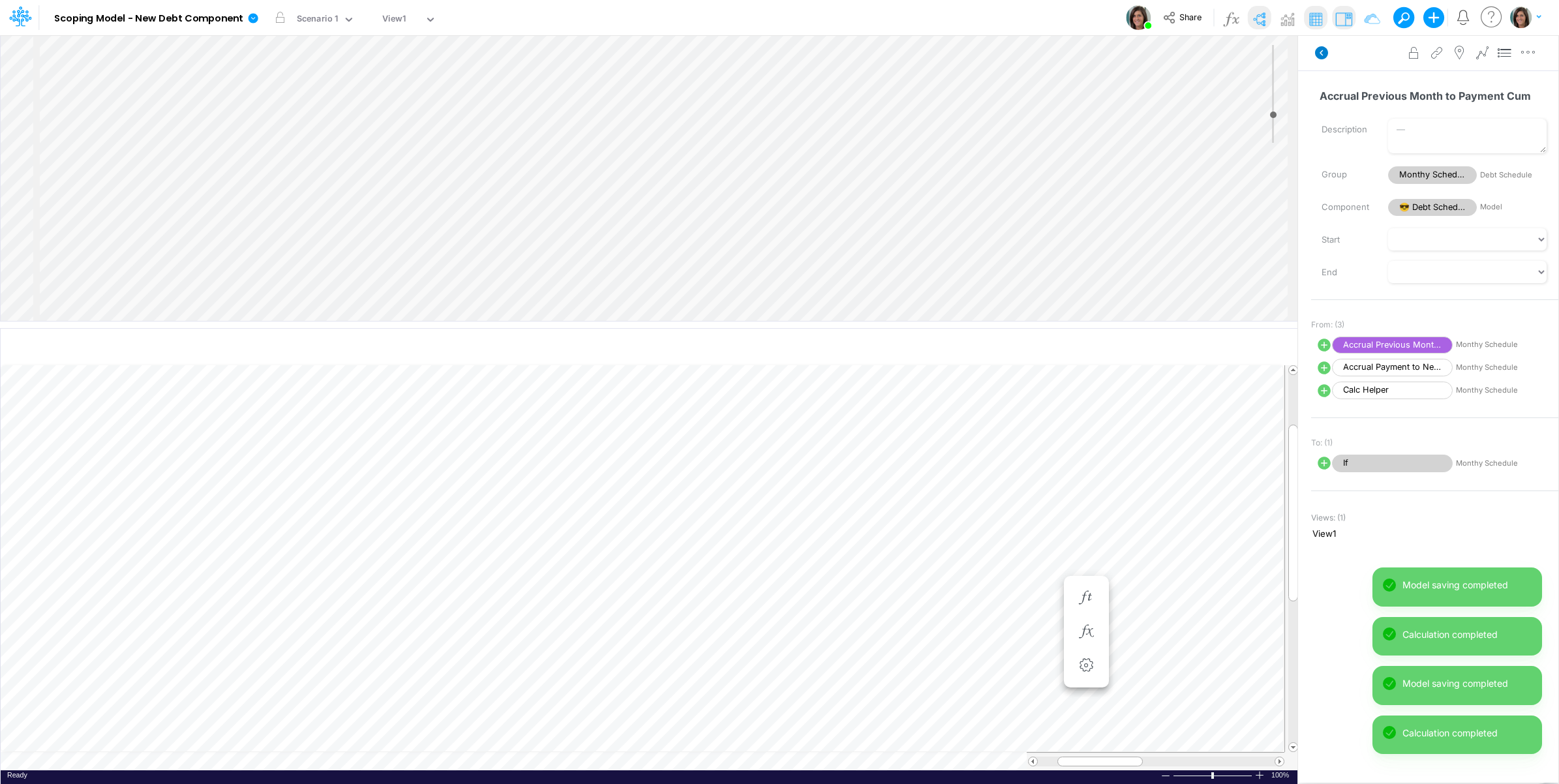
click at [1326, 53] on icon at bounding box center [1322, 53] width 13 height 13
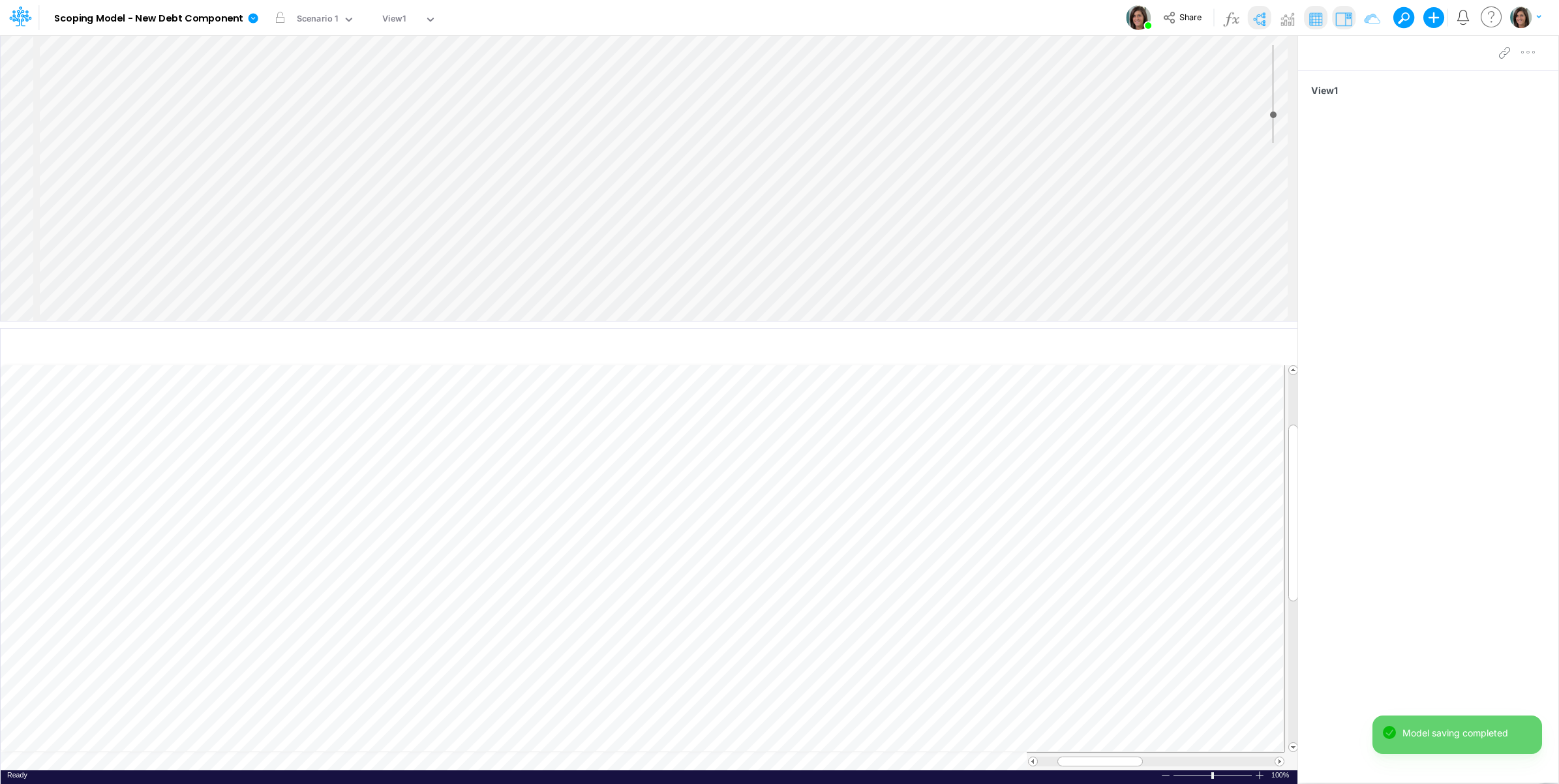
scroll to position [0, 1]
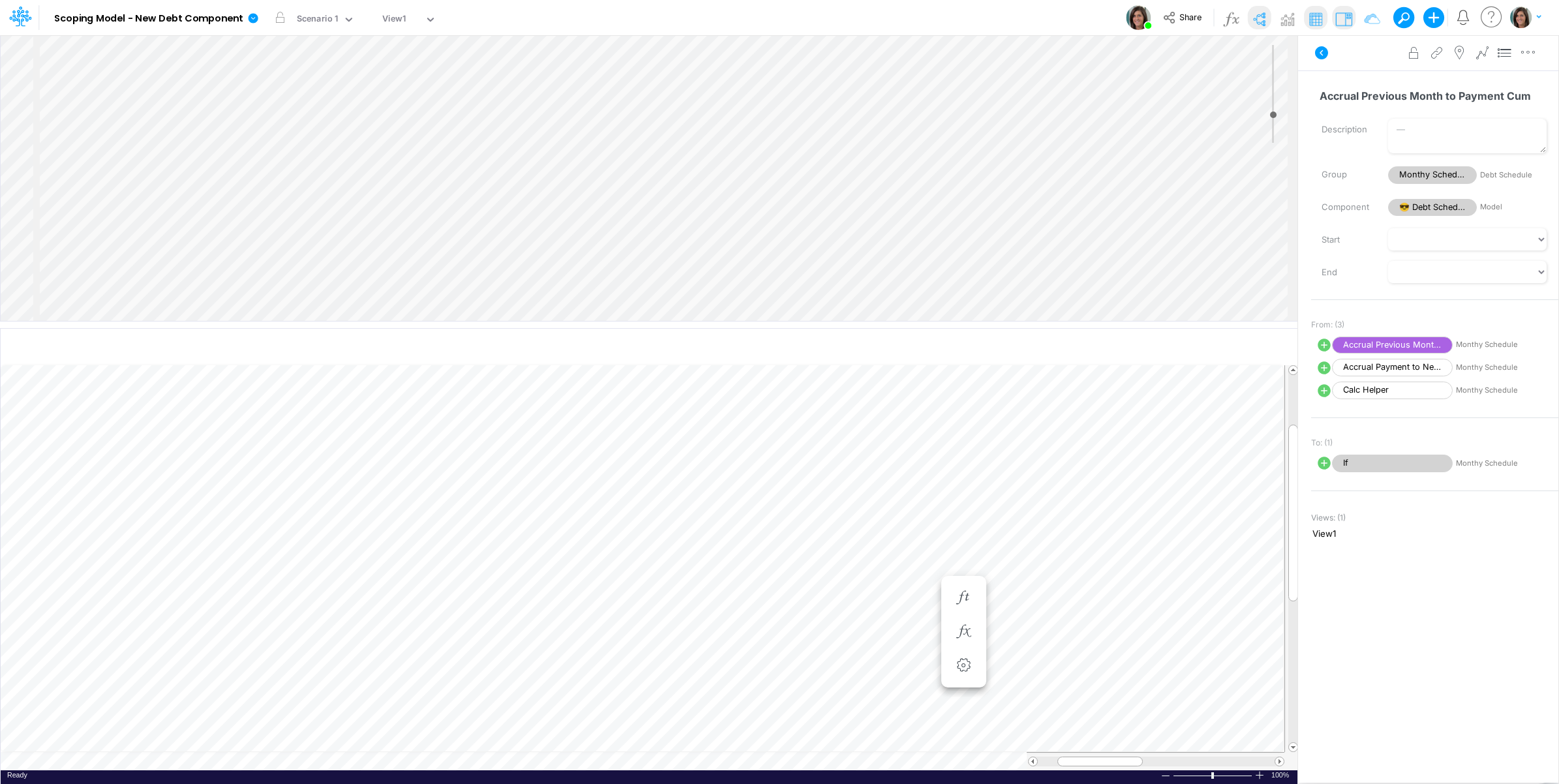
scroll to position [0, 1]
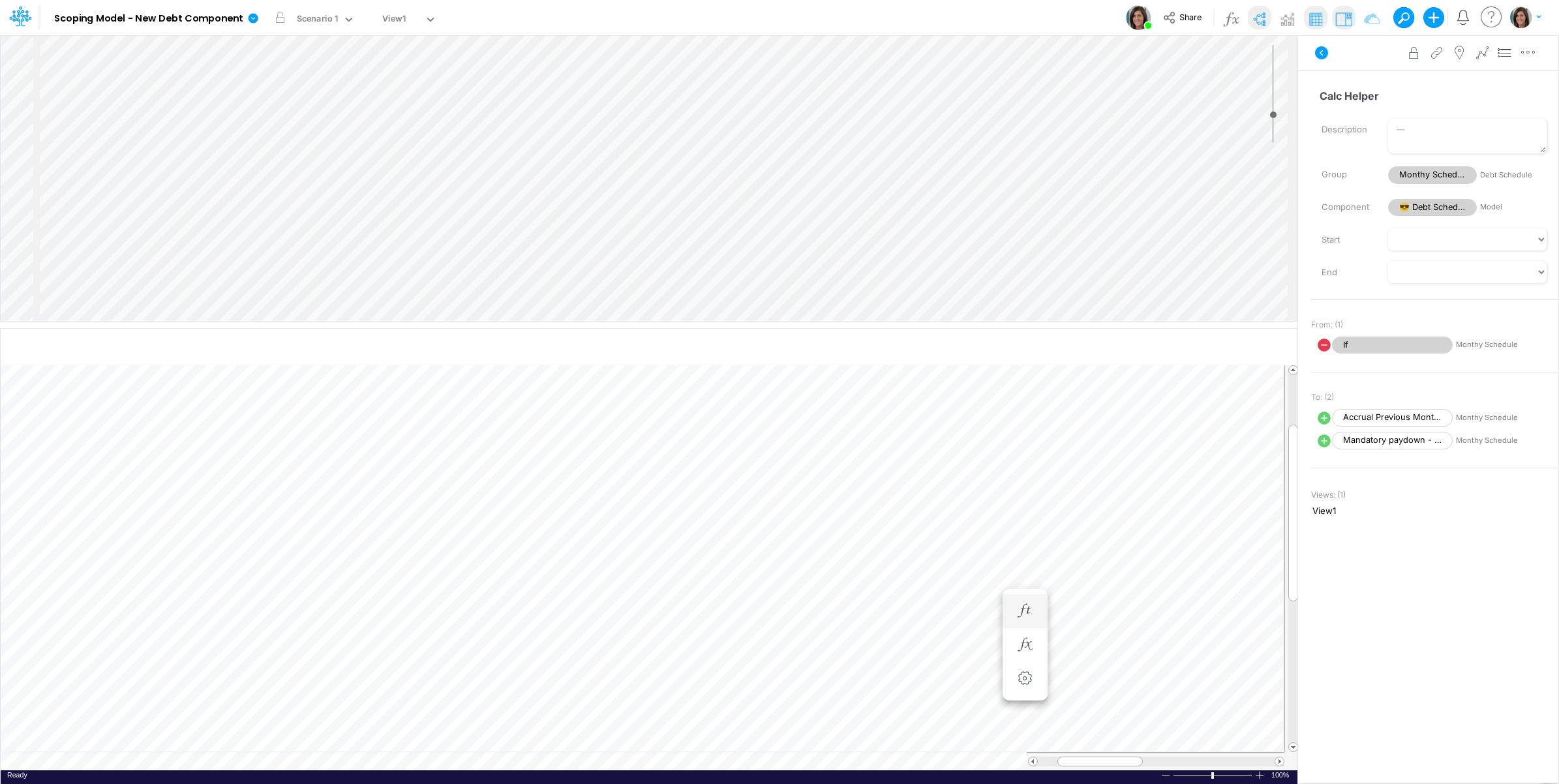
scroll to position [0, 1]
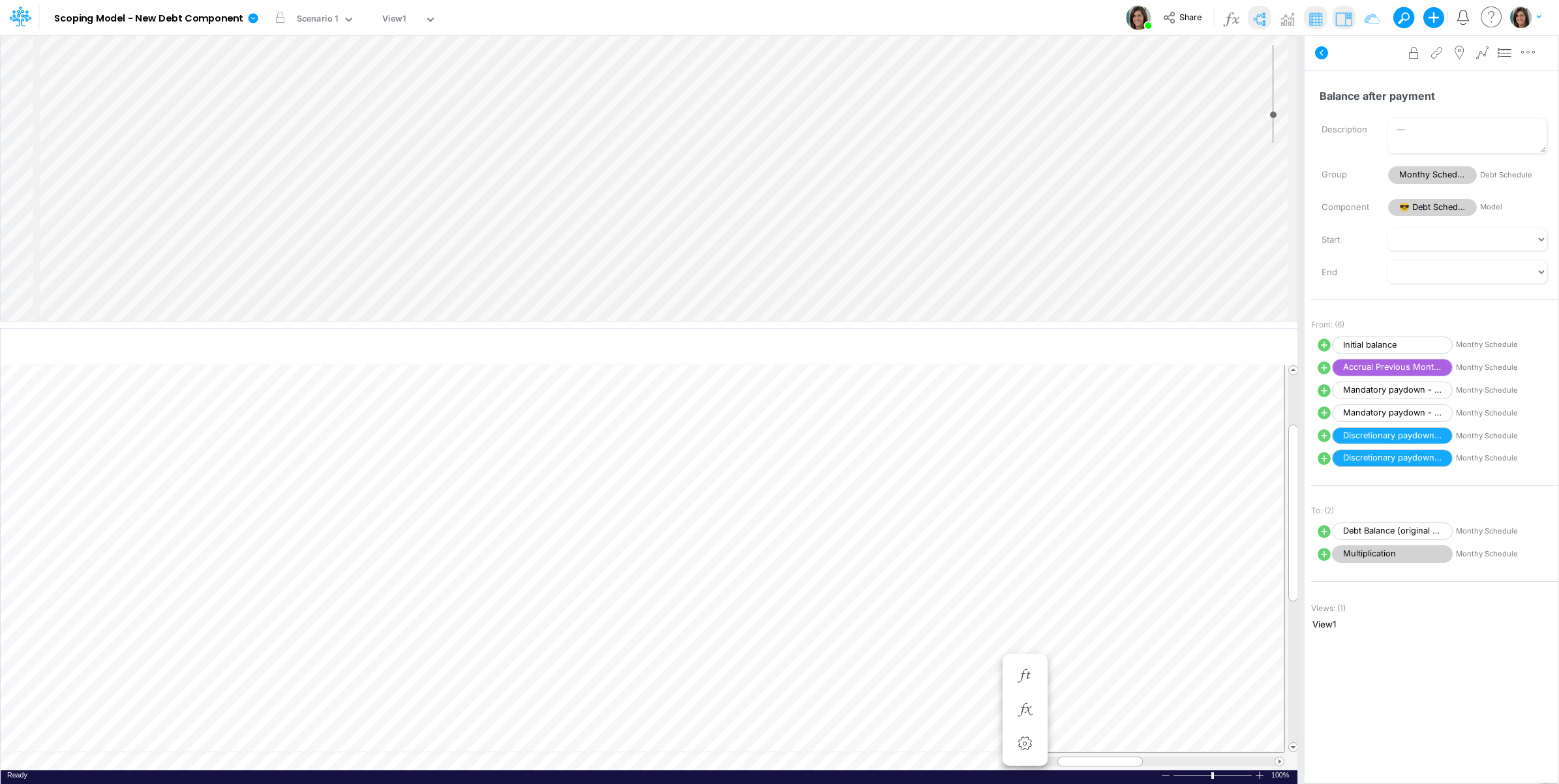
scroll to position [0, 1]
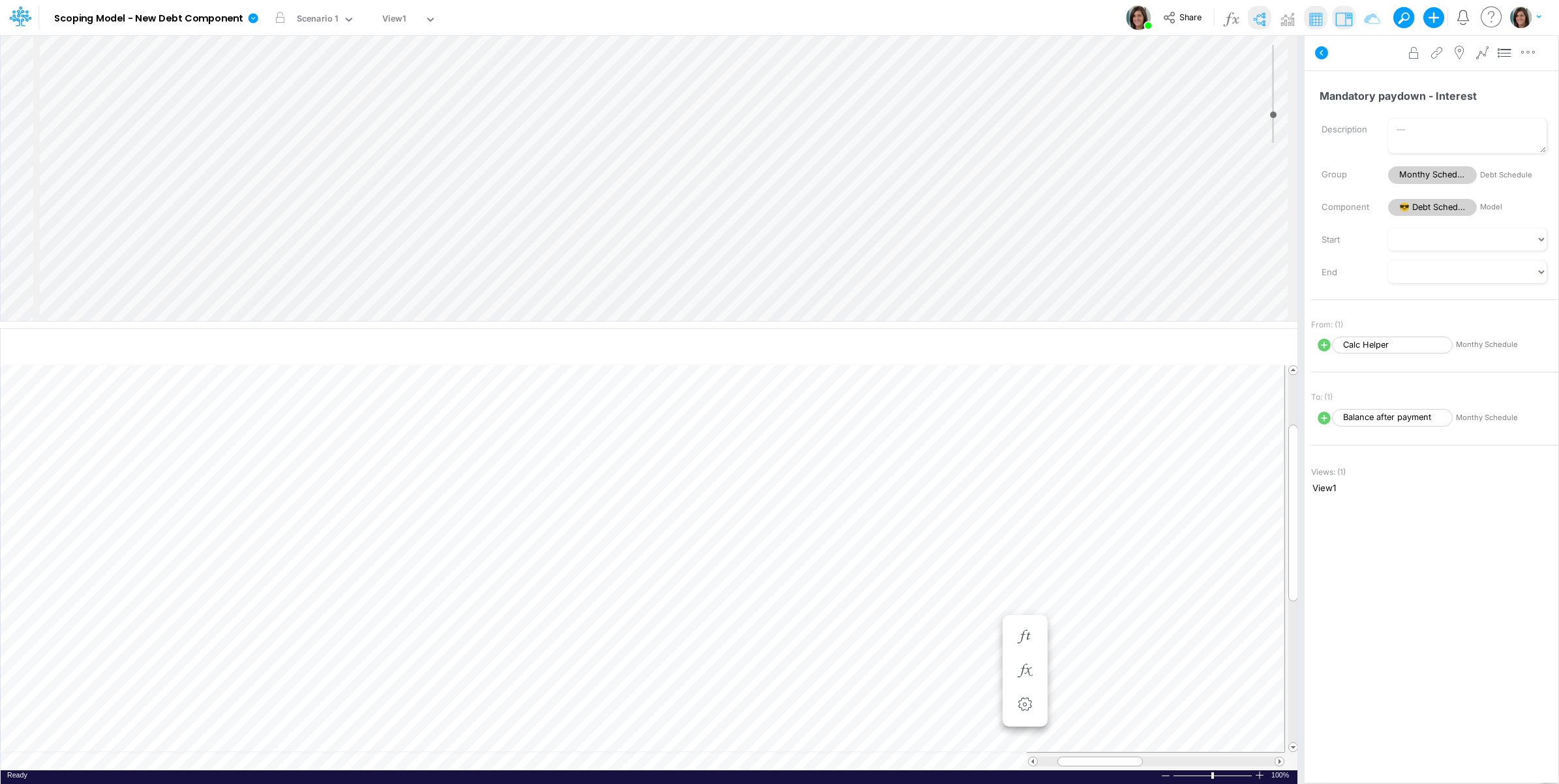
scroll to position [0, 1]
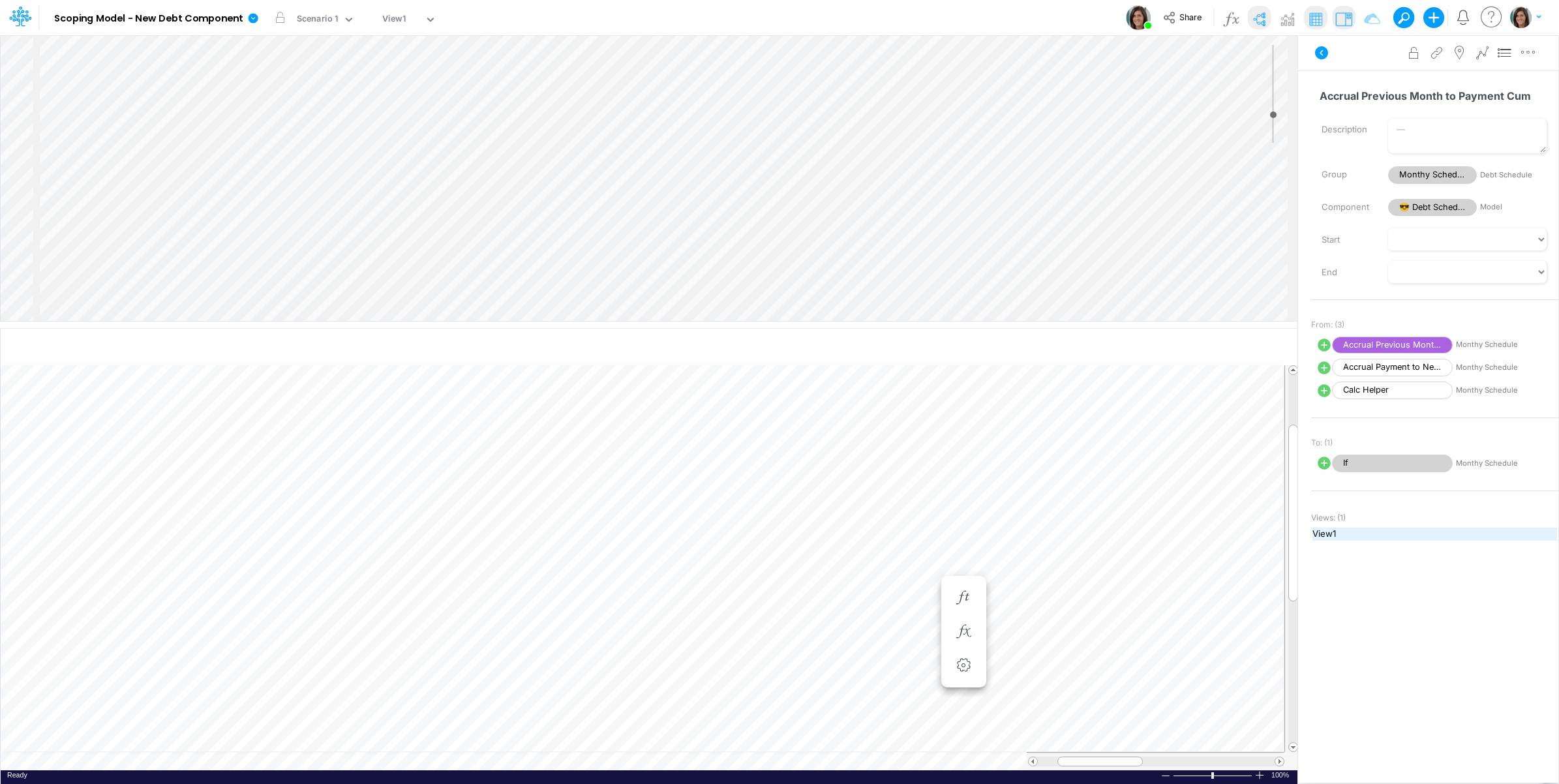
scroll to position [0, 1]
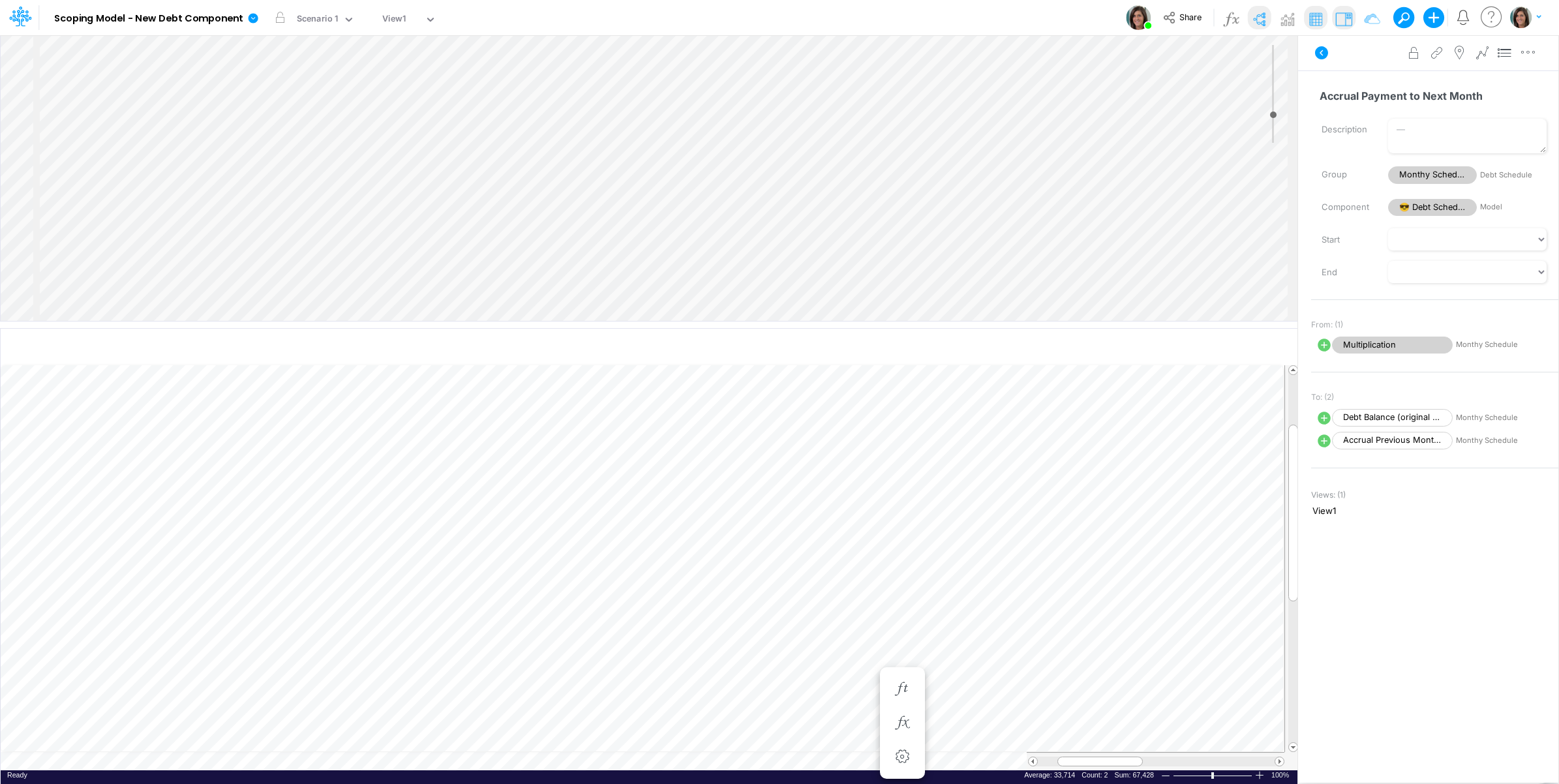
scroll to position [0, 1]
select select "1"
select select "Multiply"
select select "Add"
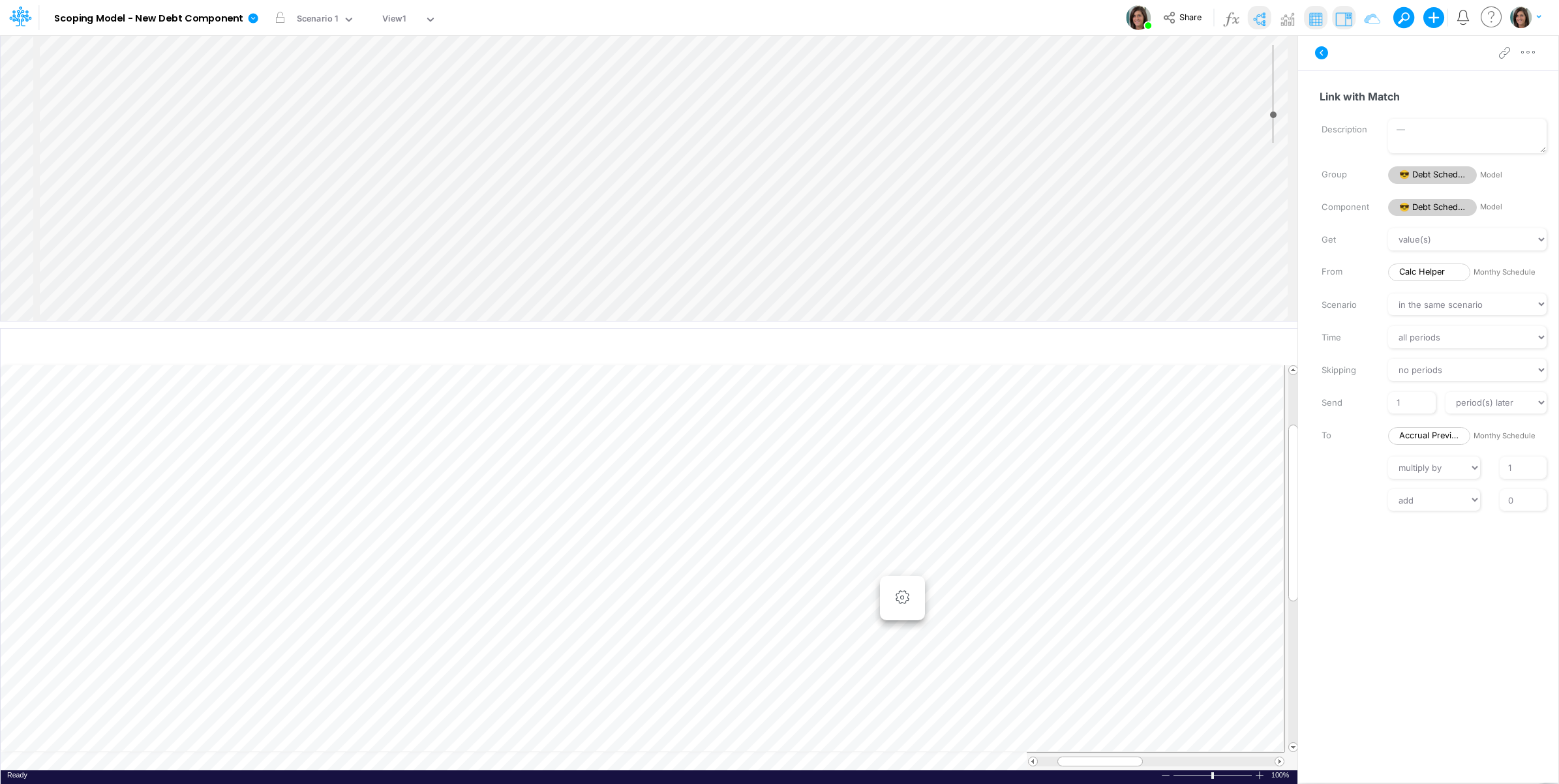
click at [1320, 52] on icon at bounding box center [1322, 53] width 16 height 16
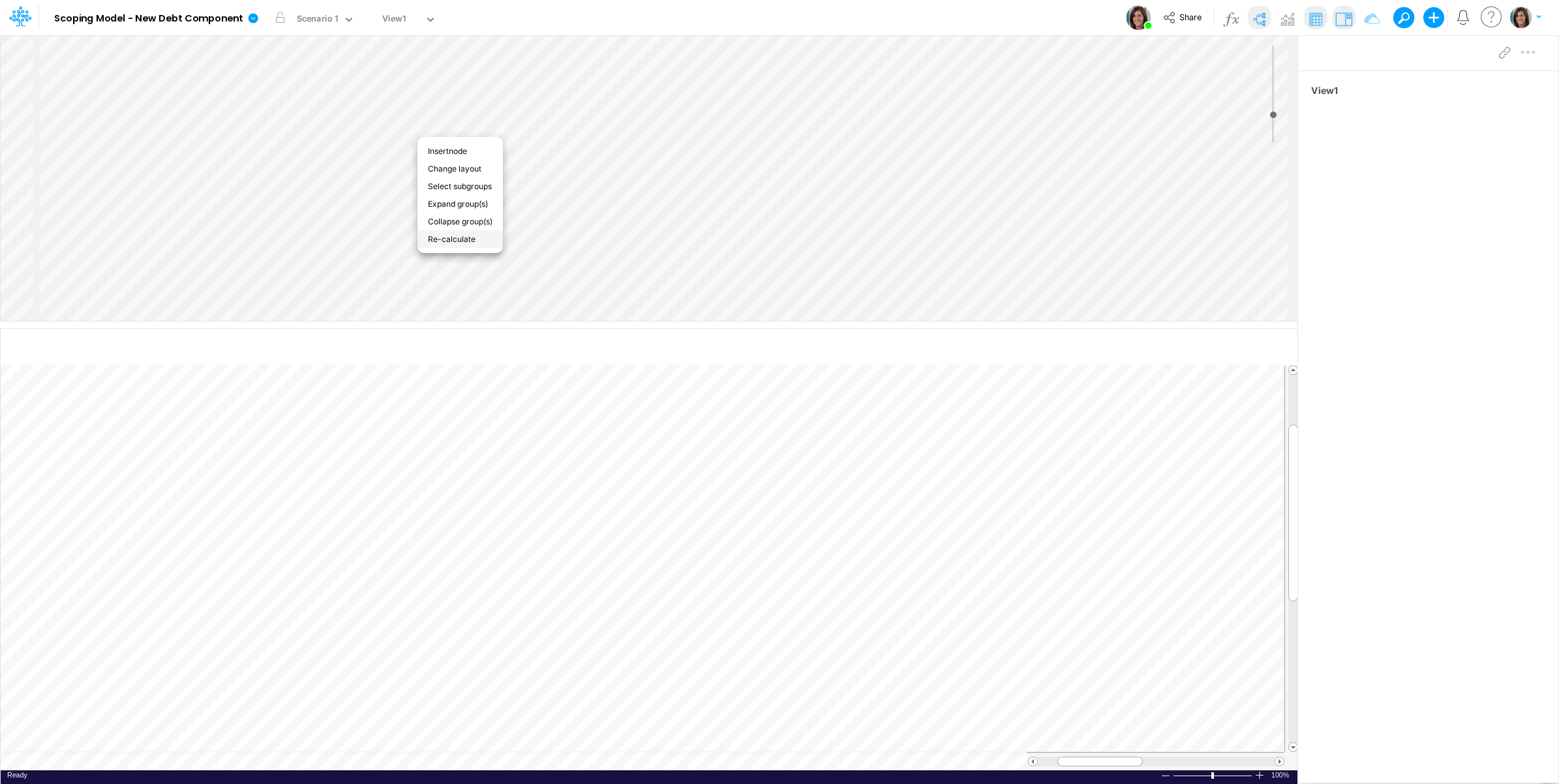
click at [478, 235] on li "Re-calculate" at bounding box center [460, 239] width 86 height 18
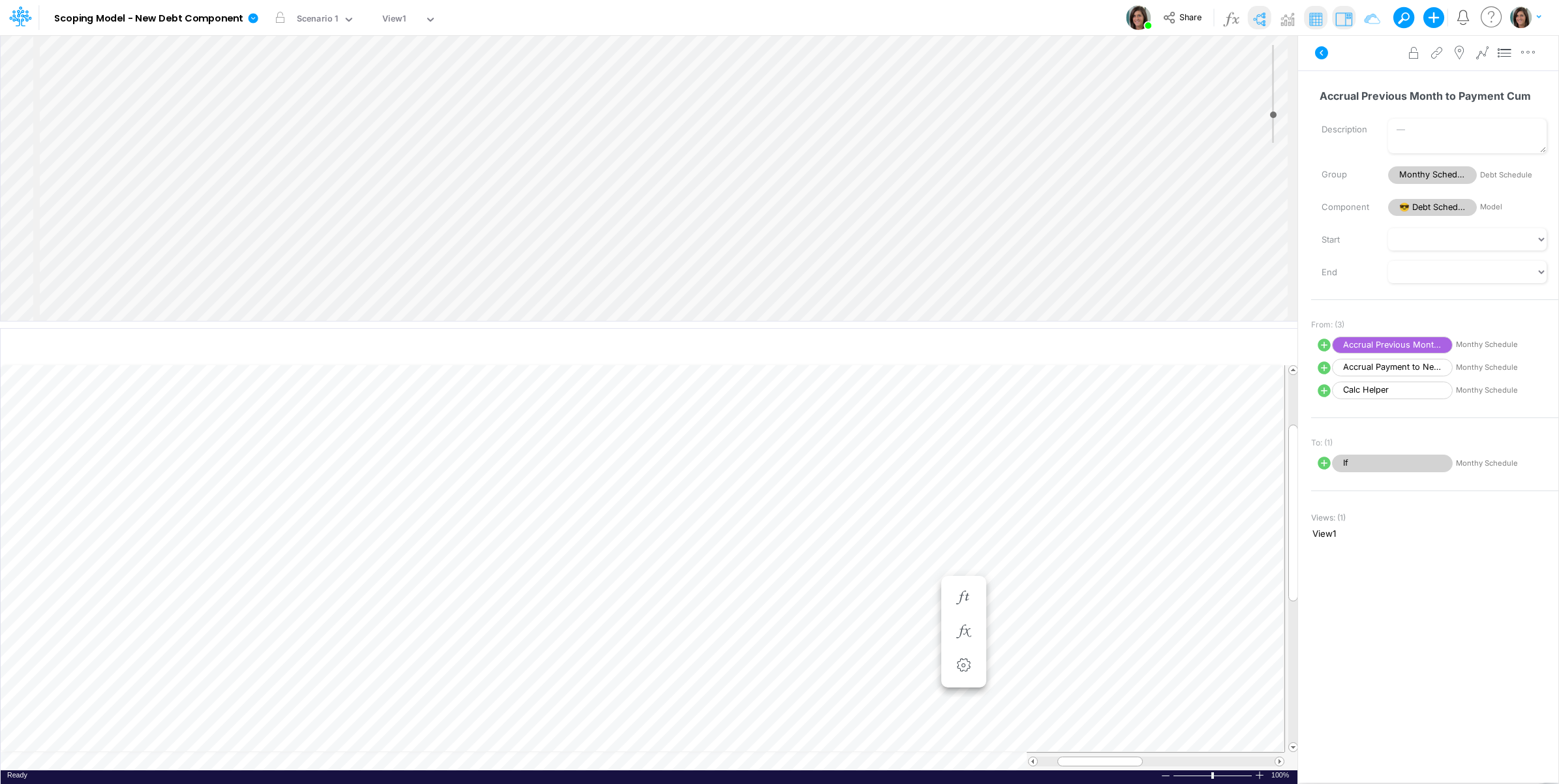
scroll to position [0, 1]
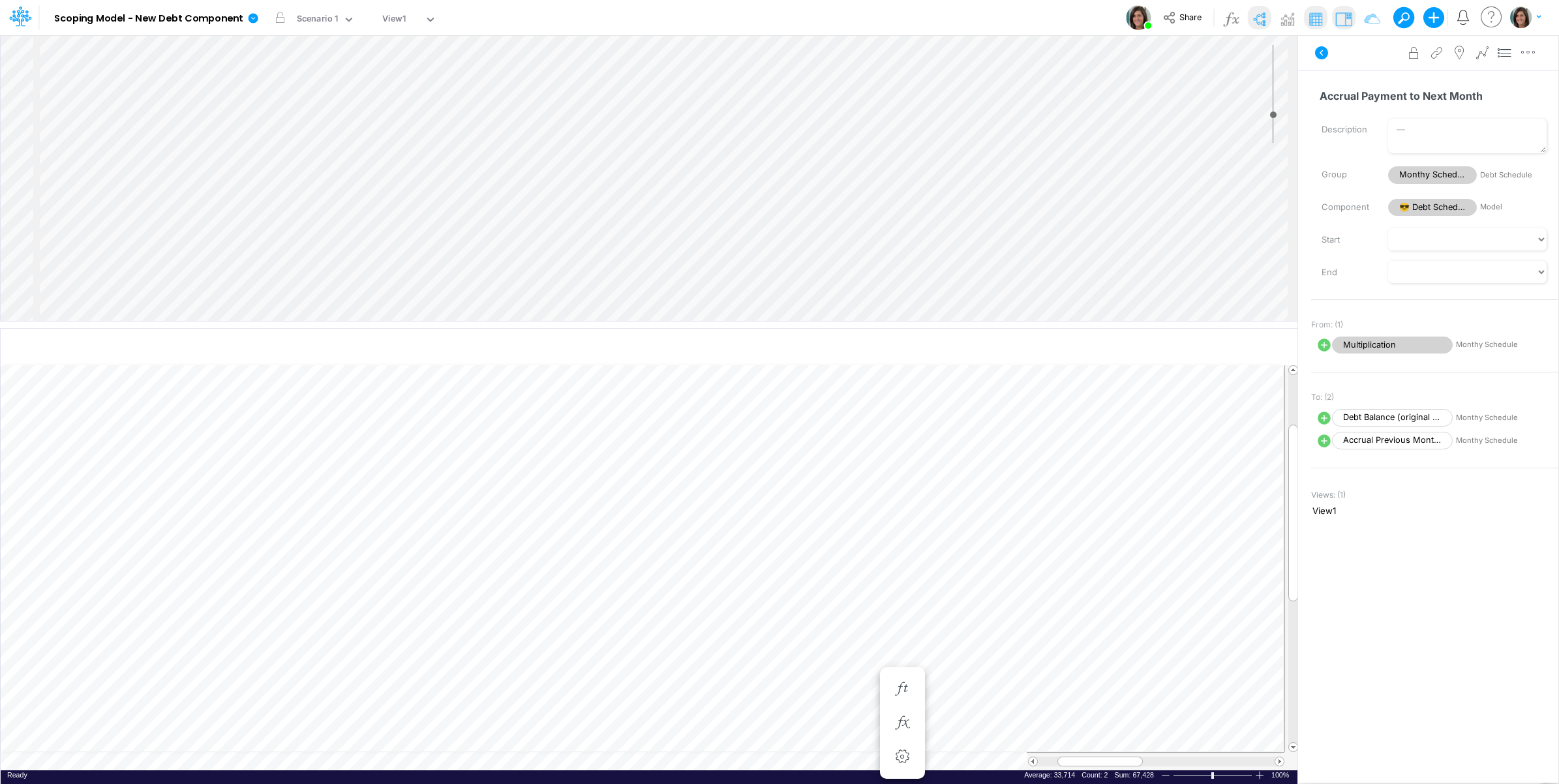
scroll to position [0, 1]
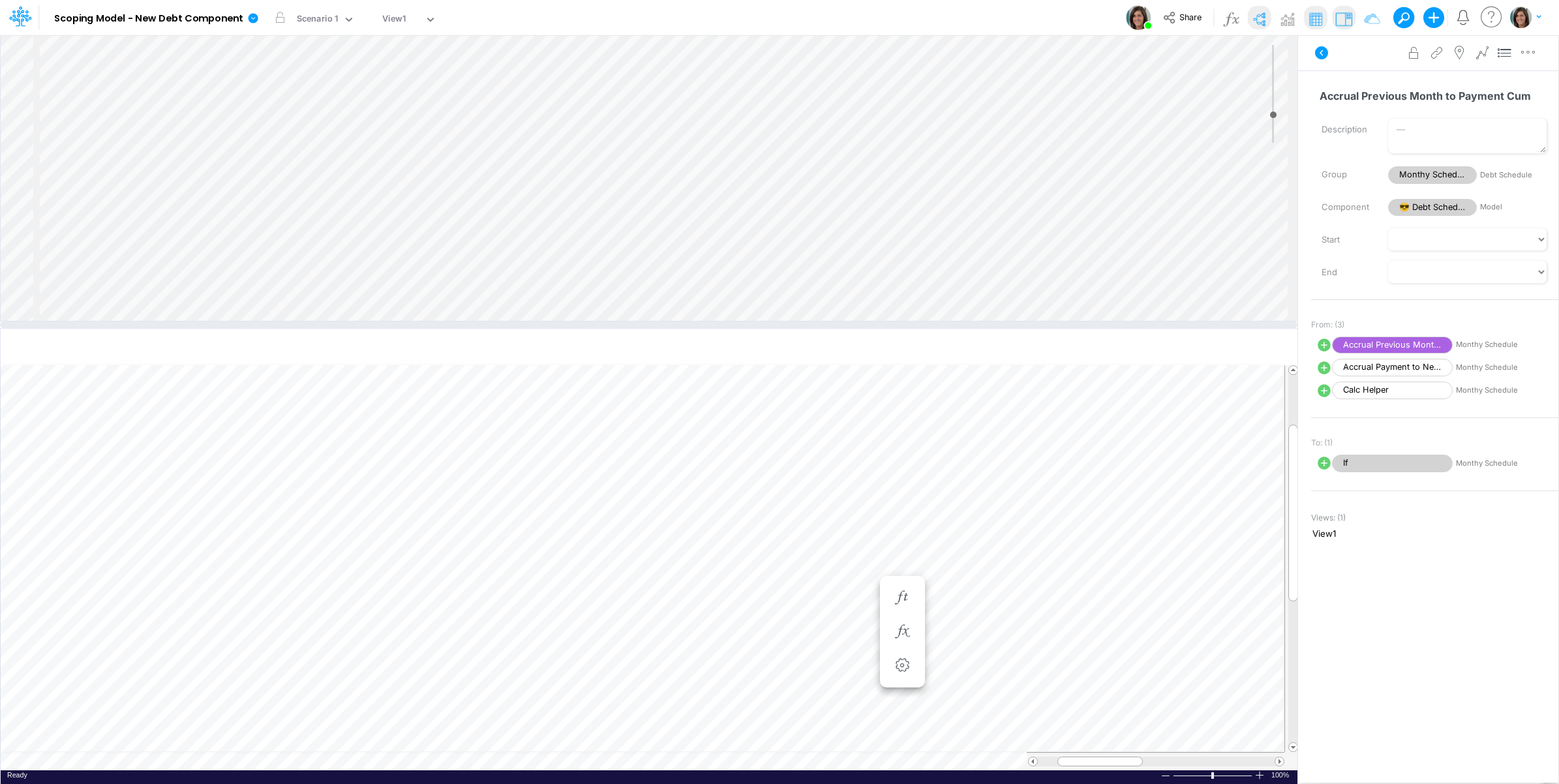
scroll to position [0, 1]
select select "1"
select select "Multiply"
select select "Add"
select select "1"
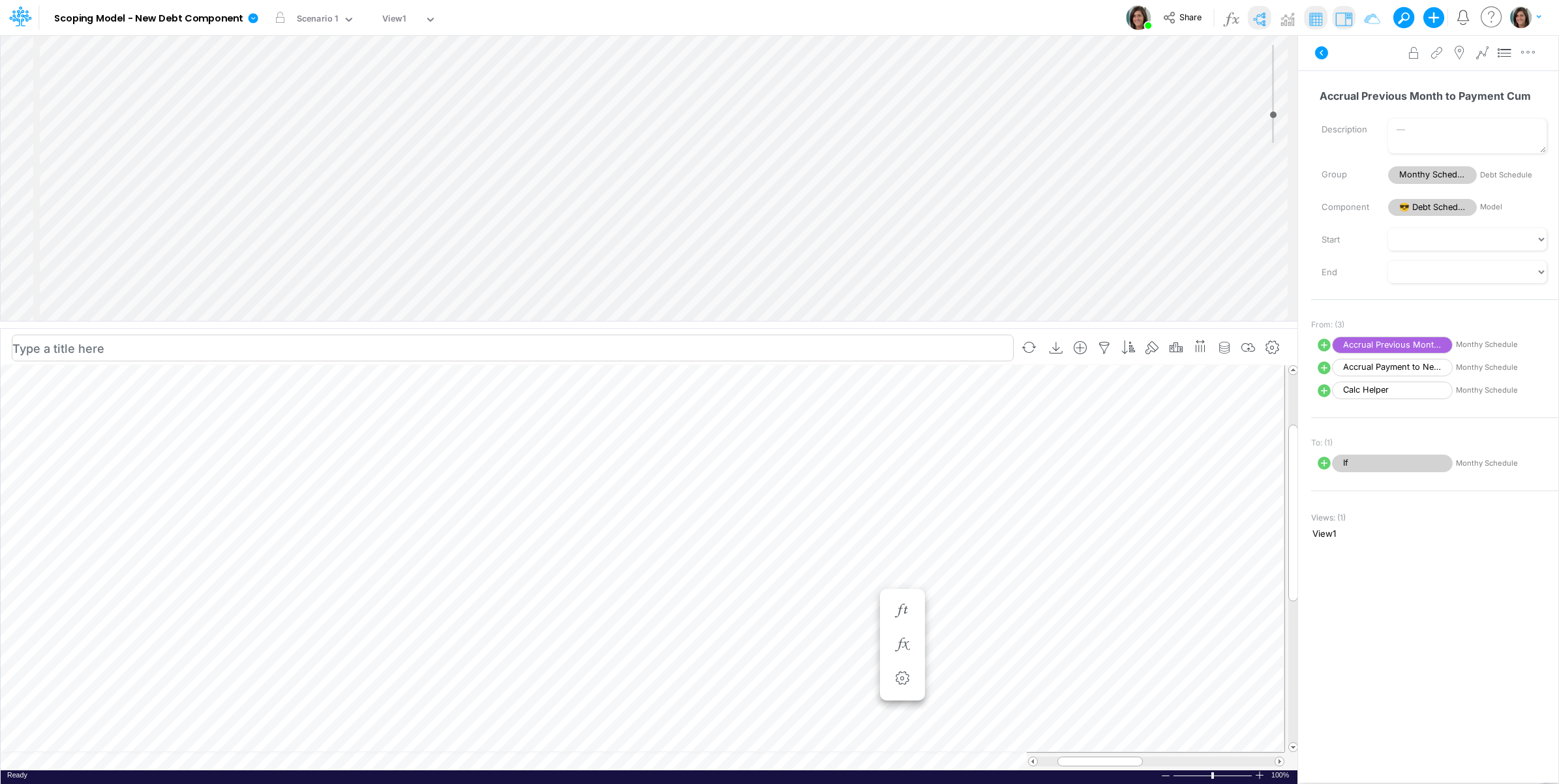
select select "Multiply"
select select "Add"
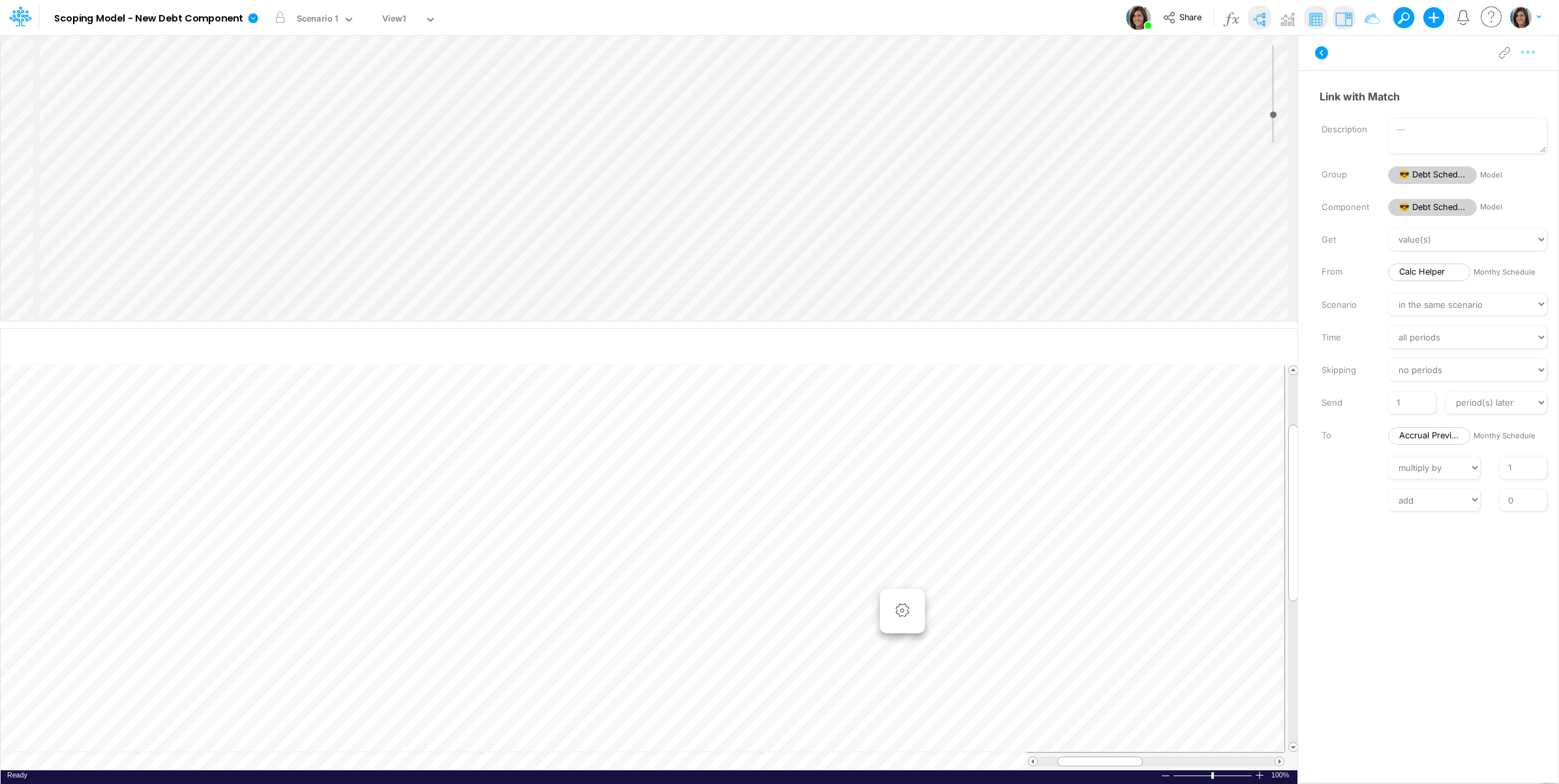
click at [1538, 51] on button "button" at bounding box center [1528, 53] width 24 height 26
click at [1489, 106] on button "Delete" at bounding box center [1460, 107] width 155 height 22
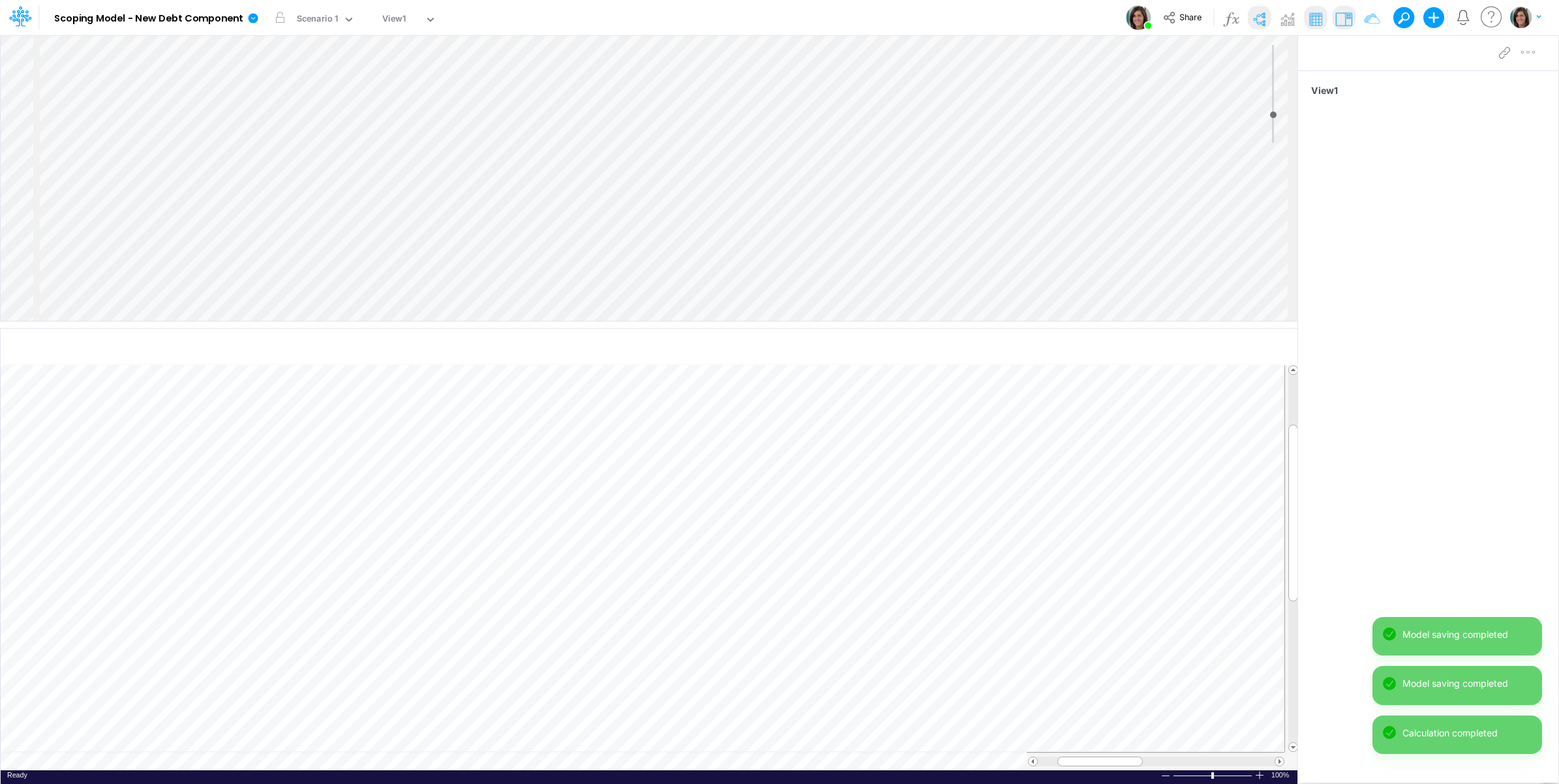
scroll to position [0, 1]
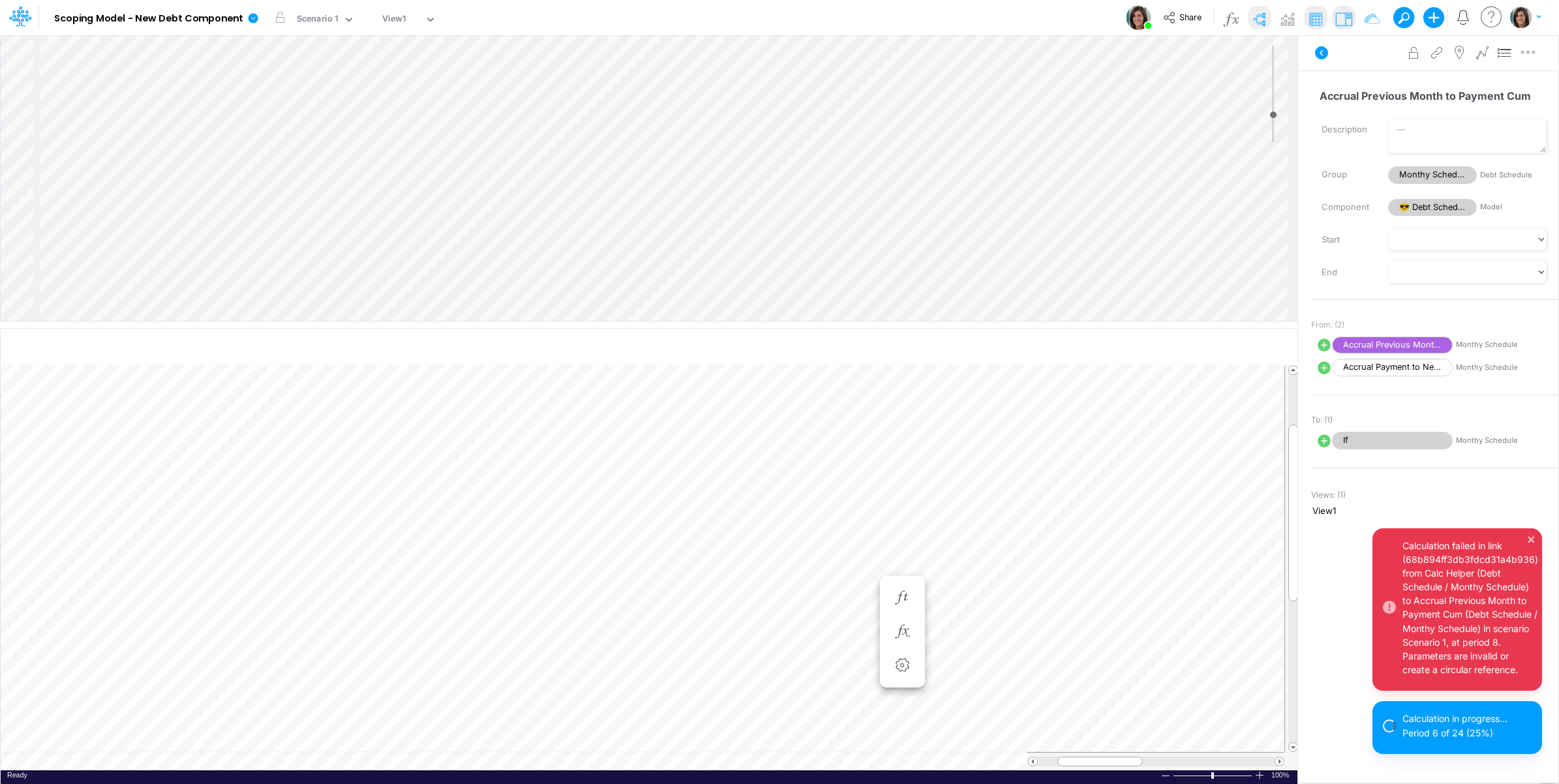
select select "1"
select select "Multiply"
select select "Add"
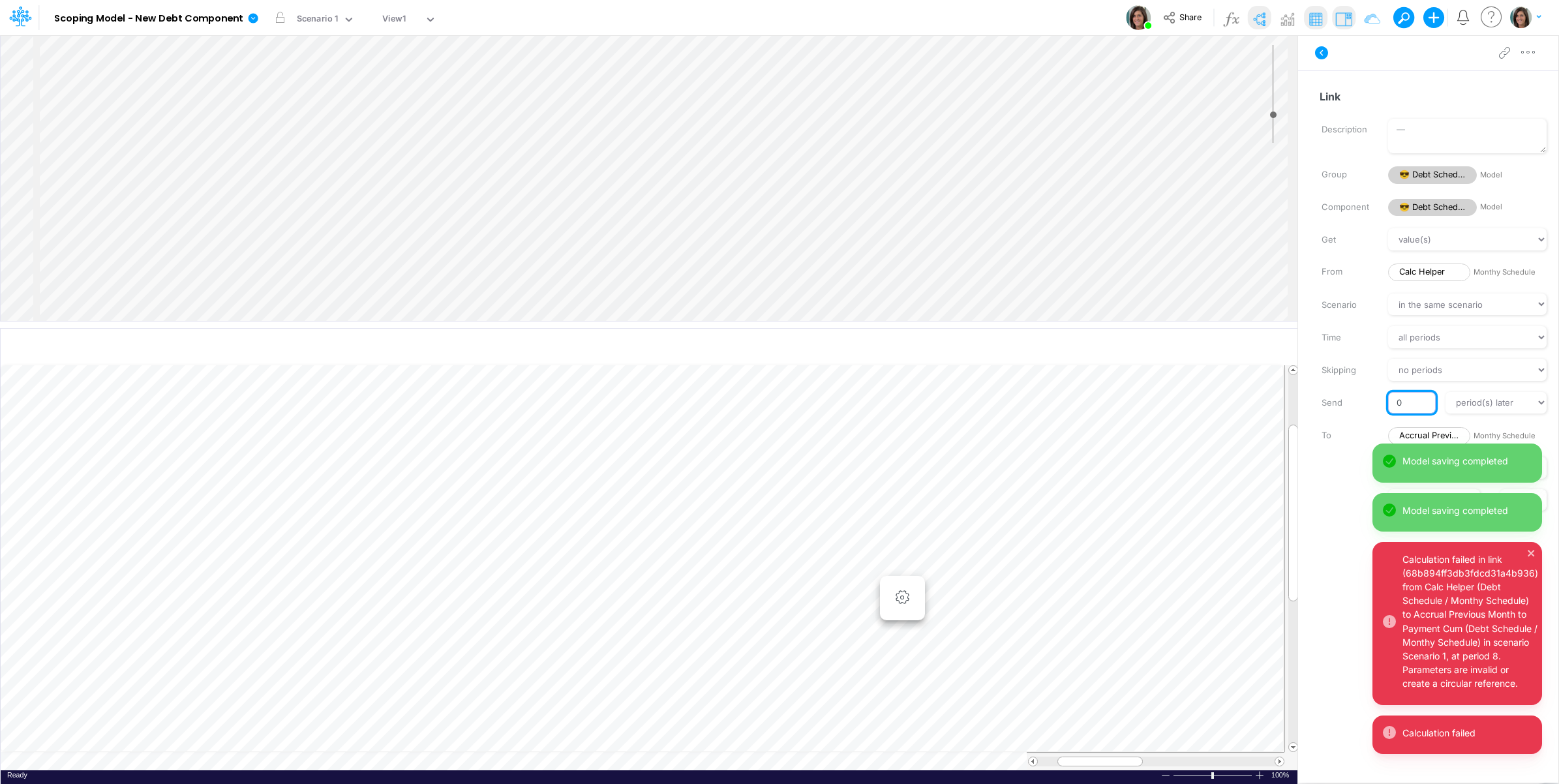
drag, startPoint x: 1407, startPoint y: 403, endPoint x: 1386, endPoint y: 403, distance: 21.0
click at [1386, 403] on div "0" at bounding box center [1411, 404] width 67 height 22
type input "1"
click at [1439, 239] on select "value(s) moving average cumulative change relative change absolute round floor …" at bounding box center [1467, 239] width 158 height 22
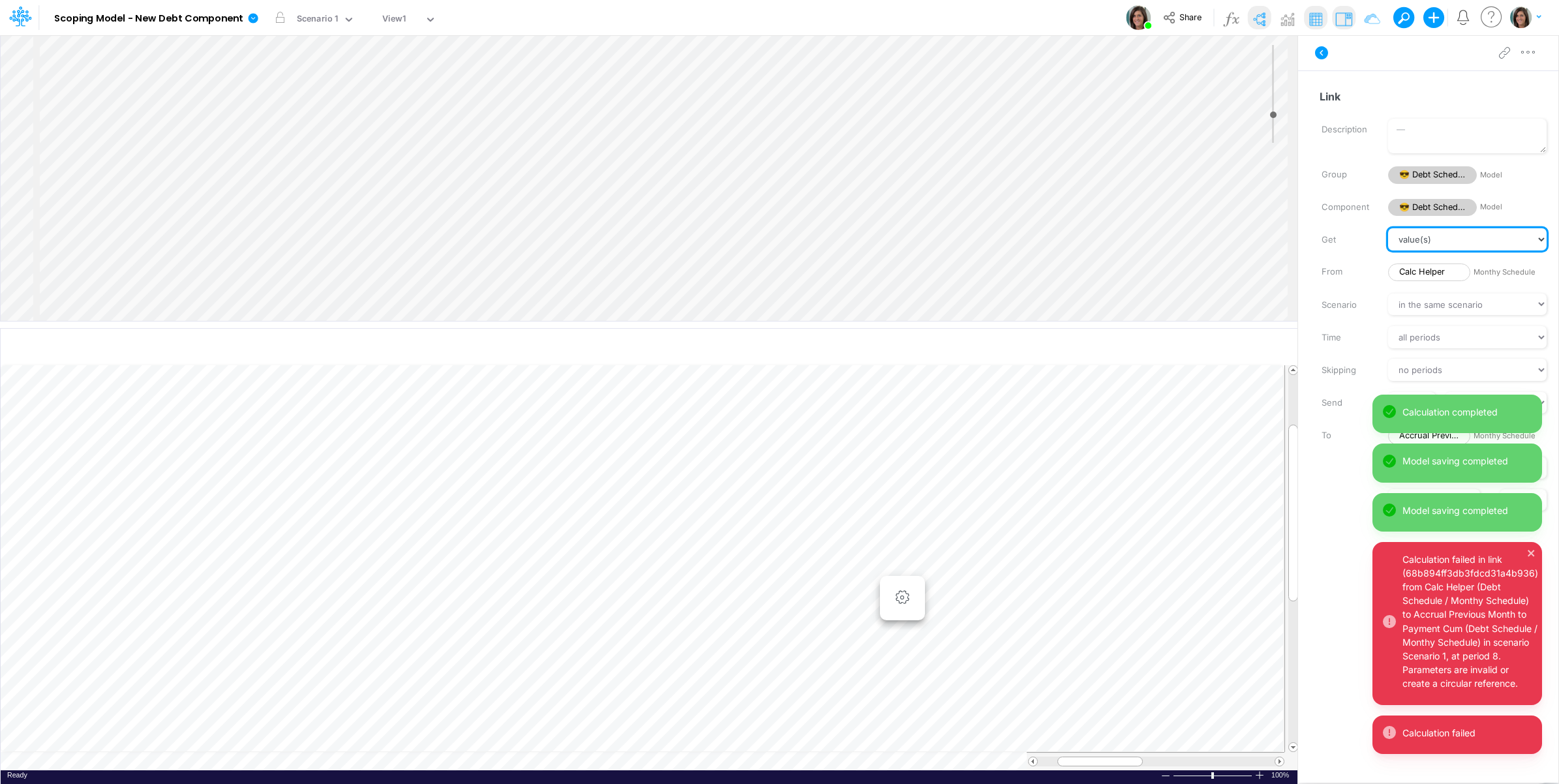
select select "Accumulation"
click at [1388, 228] on select "value(s) moving average cumulative change relative change absolute round floor …" at bounding box center [1467, 239] width 158 height 22
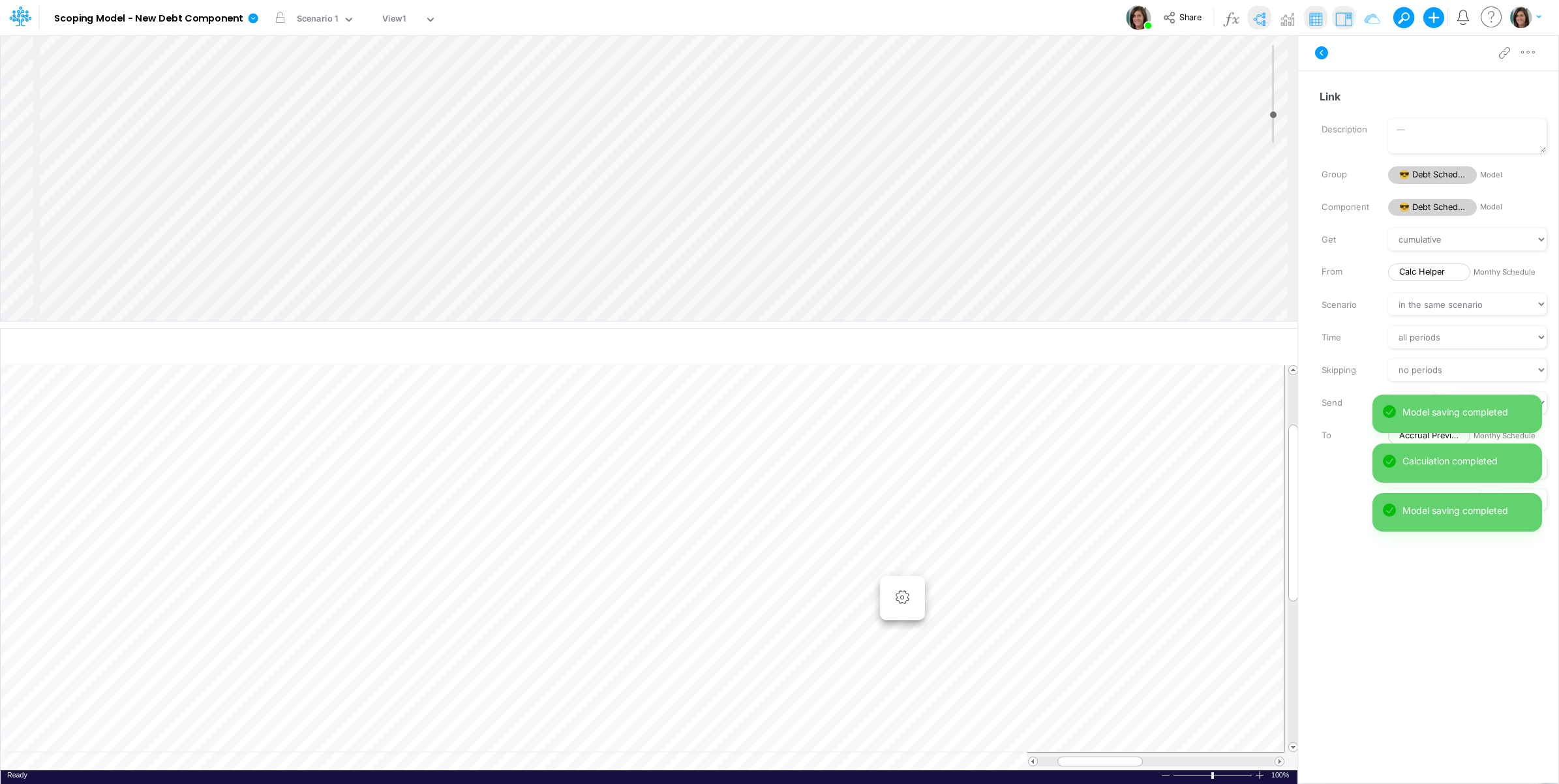
click at [1377, 45] on div "Advanced settings Delete" at bounding box center [1428, 52] width 260 height 36
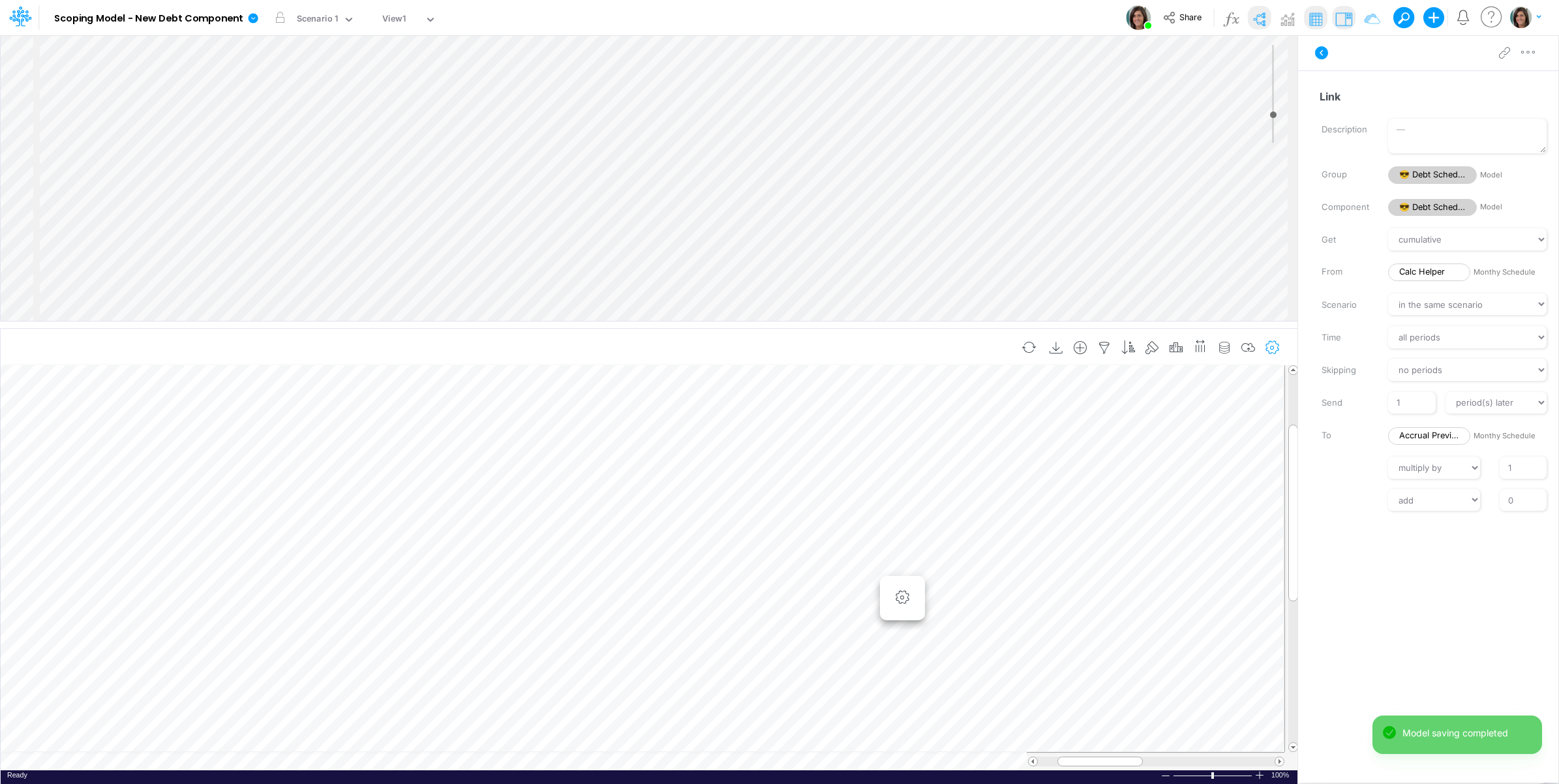
scroll to position [0, 1]
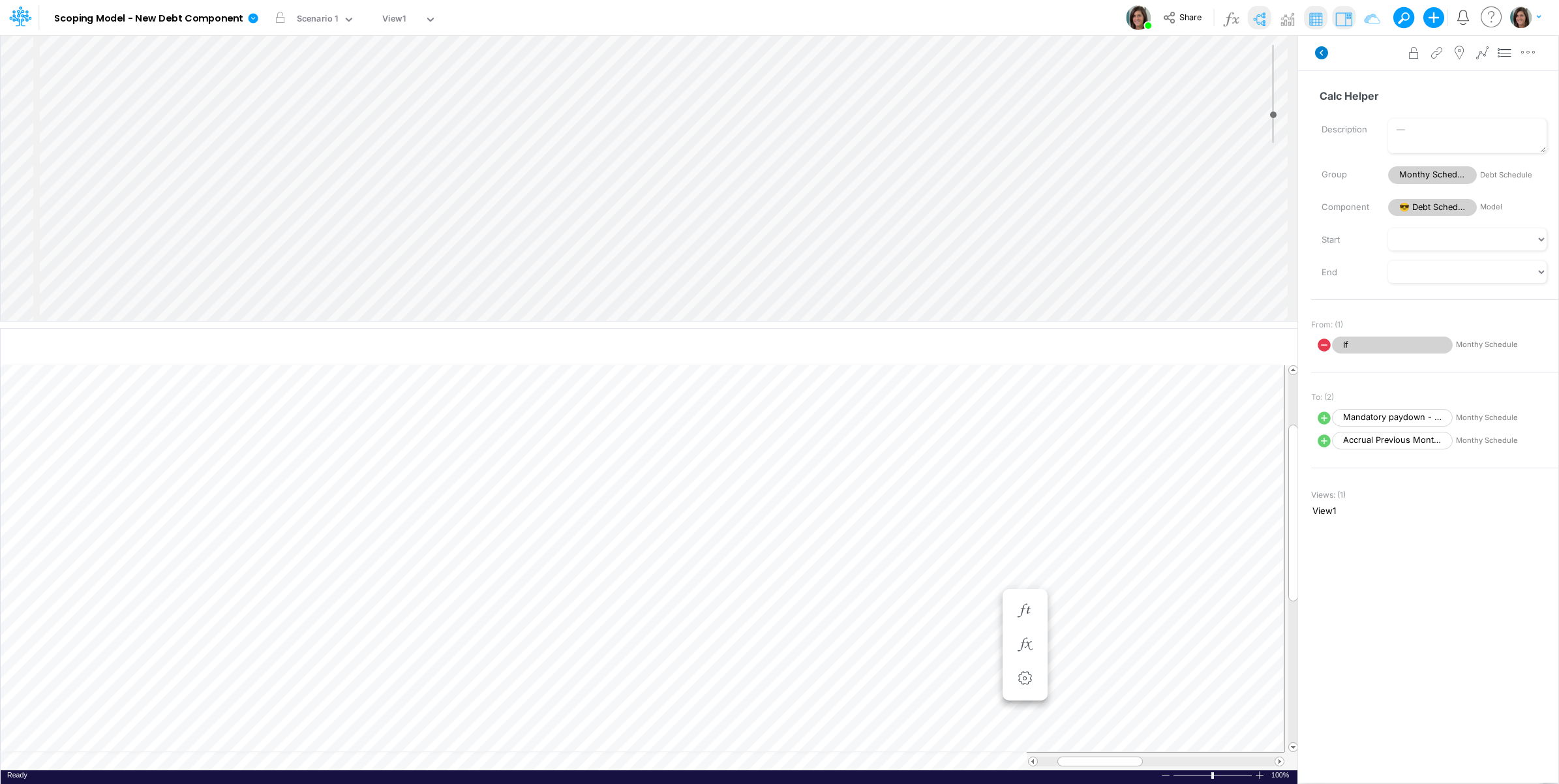
click at [1326, 54] on icon at bounding box center [1322, 53] width 13 height 13
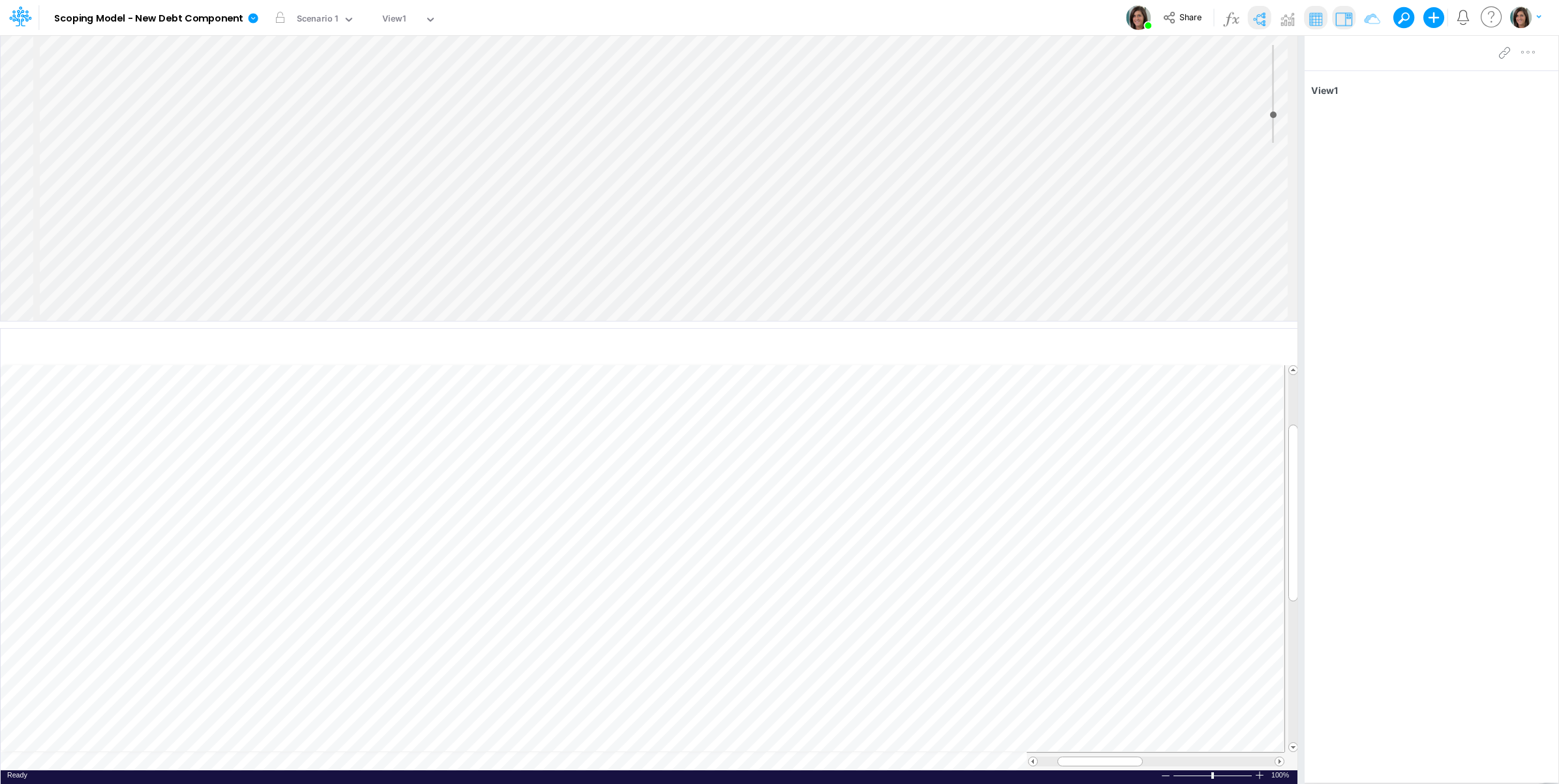
scroll to position [0, 1]
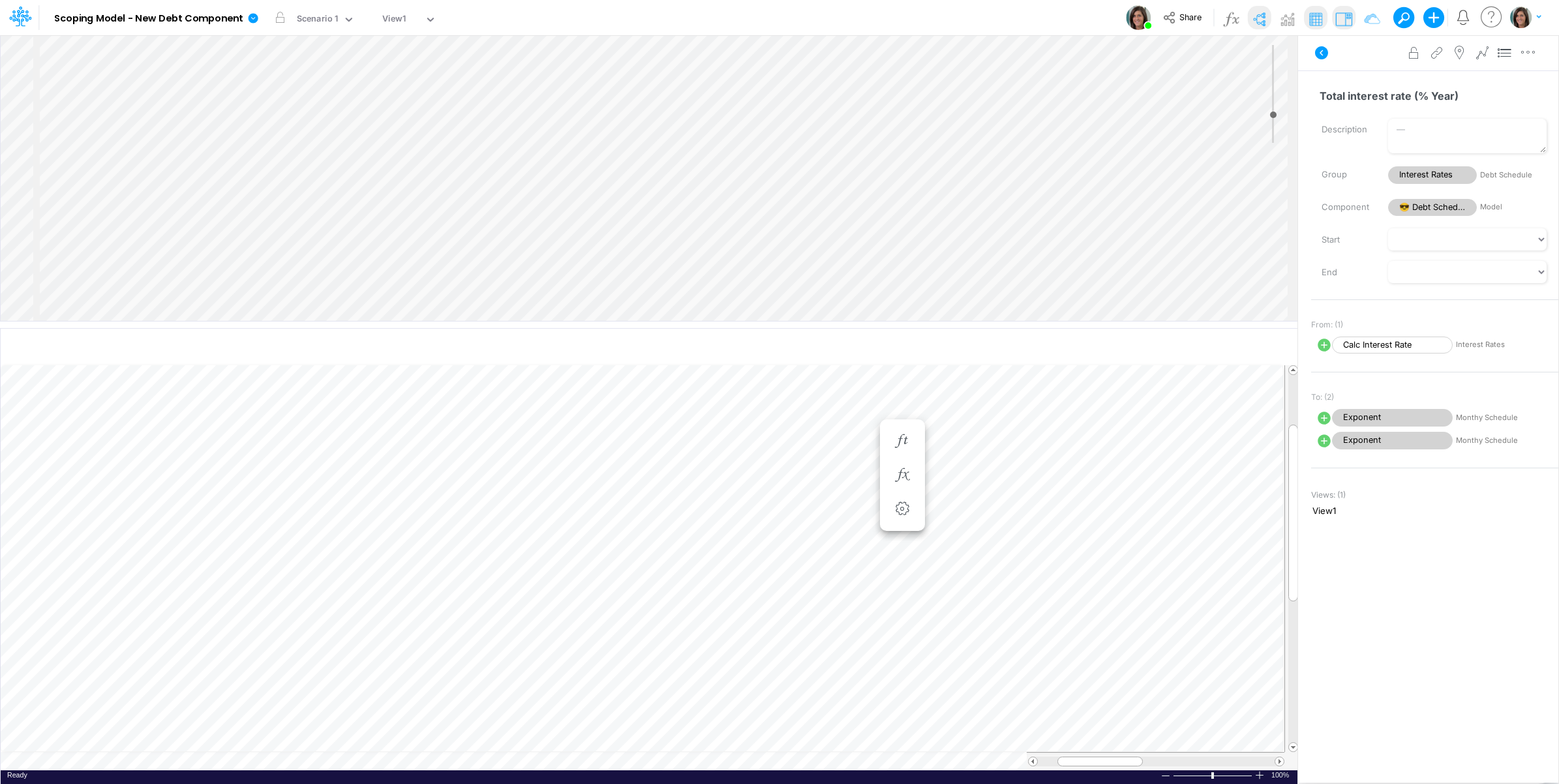
scroll to position [0, 1]
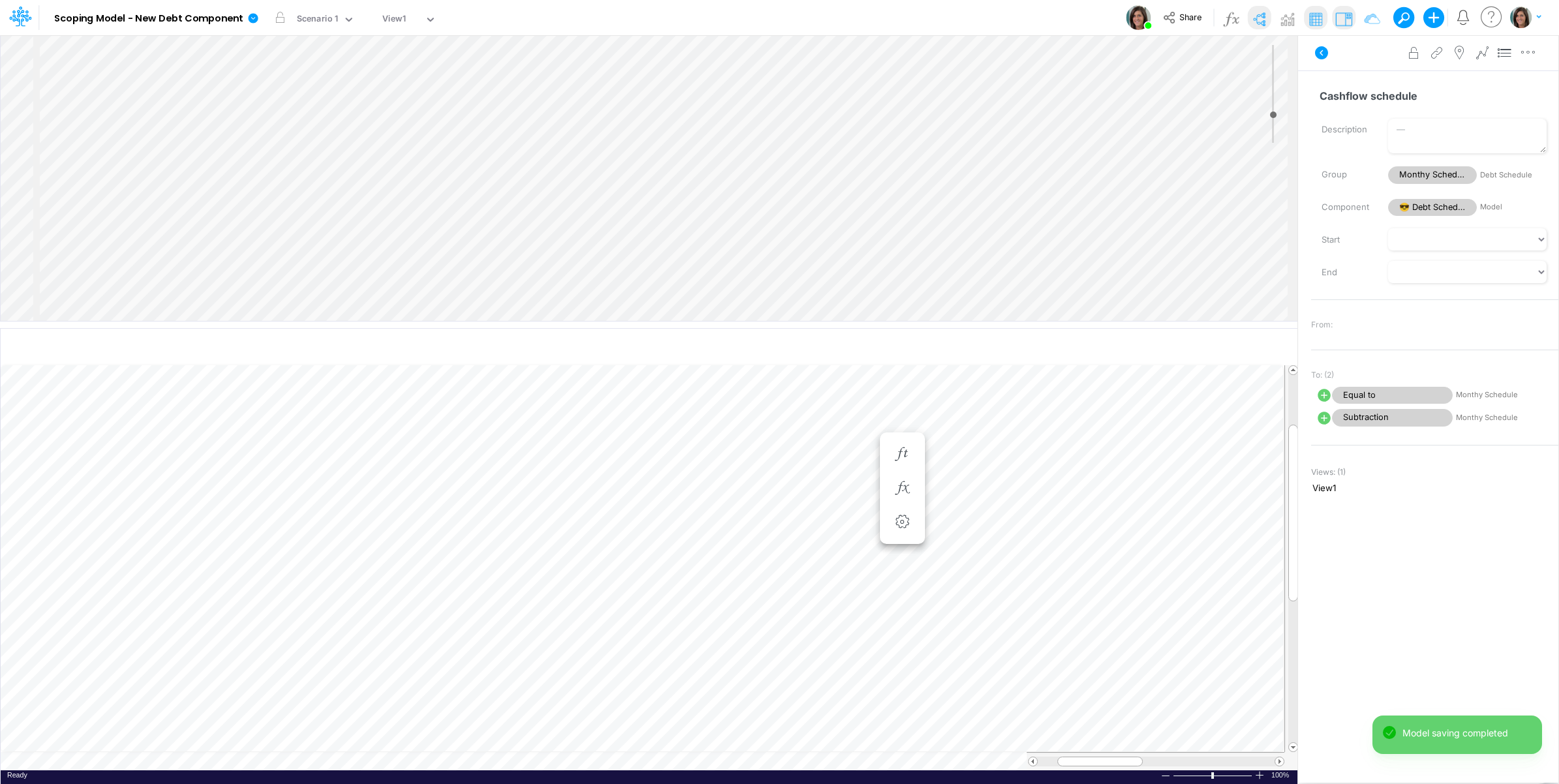
click at [1316, 54] on icon at bounding box center [1322, 53] width 13 height 13
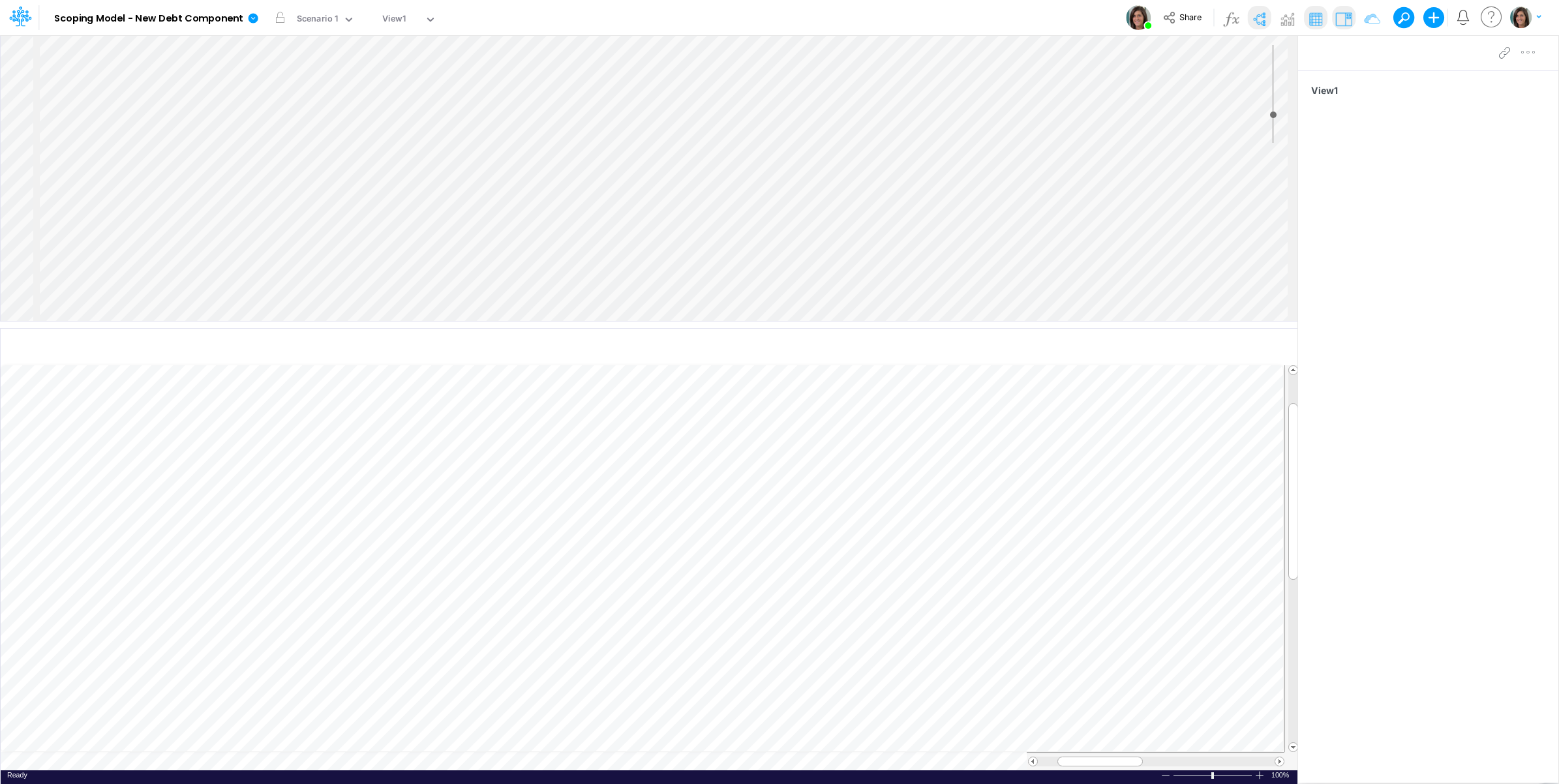
scroll to position [0, 1]
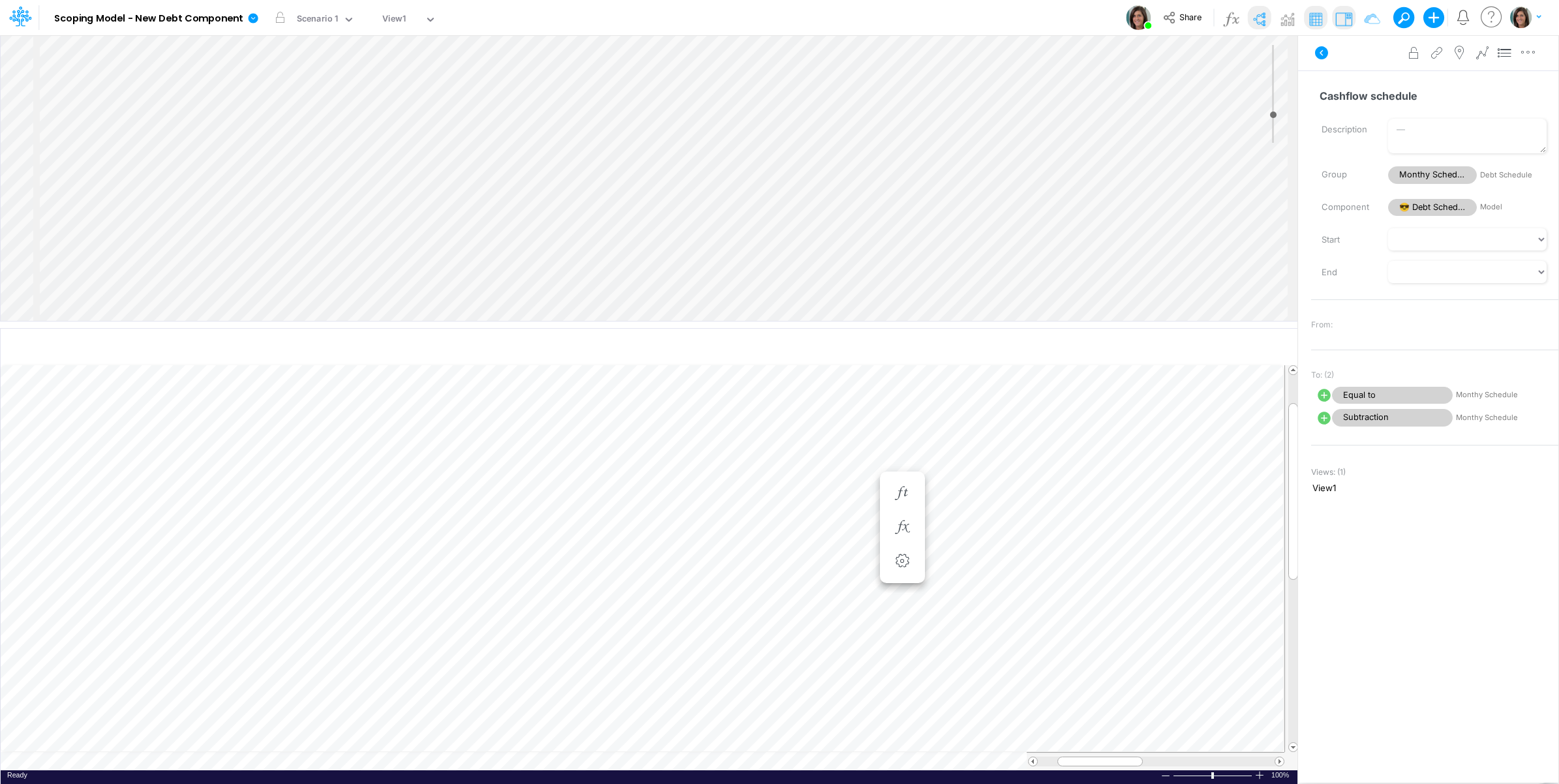
scroll to position [0, 1]
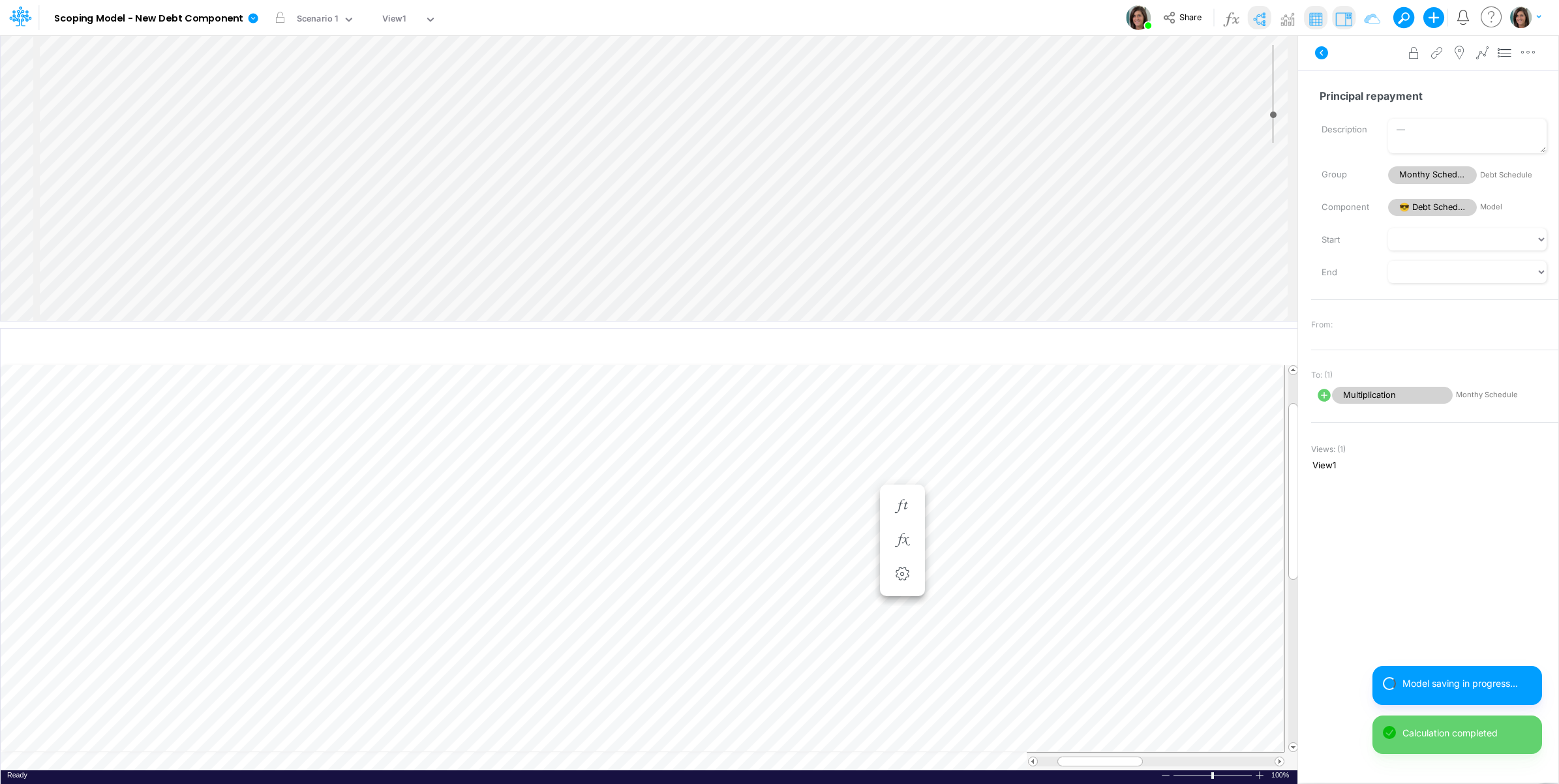
scroll to position [0, 1]
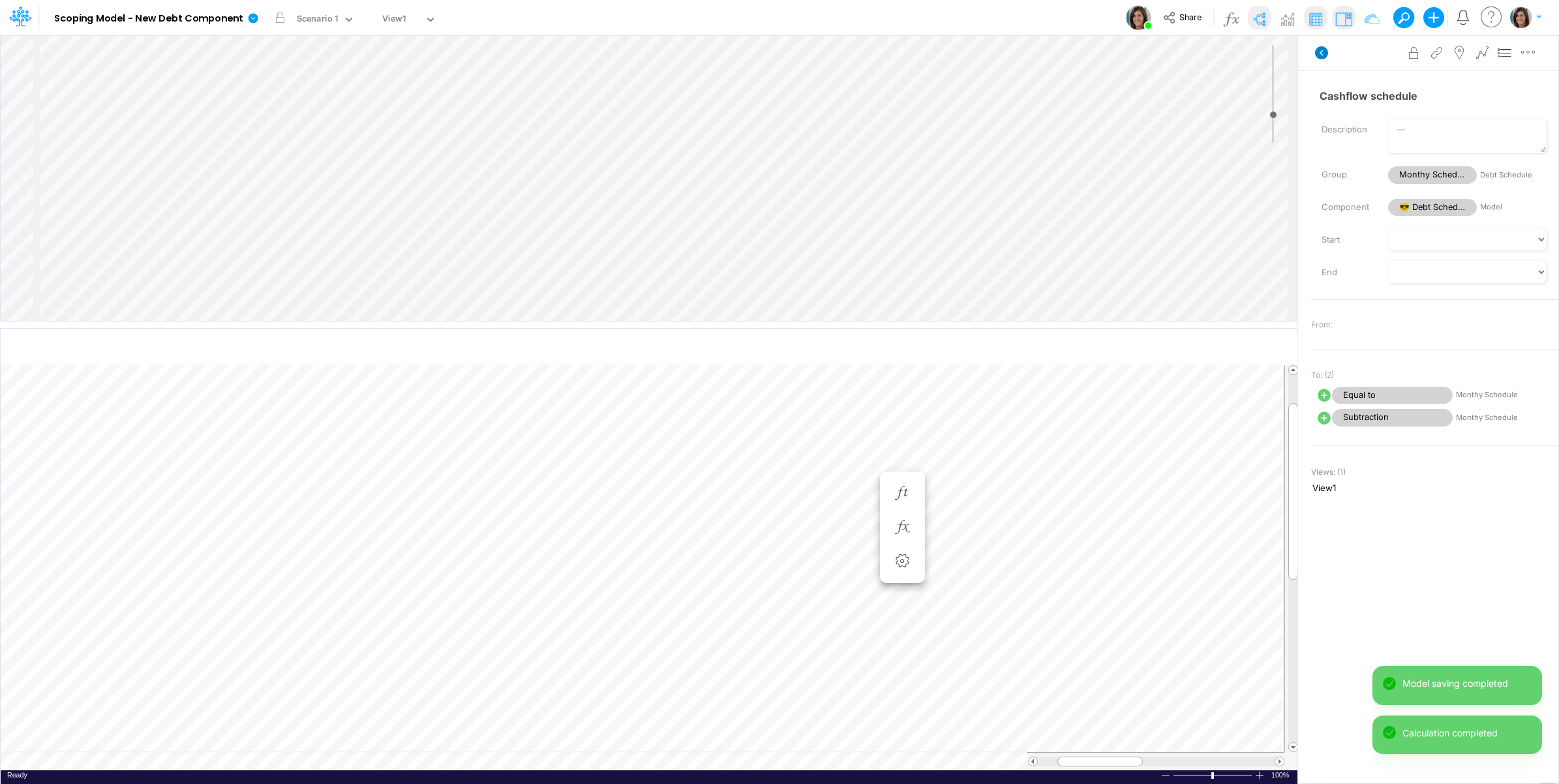
click at [1321, 47] on icon at bounding box center [1322, 53] width 13 height 13
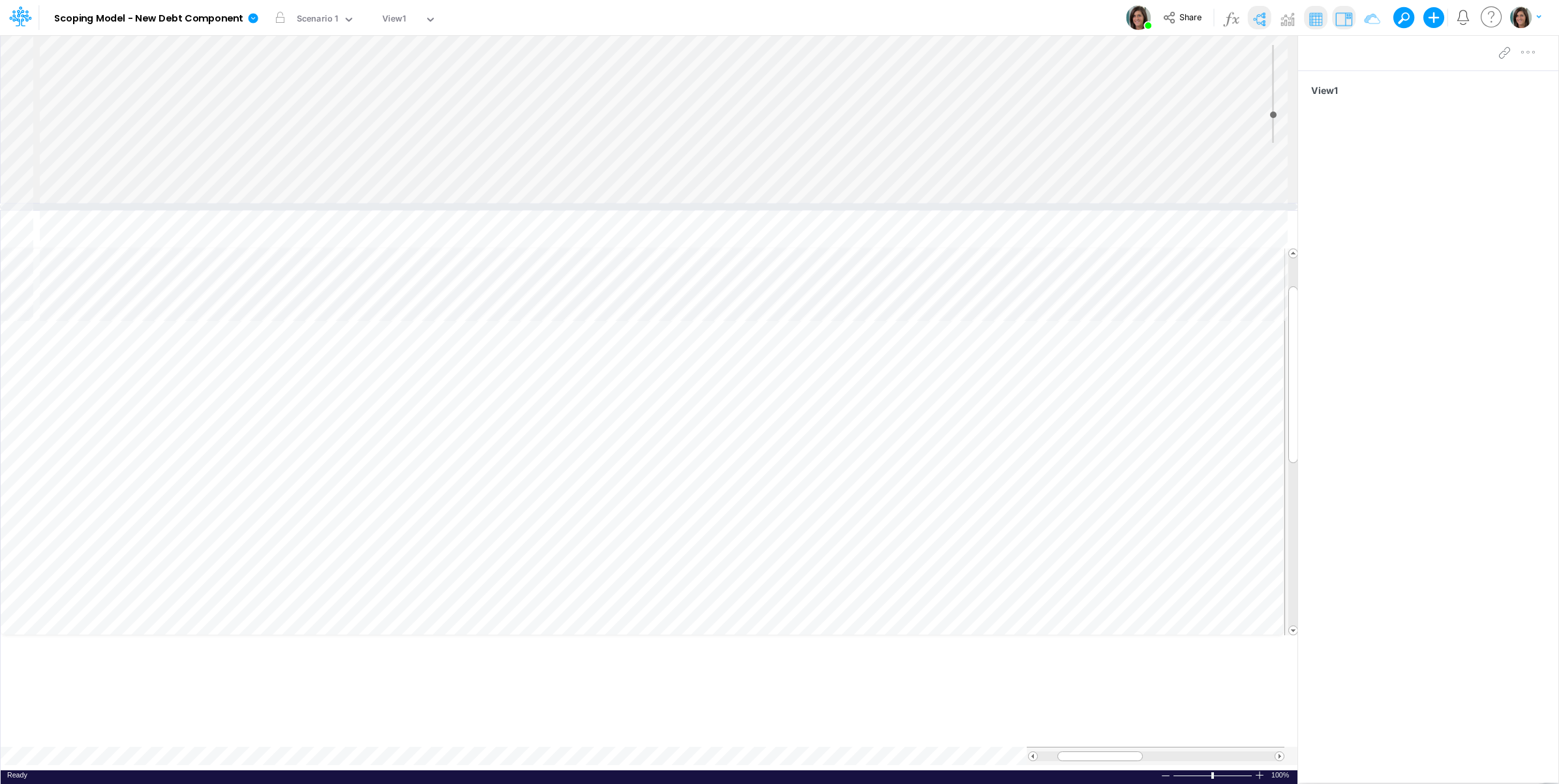
drag, startPoint x: 737, startPoint y: 324, endPoint x: 725, endPoint y: 206, distance: 118.6
click at [725, 206] on div at bounding box center [649, 207] width 1298 height 7
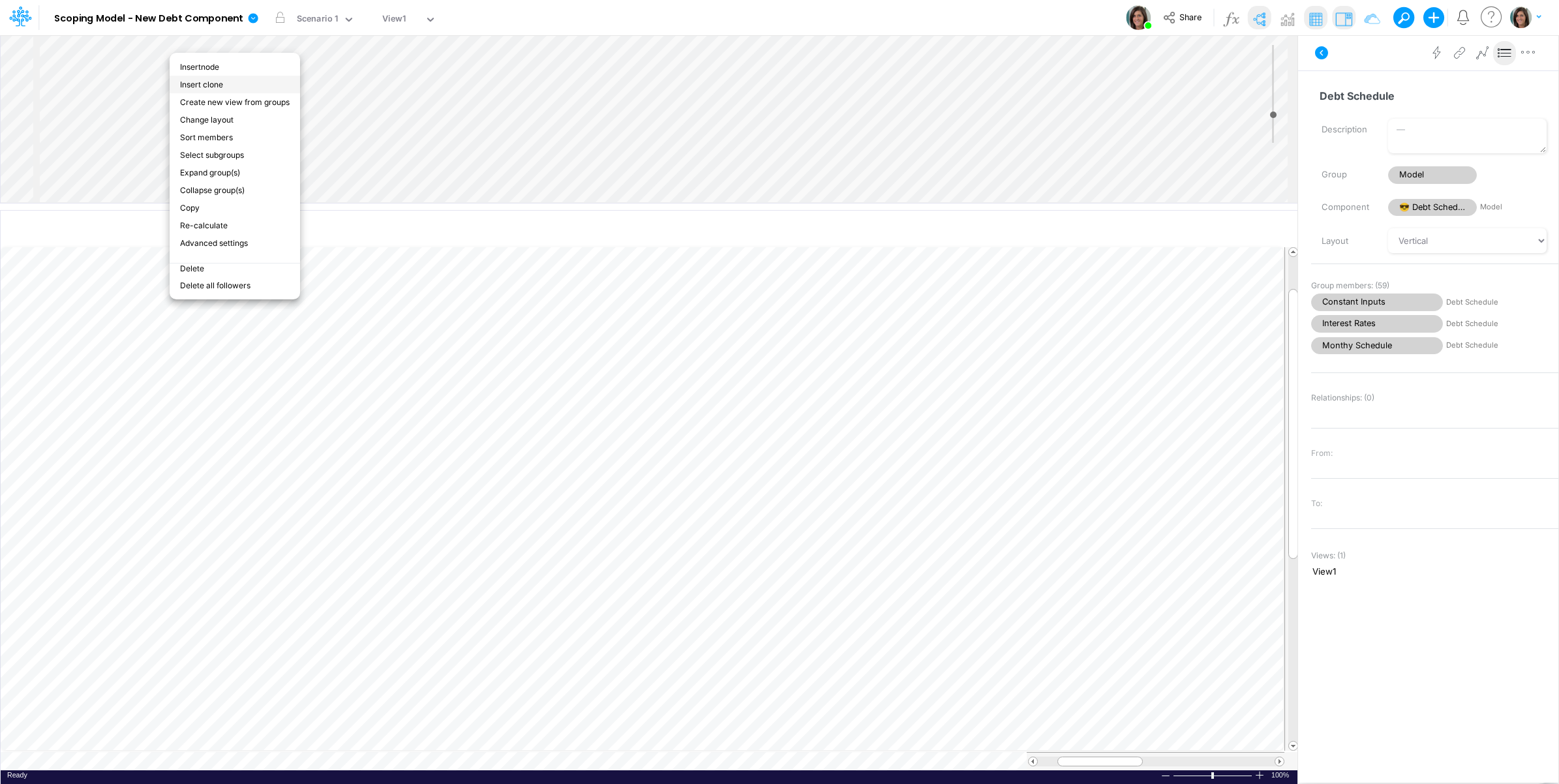
click at [219, 85] on li "Insert clone" at bounding box center [235, 84] width 131 height 18
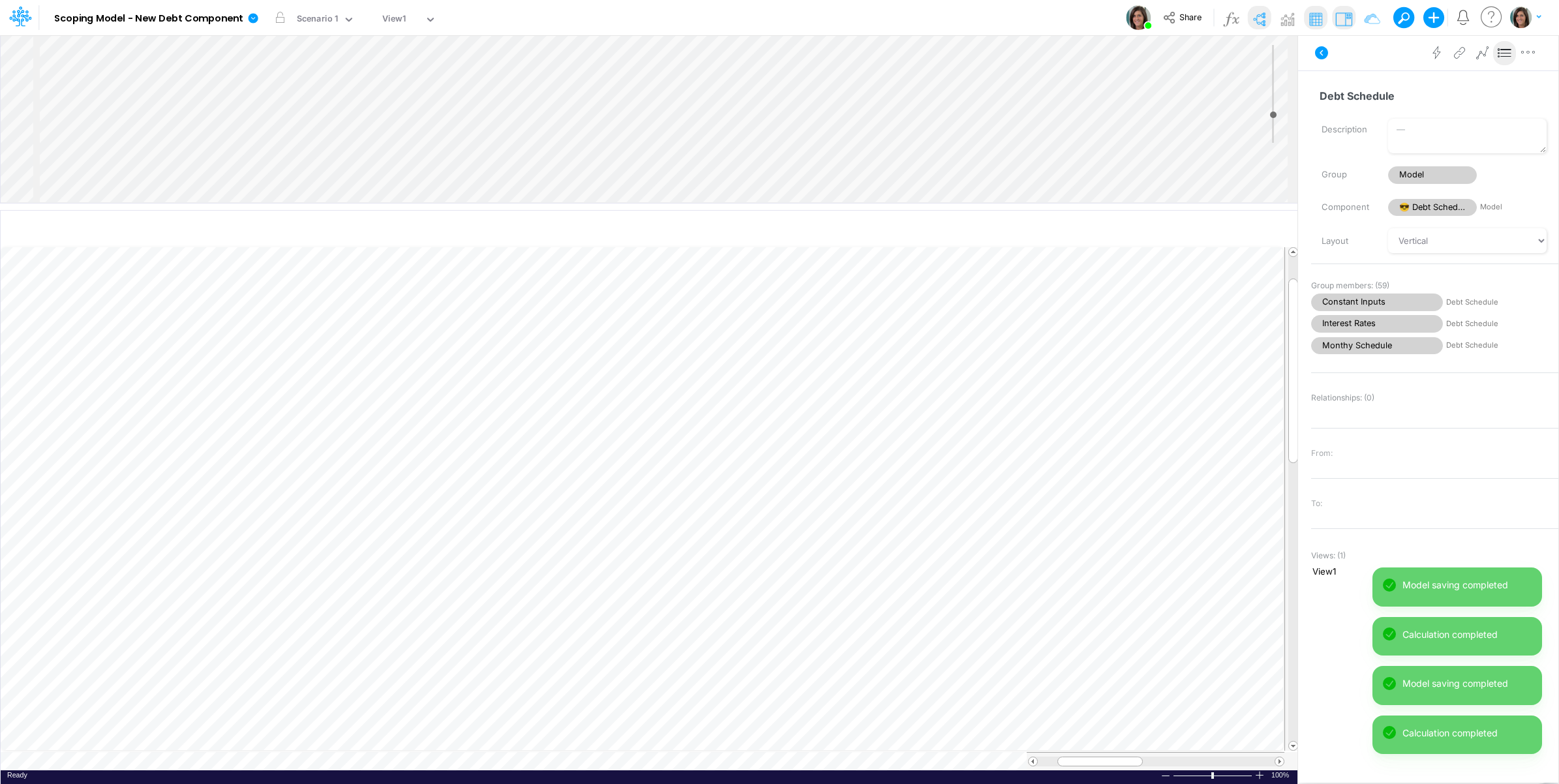
click at [1316, 49] on icon at bounding box center [1322, 53] width 16 height 16
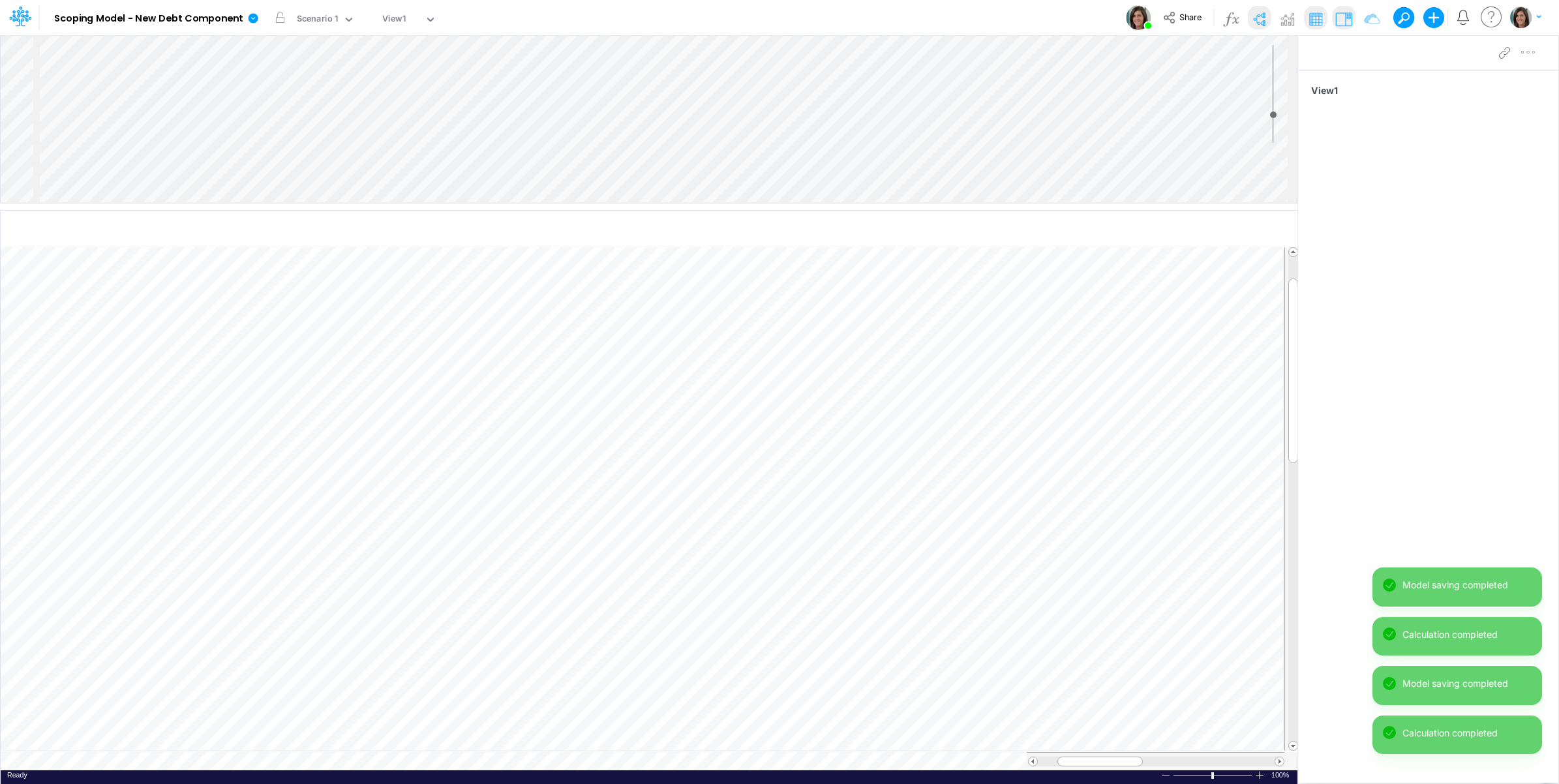
click at [1256, 18] on img at bounding box center [1259, 19] width 21 height 21
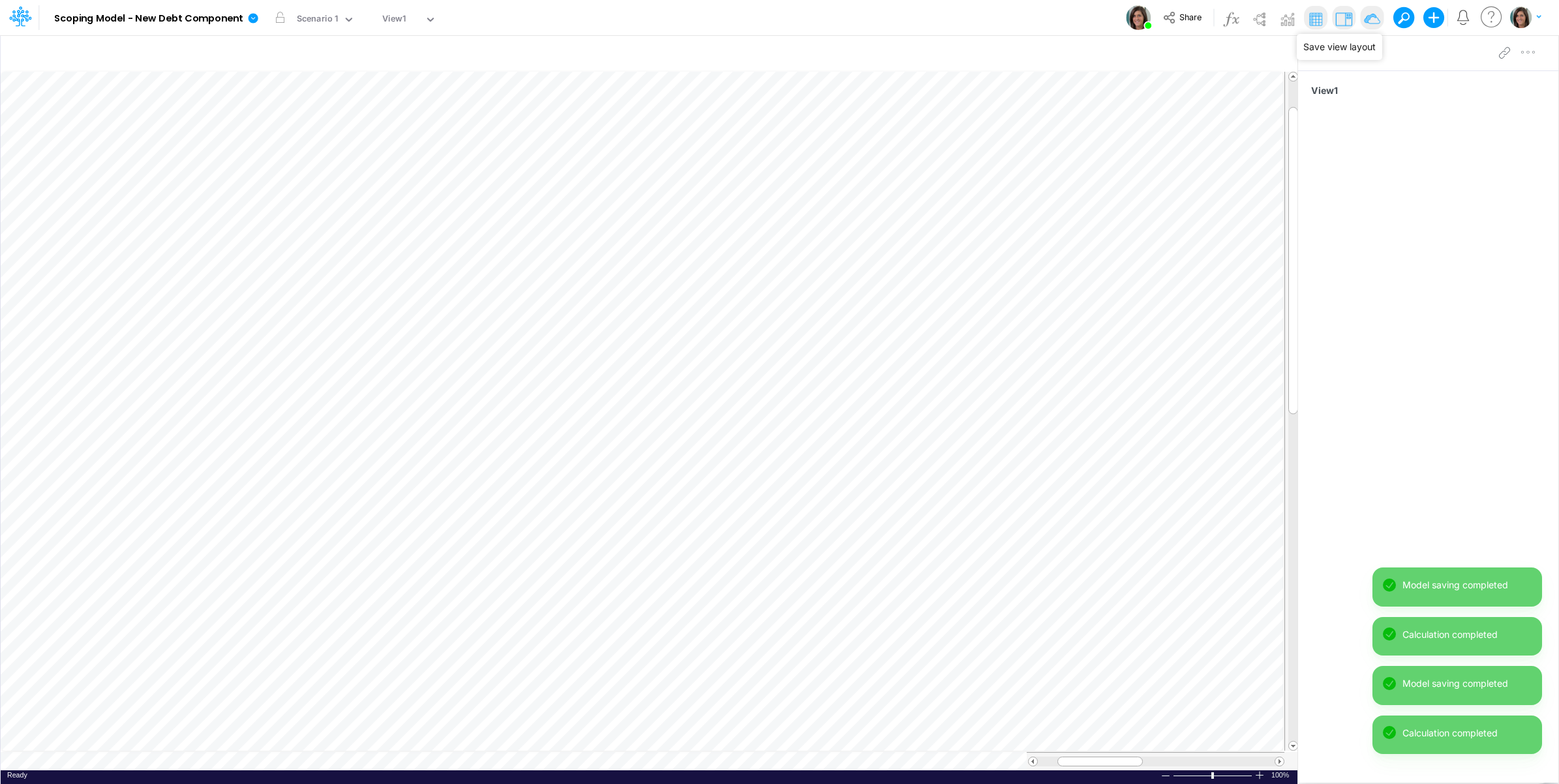
click at [1371, 20] on img at bounding box center [1372, 19] width 21 height 21
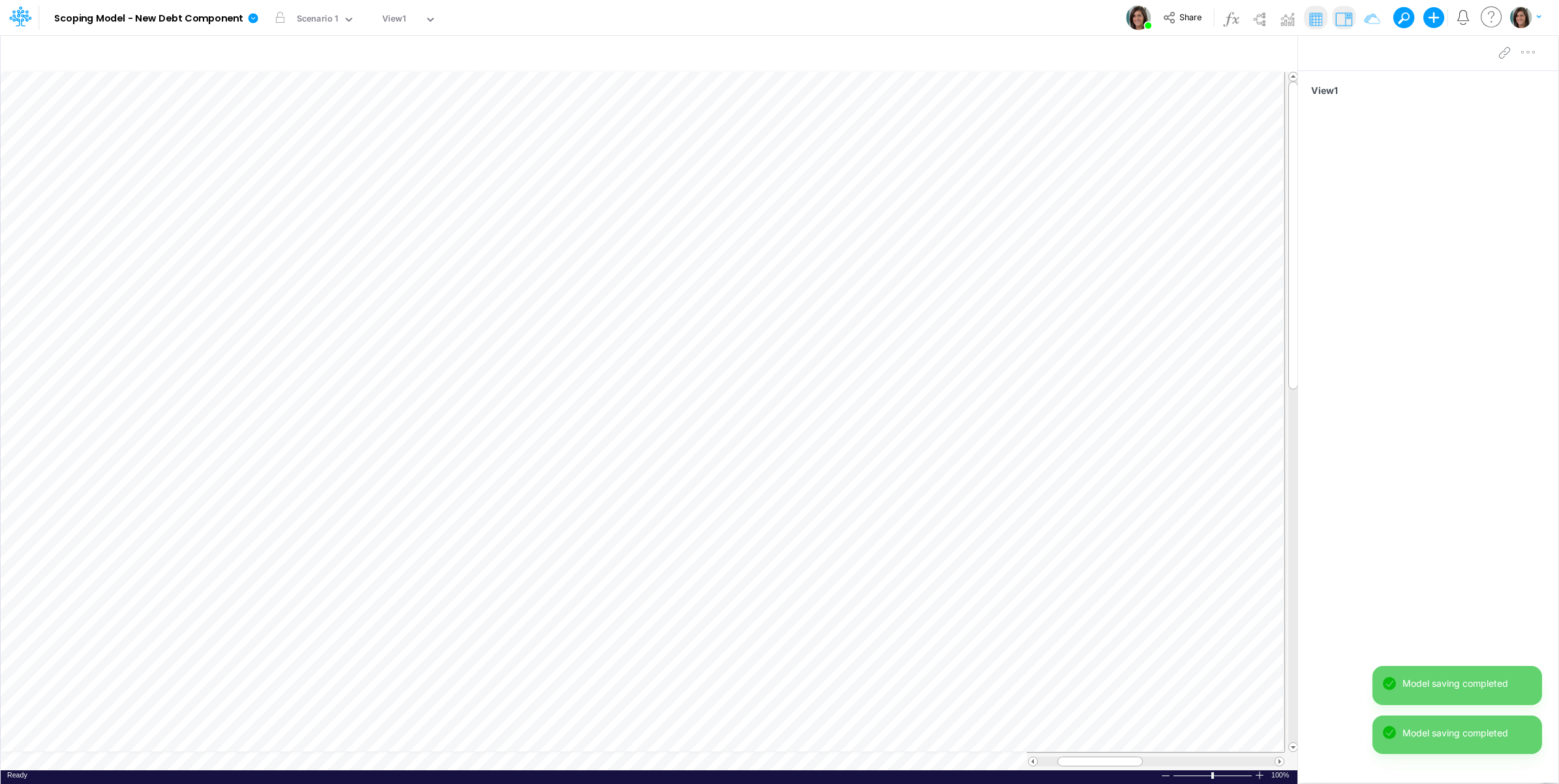
click at [1398, 536] on div "View1" at bounding box center [1428, 408] width 260 height 676
click at [1393, 620] on div "View1" at bounding box center [1428, 408] width 260 height 676
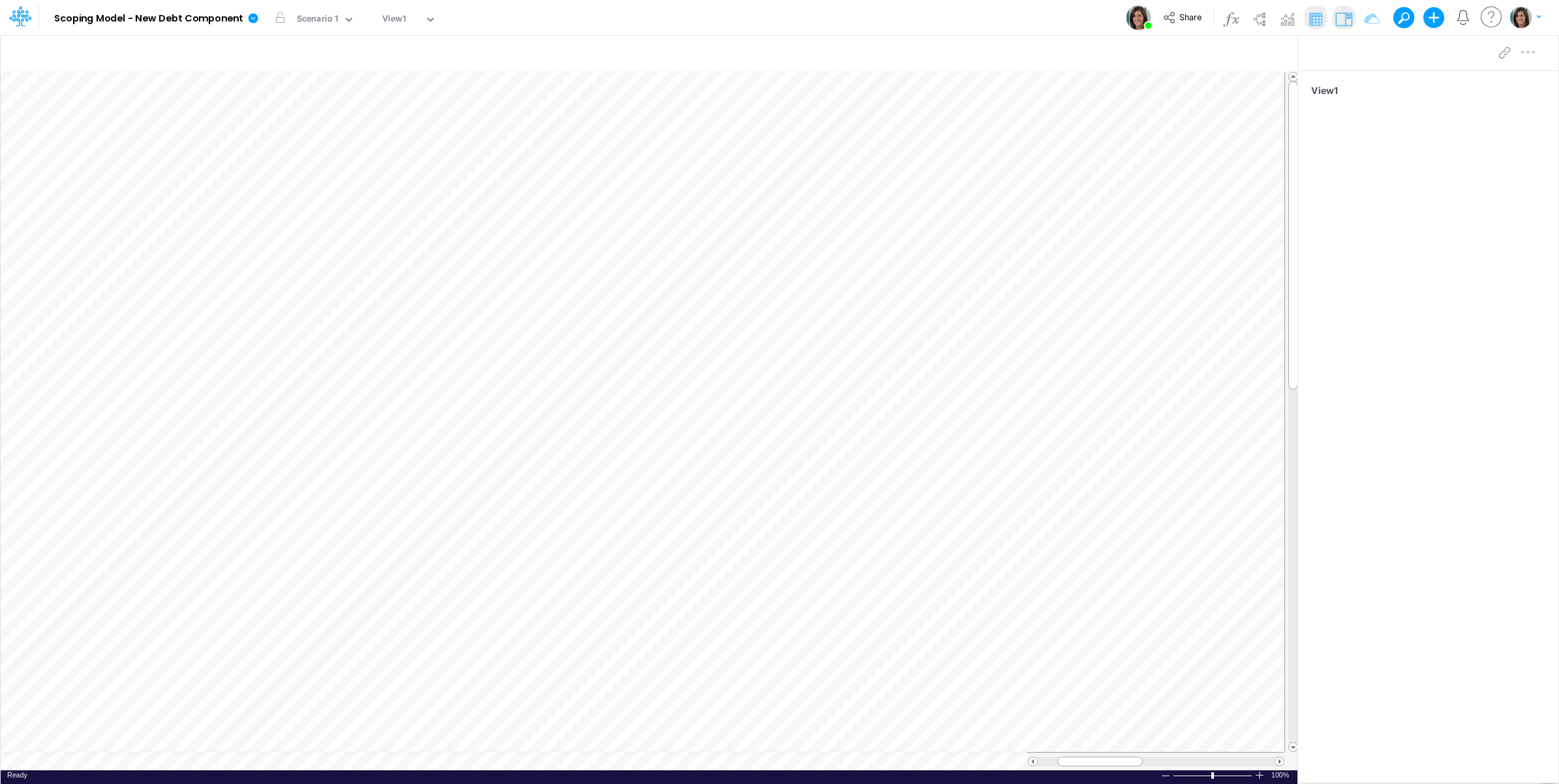
click at [1409, 390] on div "View1" at bounding box center [1428, 408] width 260 height 676
click at [568, 8] on div "Model Scoping Model - New Debt Component Edit model settings Duplicate Import Q…" at bounding box center [780, 17] width 1403 height 35
click at [256, 21] on icon at bounding box center [253, 18] width 10 height 10
click at [304, 134] on button "View model info" at bounding box center [319, 135] width 140 height 20
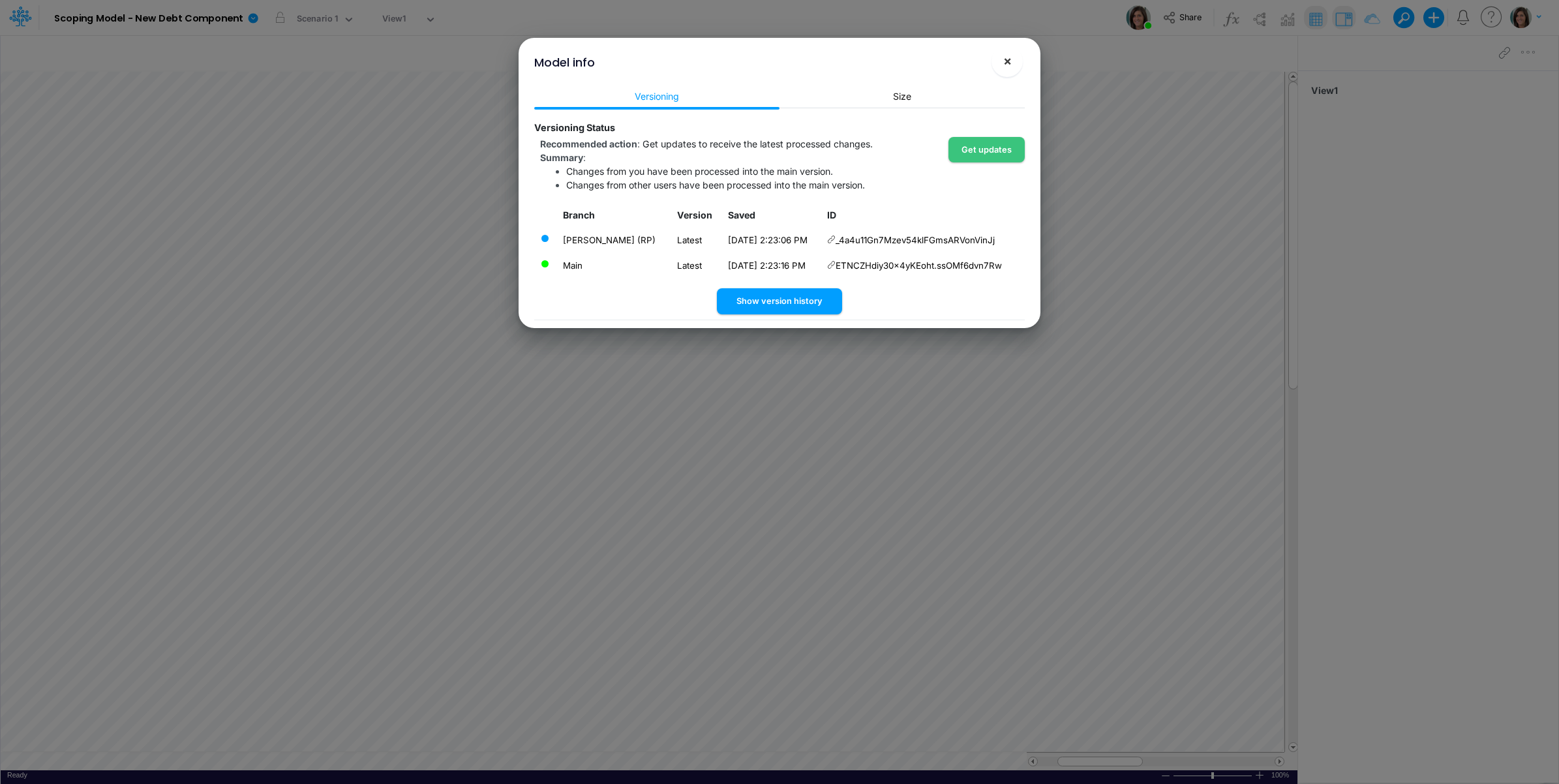
click at [1009, 59] on span "×" at bounding box center [1007, 61] width 9 height 16
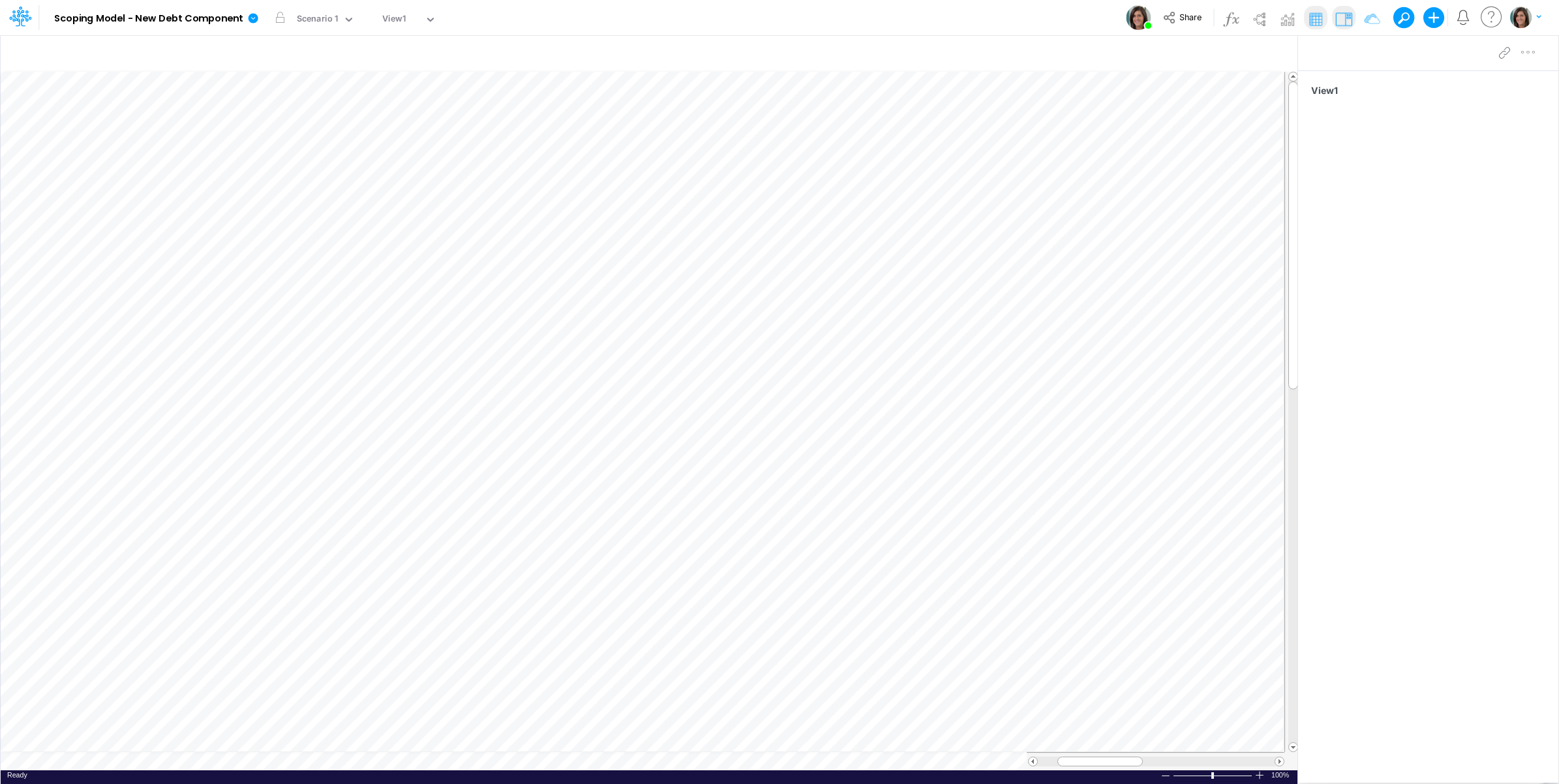
click at [1515, 13] on img "button" at bounding box center [1521, 17] width 22 height 22
click at [1453, 84] on button "Log out" at bounding box center [1473, 76] width 140 height 20
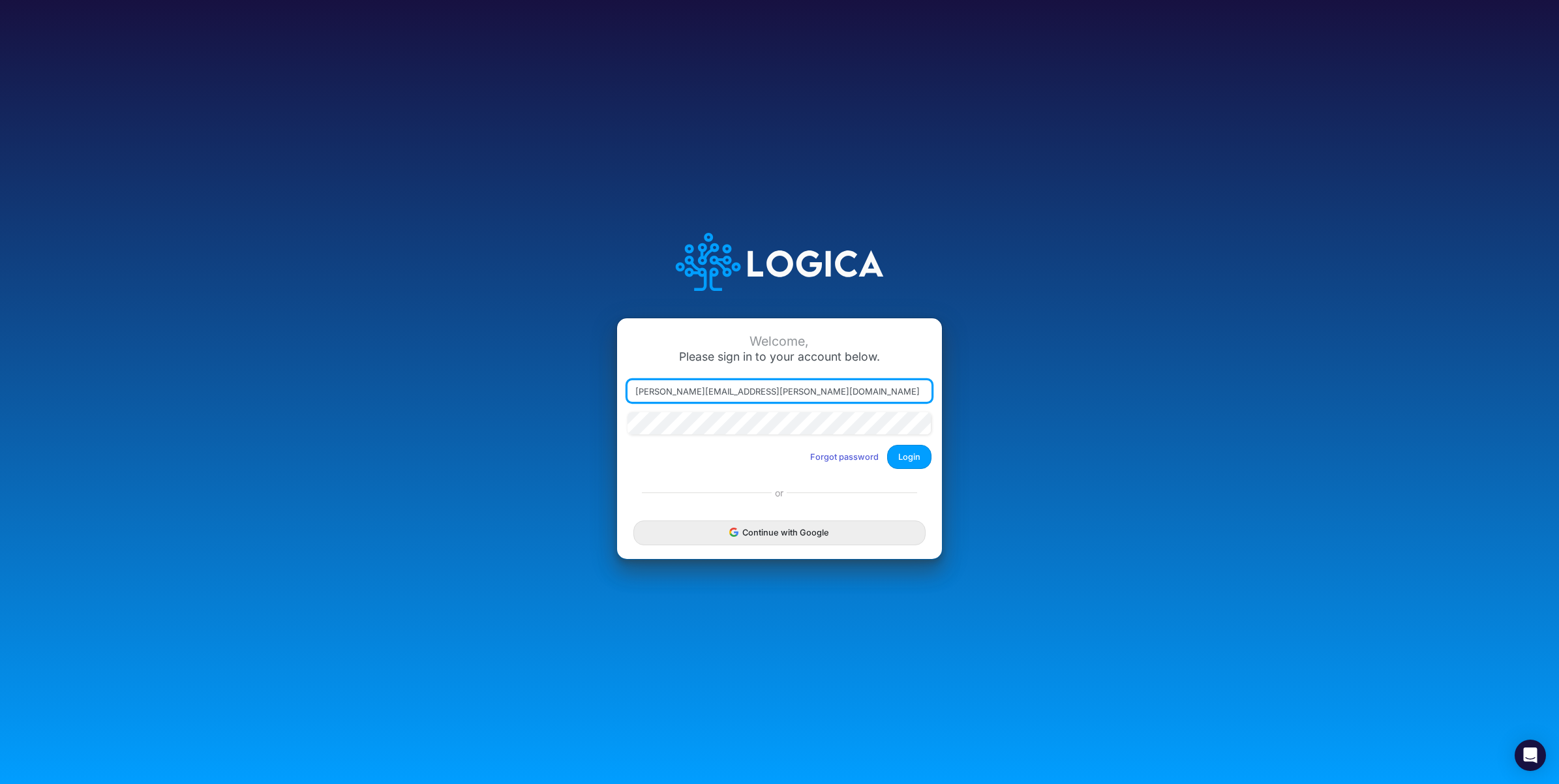
drag, startPoint x: 702, startPoint y: 392, endPoint x: 1192, endPoint y: 403, distance: 490.1
click at [1192, 403] on div "Welcome, Please sign in to your account below. [PERSON_NAME][EMAIL_ADDRESS][PER…" at bounding box center [780, 392] width 1039 height 372
type input "[PERSON_NAME][EMAIL_ADDRESS][PERSON_NAME][DOMAIN_NAME]"
click at [914, 457] on button "Login" at bounding box center [909, 457] width 44 height 24
